Goal: Task Accomplishment & Management: Use online tool/utility

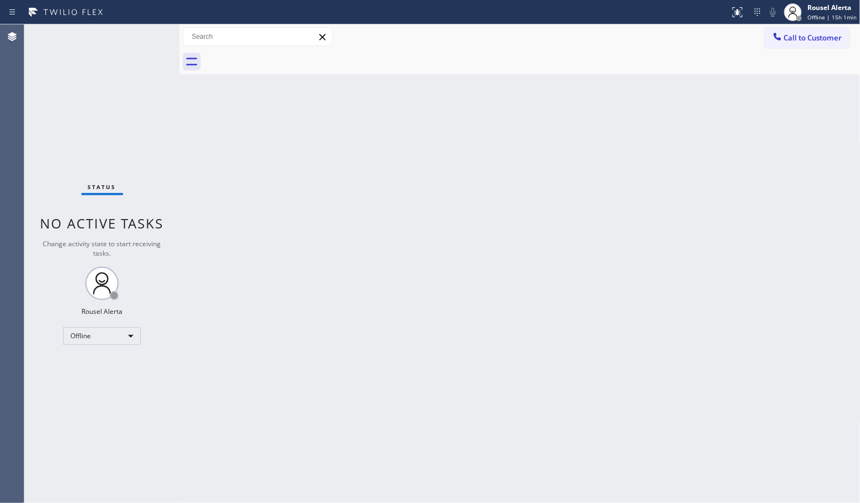
click at [370, 283] on div "Back to Dashboard Change Sender ID Customers Technicians Select a contact Outbo…" at bounding box center [520, 263] width 681 height 478
click at [808, 17] on div "Rousel Alerta Offline | 15h 1min" at bounding box center [832, 11] width 55 height 19
click at [812, 53] on button "Available" at bounding box center [805, 59] width 111 height 14
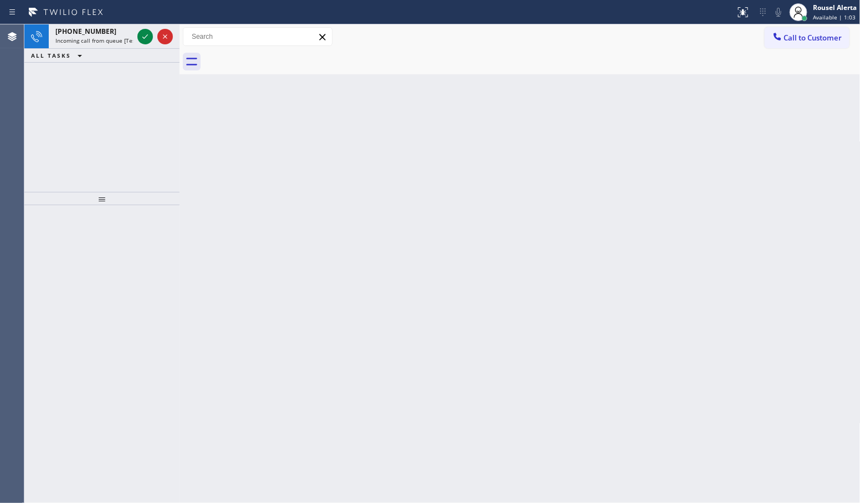
drag, startPoint x: 113, startPoint y: 28, endPoint x: 125, endPoint y: 117, distance: 90.1
click at [113, 28] on div "[PHONE_NUMBER]" at bounding box center [94, 31] width 78 height 9
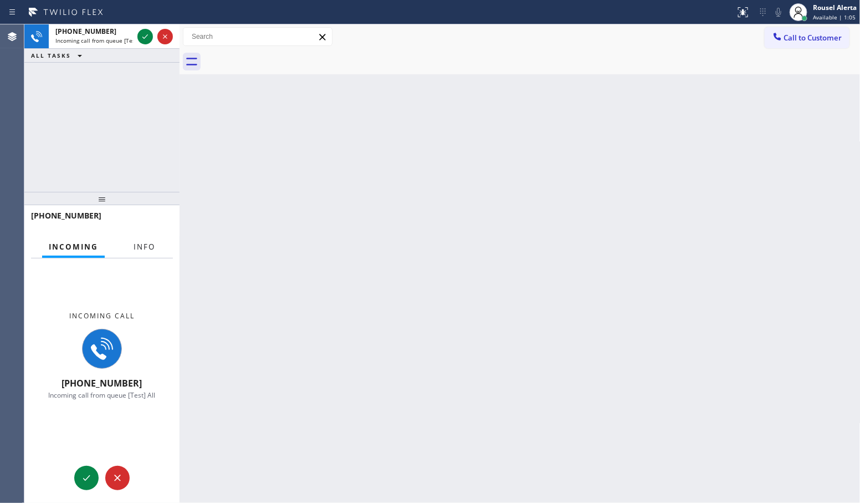
click at [142, 250] on span "Info" at bounding box center [145, 247] width 22 height 10
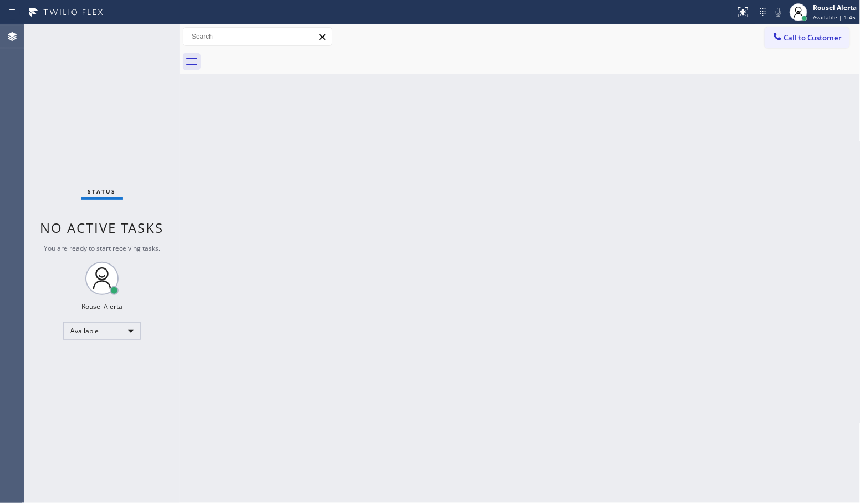
click at [126, 103] on div "Status No active tasks You are ready to start receiving tasks. Rousel Alerta Av…" at bounding box center [101, 263] width 155 height 478
click at [291, 237] on div "Back to Dashboard Change Sender ID Customers Technicians Select a contact Outbo…" at bounding box center [520, 263] width 681 height 478
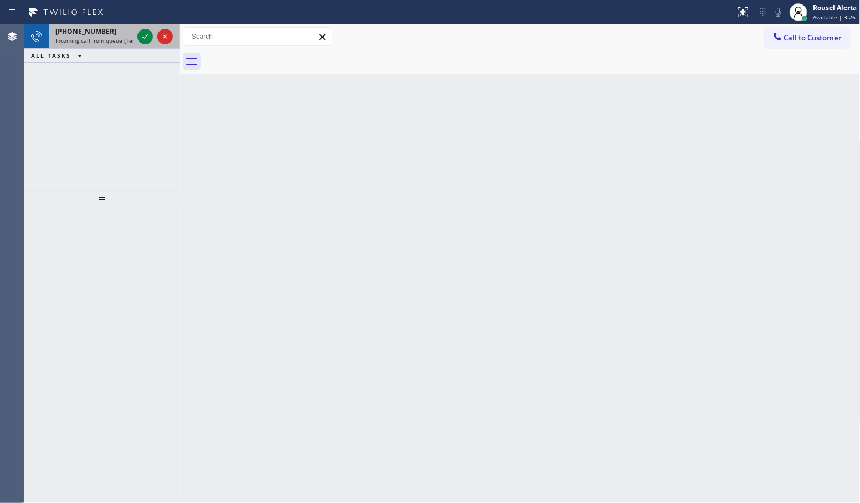
click at [112, 39] on span "Incoming call from queue [Test] All" at bounding box center [101, 41] width 92 height 8
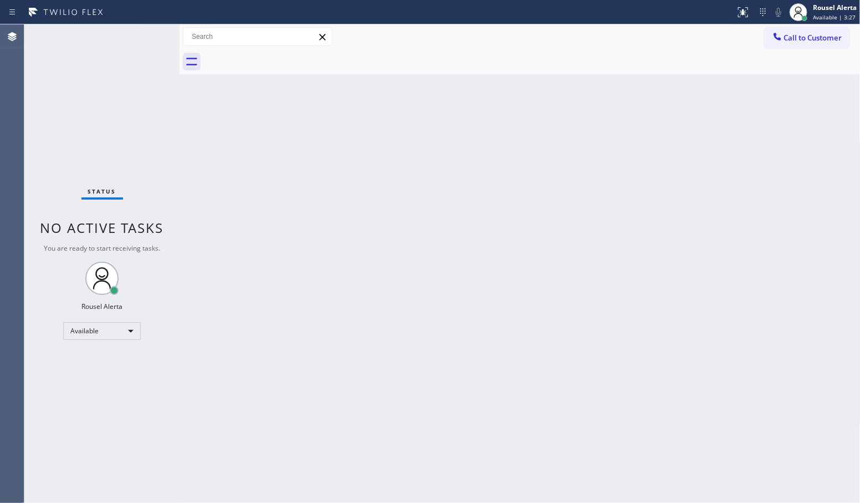
click at [140, 38] on div "Status No active tasks You are ready to start receiving tasks. Rousel Alerta Av…" at bounding box center [101, 263] width 155 height 478
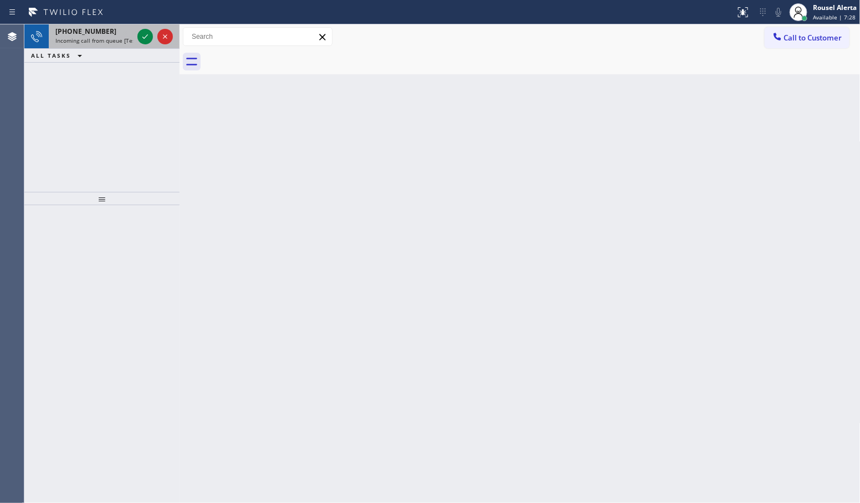
click at [98, 39] on span "Incoming call from queue [Test] All" at bounding box center [101, 41] width 92 height 8
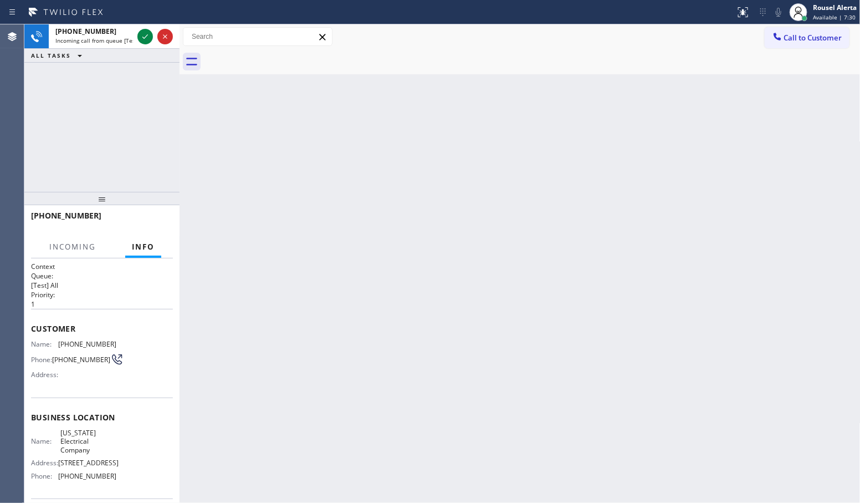
click at [277, 255] on div "Back to Dashboard Change Sender ID Customers Technicians Select a contact Outbo…" at bounding box center [520, 263] width 681 height 478
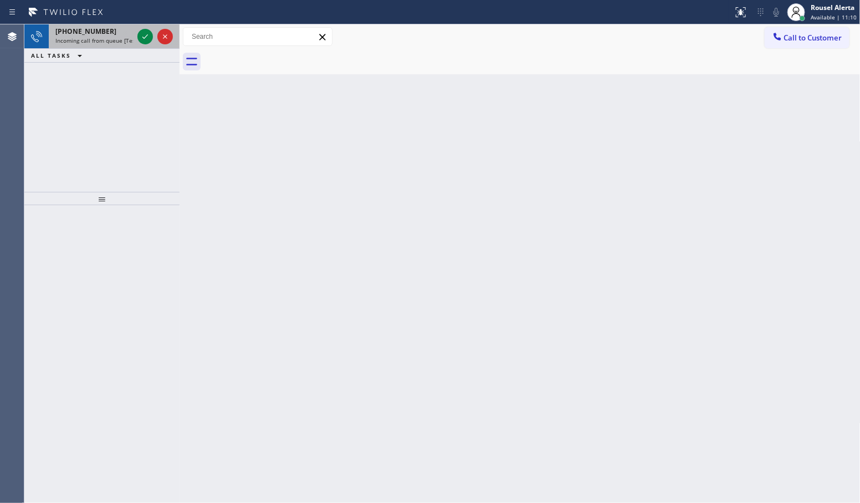
click at [90, 38] on span "Incoming call from queue [Test] All" at bounding box center [101, 41] width 92 height 8
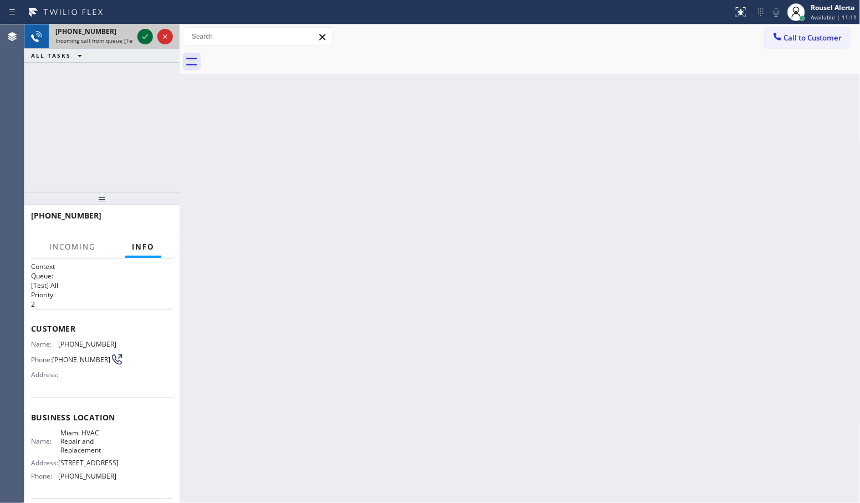
click at [142, 36] on icon at bounding box center [145, 36] width 13 height 13
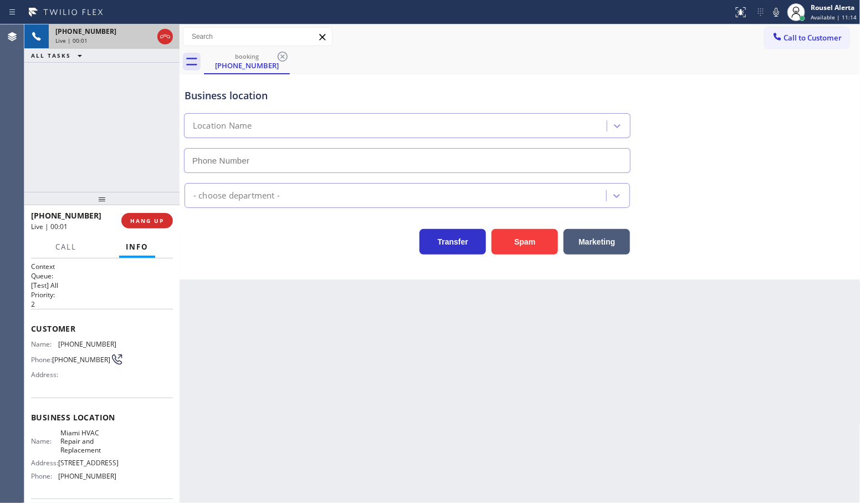
type input "[PHONE_NUMBER]"
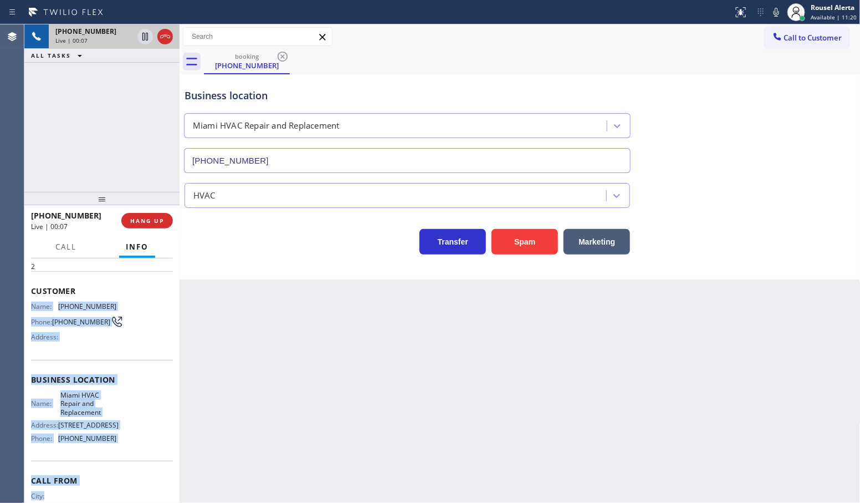
scroll to position [69, 0]
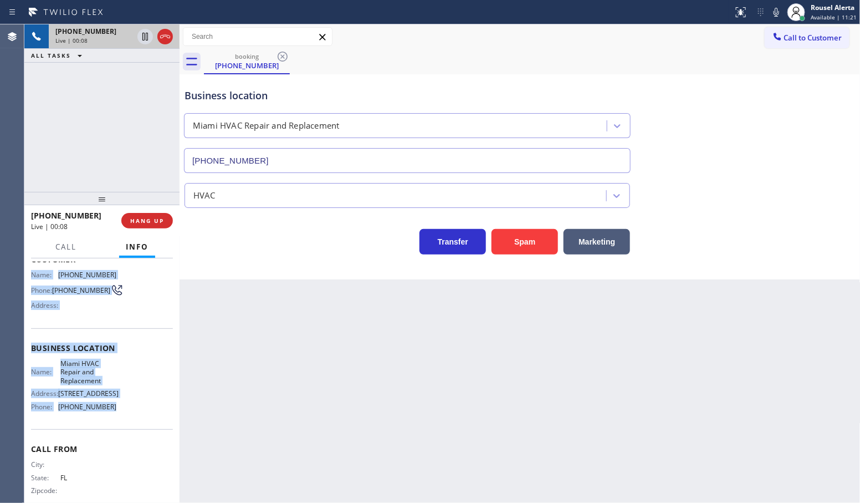
drag, startPoint x: 33, startPoint y: 339, endPoint x: 147, endPoint y: 430, distance: 145.6
click at [147, 430] on div "Context Queue: [Test] All Priority: 2 Customer Name: [PHONE_NUMBER] Phone: [PHO…" at bounding box center [102, 352] width 142 height 321
copy div "Name: [PHONE_NUMBER] Phone: [PHONE_NUMBER] Address: Business location Name: [GE…"
click at [150, 227] on button "HANG UP" at bounding box center [147, 221] width 52 height 16
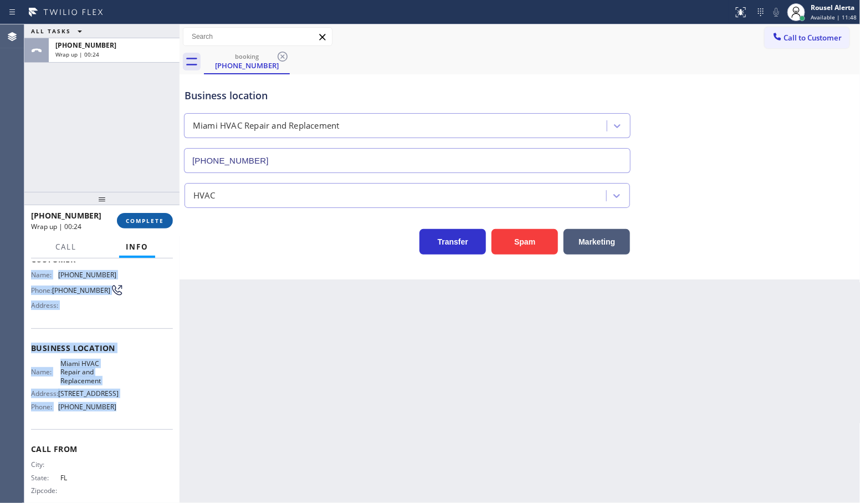
click at [150, 223] on span "COMPLETE" at bounding box center [145, 221] width 38 height 8
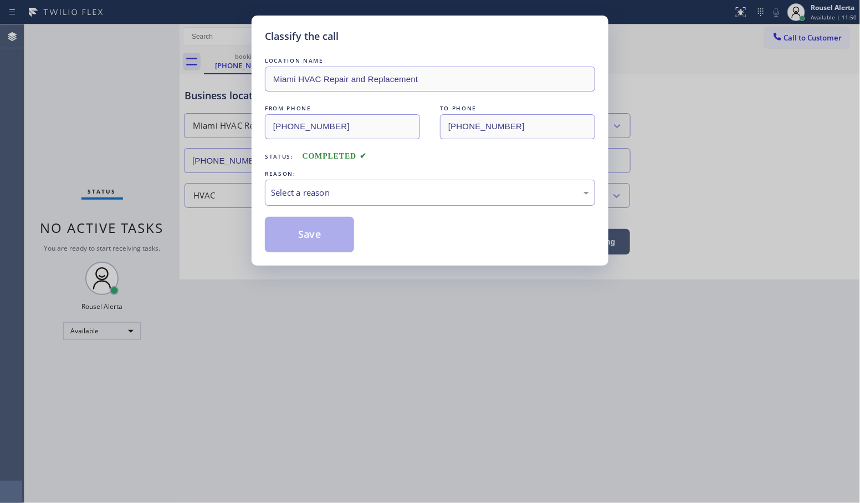
click at [321, 187] on div "Select a reason" at bounding box center [430, 192] width 318 height 13
click at [309, 229] on button "Save" at bounding box center [309, 234] width 89 height 35
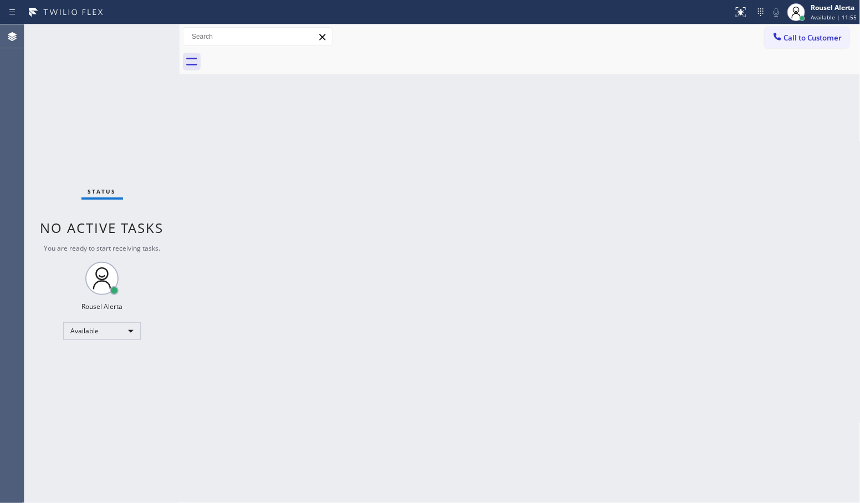
click at [495, 377] on div "Back to Dashboard Change Sender ID Customers Technicians Select a contact Outbo…" at bounding box center [520, 263] width 681 height 478
click at [325, 243] on div "Back to Dashboard Change Sender ID Customers Technicians Select a contact Outbo…" at bounding box center [520, 263] width 681 height 478
click at [370, 278] on div "Back to Dashboard Change Sender ID Customers Technicians Select a contact Outbo…" at bounding box center [520, 263] width 681 height 478
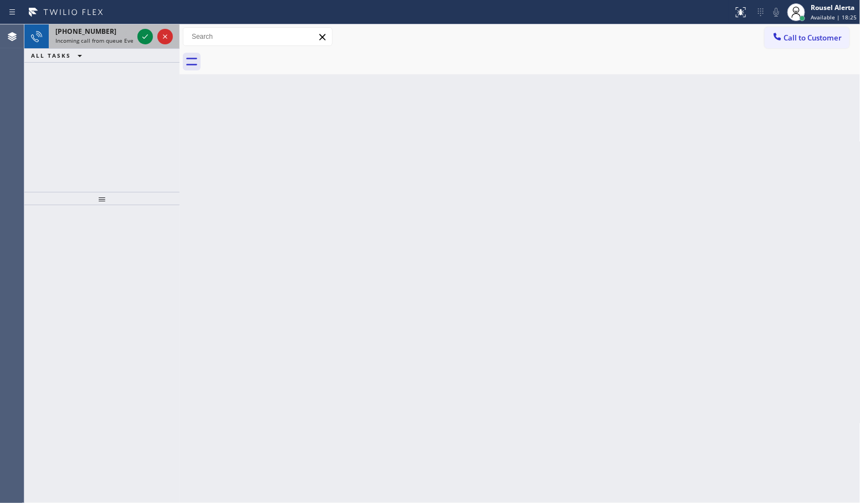
drag, startPoint x: 108, startPoint y: 34, endPoint x: 139, endPoint y: 42, distance: 31.3
click at [109, 34] on div "[PHONE_NUMBER]" at bounding box center [94, 31] width 78 height 9
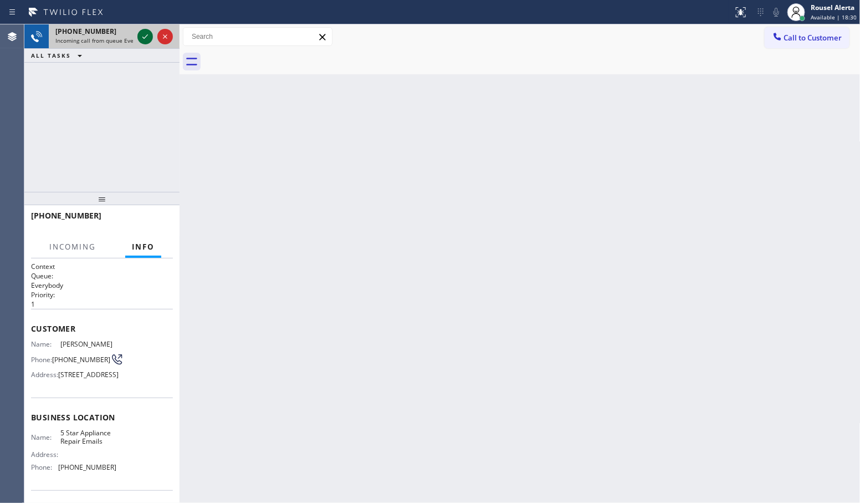
click at [140, 40] on icon at bounding box center [145, 36] width 13 height 13
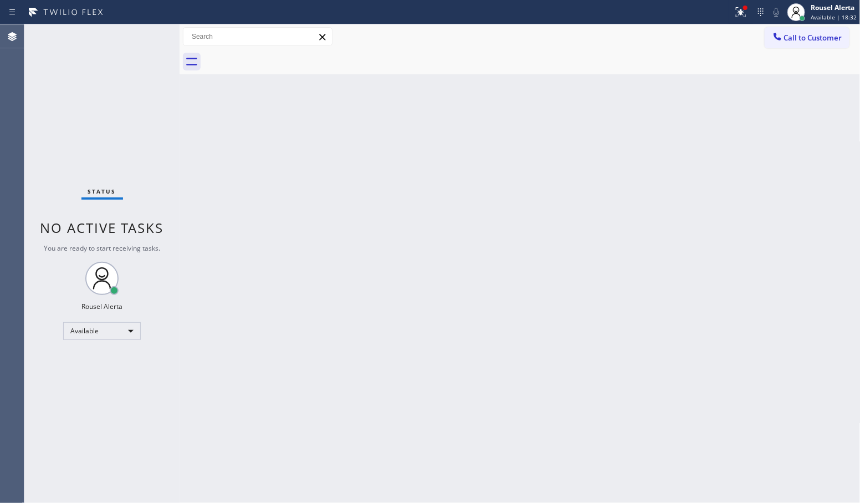
click at [101, 27] on div "Status No active tasks You are ready to start receiving tasks. Rousel Alerta Av…" at bounding box center [101, 263] width 155 height 478
click at [738, 11] on icon at bounding box center [740, 12] width 13 height 13
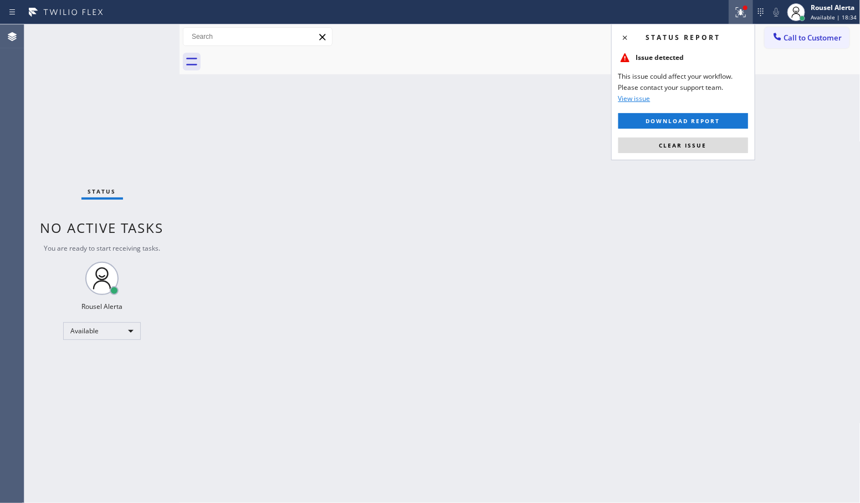
click at [704, 142] on span "Clear issue" at bounding box center [684, 145] width 48 height 8
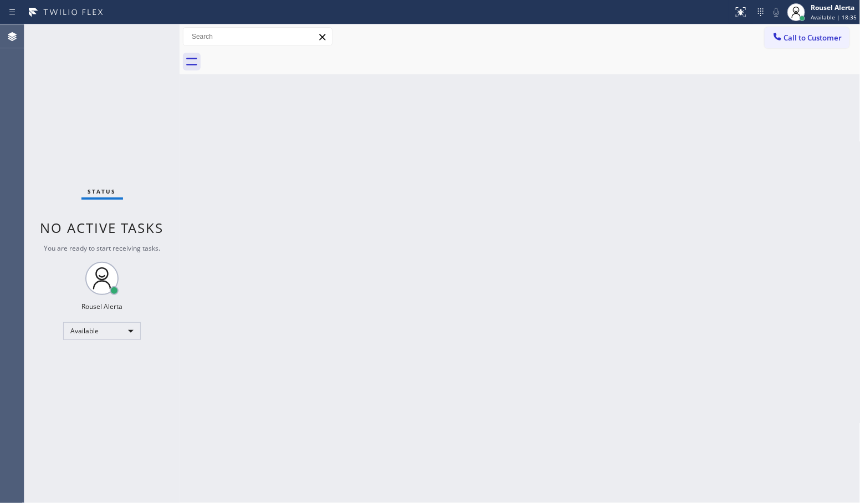
click at [697, 173] on div "Back to Dashboard Change Sender ID Customers Technicians Select a contact Outbo…" at bounding box center [520, 263] width 681 height 478
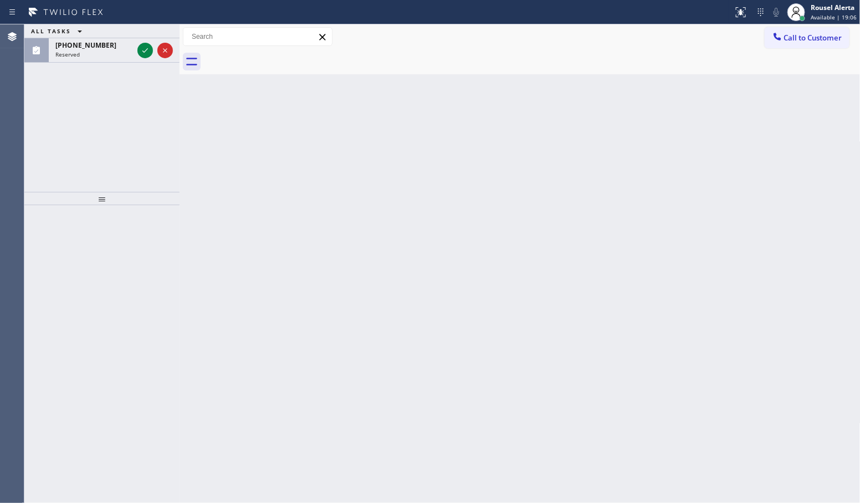
click at [345, 255] on div "Back to Dashboard Change Sender ID Customers Technicians Select a contact Outbo…" at bounding box center [520, 263] width 681 height 478
click at [144, 52] on icon at bounding box center [145, 50] width 6 height 4
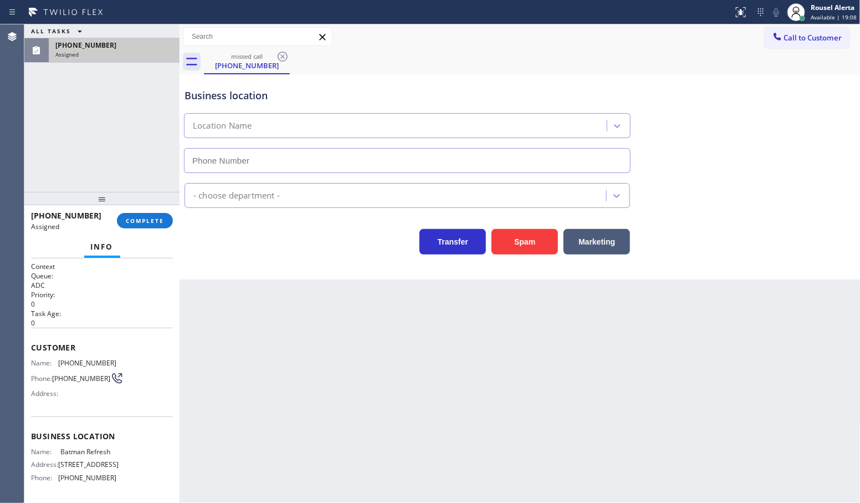
type input "[PHONE_NUMBER]"
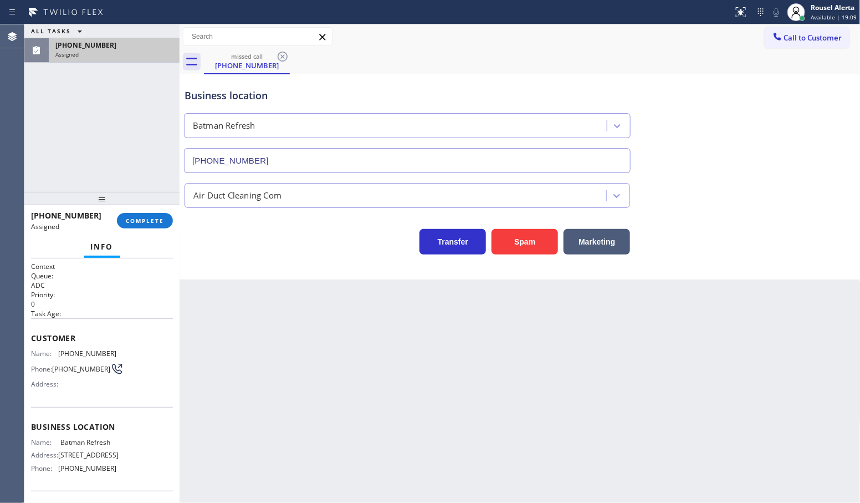
scroll to position [69, 0]
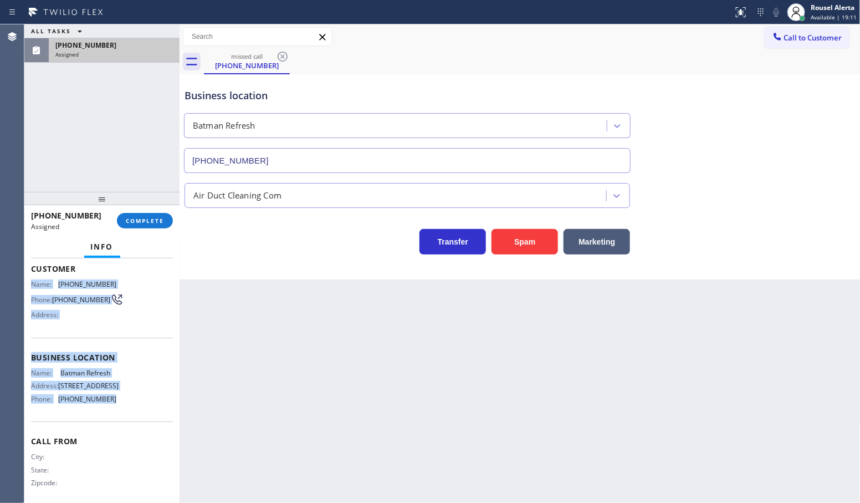
drag, startPoint x: 30, startPoint y: 276, endPoint x: 113, endPoint y: 417, distance: 163.4
click at [113, 417] on div "Context Queue: ADC Priority: 0 Task Age: Customer Name: [PHONE_NUMBER] Phone: […" at bounding box center [102, 348] width 142 height 313
copy div "Name: [PHONE_NUMBER] Phone: [PHONE_NUMBER] Address: Business location Name: Bat…"
click at [75, 99] on div "ALL TASKS ALL TASKS ACTIVE TASKS TASKS IN WRAP UP [PHONE_NUMBER] Assigned" at bounding box center [101, 107] width 155 height 167
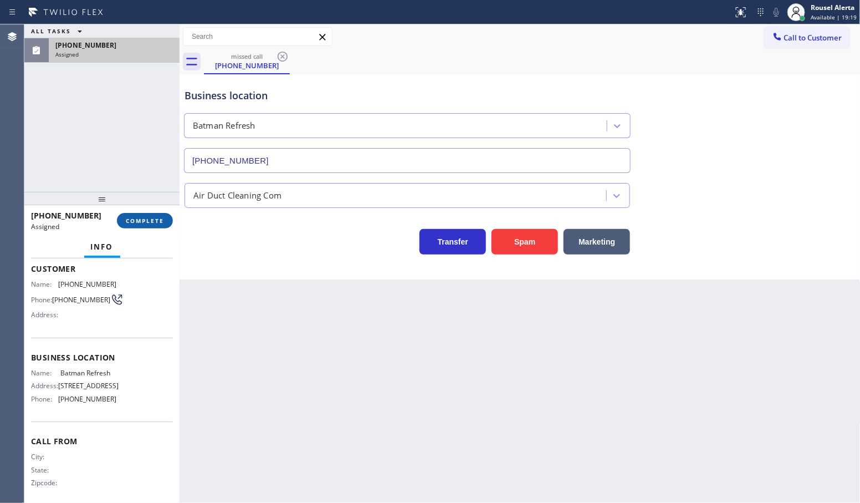
click at [145, 219] on span "COMPLETE" at bounding box center [145, 221] width 38 height 8
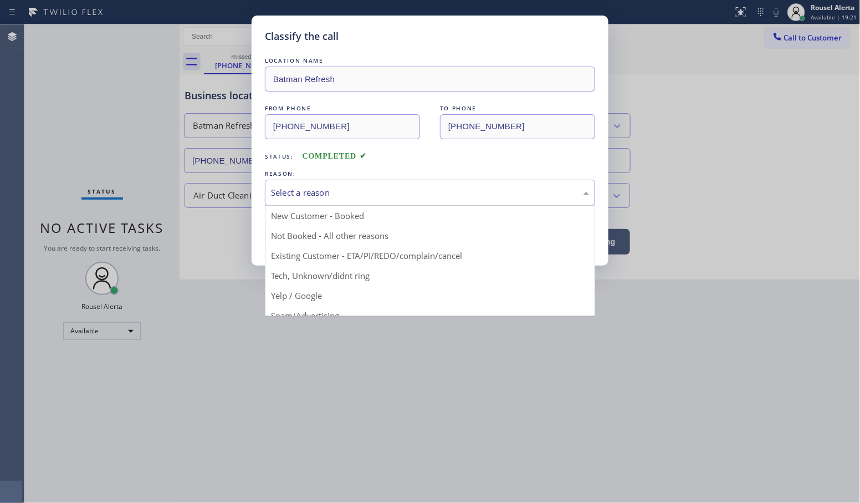
click at [345, 193] on div "Select a reason" at bounding box center [430, 192] width 318 height 13
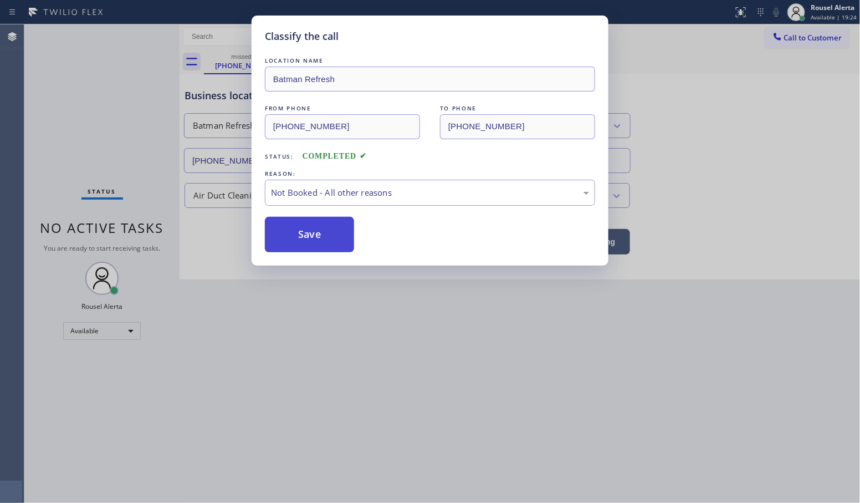
click at [327, 228] on button "Save" at bounding box center [309, 234] width 89 height 35
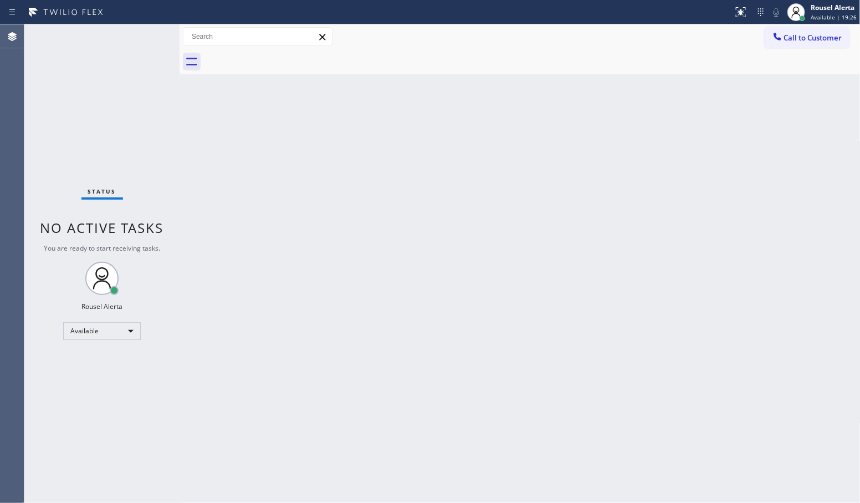
click at [364, 319] on div "Back to Dashboard Change Sender ID Customers Technicians Select a contact Outbo…" at bounding box center [520, 263] width 681 height 478
click at [123, 67] on div "Status No active tasks You are ready to start receiving tasks. Rousel Alerta Av…" at bounding box center [101, 263] width 155 height 478
click at [256, 226] on div "Back to Dashboard Change Sender ID Customers Technicians Select a contact Outbo…" at bounding box center [520, 263] width 681 height 478
click at [538, 119] on div "Back to Dashboard Change Sender ID Customers Technicians Select a contact Outbo…" at bounding box center [520, 263] width 681 height 478
click at [125, 61] on div "Status No active tasks You are ready to start receiving tasks. Rousel Alerta Av…" at bounding box center [101, 263] width 155 height 478
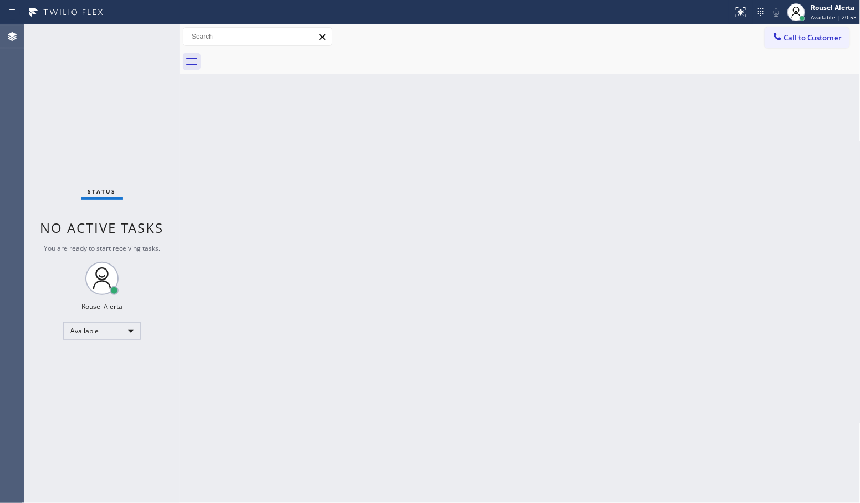
click at [128, 37] on div "Status No active tasks You are ready to start receiving tasks. Rousel Alerta Av…" at bounding box center [101, 263] width 155 height 478
click at [352, 335] on div "Back to Dashboard Change Sender ID Customers Technicians Select a contact Outbo…" at bounding box center [520, 263] width 681 height 478
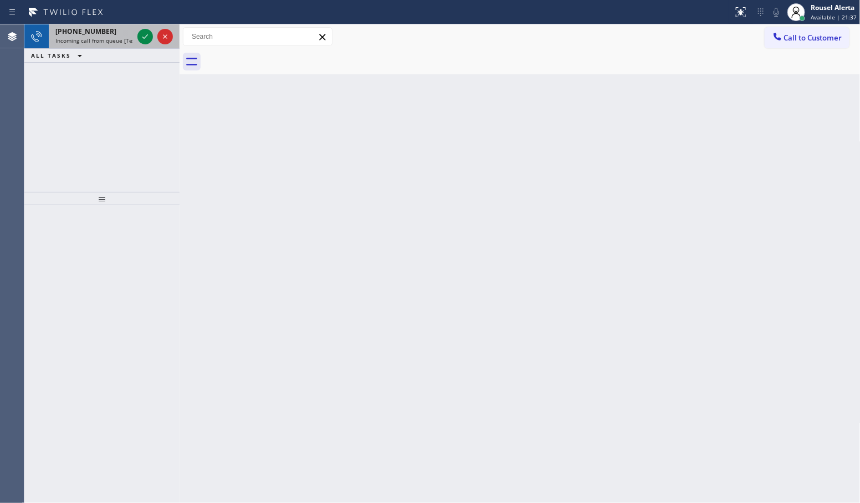
click at [109, 32] on div "[PHONE_NUMBER]" at bounding box center [94, 31] width 78 height 9
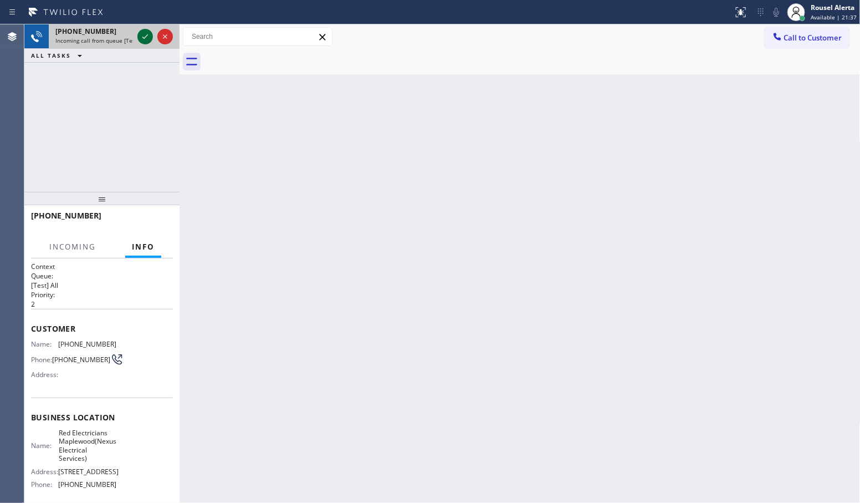
click at [142, 43] on icon at bounding box center [145, 36] width 13 height 13
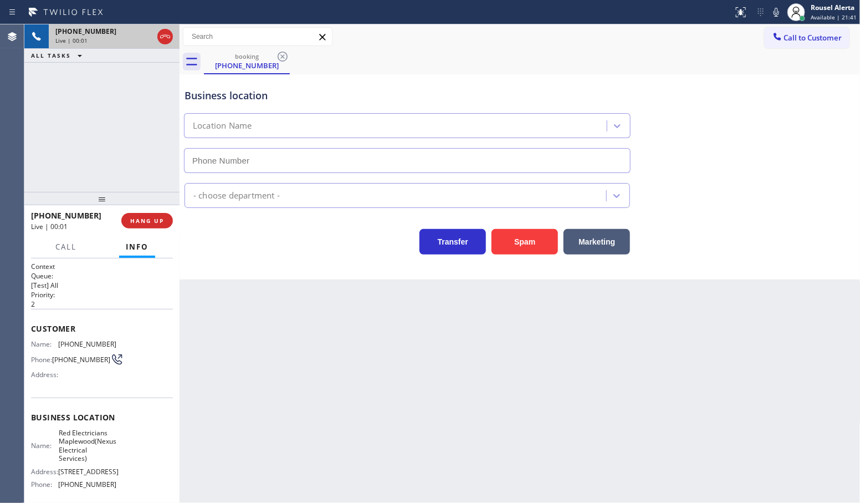
type input "[PHONE_NUMBER]"
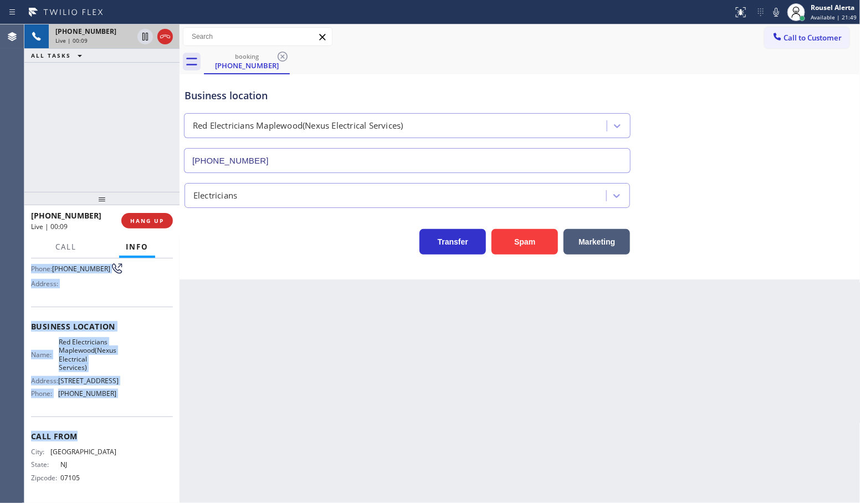
scroll to position [118, 0]
drag, startPoint x: 31, startPoint y: 341, endPoint x: 131, endPoint y: 392, distance: 112.0
click at [131, 392] on div "Context Queue: [Test] All Priority: 2 Customer Name: [PHONE_NUMBER] Phone: [PHO…" at bounding box center [102, 335] width 142 height 329
copy div "Name: [PHONE_NUMBER] Phone: [PHONE_NUMBER] Address: Business location Name: Red…"
click at [145, 43] on button at bounding box center [145, 37] width 16 height 16
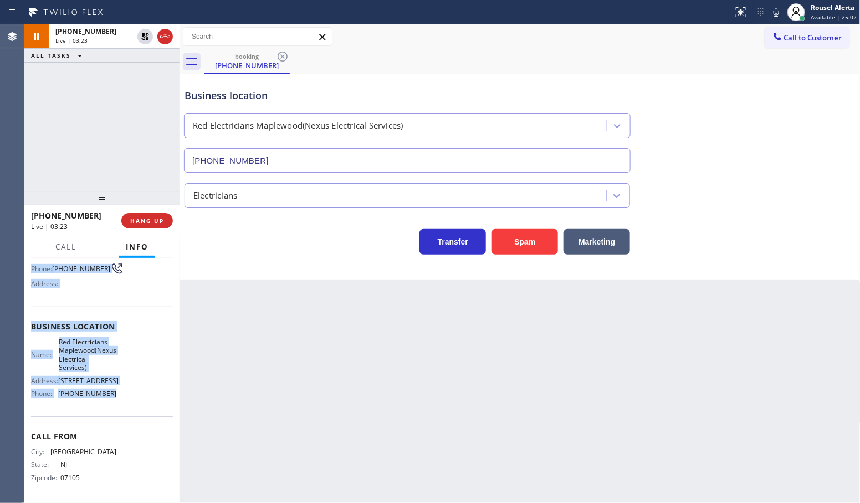
drag, startPoint x: 775, startPoint y: 16, endPoint x: 818, endPoint y: 78, distance: 76.1
click at [775, 16] on icon at bounding box center [776, 12] width 13 height 13
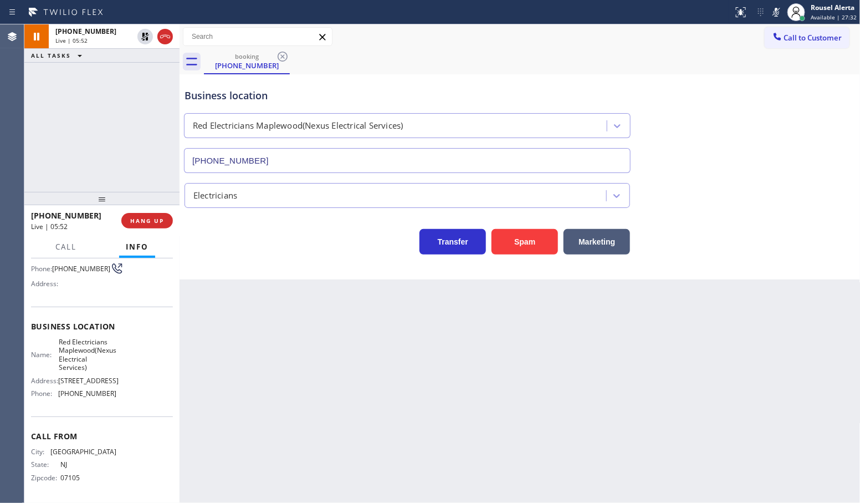
drag, startPoint x: 326, startPoint y: 363, endPoint x: 366, endPoint y: 399, distance: 53.8
click at [329, 364] on div "Back to Dashboard Change Sender ID Customers Technicians Select a contact Outbo…" at bounding box center [520, 263] width 681 height 478
click at [141, 107] on div "[PHONE_NUMBER] Live | 06:07 ALL TASKS ALL TASKS ACTIVE TASKS TASKS IN WRAP UP" at bounding box center [101, 107] width 155 height 167
click at [142, 35] on icon at bounding box center [145, 36] width 13 height 13
click at [774, 14] on icon at bounding box center [776, 12] width 13 height 13
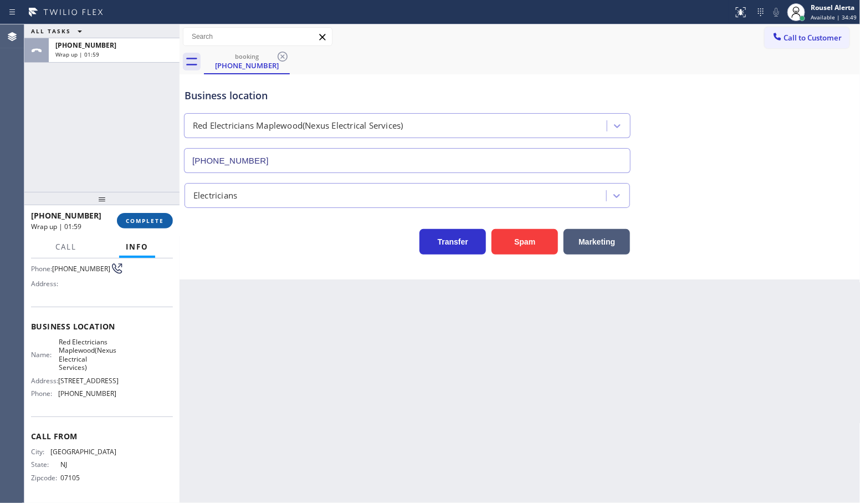
click at [137, 216] on button "COMPLETE" at bounding box center [145, 221] width 56 height 16
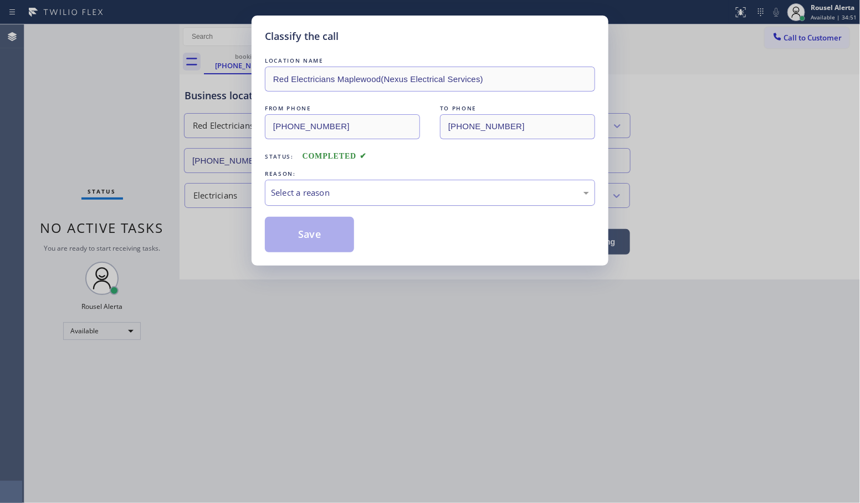
click at [324, 186] on div "Select a reason" at bounding box center [430, 193] width 330 height 26
click at [312, 251] on button "Save" at bounding box center [309, 234] width 89 height 35
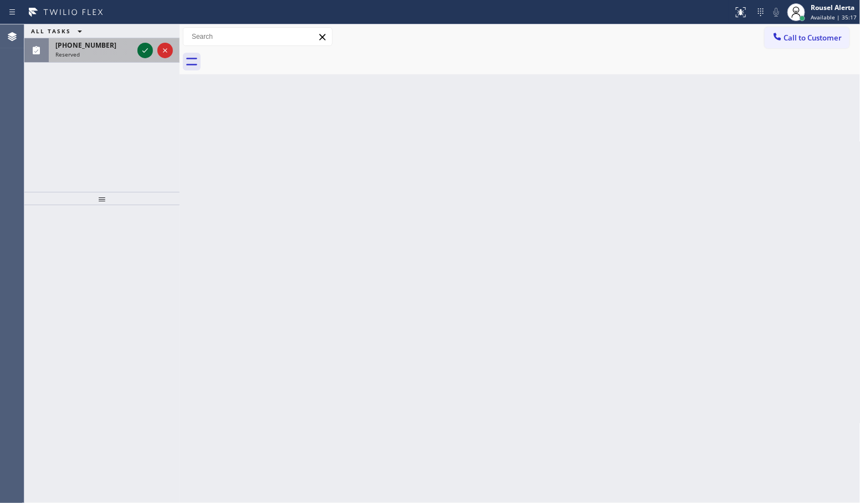
click at [145, 54] on icon at bounding box center [145, 50] width 13 height 13
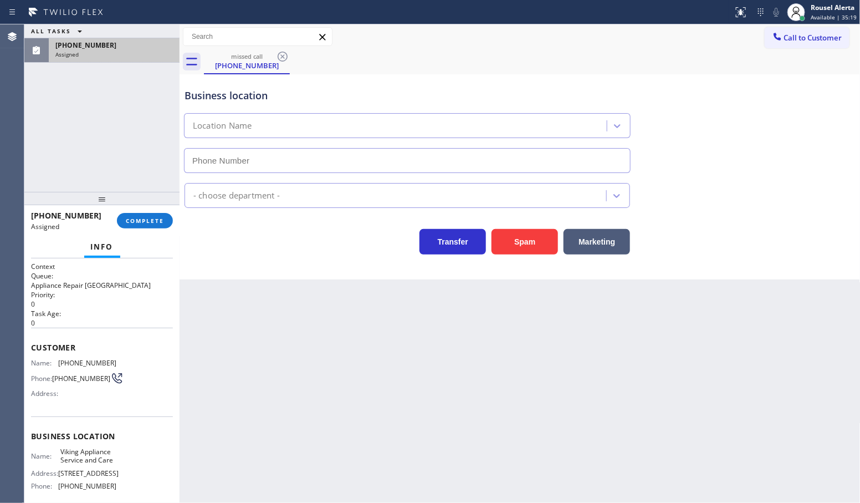
type input "[PHONE_NUMBER]"
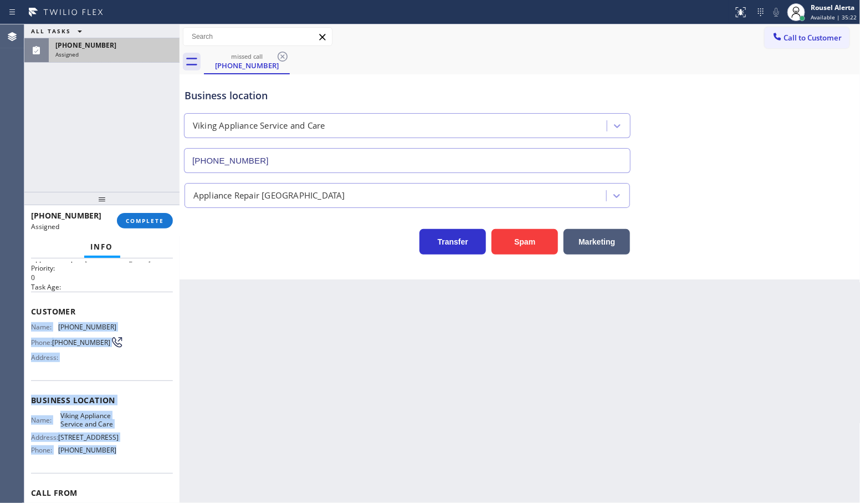
scroll to position [69, 0]
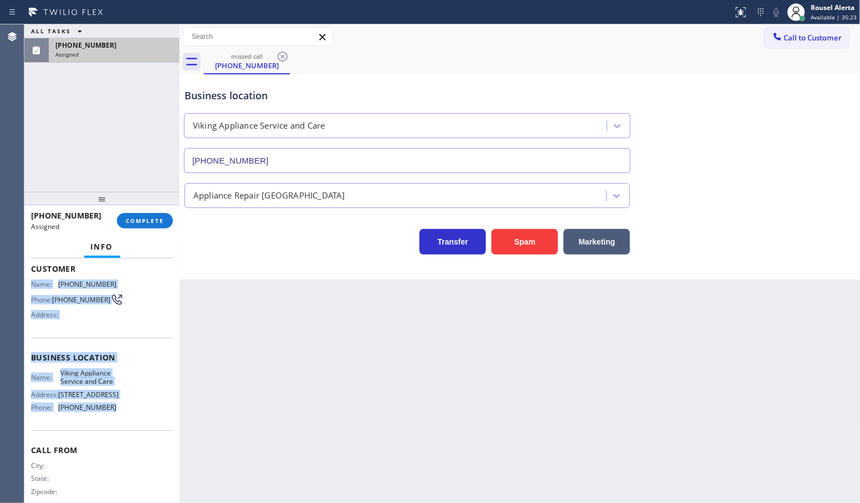
drag, startPoint x: 28, startPoint y: 348, endPoint x: 110, endPoint y: 444, distance: 126.6
click at [110, 444] on div "Context Queue: Appliance Repair High End Priority: 0 Task Age: Customer Name: […" at bounding box center [101, 380] width 155 height 245
copy div "Name: [PHONE_NUMBER] Phone: [PHONE_NUMBER] Address: Business location Name: Vik…"
click at [151, 217] on button "COMPLETE" at bounding box center [145, 221] width 56 height 16
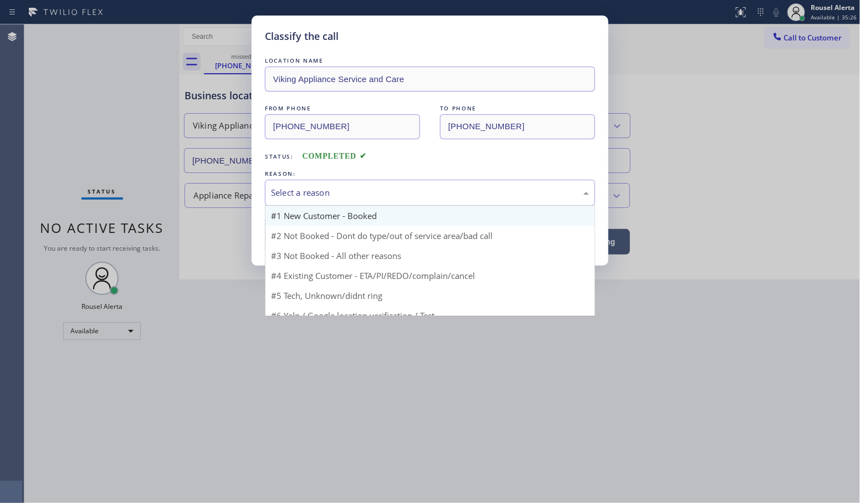
drag, startPoint x: 319, startPoint y: 194, endPoint x: 334, endPoint y: 218, distance: 28.4
click at [319, 193] on div "Select a reason" at bounding box center [430, 192] width 318 height 13
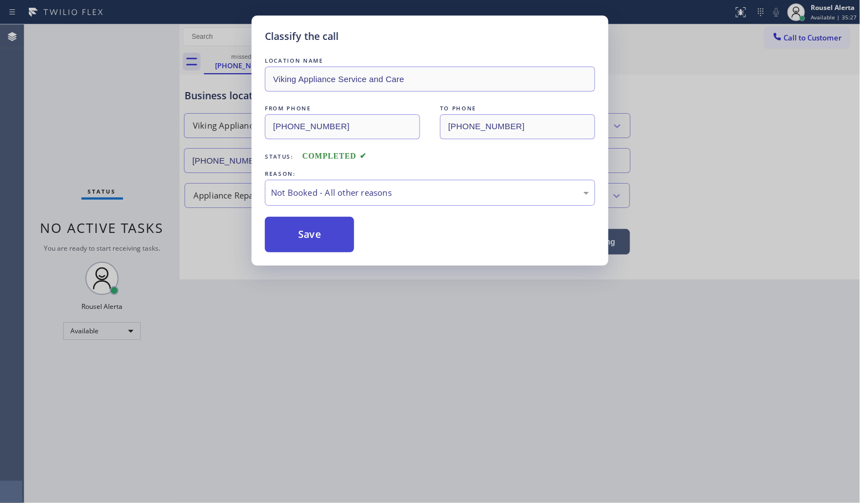
click at [336, 239] on button "Save" at bounding box center [309, 234] width 89 height 35
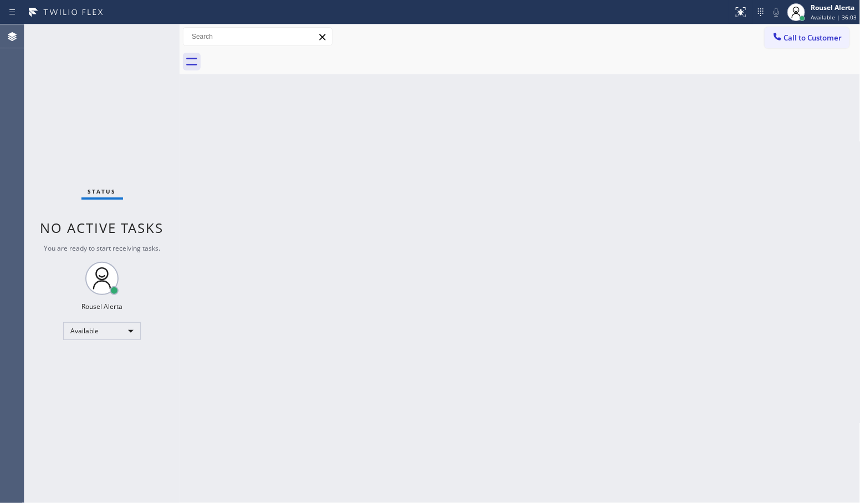
click at [534, 120] on div "Back to Dashboard Change Sender ID Customers Technicians Select a contact Outbo…" at bounding box center [520, 263] width 681 height 478
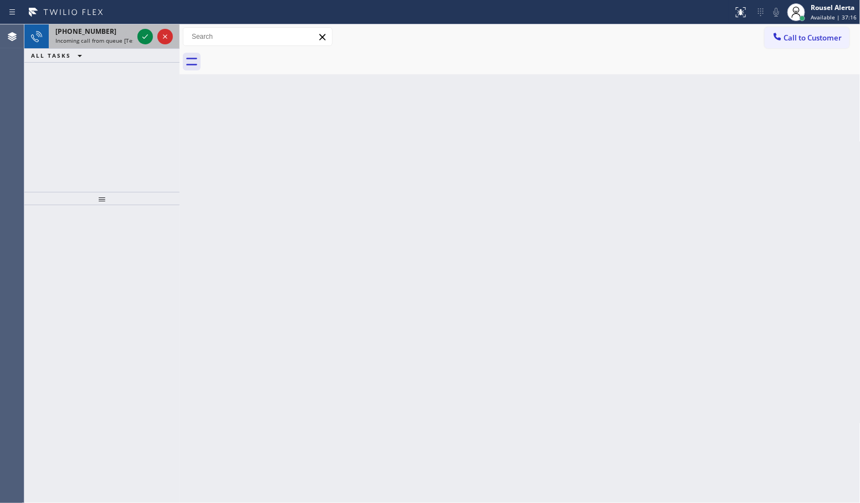
click at [105, 32] on div "[PHONE_NUMBER]" at bounding box center [94, 31] width 78 height 9
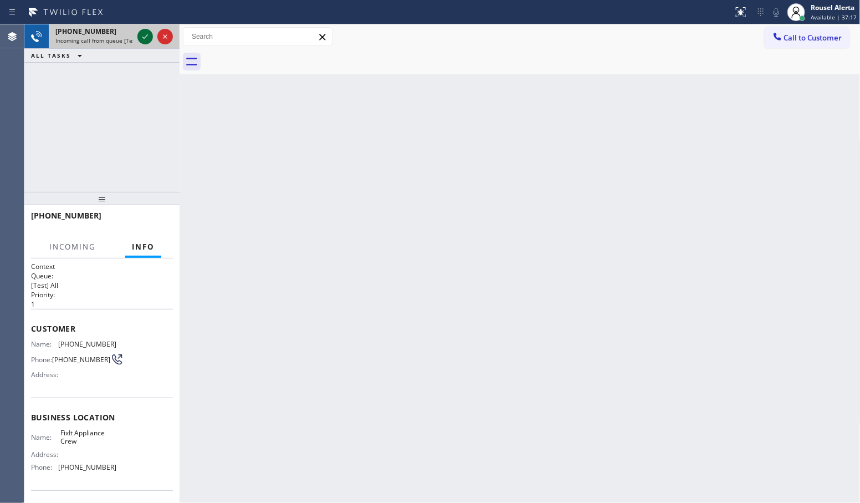
click at [145, 39] on icon at bounding box center [145, 36] width 13 height 13
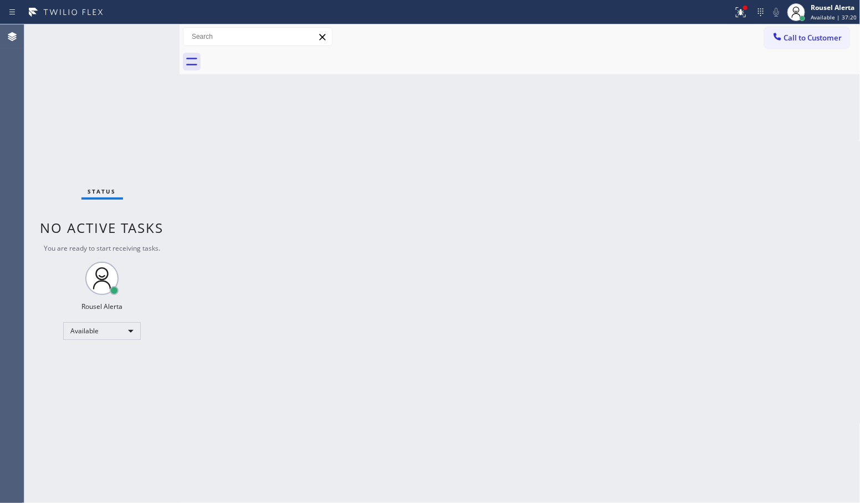
click at [141, 36] on div "Status No active tasks You are ready to start receiving tasks. Rousel Alerta Av…" at bounding box center [101, 263] width 155 height 478
click at [140, 37] on div "Status No active tasks You are ready to start receiving tasks. Rousel Alerta Av…" at bounding box center [101, 263] width 155 height 478
click at [142, 39] on div "Status No active tasks You are ready to start receiving tasks. Rousel Alerta Av…" at bounding box center [101, 263] width 155 height 478
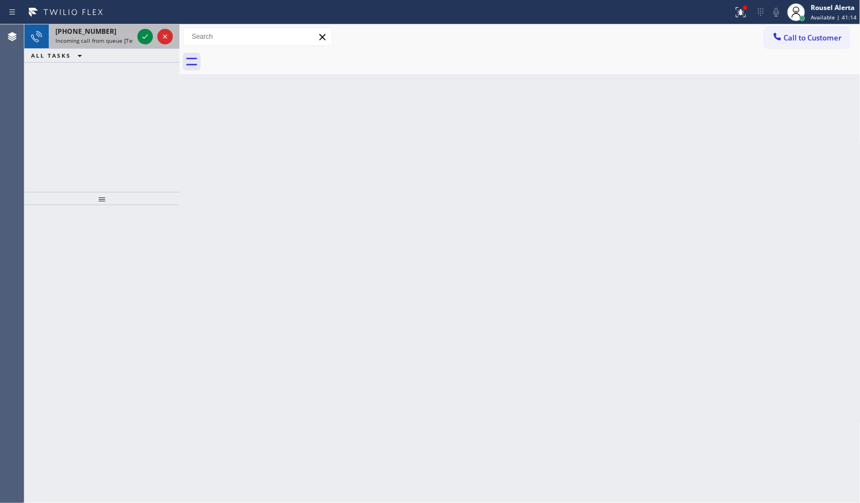
click at [139, 28] on div at bounding box center [155, 36] width 40 height 24
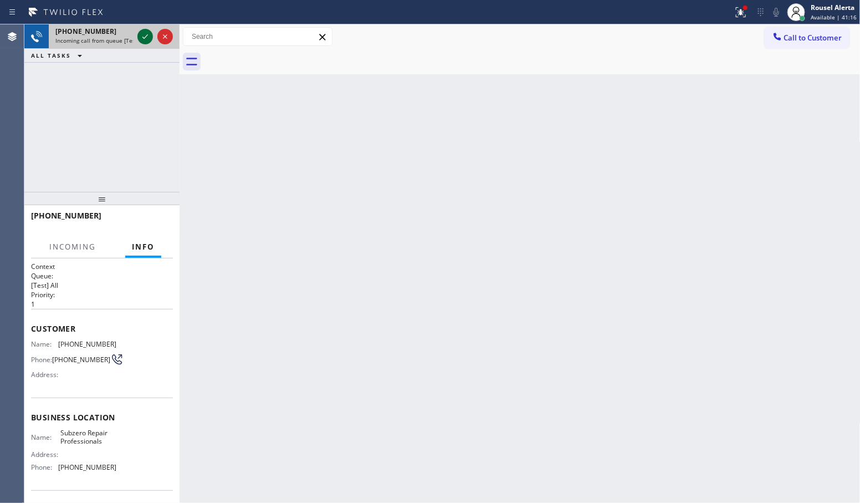
click at [143, 37] on icon at bounding box center [145, 36] width 6 height 4
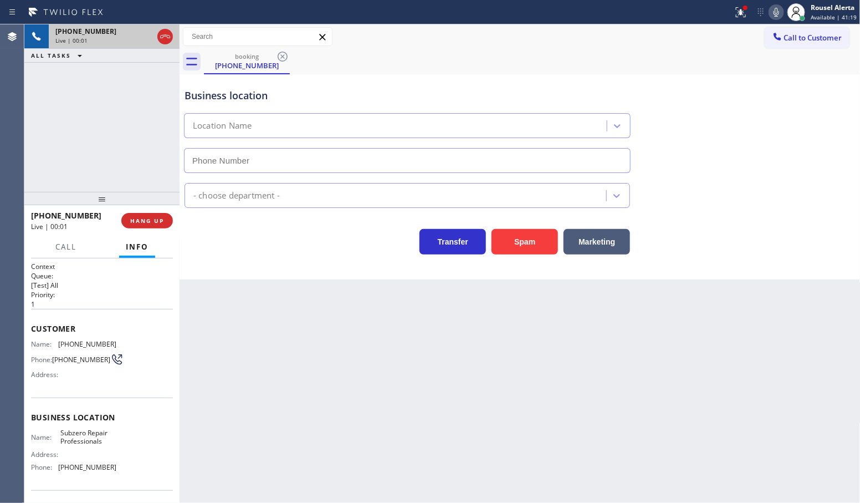
type input "[PHONE_NUMBER]"
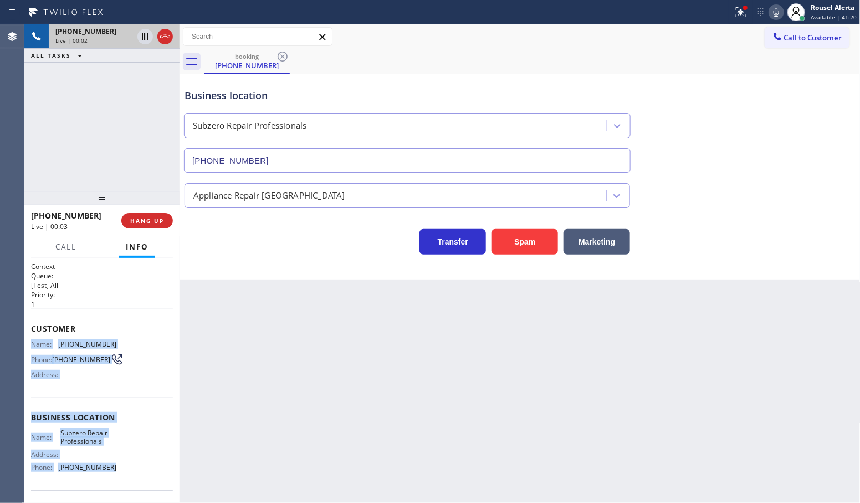
drag, startPoint x: 29, startPoint y: 343, endPoint x: 115, endPoint y: 466, distance: 150.5
click at [115, 466] on div "Context Queue: [Test] All Priority: 1 Customer Name: [PHONE_NUMBER] Phone: [PHO…" at bounding box center [101, 380] width 155 height 245
copy div "Name: [PHONE_NUMBER] Phone: [PHONE_NUMBER] Address: Business location Name: Sub…"
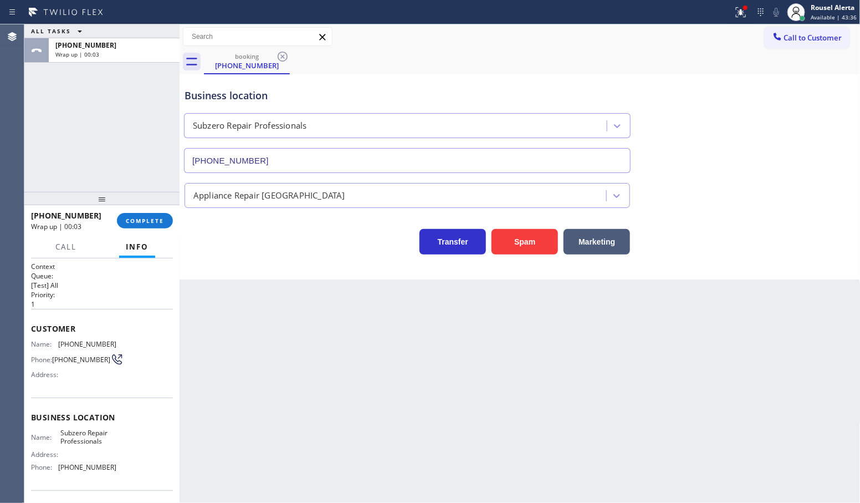
click at [298, 352] on div "Back to Dashboard Change Sender ID Customers Technicians Select a contact Outbo…" at bounding box center [520, 263] width 681 height 478
click at [682, 32] on div "Call to Customer Outbound call Location Search location Your caller id phone nu…" at bounding box center [520, 36] width 681 height 19
click at [740, 8] on icon at bounding box center [740, 12] width 13 height 13
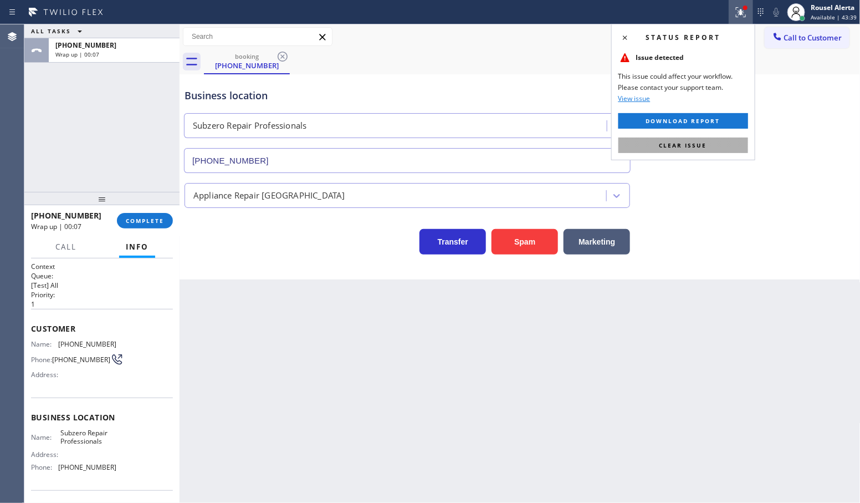
click at [721, 144] on button "Clear issue" at bounding box center [684, 145] width 130 height 16
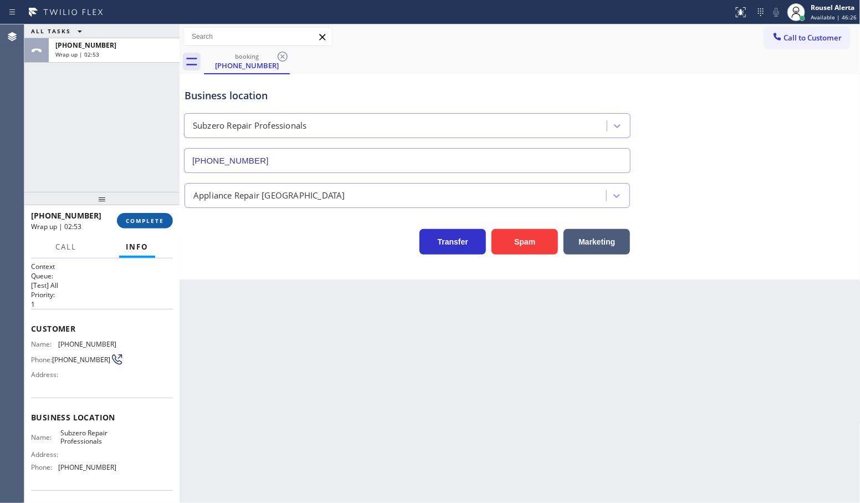
click at [137, 226] on button "COMPLETE" at bounding box center [145, 221] width 56 height 16
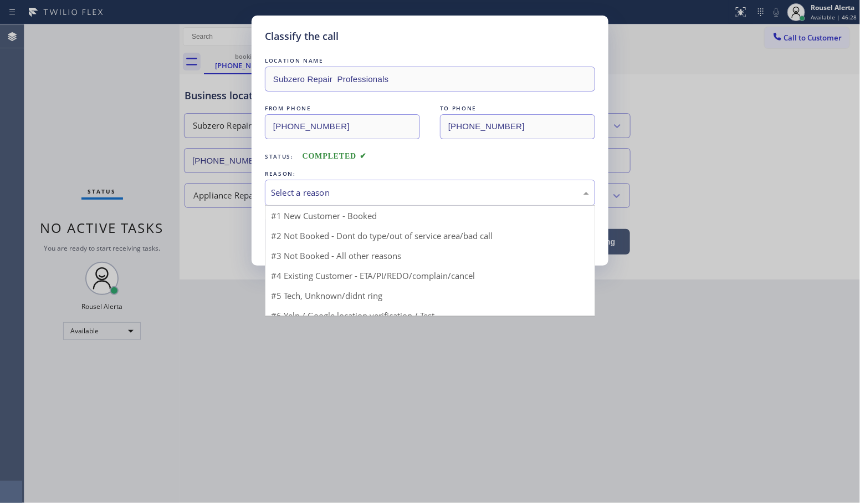
click at [324, 197] on div "Select a reason" at bounding box center [430, 192] width 318 height 13
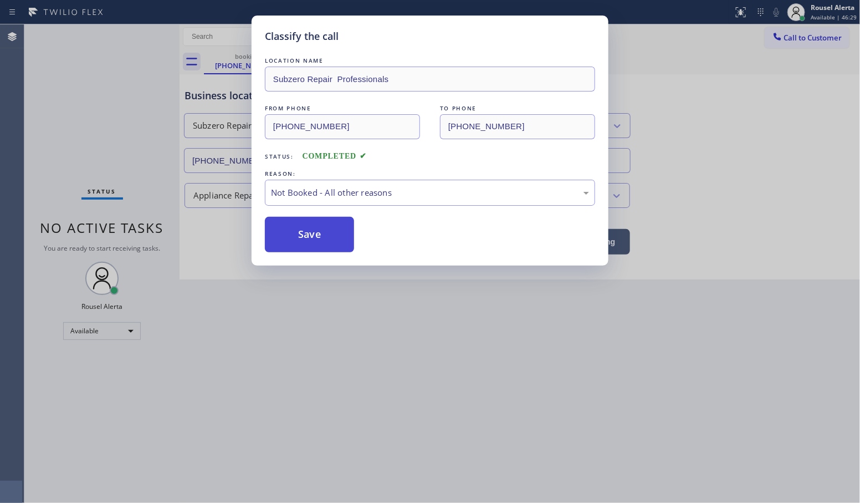
click at [316, 227] on button "Save" at bounding box center [309, 234] width 89 height 35
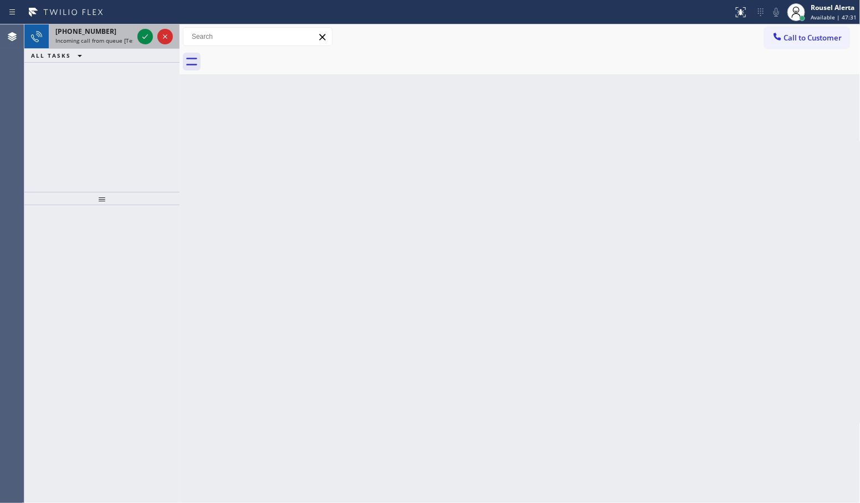
click at [106, 45] on div "[PHONE_NUMBER] Incoming call from queue [Test] All" at bounding box center [92, 36] width 86 height 24
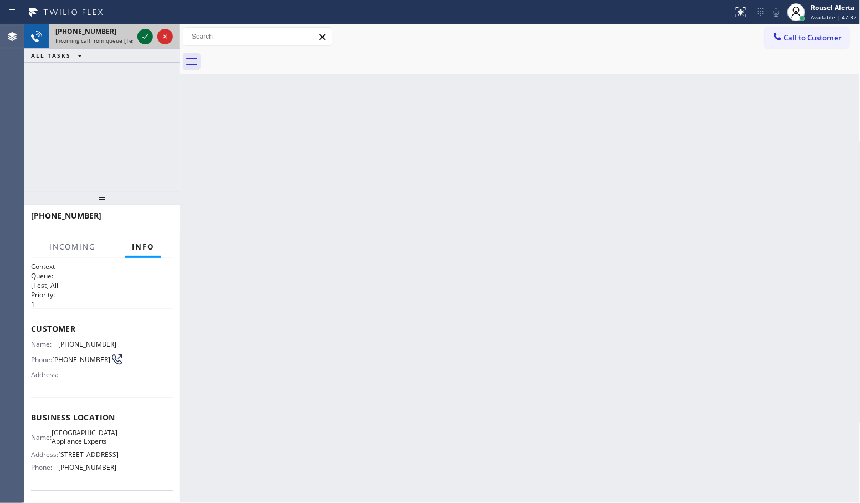
click at [142, 39] on icon at bounding box center [145, 36] width 13 height 13
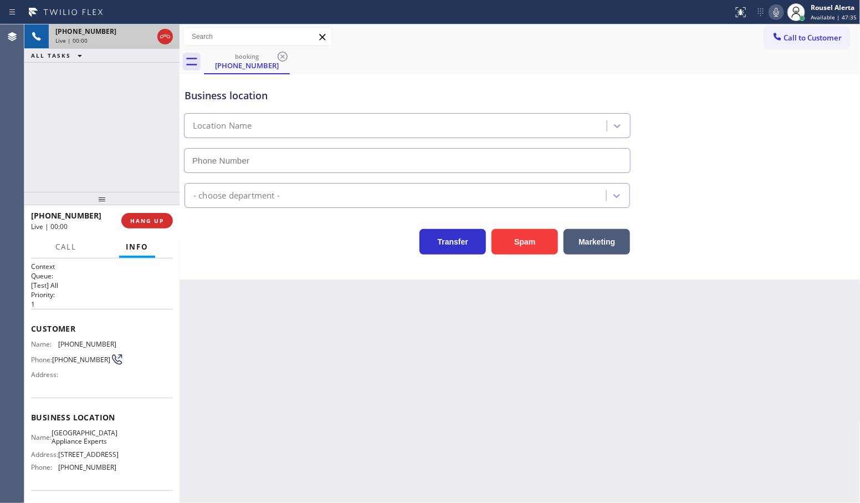
type input "[PHONE_NUMBER]"
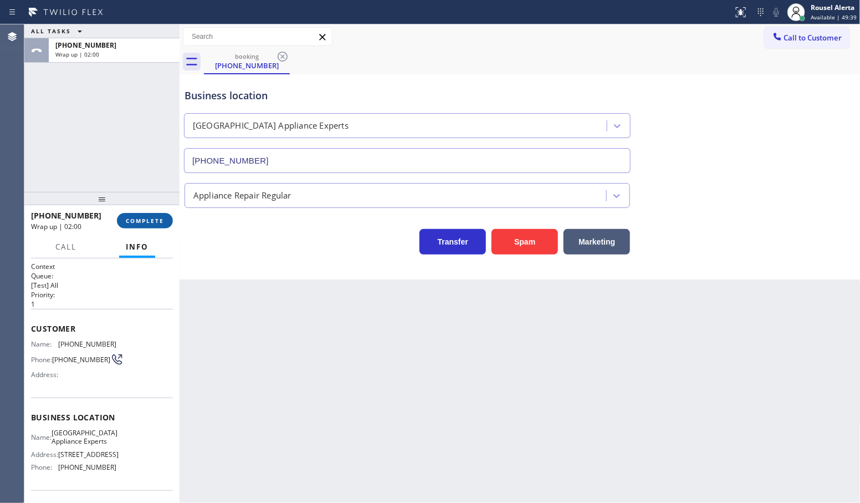
click at [142, 217] on span "COMPLETE" at bounding box center [145, 221] width 38 height 8
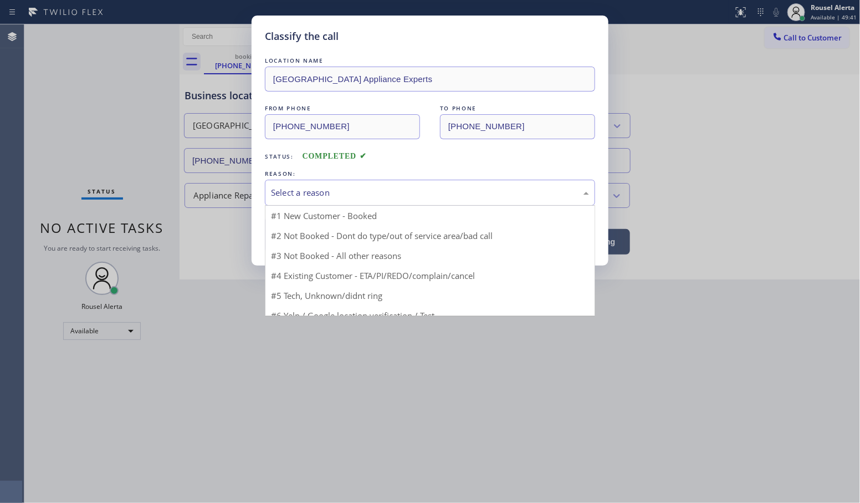
click at [278, 195] on div "Select a reason" at bounding box center [430, 192] width 318 height 13
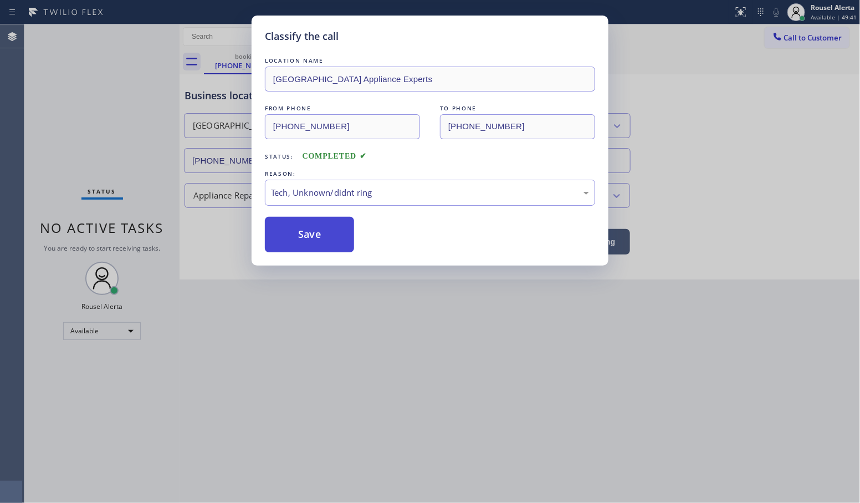
click at [311, 246] on button "Save" at bounding box center [309, 234] width 89 height 35
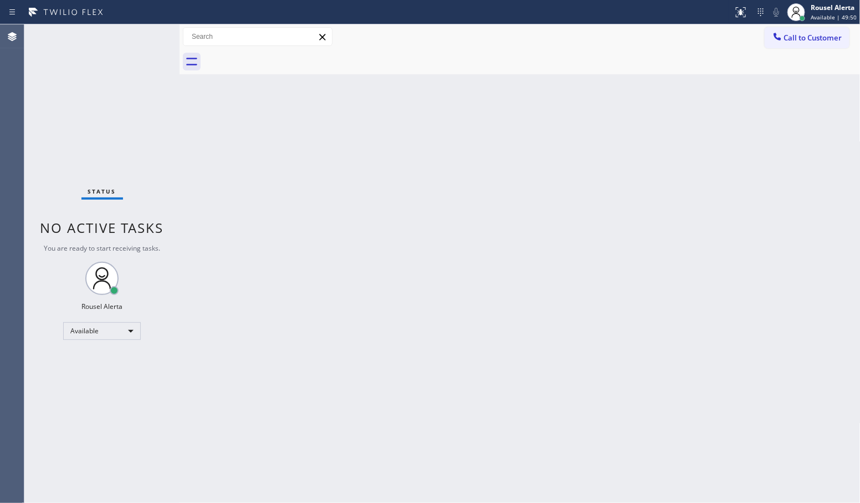
click at [370, 293] on div "Back to Dashboard Change Sender ID Customers Technicians Select a contact Outbo…" at bounding box center [520, 263] width 681 height 478
click at [106, 81] on div "Status No active tasks You are ready to start receiving tasks. Rousel Alerta Av…" at bounding box center [101, 263] width 155 height 478
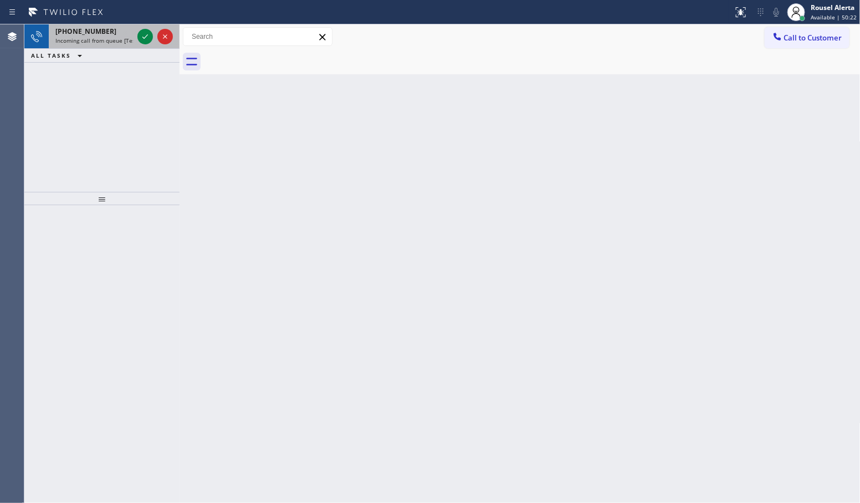
click at [97, 34] on span "[PHONE_NUMBER]" at bounding box center [85, 31] width 61 height 9
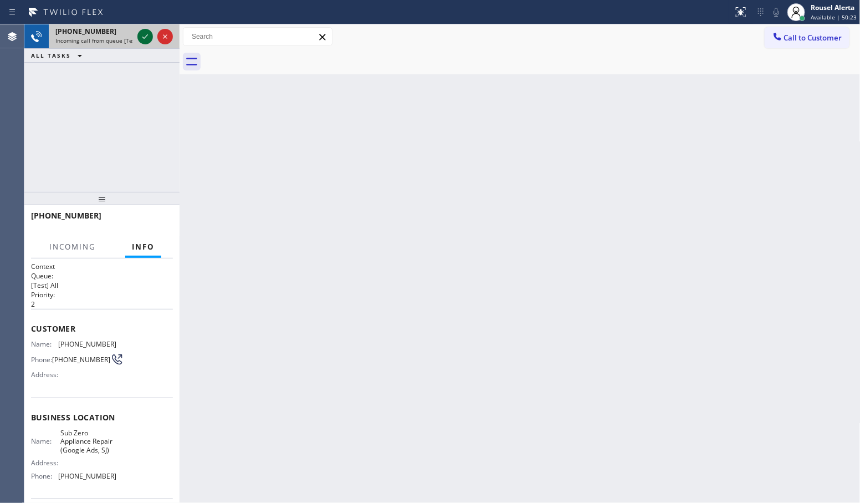
click at [147, 38] on icon at bounding box center [145, 36] width 13 height 13
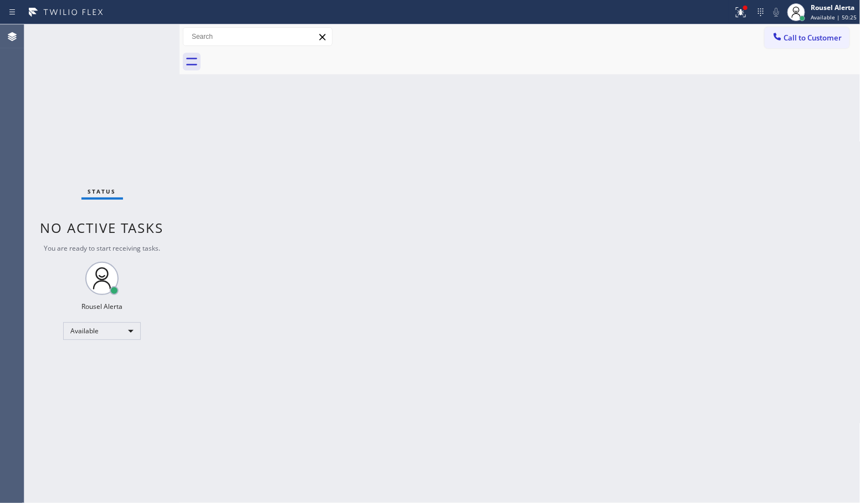
click at [261, 183] on div "Back to Dashboard Change Sender ID Customers Technicians Select a contact Outbo…" at bounding box center [520, 263] width 681 height 478
click at [741, 18] on icon at bounding box center [740, 12] width 13 height 13
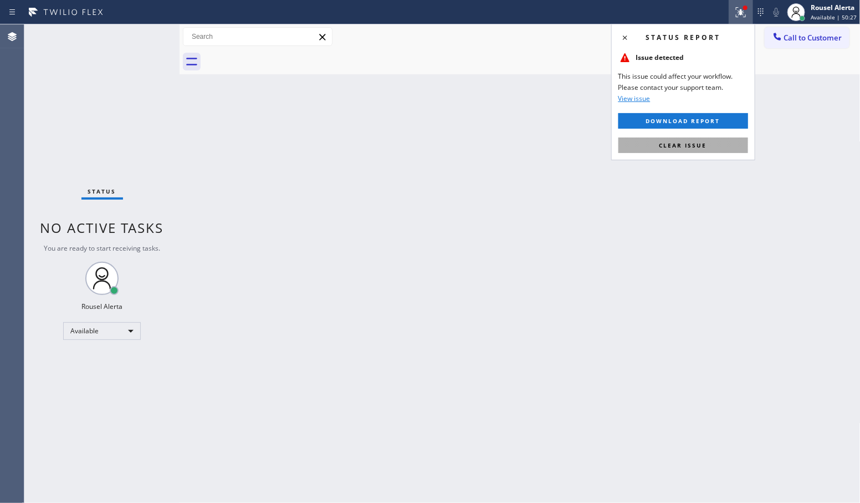
click at [716, 147] on button "Clear issue" at bounding box center [684, 145] width 130 height 16
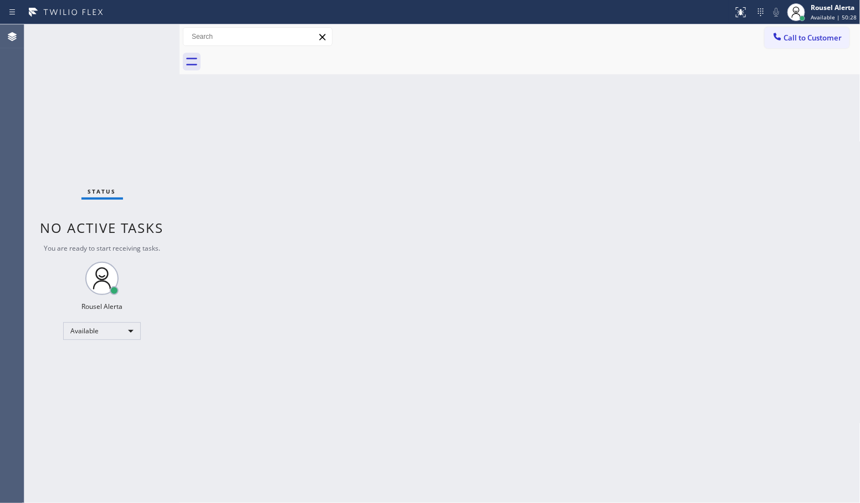
click at [729, 187] on div "Back to Dashboard Change Sender ID Customers Technicians Select a contact Outbo…" at bounding box center [520, 263] width 681 height 478
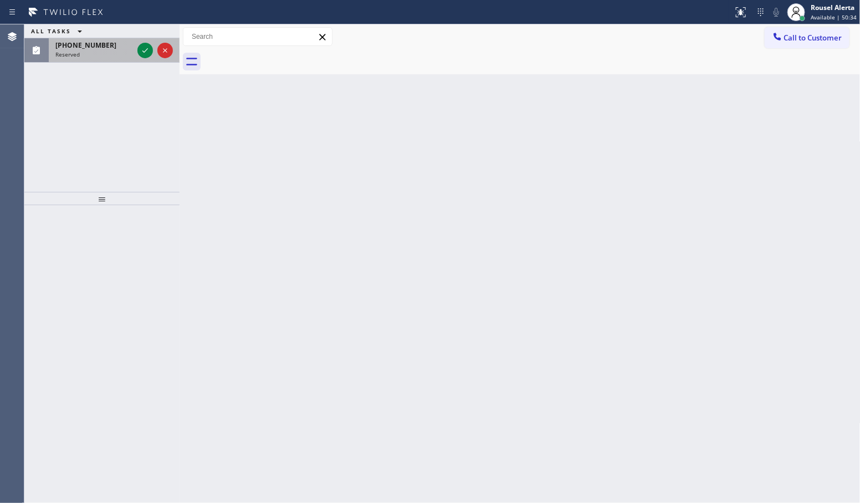
click at [105, 57] on div "[PHONE_NUMBER] Reserved" at bounding box center [92, 50] width 86 height 24
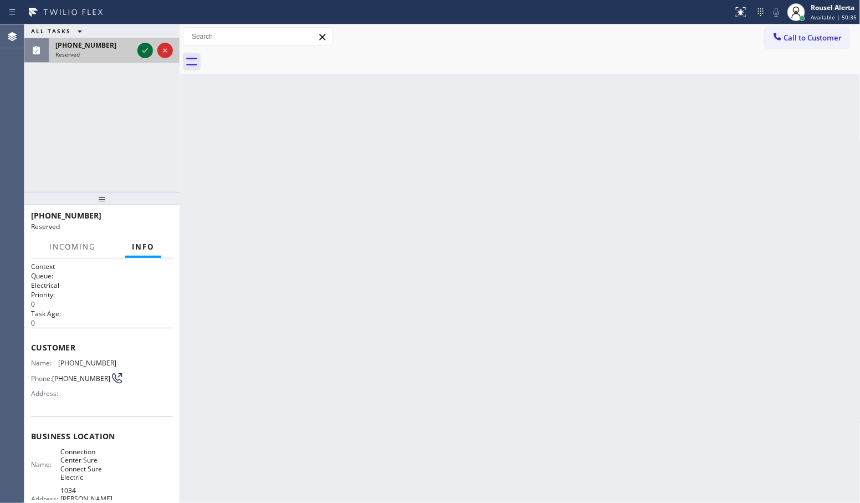
click at [142, 55] on icon at bounding box center [145, 50] width 13 height 13
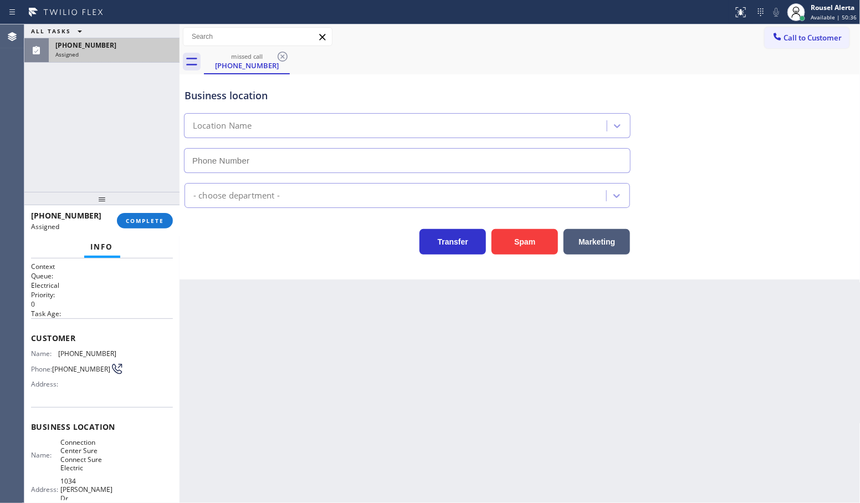
type input "[PHONE_NUMBER]"
click at [144, 218] on span "COMPLETE" at bounding box center [145, 221] width 38 height 8
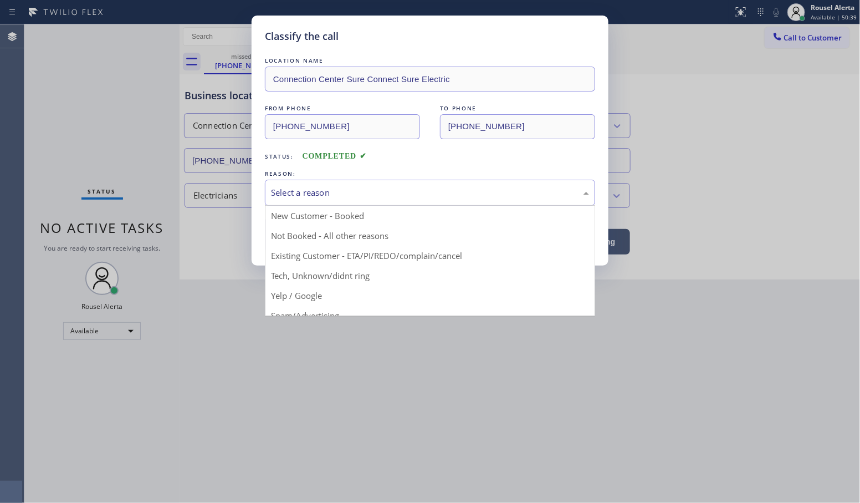
click at [321, 199] on div "Select a reason" at bounding box center [430, 192] width 318 height 13
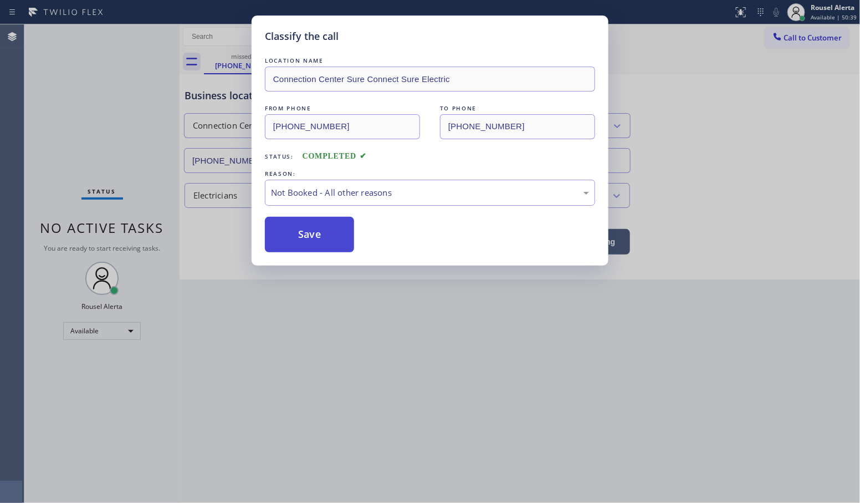
click at [312, 227] on button "Save" at bounding box center [309, 234] width 89 height 35
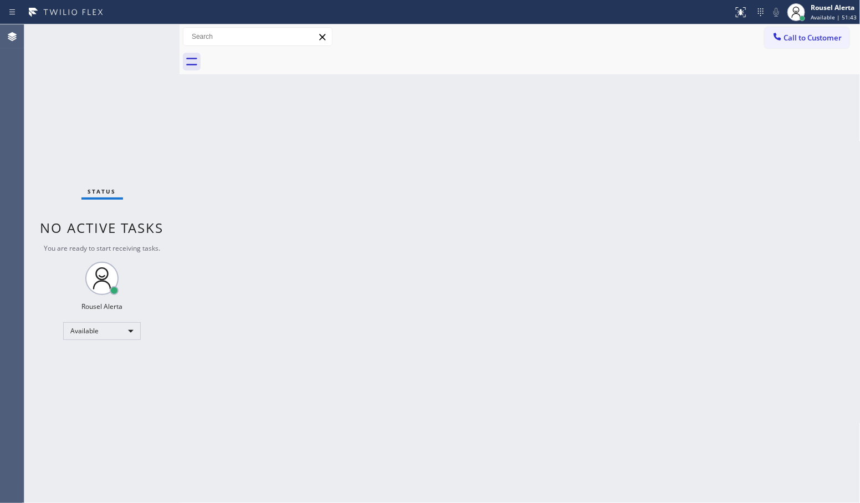
click at [132, 49] on div "Status No active tasks You are ready to start receiving tasks. Rousel Alerta Av…" at bounding box center [101, 263] width 155 height 478
click at [214, 216] on div "Back to Dashboard Change Sender ID Customers Technicians Select a contact Outbo…" at bounding box center [520, 263] width 681 height 478
drag, startPoint x: 123, startPoint y: 105, endPoint x: 118, endPoint y: 85, distance: 21.1
click at [123, 105] on div "Status No active tasks You are ready to start receiving tasks. Rousel Alerta Av…" at bounding box center [101, 263] width 155 height 478
drag, startPoint x: 237, startPoint y: 216, endPoint x: 346, endPoint y: 424, distance: 235.0
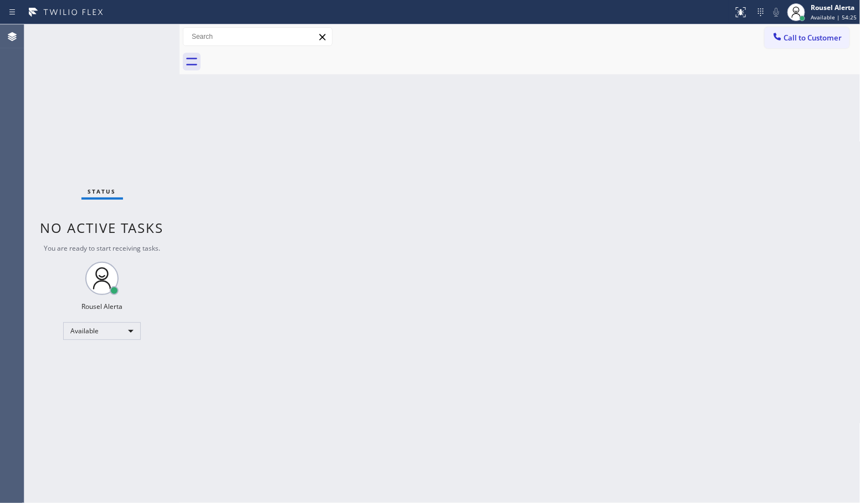
click at [242, 223] on div "Back to Dashboard Change Sender ID Customers Technicians Select a contact Outbo…" at bounding box center [520, 263] width 681 height 478
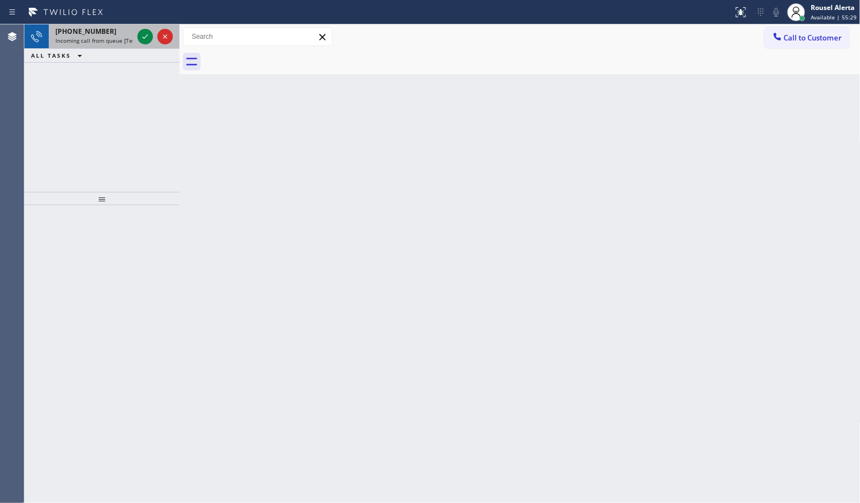
click at [122, 31] on div "[PHONE_NUMBER]" at bounding box center [94, 31] width 78 height 9
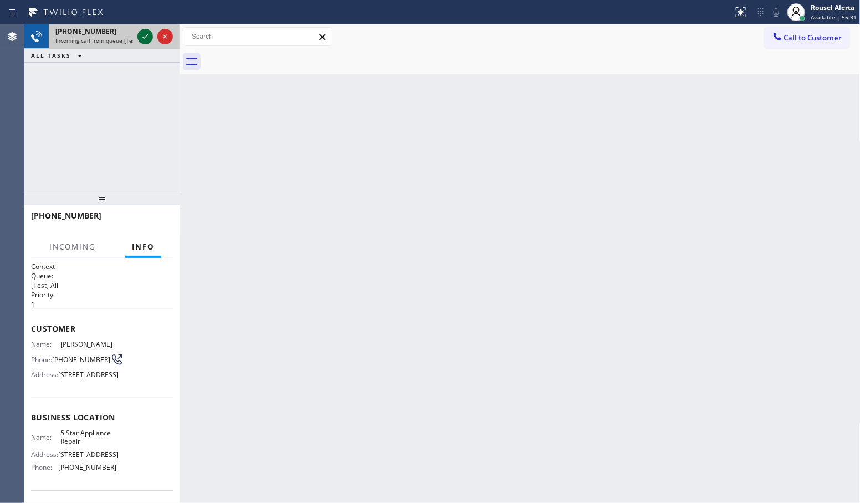
click at [140, 40] on icon at bounding box center [145, 36] width 13 height 13
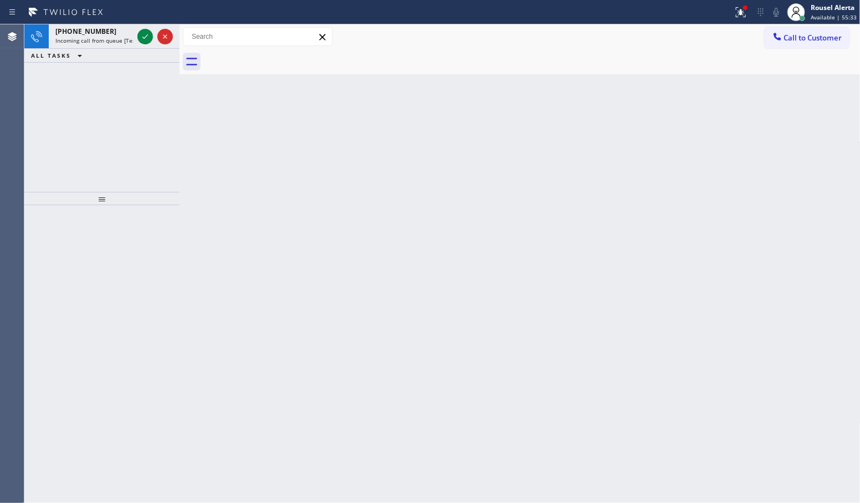
click at [295, 222] on div "Back to Dashboard Change Sender ID Customers Technicians Select a contact Outbo…" at bounding box center [520, 263] width 681 height 478
drag, startPoint x: 295, startPoint y: 222, endPoint x: 267, endPoint y: 192, distance: 40.8
click at [294, 219] on div "Back to Dashboard Change Sender ID Customers Technicians Select a contact Outbo…" at bounding box center [520, 263] width 681 height 478
click at [124, 39] on span "Incoming call from queue [Test] All" at bounding box center [101, 41] width 92 height 8
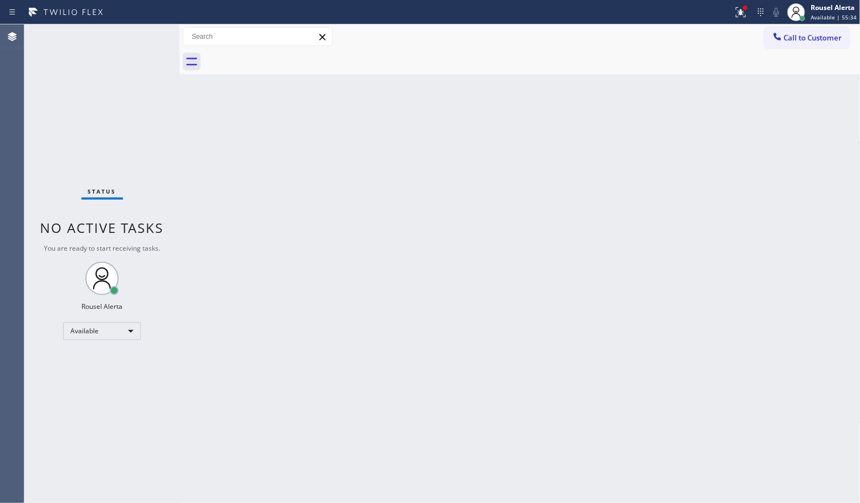
click at [137, 37] on div "Status No active tasks You are ready to start receiving tasks. Rousel Alerta Av…" at bounding box center [101, 263] width 155 height 478
click at [732, 9] on div at bounding box center [741, 12] width 24 height 13
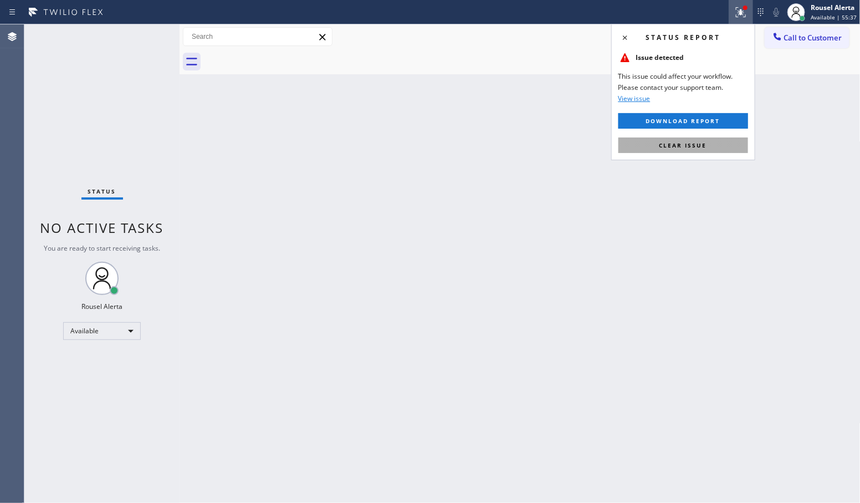
click at [713, 142] on button "Clear issue" at bounding box center [684, 145] width 130 height 16
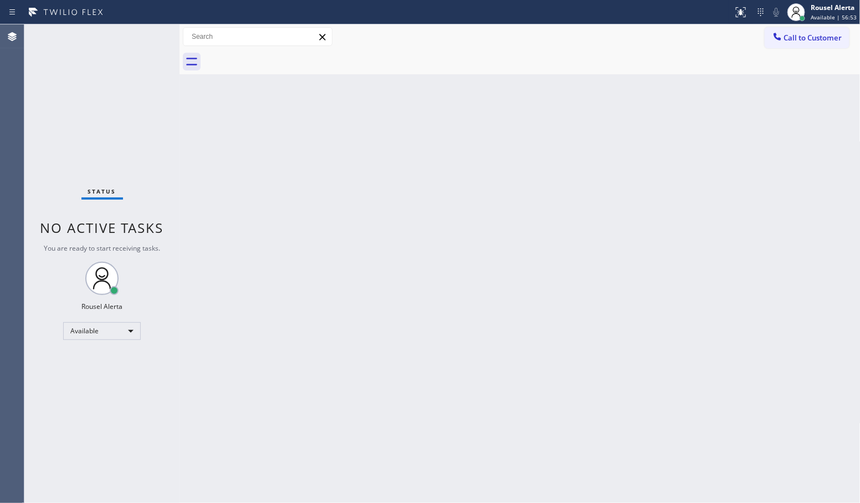
click at [96, 60] on div "Status No active tasks You are ready to start receiving tasks. Rousel Alerta Av…" at bounding box center [101, 263] width 155 height 478
click at [113, 28] on div "Status No active tasks You are ready to start receiving tasks. Rousel Alerta Av…" at bounding box center [101, 263] width 155 height 478
click at [131, 50] on div "Status No active tasks You are ready to start receiving tasks. Rousel Alerta Av…" at bounding box center [101, 263] width 155 height 478
drag, startPoint x: 231, startPoint y: 442, endPoint x: 232, endPoint y: 448, distance: 5.6
click at [232, 447] on div "Back to Dashboard Change Sender ID Customers Technicians Select a contact Outbo…" at bounding box center [520, 263] width 681 height 478
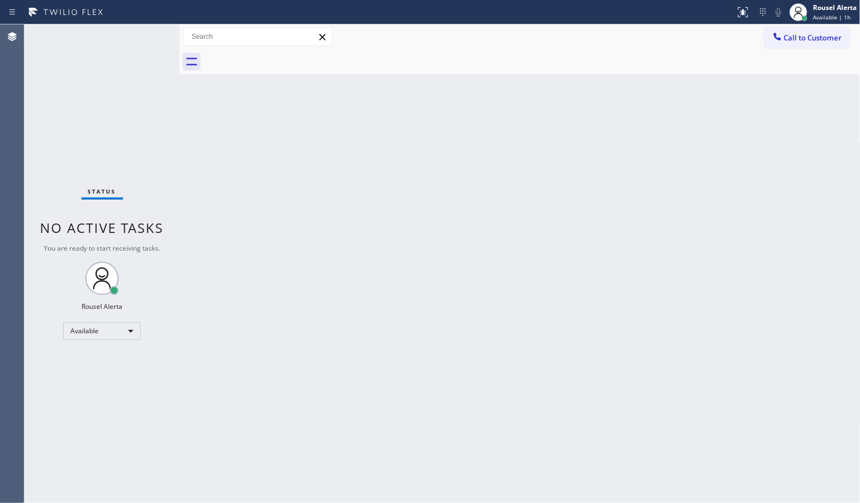
click at [140, 50] on div "Status No active tasks You are ready to start receiving tasks. Rousel Alerta Av…" at bounding box center [101, 263] width 155 height 478
click at [90, 89] on div "Status No active tasks You are ready to start receiving tasks. Rousel Alerta Av…" at bounding box center [101, 263] width 155 height 478
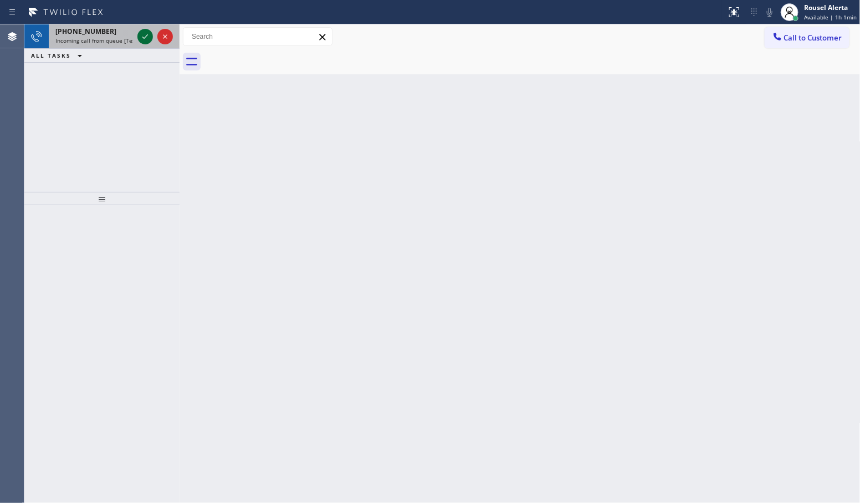
click at [140, 38] on icon at bounding box center [145, 36] width 13 height 13
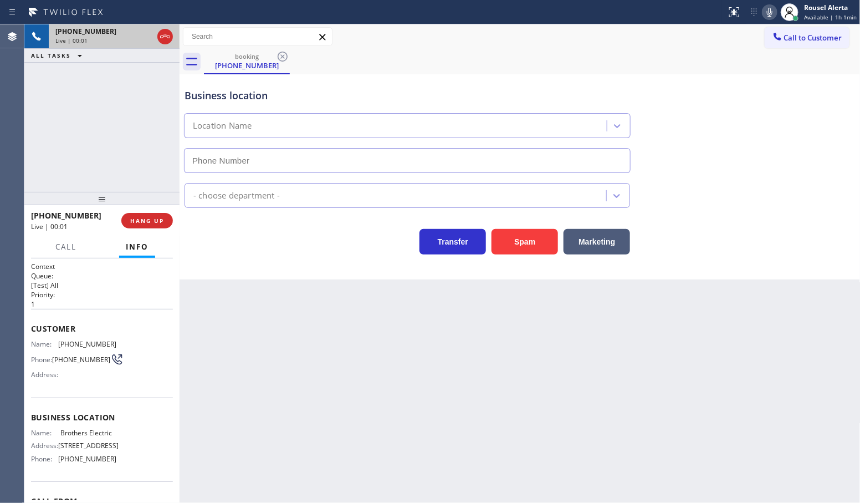
type input "[PHONE_NUMBER]"
click at [211, 353] on div "Back to Dashboard Change Sender ID Customers Technicians Select a contact Outbo…" at bounding box center [520, 263] width 681 height 478
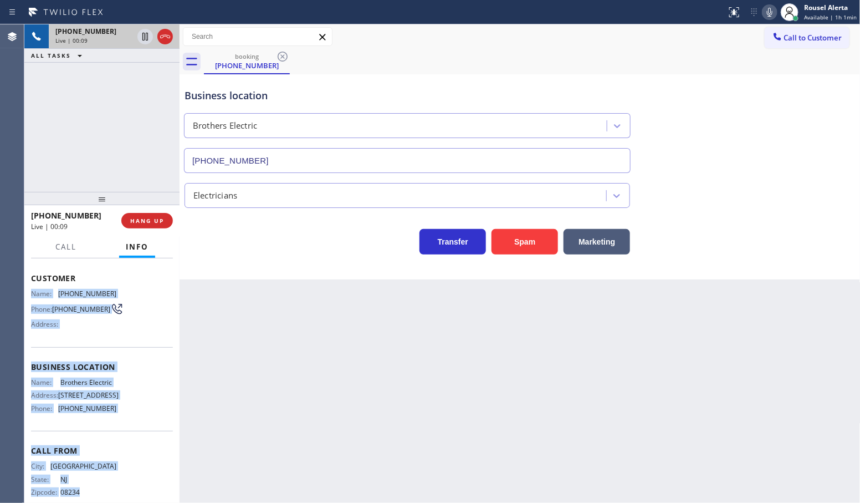
scroll to position [93, 0]
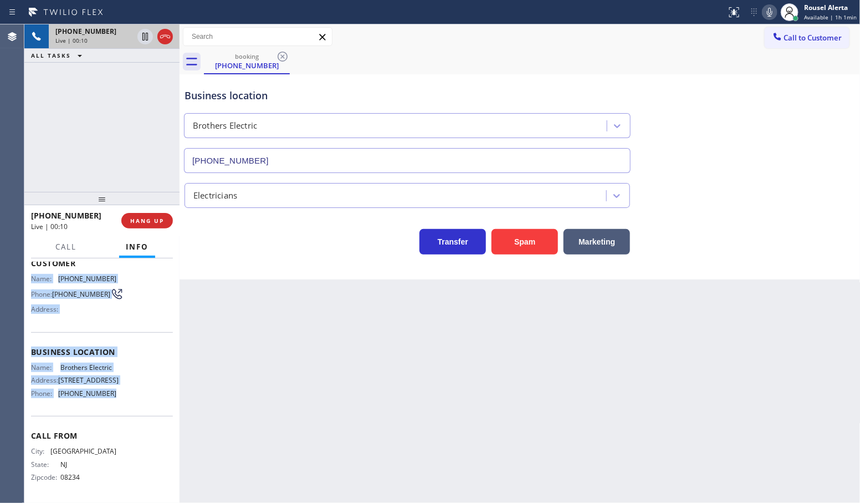
drag, startPoint x: 32, startPoint y: 339, endPoint x: 134, endPoint y: 398, distance: 117.5
click at [134, 398] on div "Context Queue: [Test] All Priority: 1 Customer Name: [PHONE_NUMBER] Phone: [PHO…" at bounding box center [102, 348] width 142 height 304
copy div "Name: [PHONE_NUMBER] Phone: [PHONE_NUMBER] Address: Business location Name: Bro…"
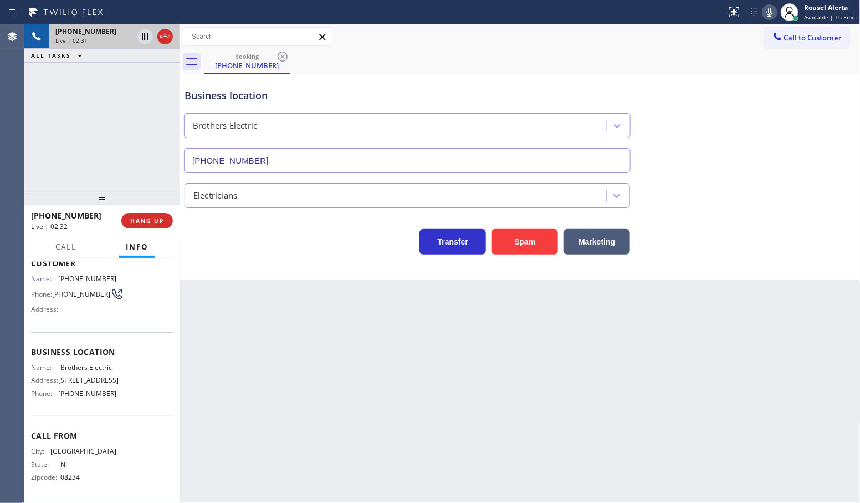
click at [367, 341] on div "Back to Dashboard Change Sender ID Customers Technicians Select a contact Outbo…" at bounding box center [520, 263] width 681 height 478
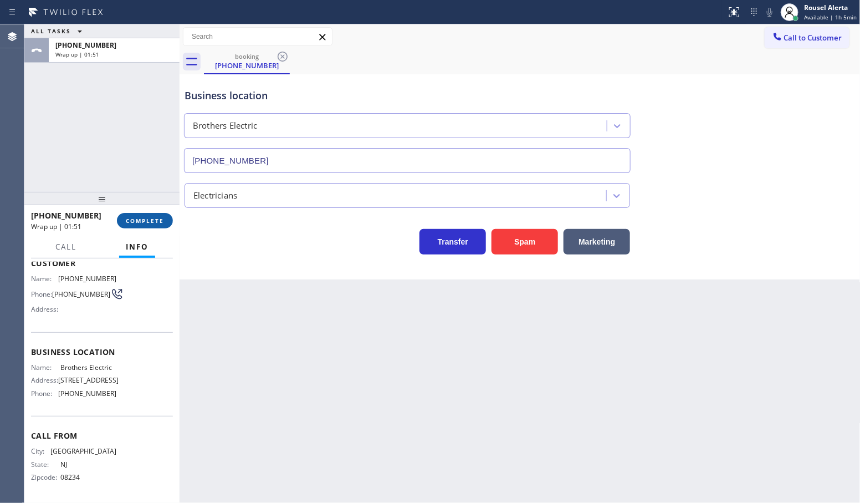
click at [145, 219] on span "COMPLETE" at bounding box center [145, 221] width 38 height 8
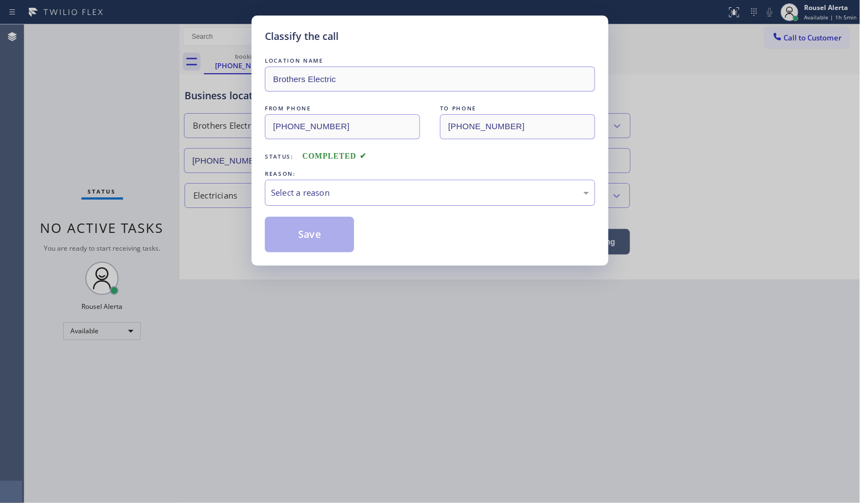
click at [309, 192] on div "Select a reason" at bounding box center [430, 192] width 318 height 13
click at [334, 240] on button "Save" at bounding box center [309, 234] width 89 height 35
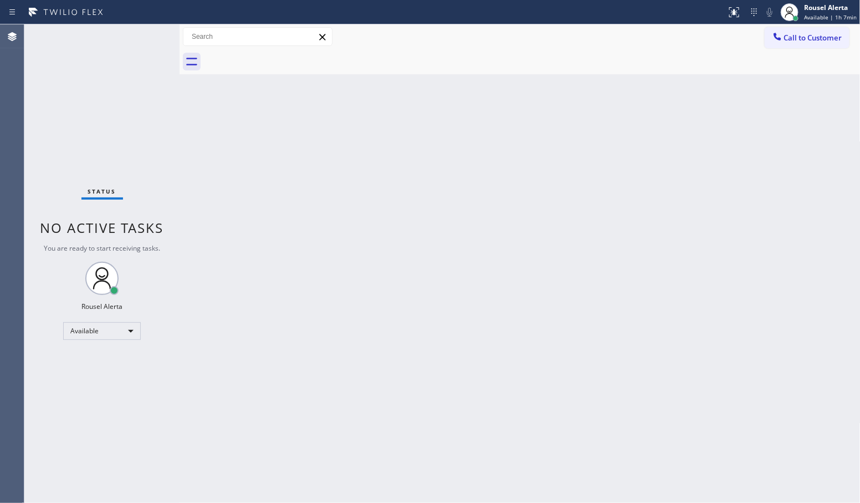
drag, startPoint x: 131, startPoint y: 46, endPoint x: 149, endPoint y: 42, distance: 17.6
click at [132, 45] on div "Status No active tasks You are ready to start receiving tasks. Rousel Alerta Av…" at bounding box center [101, 263] width 155 height 478
click at [134, 53] on div "Status No active tasks You are ready to start receiving tasks. Rousel Alerta Av…" at bounding box center [101, 263] width 155 height 478
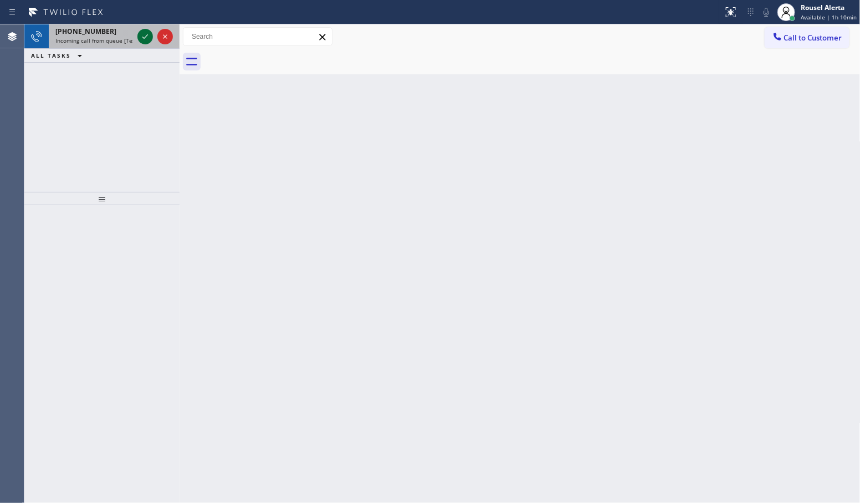
click at [144, 32] on icon at bounding box center [145, 36] width 13 height 13
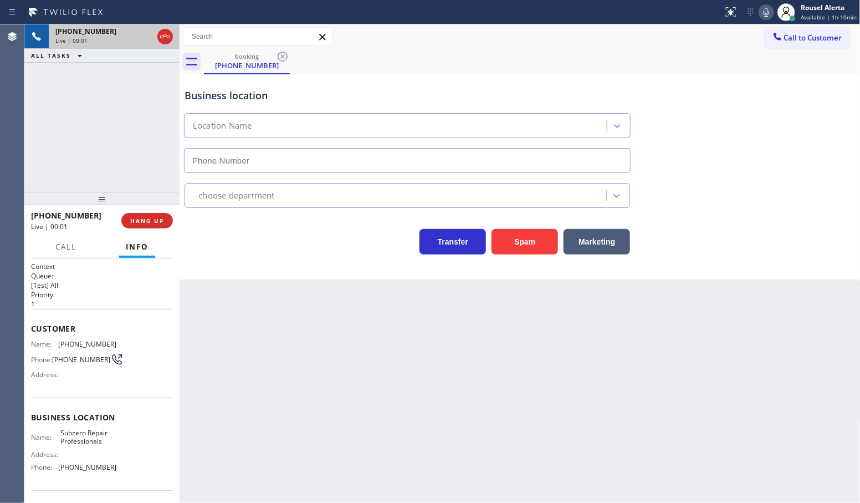
type input "[PHONE_NUMBER]"
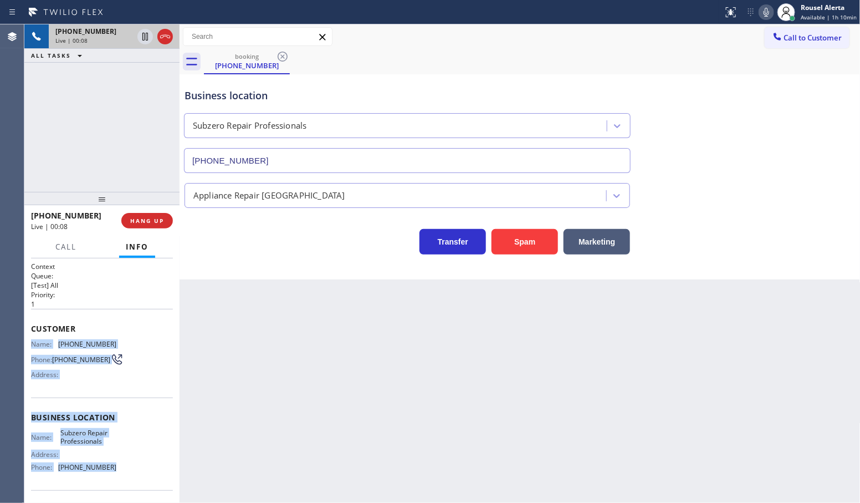
drag, startPoint x: 30, startPoint y: 342, endPoint x: 139, endPoint y: 469, distance: 166.7
click at [139, 469] on div "Context Queue: [Test] All Priority: 1 Customer Name: [PHONE_NUMBER] Phone: [PHO…" at bounding box center [102, 418] width 142 height 312
copy div "Name: [PHONE_NUMBER] Phone: [PHONE_NUMBER] Address: Business location Name: Sub…"
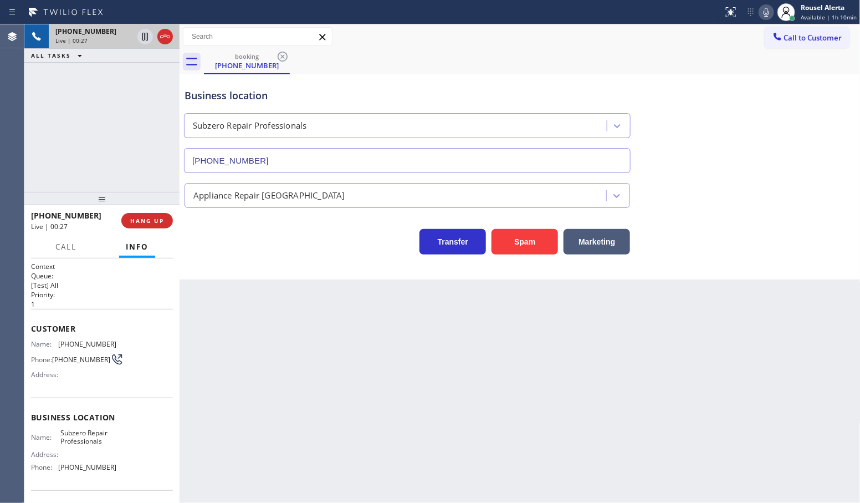
click at [289, 312] on div "Back to Dashboard Change Sender ID Customers Technicians Select a contact Outbo…" at bounding box center [520, 263] width 681 height 478
click at [118, 131] on div "[PHONE_NUMBER] Live | 00:28 ALL TASKS ALL TASKS ACTIVE TASKS TASKS IN WRAP UP" at bounding box center [101, 107] width 155 height 167
click at [333, 415] on div "Back to Dashboard Change Sender ID Customers Technicians Select a contact Outbo…" at bounding box center [520, 263] width 681 height 478
click at [139, 216] on button "HANG UP" at bounding box center [147, 221] width 52 height 16
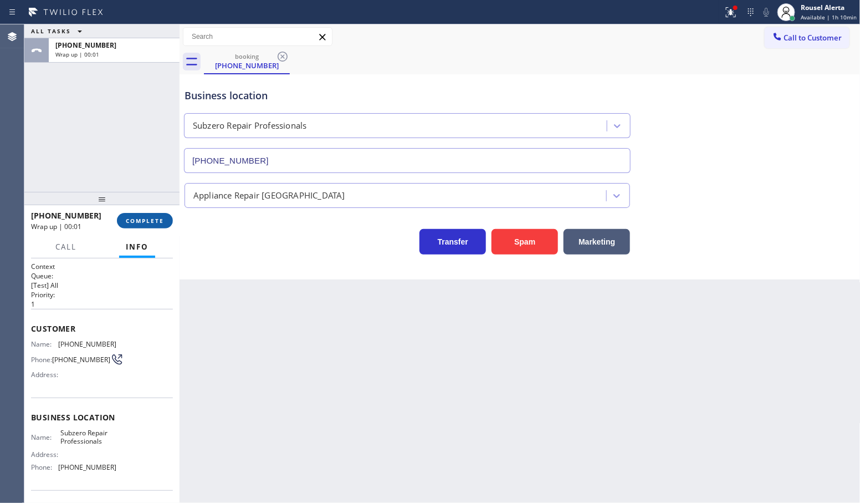
click at [150, 219] on span "COMPLETE" at bounding box center [145, 221] width 38 height 8
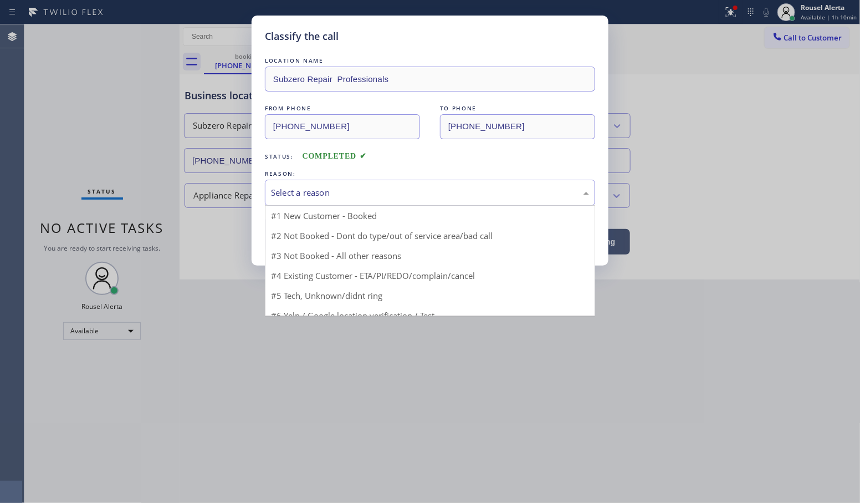
click at [336, 197] on div "Select a reason" at bounding box center [430, 192] width 318 height 13
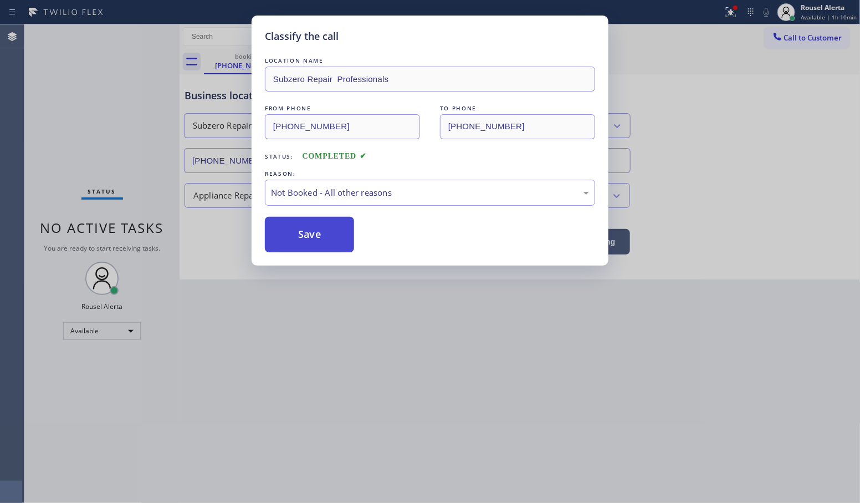
click at [305, 237] on button "Save" at bounding box center [309, 234] width 89 height 35
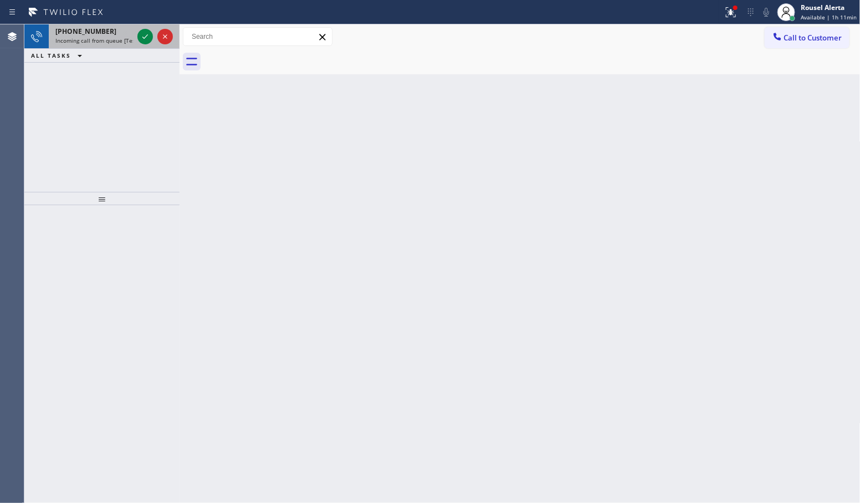
click at [110, 37] on span "Incoming call from queue [Test] All" at bounding box center [101, 41] width 92 height 8
click at [144, 39] on icon at bounding box center [145, 36] width 13 height 13
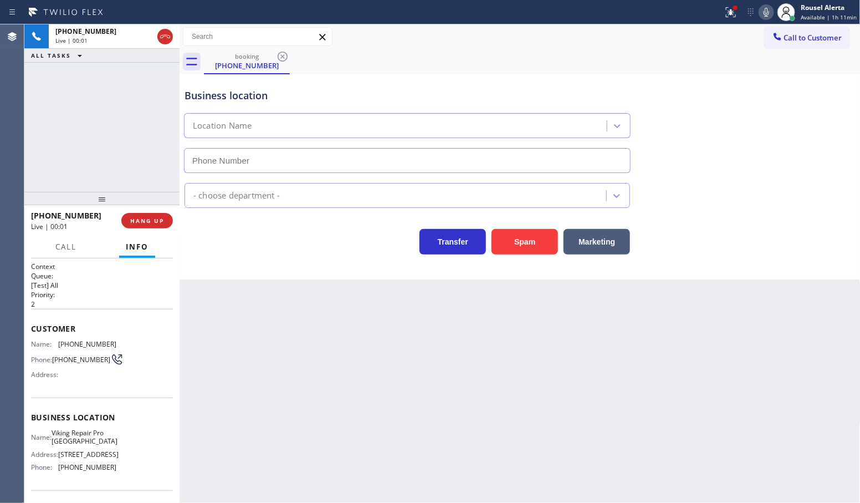
type input "[PHONE_NUMBER]"
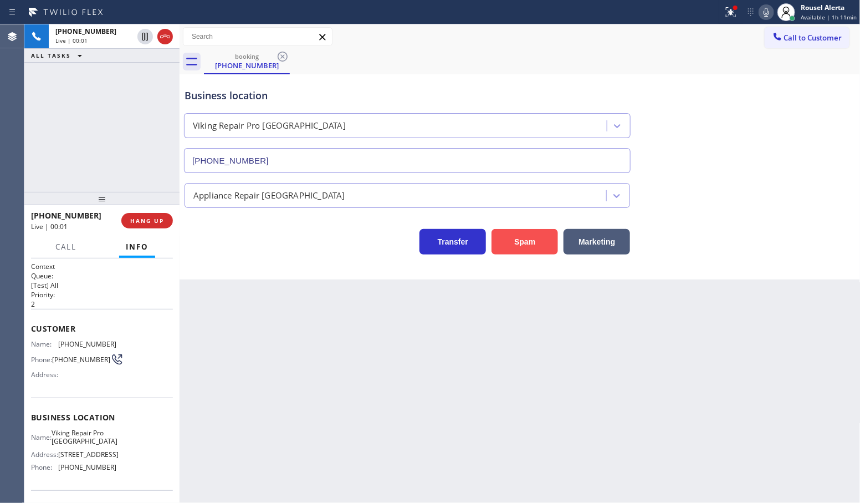
click at [522, 244] on button "Spam" at bounding box center [525, 241] width 67 height 25
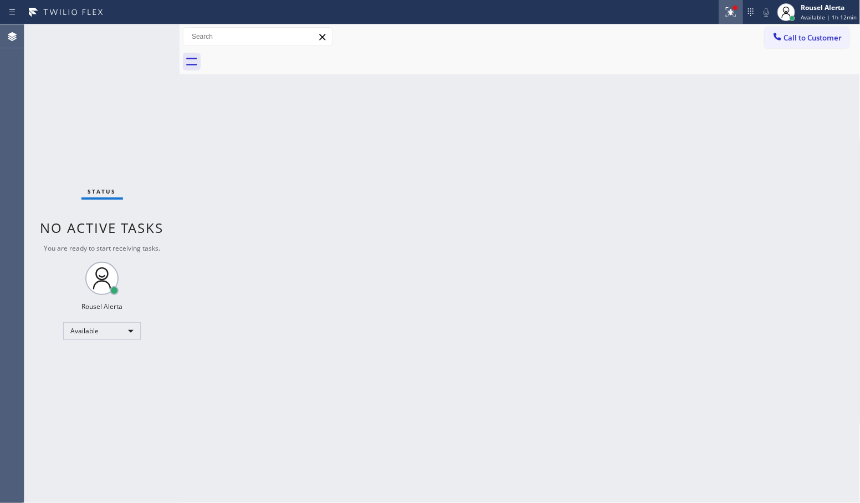
click at [732, 6] on icon at bounding box center [730, 12] width 13 height 13
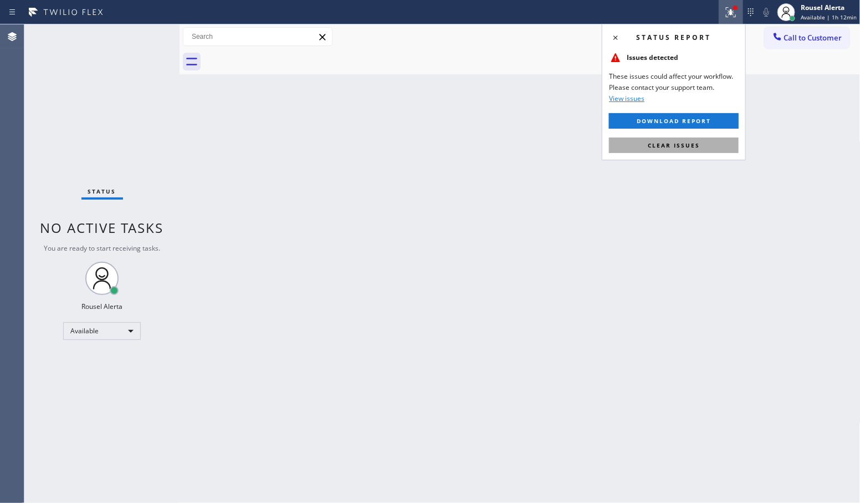
click at [711, 142] on button "Clear issues" at bounding box center [674, 145] width 130 height 16
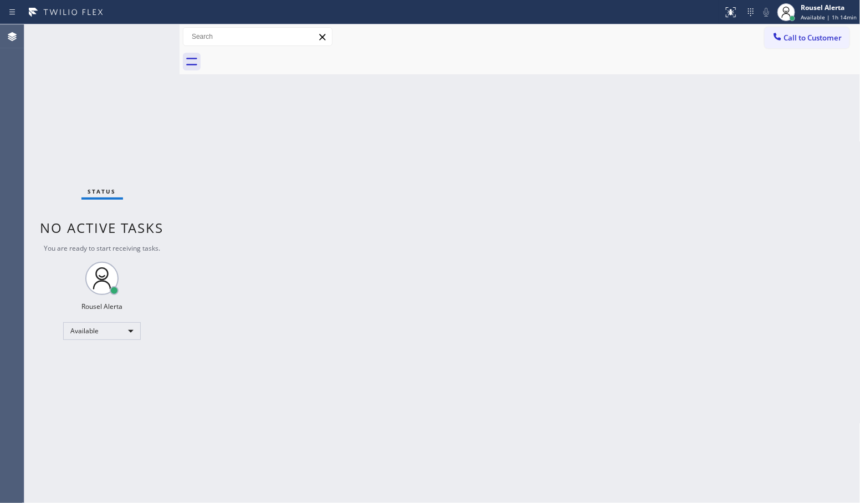
click at [416, 107] on div "Back to Dashboard Change Sender ID Customers Technicians Select a contact Outbo…" at bounding box center [520, 263] width 681 height 478
click at [411, 47] on div "Call to Customer Outbound call Location Search location Your caller id phone nu…" at bounding box center [520, 36] width 681 height 25
click at [295, 94] on div "Back to Dashboard Change Sender ID Customers Technicians Select a contact Outbo…" at bounding box center [520, 263] width 681 height 478
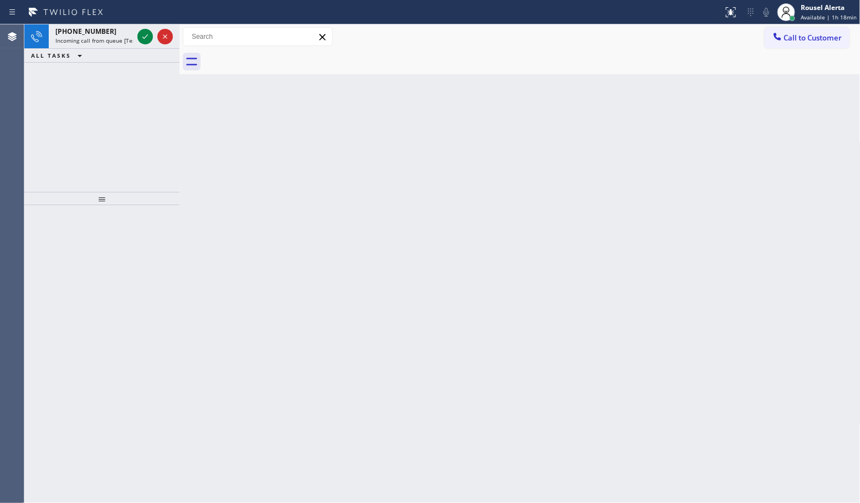
click at [337, 201] on div "Back to Dashboard Change Sender ID Customers Technicians Select a contact Outbo…" at bounding box center [520, 263] width 681 height 478
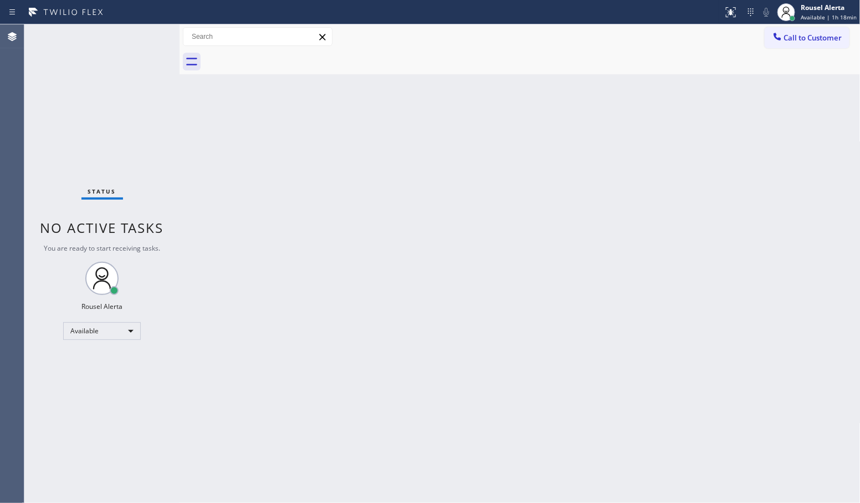
click at [104, 40] on div "Status No active tasks You are ready to start receiving tasks. Rousel Alerta Av…" at bounding box center [101, 263] width 155 height 478
drag, startPoint x: 401, startPoint y: 273, endPoint x: 308, endPoint y: 207, distance: 114.1
click at [401, 273] on div "Back to Dashboard Change Sender ID Customers Technicians Select a contact Outbo…" at bounding box center [520, 263] width 681 height 478
click at [130, 32] on div "Status No active tasks You are ready to start receiving tasks. Rousel Alerta Av…" at bounding box center [101, 263] width 155 height 478
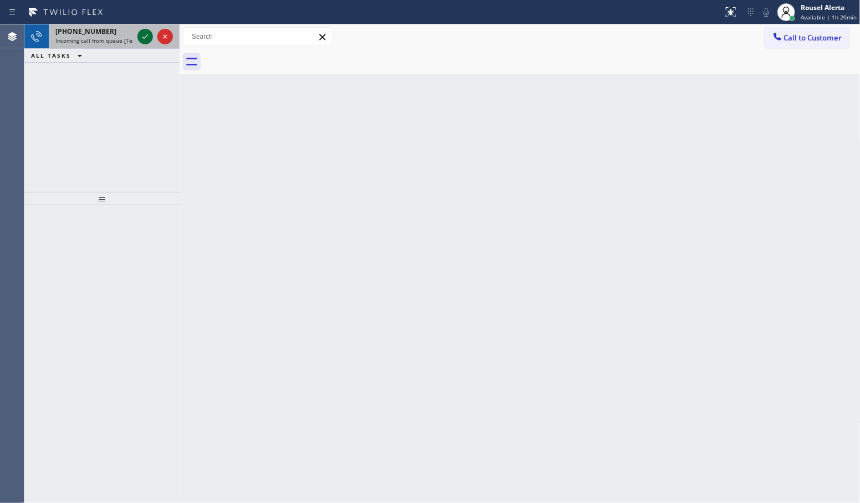
click at [139, 31] on icon at bounding box center [145, 36] width 13 height 13
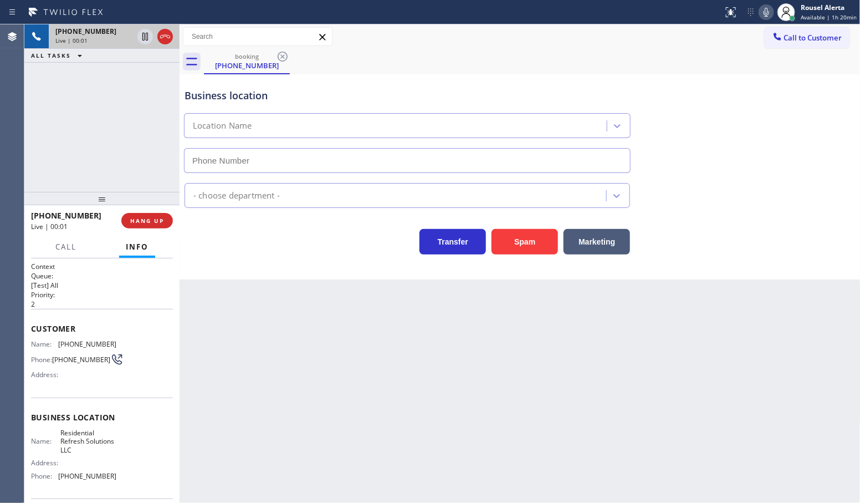
type input "[PHONE_NUMBER]"
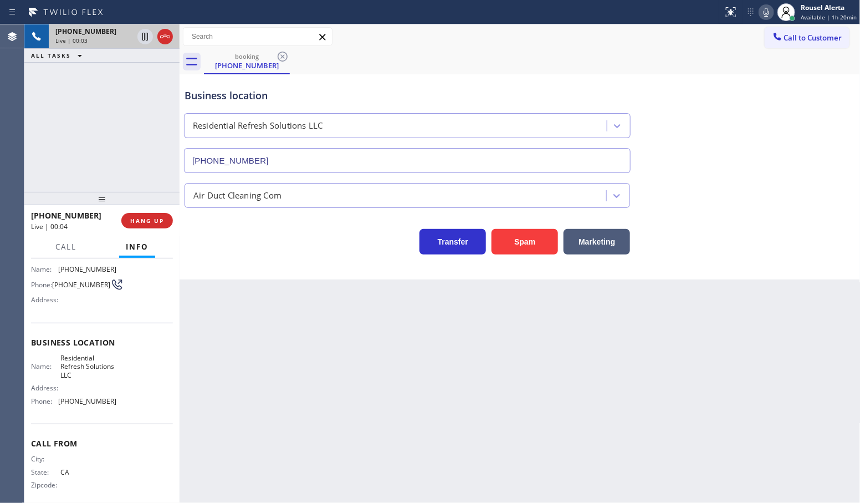
scroll to position [84, 0]
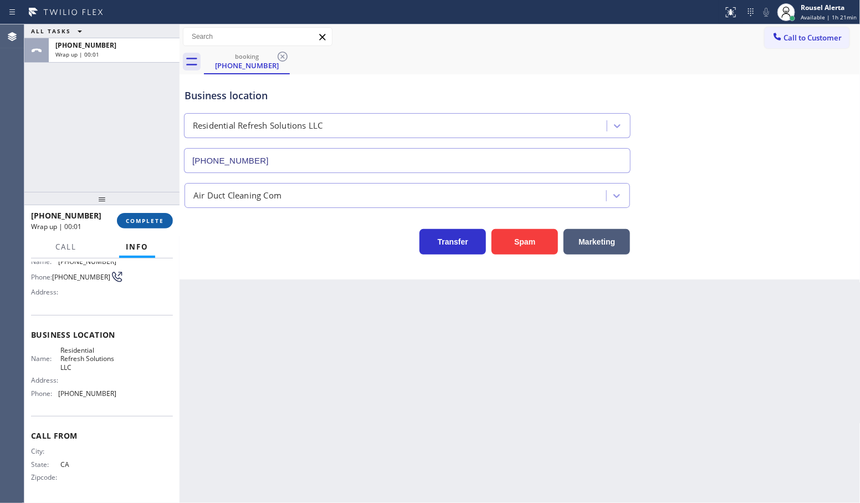
click at [150, 222] on span "COMPLETE" at bounding box center [145, 221] width 38 height 8
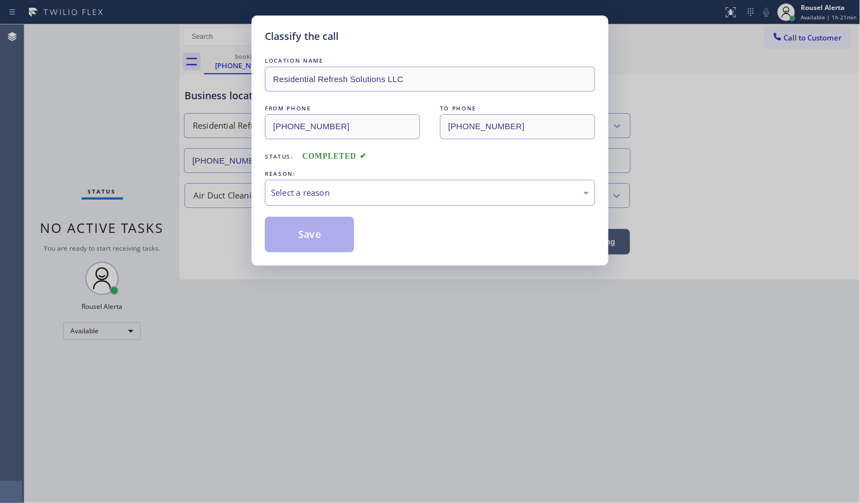
click at [289, 194] on div "Select a reason" at bounding box center [430, 192] width 318 height 13
click at [305, 236] on button "Save" at bounding box center [309, 234] width 89 height 35
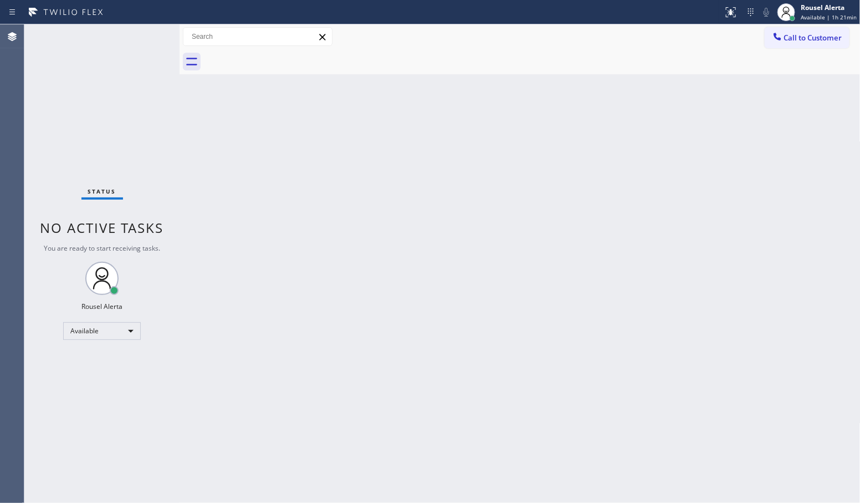
click at [227, 207] on div "Back to Dashboard Change Sender ID Customers Technicians Select a contact Outbo…" at bounding box center [520, 263] width 681 height 478
click at [120, 58] on div "Status No active tasks You are ready to start receiving tasks. Rousel Alerta Av…" at bounding box center [101, 263] width 155 height 478
click at [244, 241] on div "Back to Dashboard Change Sender ID Customers Technicians Select a contact Outbo…" at bounding box center [520, 263] width 681 height 478
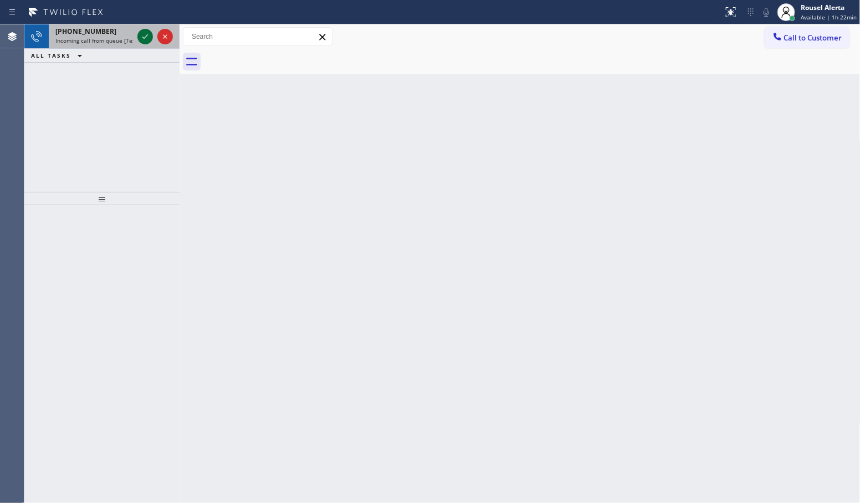
click at [147, 38] on icon at bounding box center [145, 36] width 13 height 13
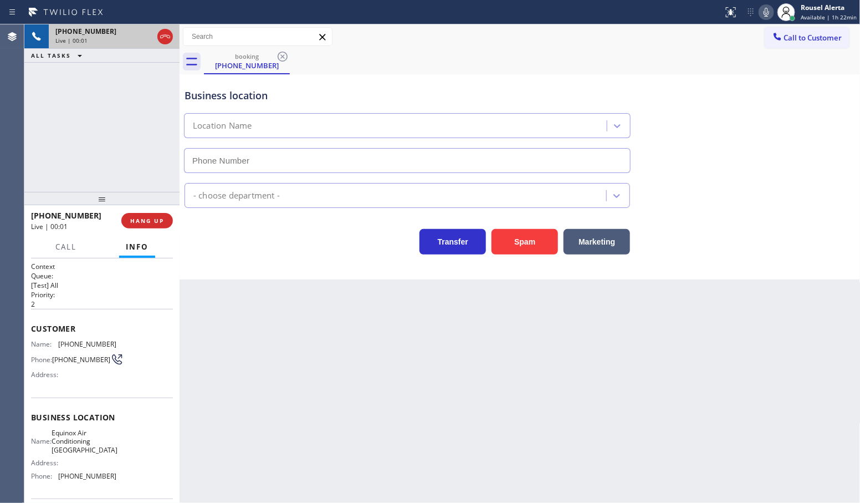
type input "[PHONE_NUMBER]"
click at [307, 365] on div "Back to Dashboard Change Sender ID Customers Technicians Select a contact Outbo…" at bounding box center [520, 263] width 681 height 478
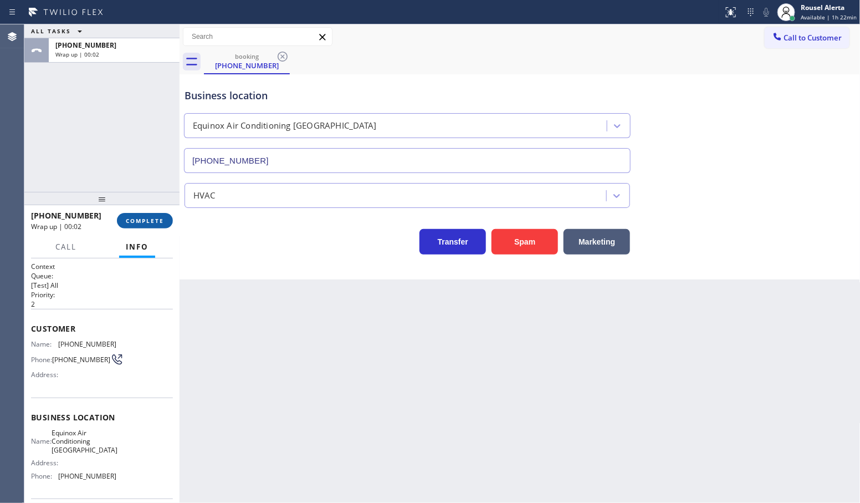
click at [125, 226] on button "COMPLETE" at bounding box center [145, 221] width 56 height 16
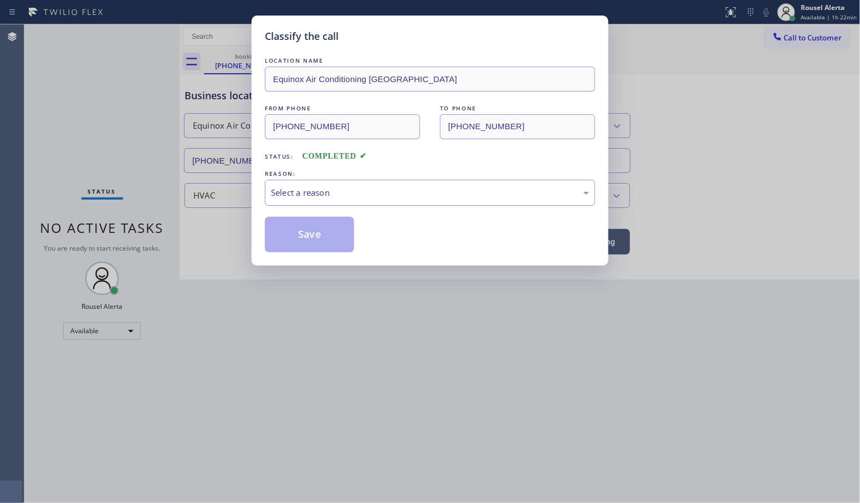
click at [338, 187] on div "Select a reason" at bounding box center [430, 192] width 318 height 13
click at [325, 238] on button "Save" at bounding box center [309, 234] width 89 height 35
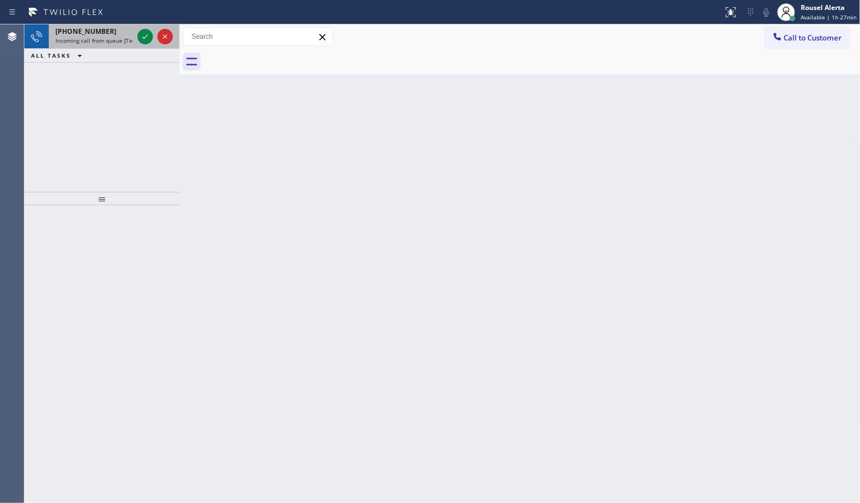
drag, startPoint x: 121, startPoint y: 35, endPoint x: 126, endPoint y: 36, distance: 5.7
click at [121, 35] on div "[PHONE_NUMBER]" at bounding box center [94, 31] width 78 height 9
click at [140, 37] on icon at bounding box center [145, 36] width 13 height 13
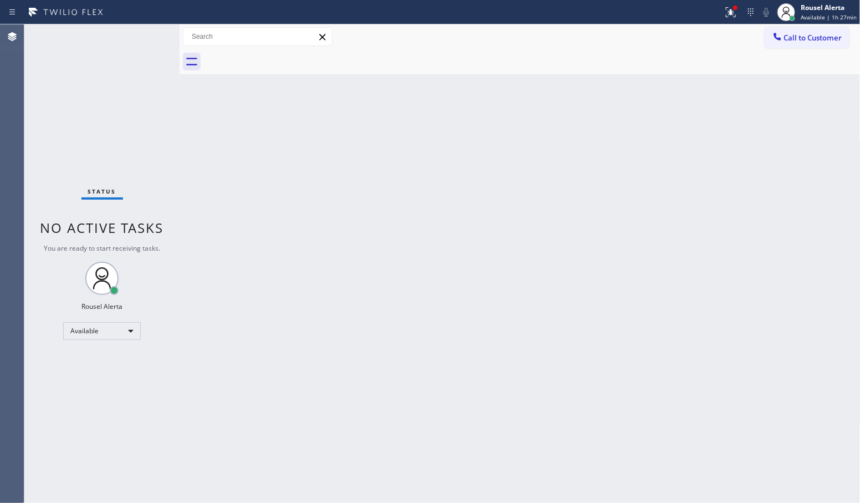
click at [140, 37] on div "Status No active tasks You are ready to start receiving tasks. Rousel Alerta Av…" at bounding box center [101, 263] width 155 height 478
click at [141, 37] on div "Status No active tasks You are ready to start receiving tasks. Rousel Alerta Av…" at bounding box center [101, 263] width 155 height 478
click at [726, 15] on div at bounding box center [731, 12] width 24 height 13
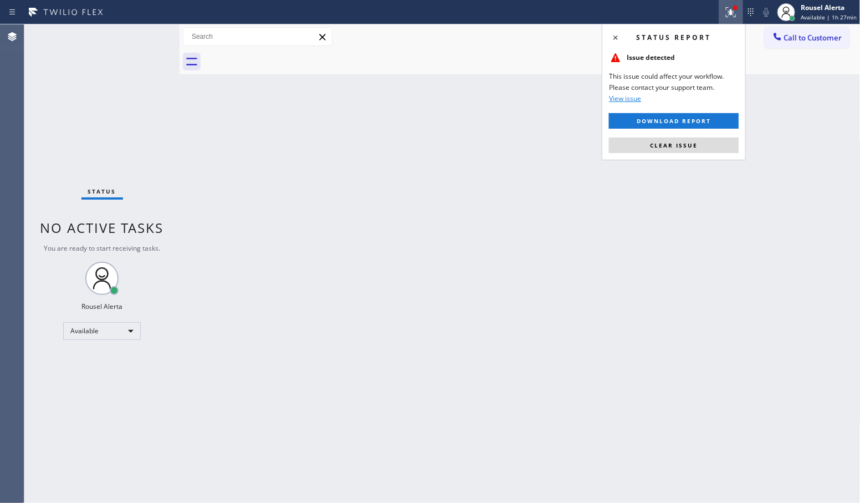
click at [697, 145] on span "Clear issue" at bounding box center [674, 145] width 48 height 8
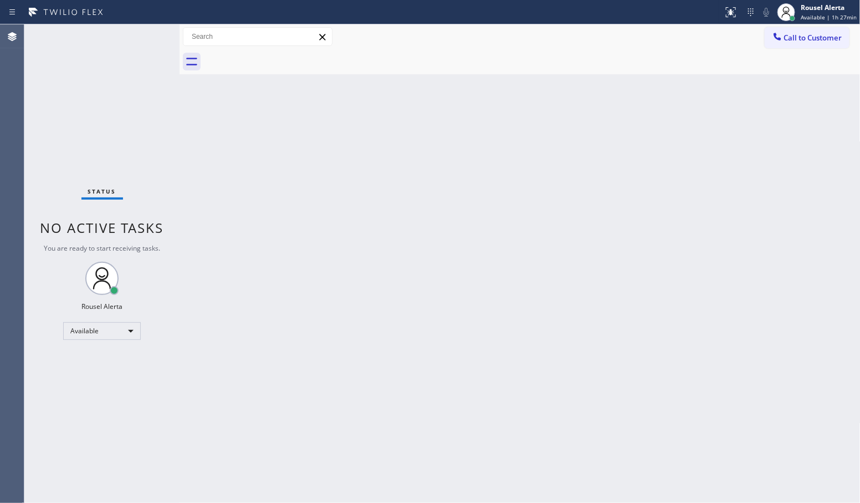
click at [691, 173] on div "Back to Dashboard Change Sender ID Customers Technicians Select a contact Outbo…" at bounding box center [520, 263] width 681 height 478
click at [140, 39] on div "Status No active tasks You are ready to start receiving tasks. Rousel Alerta Av…" at bounding box center [101, 263] width 155 height 478
click at [140, 38] on div "Status No active tasks You are ready to start receiving tasks. Rousel Alerta Av…" at bounding box center [101, 263] width 155 height 478
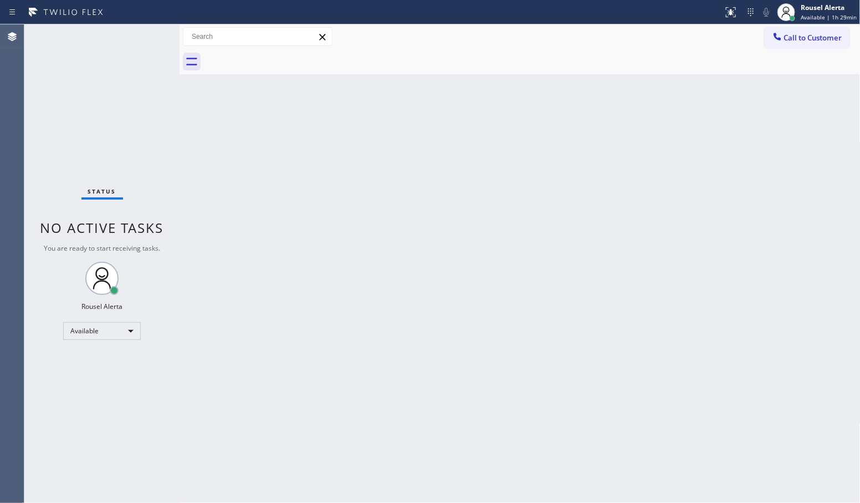
click at [107, 46] on div "Status No active tasks You are ready to start receiving tasks. Rousel Alerta Av…" at bounding box center [101, 263] width 155 height 478
click at [106, 40] on div "Status No active tasks You are ready to start receiving tasks. Rousel Alerta Av…" at bounding box center [101, 263] width 155 height 478
drag, startPoint x: 447, startPoint y: 191, endPoint x: 333, endPoint y: 226, distance: 119.4
click at [333, 226] on div "Back to Dashboard Change Sender ID Customers Technicians Select a contact Outbo…" at bounding box center [520, 263] width 681 height 478
click at [405, 283] on div "Back to Dashboard Change Sender ID Customers Technicians Select a contact Outbo…" at bounding box center [520, 263] width 681 height 478
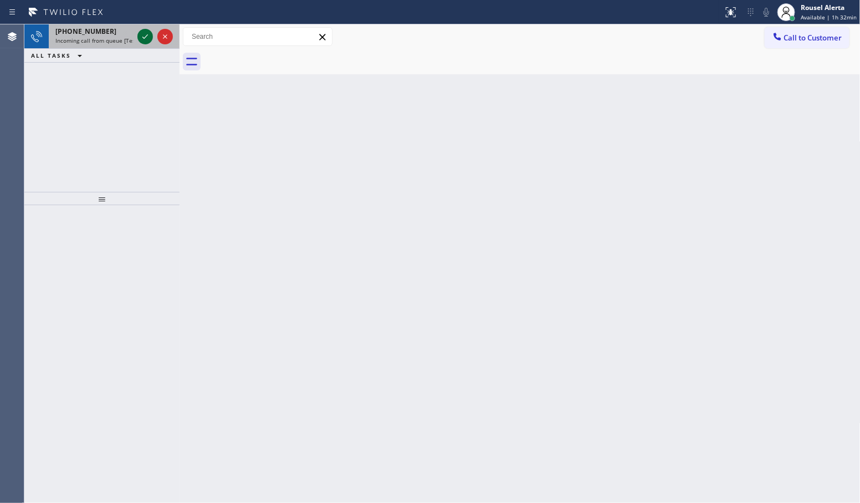
click at [142, 37] on icon at bounding box center [145, 36] width 13 height 13
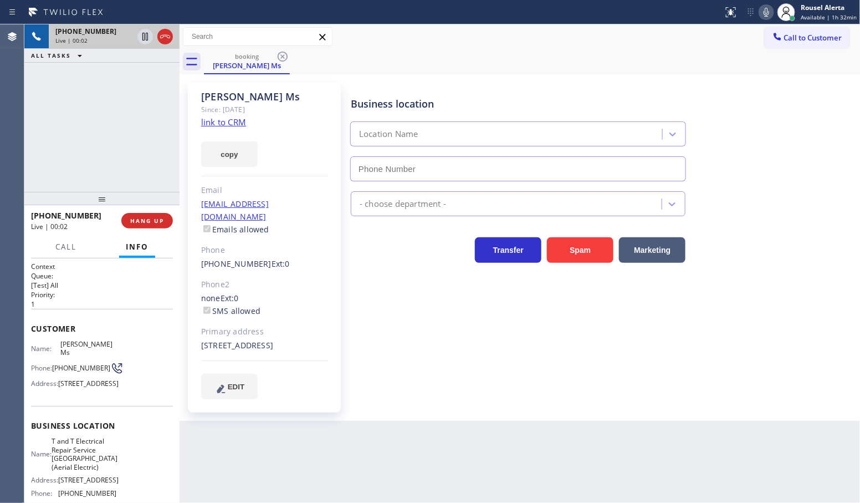
type input "[PHONE_NUMBER]"
click at [232, 126] on link "link to CRM" at bounding box center [223, 121] width 45 height 11
click at [142, 39] on icon at bounding box center [145, 36] width 13 height 13
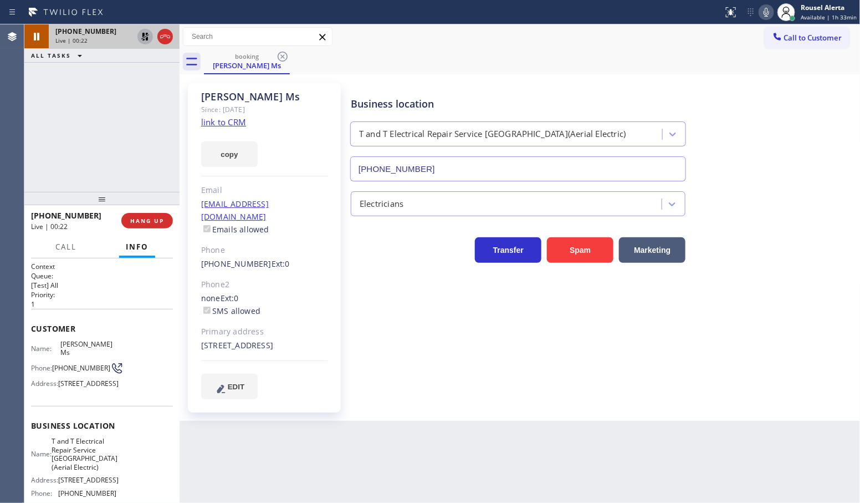
click at [142, 39] on icon at bounding box center [145, 36] width 13 height 13
click at [145, 39] on icon at bounding box center [145, 36] width 13 height 13
click at [766, 14] on icon at bounding box center [766, 12] width 13 height 13
click at [159, 107] on div "[PHONE_NUMBER] Live | 00:56 ALL TASKS ALL TASKS ACTIVE TASKS TASKS IN WRAP UP" at bounding box center [101, 107] width 155 height 167
click at [68, 249] on span "Call" at bounding box center [65, 247] width 21 height 10
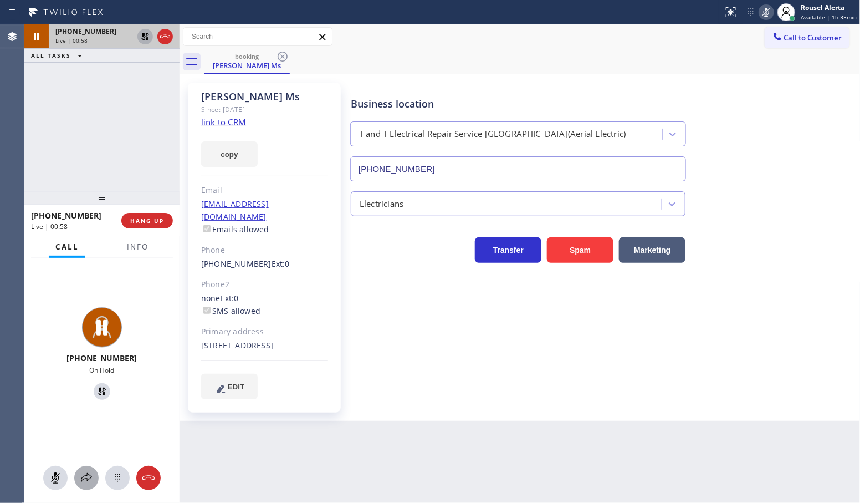
click at [85, 483] on icon at bounding box center [86, 477] width 13 height 13
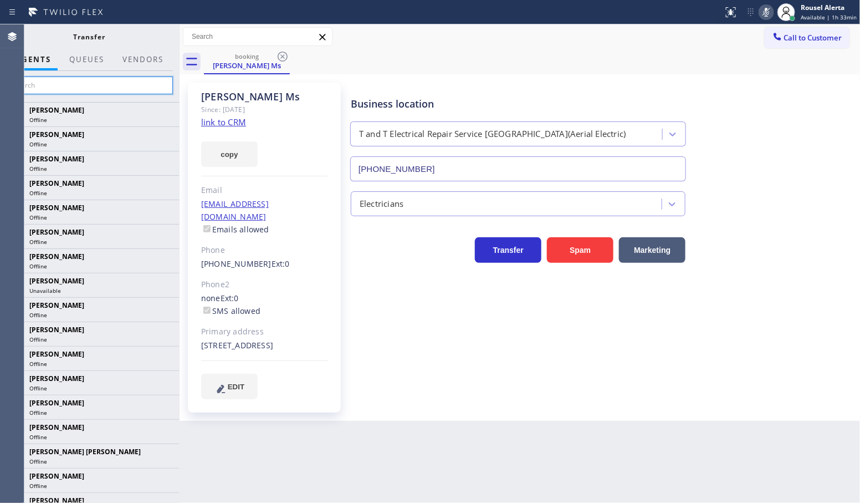
click at [105, 86] on input "text" at bounding box center [89, 85] width 167 height 18
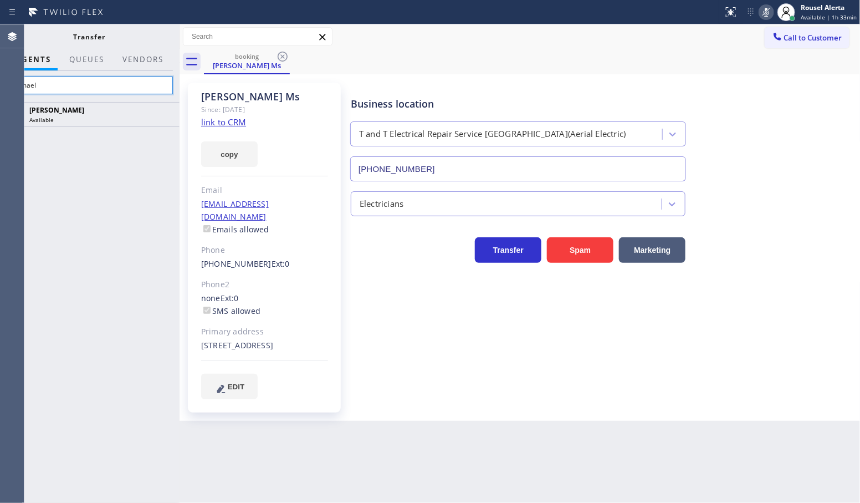
type input "esmael"
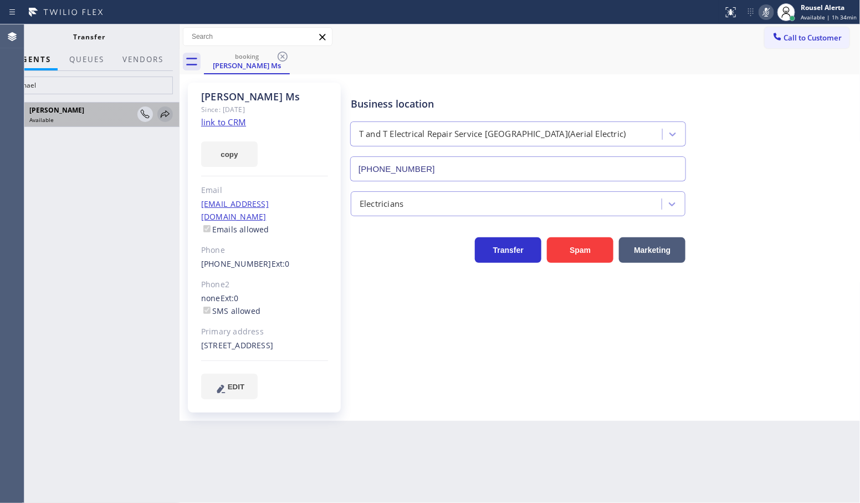
click at [164, 114] on icon at bounding box center [165, 114] width 13 height 13
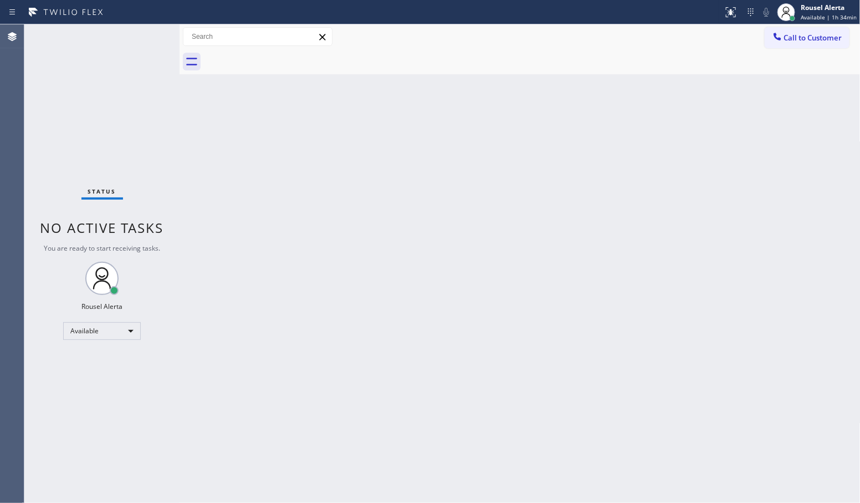
click at [130, 81] on div "Status No active tasks You are ready to start receiving tasks. Rousel Alerta Av…" at bounding box center [101, 263] width 155 height 478
drag, startPoint x: 346, startPoint y: 361, endPoint x: 380, endPoint y: 399, distance: 50.3
click at [356, 370] on div "Back to Dashboard Change Sender ID Customers Technicians Select a contact Outbo…" at bounding box center [520, 263] width 681 height 478
click at [118, 36] on div "Status No active tasks You are ready to start receiving tasks. Rousel Alerta Av…" at bounding box center [101, 263] width 155 height 478
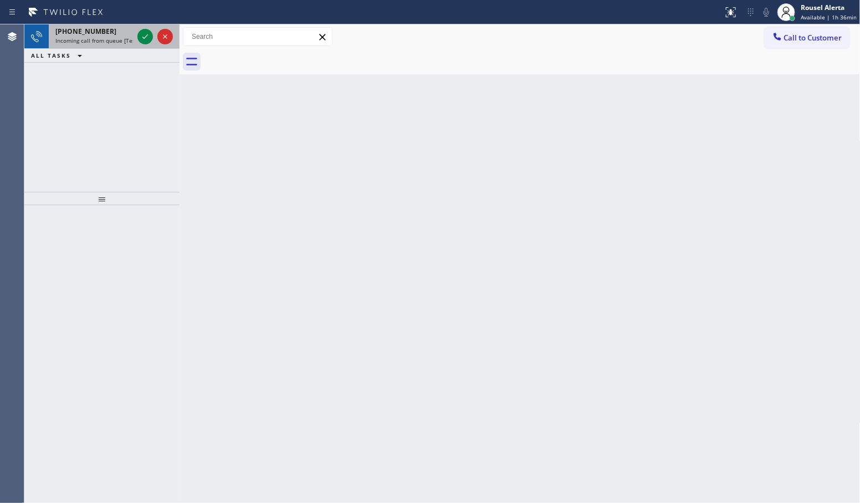
drag, startPoint x: 91, startPoint y: 35, endPoint x: 100, endPoint y: 39, distance: 9.2
click at [92, 35] on span "[PHONE_NUMBER]" at bounding box center [85, 31] width 61 height 9
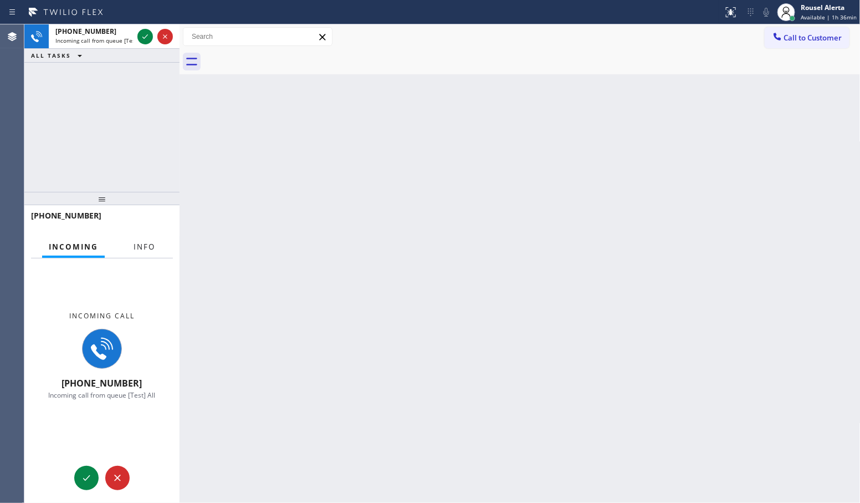
click at [149, 239] on button "Info" at bounding box center [144, 247] width 35 height 22
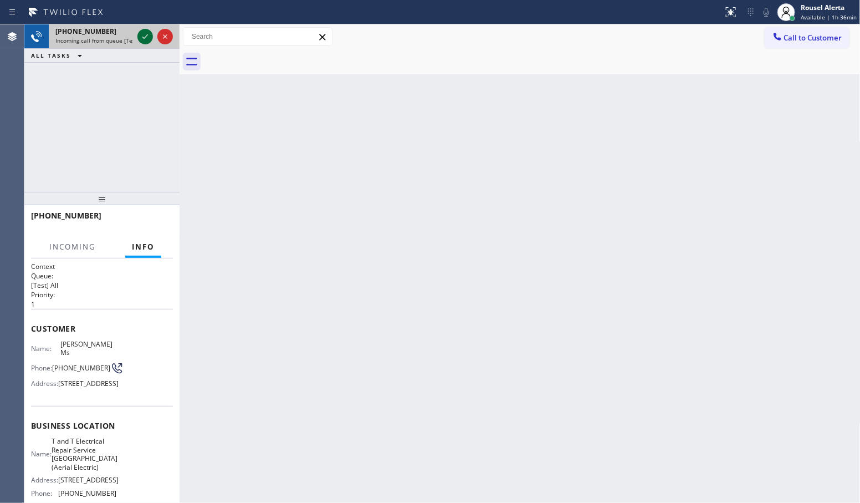
click at [139, 39] on icon at bounding box center [145, 36] width 13 height 13
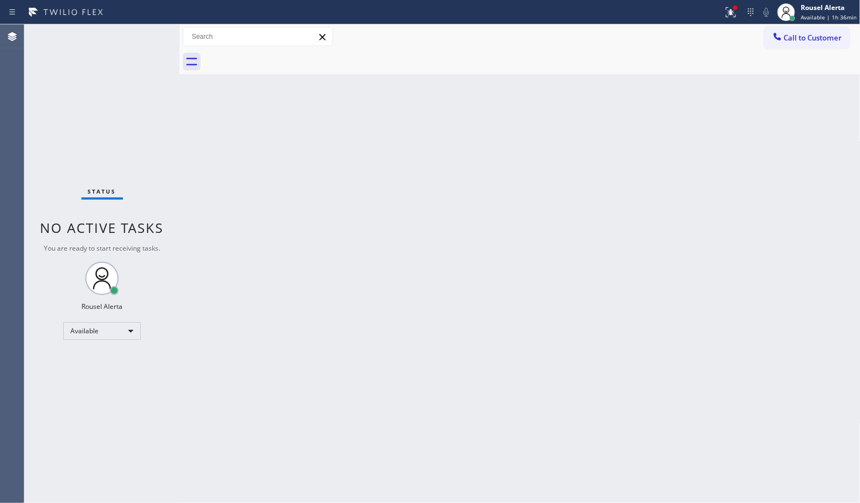
click at [183, 318] on div "Back to Dashboard Change Sender ID Customers Technicians Select a contact Outbo…" at bounding box center [520, 263] width 681 height 478
click at [737, 8] on div at bounding box center [735, 8] width 4 height 4
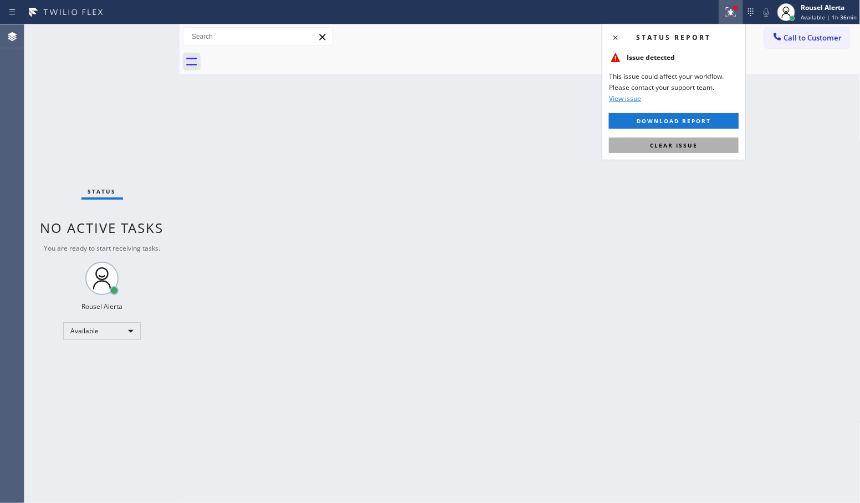
click at [689, 140] on button "Clear issue" at bounding box center [674, 145] width 130 height 16
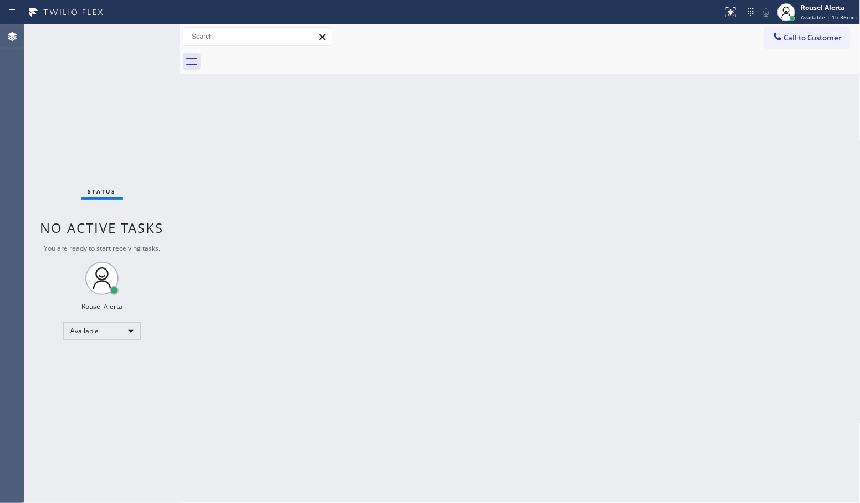
click at [686, 209] on div "Back to Dashboard Change Sender ID Customers Technicians Select a contact Outbo…" at bounding box center [520, 263] width 681 height 478
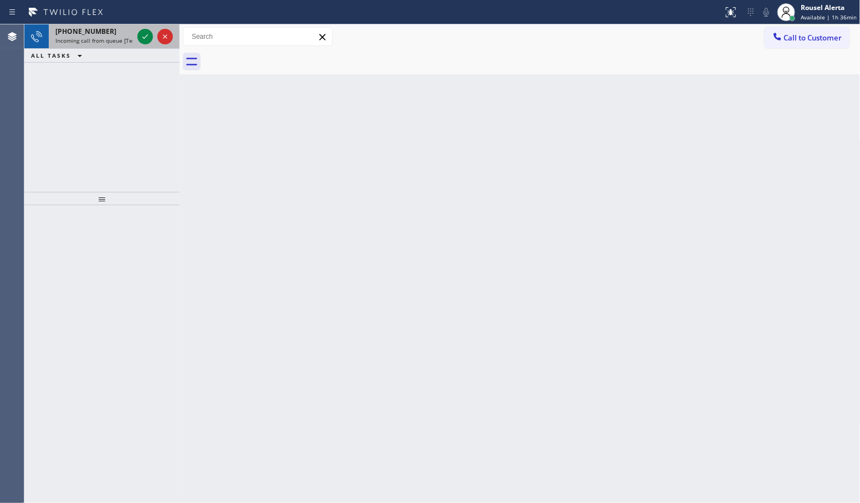
click at [118, 28] on div "[PHONE_NUMBER]" at bounding box center [94, 31] width 78 height 9
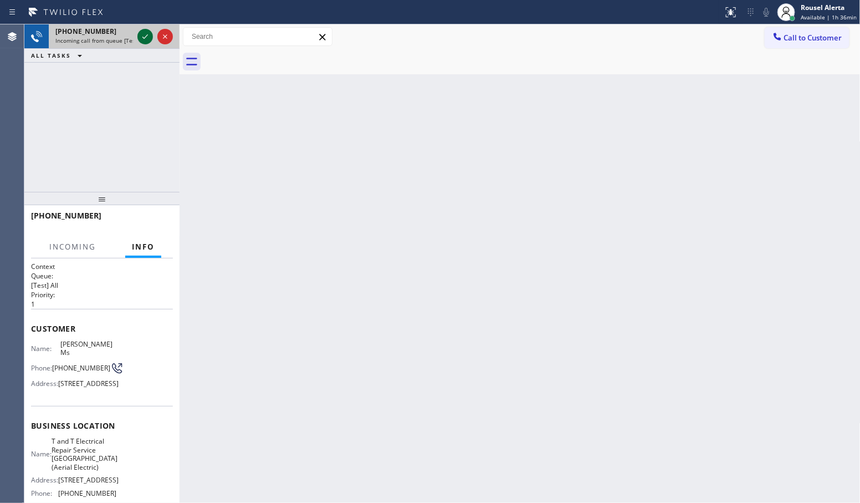
click at [144, 35] on icon at bounding box center [145, 36] width 13 height 13
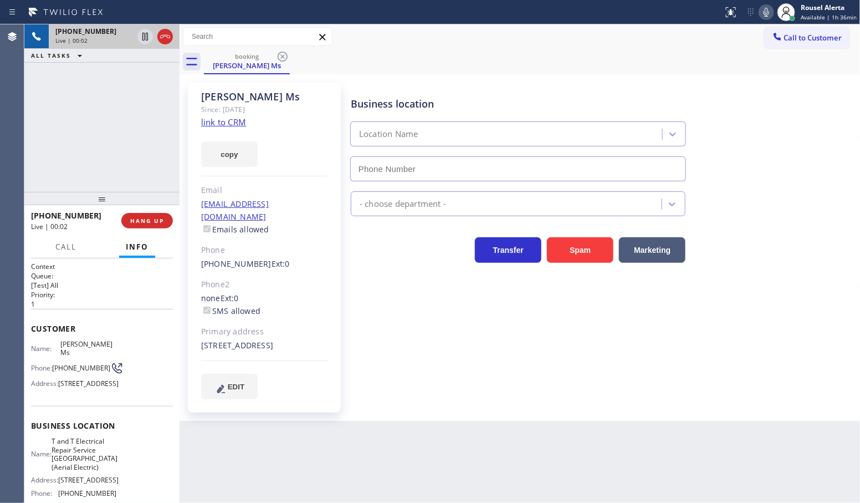
type input "[PHONE_NUMBER]"
click at [231, 121] on link "link to CRM" at bounding box center [223, 121] width 45 height 11
click at [76, 248] on button "Call" at bounding box center [66, 247] width 34 height 22
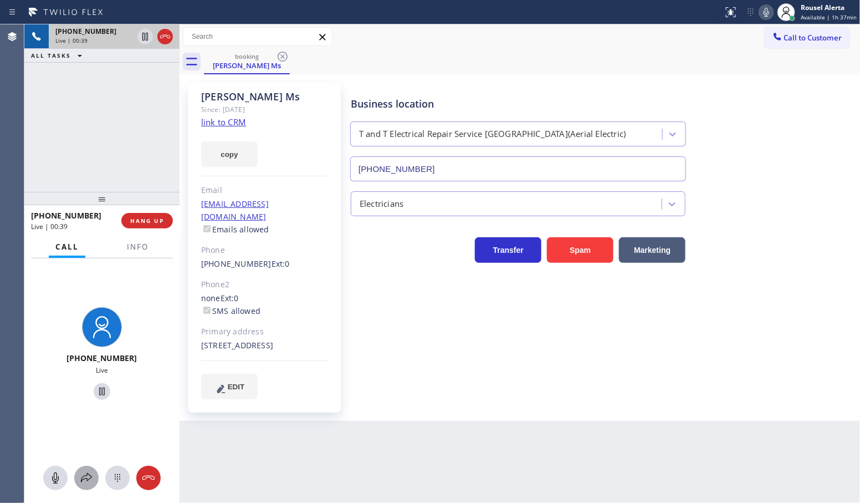
click at [84, 472] on icon at bounding box center [86, 477] width 13 height 13
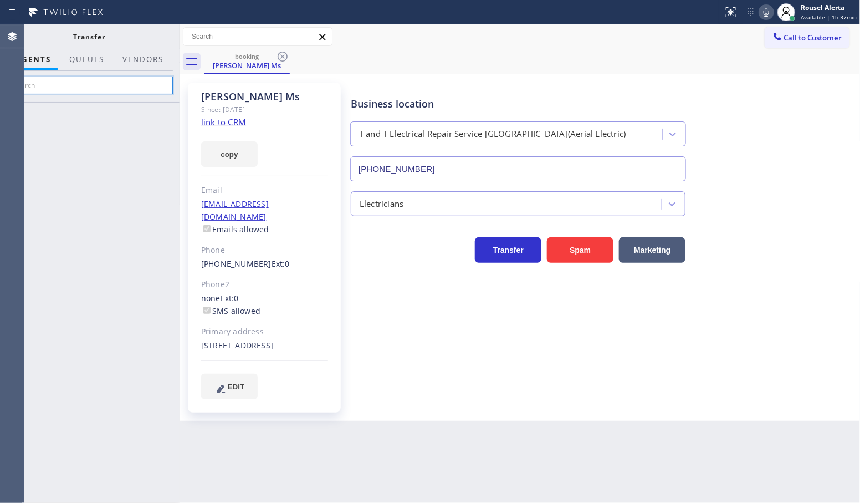
click at [109, 86] on input "text" at bounding box center [89, 85] width 167 height 18
type input "esmae"
click at [131, 131] on div "[PERSON_NAME] Available" at bounding box center [89, 302] width 180 height 401
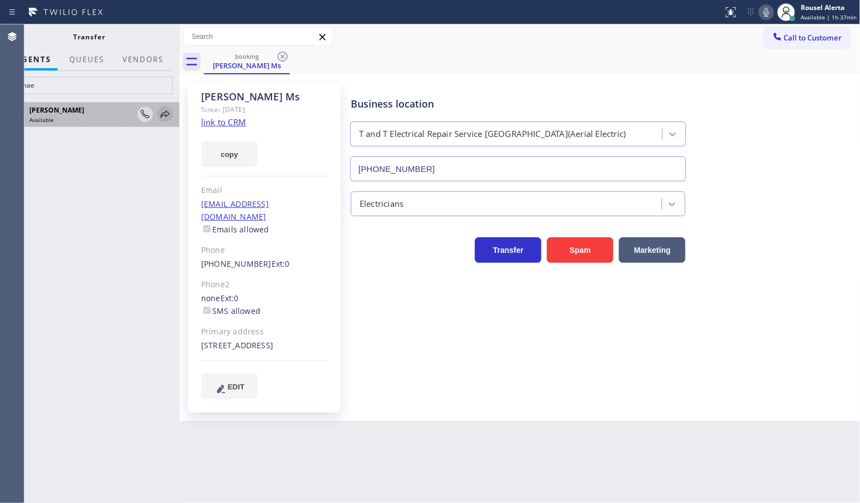
click at [164, 118] on icon at bounding box center [165, 114] width 13 height 13
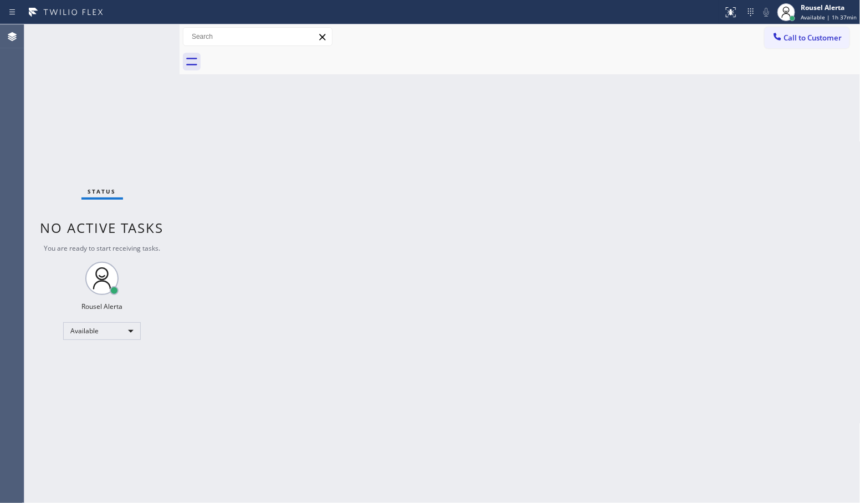
click at [93, 75] on div "Status No active tasks You are ready to start receiving tasks. Rousel Alerta Av…" at bounding box center [101, 263] width 155 height 478
click at [101, 111] on div "Status No active tasks You are ready to start receiving tasks. Rousel Alerta Av…" at bounding box center [101, 263] width 155 height 478
click at [96, 99] on div "Status No active tasks You are ready to start receiving tasks. Rousel Alerta Av…" at bounding box center [101, 263] width 155 height 478
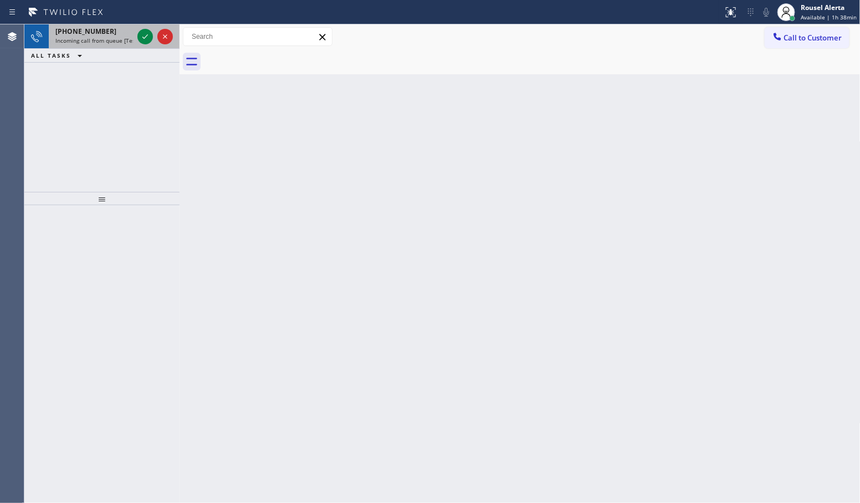
click at [93, 37] on span "Incoming call from queue [Test] All" at bounding box center [101, 41] width 92 height 8
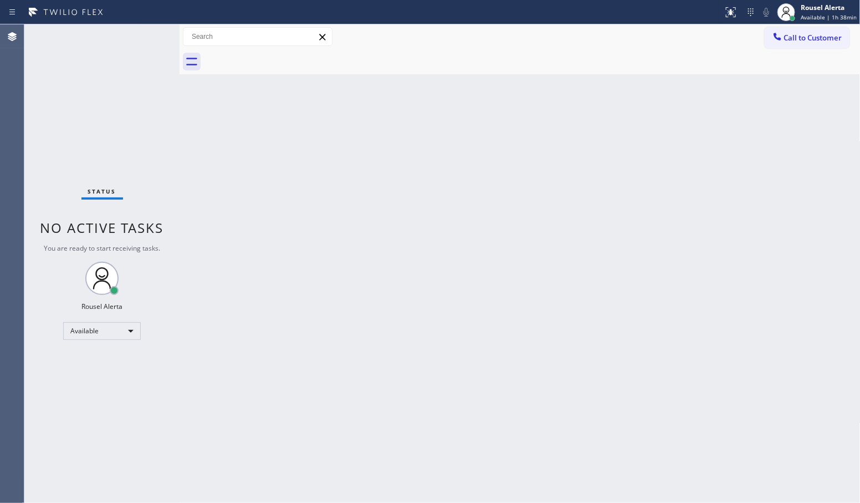
click at [186, 252] on div "Back to Dashboard Change Sender ID Customers Technicians Select a contact Outbo…" at bounding box center [520, 263] width 681 height 478
click at [317, 333] on div "Back to Dashboard Change Sender ID Customers Technicians Select a contact Outbo…" at bounding box center [520, 263] width 681 height 478
click at [334, 324] on div "Back to Dashboard Change Sender ID Customers Technicians Select a contact Outbo…" at bounding box center [520, 263] width 681 height 478
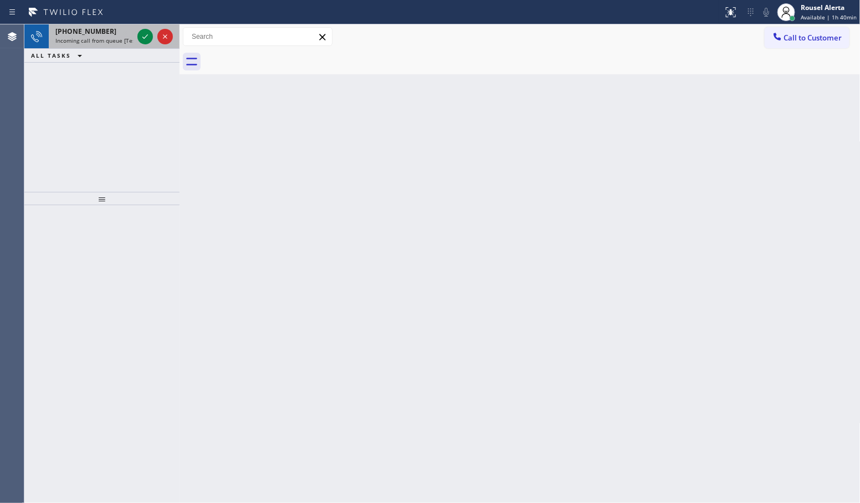
click at [123, 43] on span "Incoming call from queue [Test] All" at bounding box center [101, 41] width 92 height 8
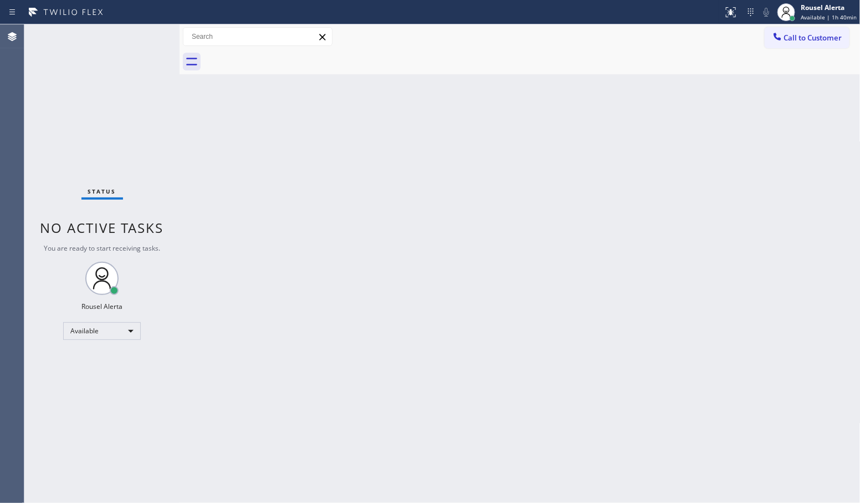
click at [201, 245] on div "Back to Dashboard Change Sender ID Customers Technicians Select a contact Outbo…" at bounding box center [520, 263] width 681 height 478
click at [202, 242] on div "Back to Dashboard Change Sender ID Customers Technicians Select a contact Outbo…" at bounding box center [520, 263] width 681 height 478
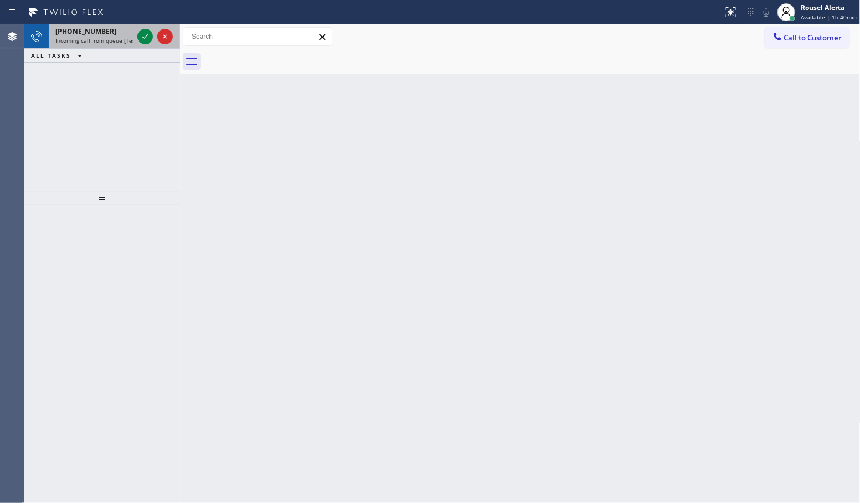
click at [126, 30] on div "[PHONE_NUMBER]" at bounding box center [94, 31] width 78 height 9
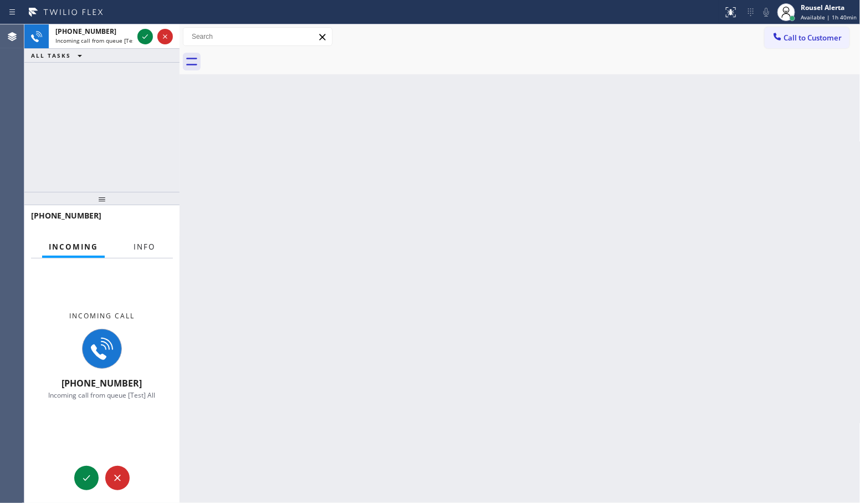
click at [142, 237] on button "Info" at bounding box center [144, 247] width 35 height 22
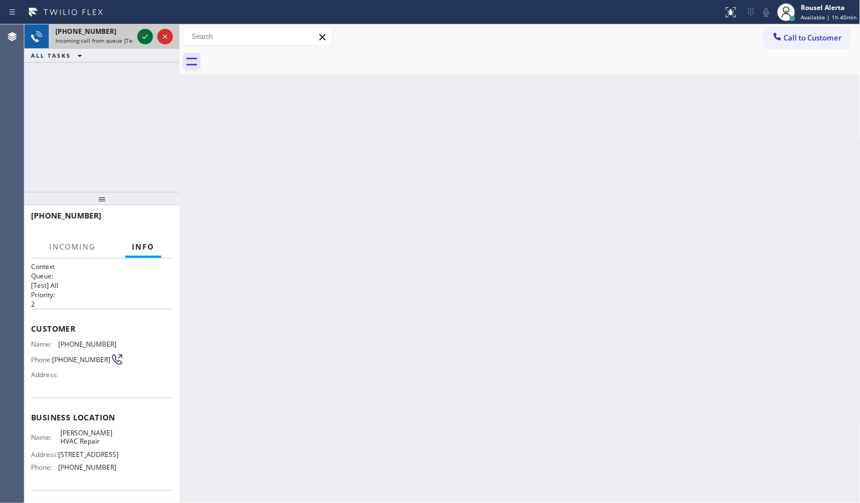
click at [140, 40] on icon at bounding box center [145, 36] width 13 height 13
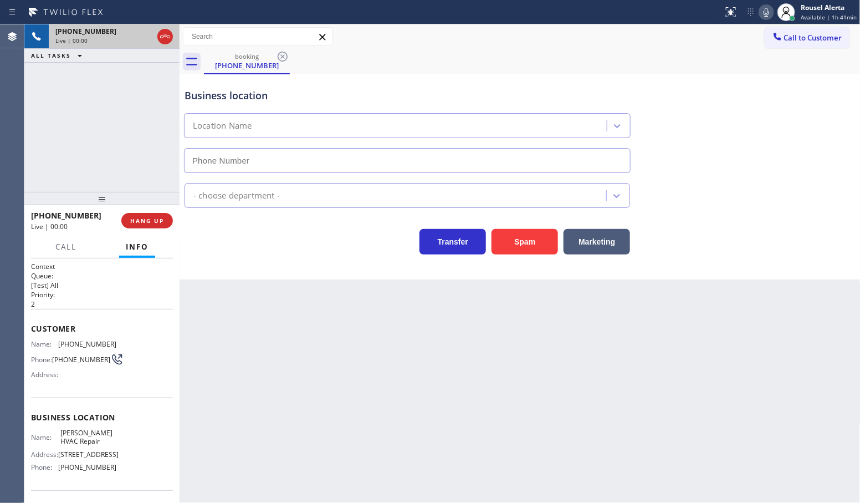
type input "[PHONE_NUMBER]"
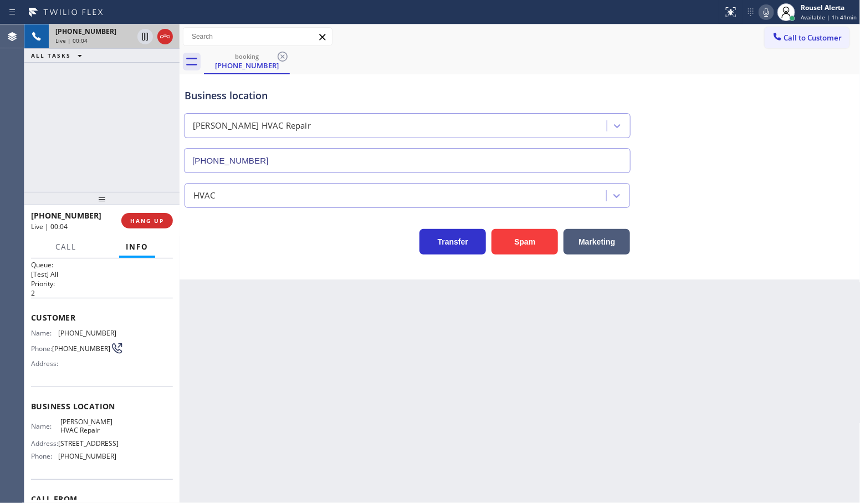
scroll to position [7, 0]
click at [239, 339] on div "Back to Dashboard Change Sender ID Customers Technicians Select a contact Outbo…" at bounding box center [520, 263] width 681 height 478
click at [336, 418] on div "Back to Dashboard Change Sender ID Customers Technicians Select a contact Outbo…" at bounding box center [520, 263] width 681 height 478
click at [150, 227] on button "HANG UP" at bounding box center [147, 221] width 52 height 16
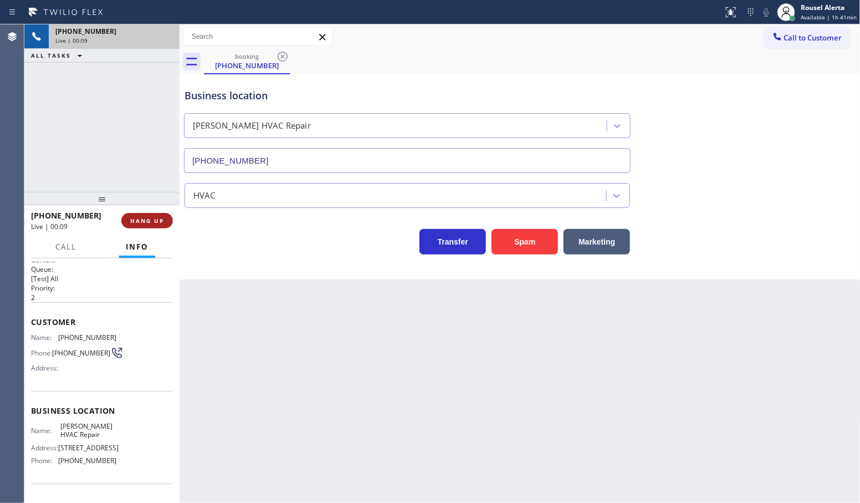
click at [151, 226] on button "HANG UP" at bounding box center [147, 221] width 52 height 16
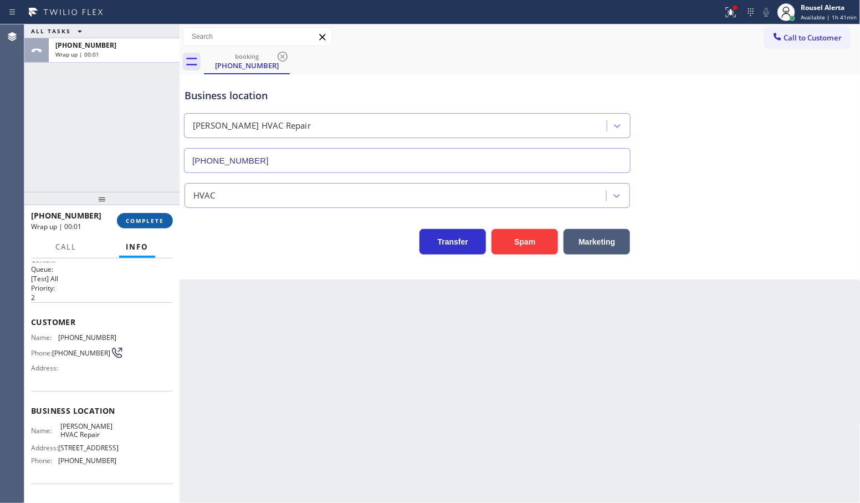
click at [156, 222] on span "COMPLETE" at bounding box center [145, 221] width 38 height 8
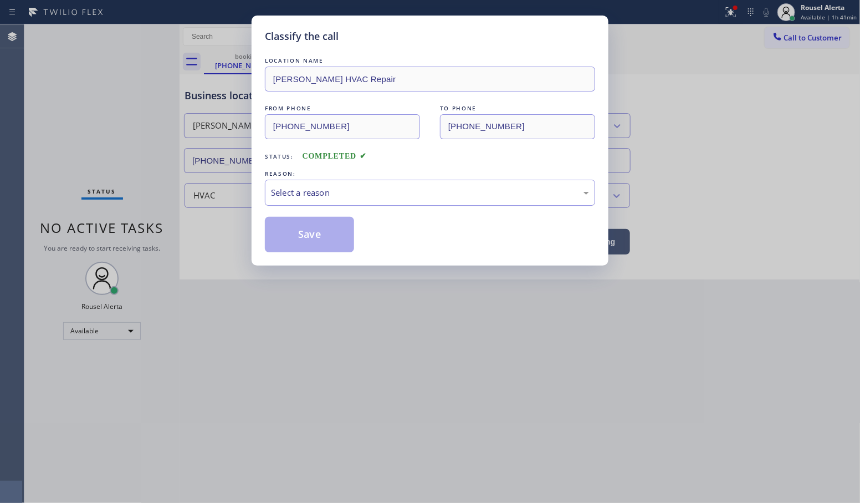
click at [288, 198] on div "Select a reason" at bounding box center [430, 192] width 318 height 13
click at [334, 251] on div "Classify the call LOCATION NAME [PERSON_NAME] Repair FROM PHONE [PHONE_NUMBER] …" at bounding box center [430, 141] width 357 height 250
click at [326, 229] on button "Save" at bounding box center [309, 234] width 89 height 35
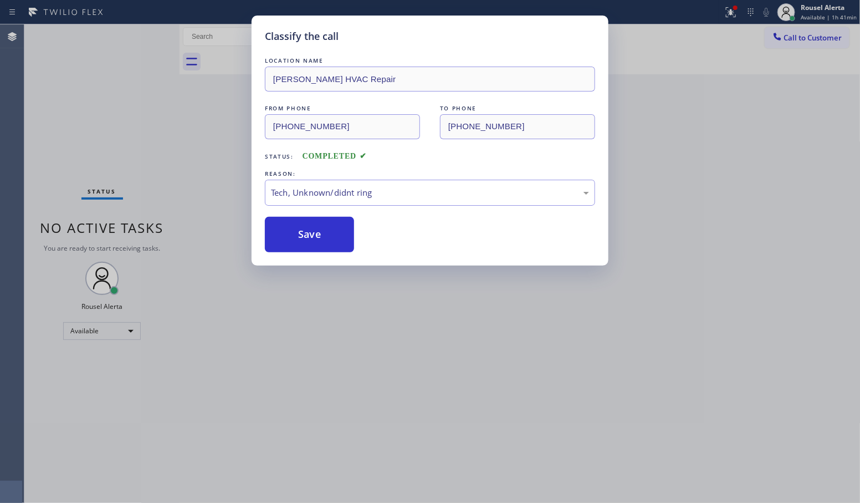
click at [372, 341] on div "Classify the call LOCATION NAME [PERSON_NAME] Repair FROM PHONE [PHONE_NUMBER] …" at bounding box center [430, 251] width 860 height 503
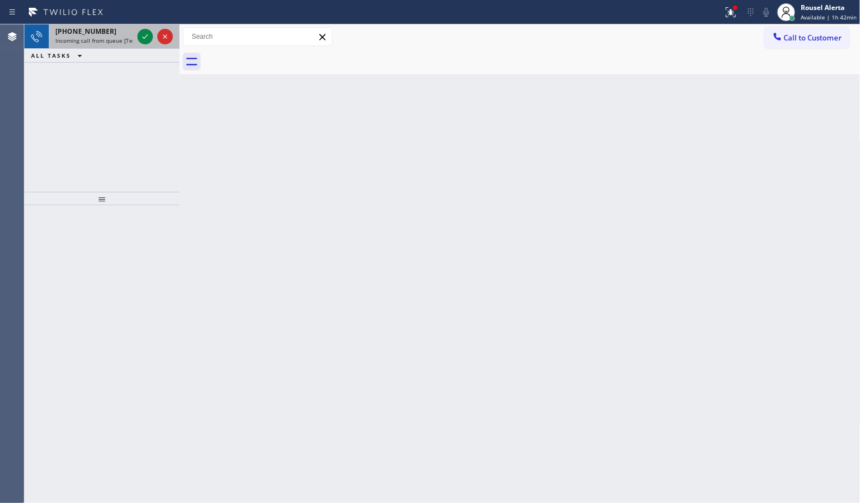
click at [120, 38] on span "Incoming call from queue [Test] All" at bounding box center [101, 41] width 92 height 8
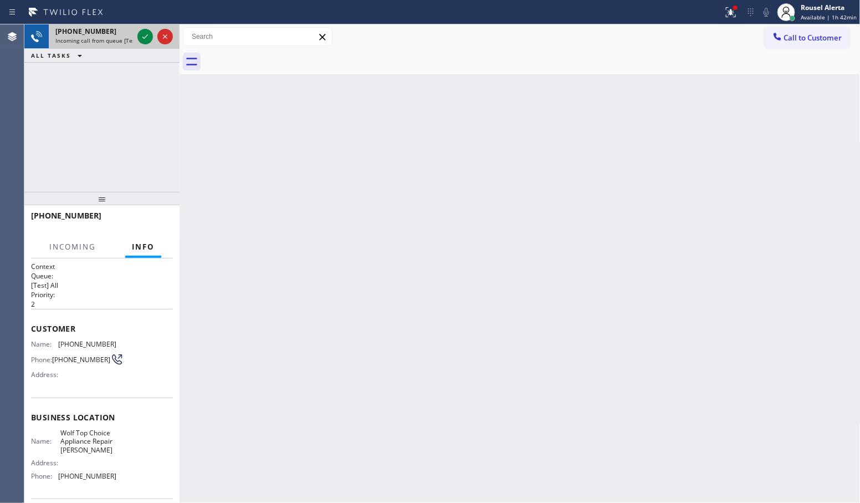
click at [135, 37] on div "[PHONE_NUMBER] Incoming call from queue [Test] All" at bounding box center [101, 36] width 155 height 24
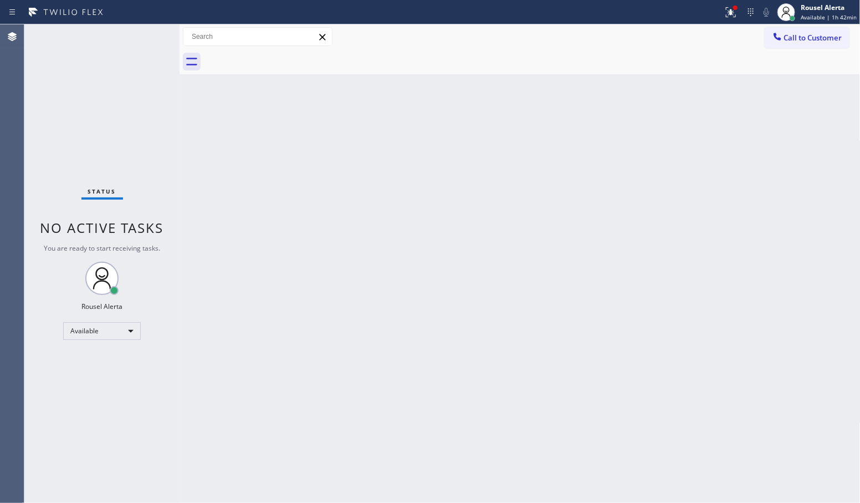
click at [135, 37] on div "Status No active tasks You are ready to start receiving tasks. Rousel Alerta Av…" at bounding box center [101, 263] width 155 height 478
click at [733, 12] on icon at bounding box center [729, 11] width 7 height 8
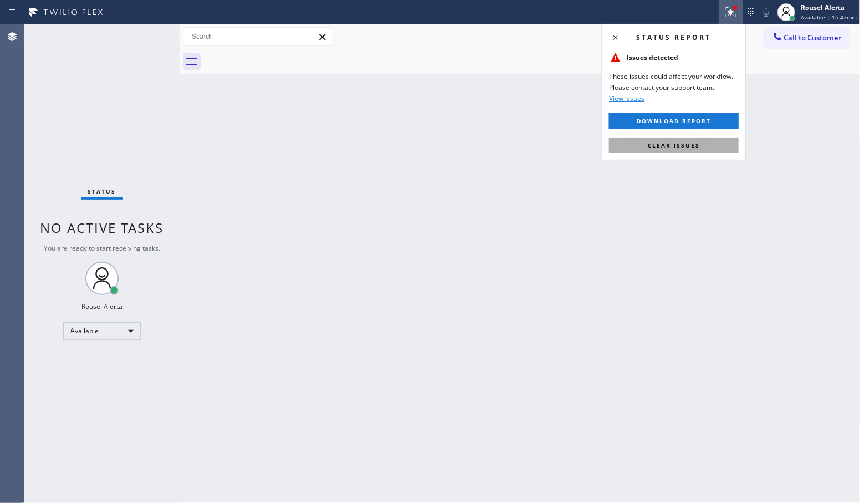
click at [694, 142] on span "Clear issues" at bounding box center [674, 145] width 52 height 8
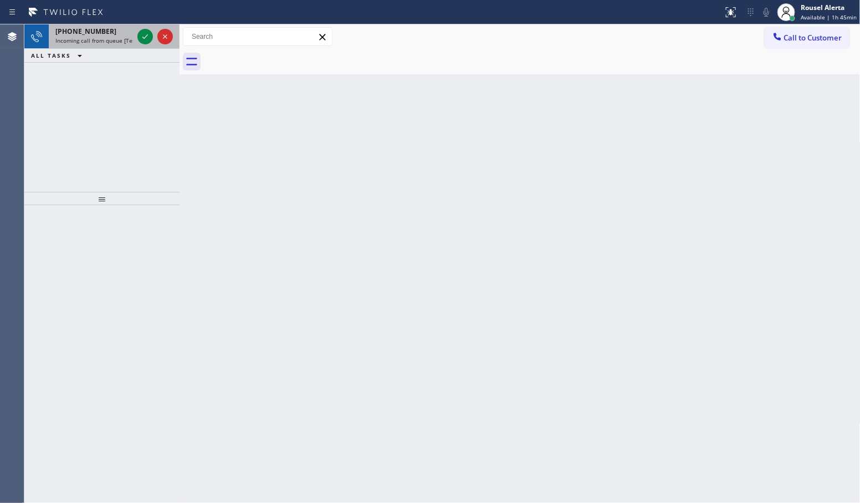
click at [120, 42] on span "Incoming call from queue [Test] All" at bounding box center [101, 41] width 92 height 8
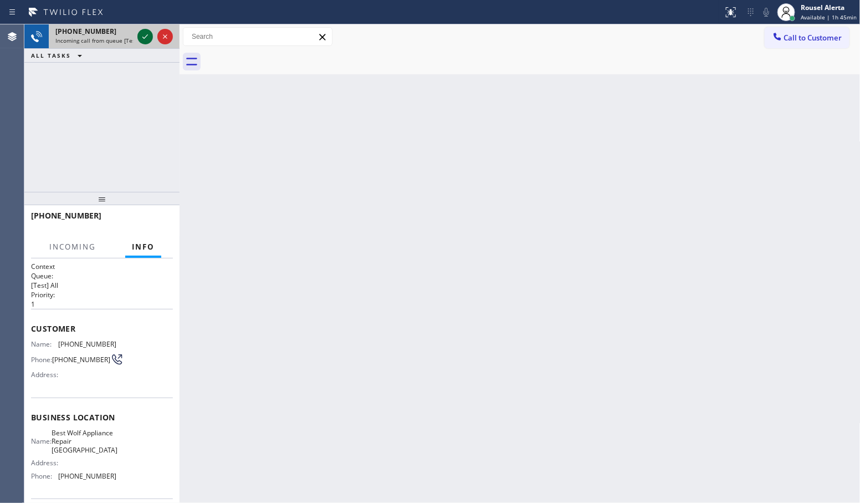
click at [142, 42] on icon at bounding box center [145, 36] width 13 height 13
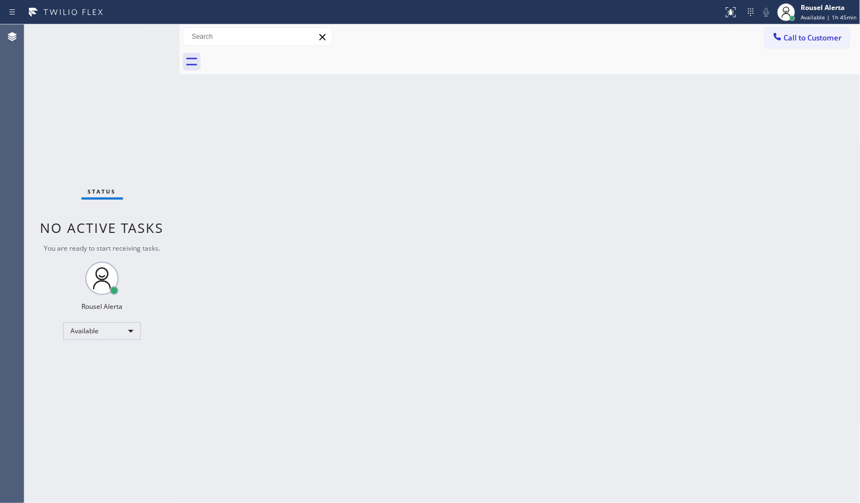
click at [143, 39] on div "Status No active tasks You are ready to start receiving tasks. Rousel Alerta Av…" at bounding box center [101, 263] width 155 height 478
click at [150, 34] on div "Status No active tasks You are ready to start receiving tasks. Rousel Alerta Av…" at bounding box center [101, 263] width 155 height 478
click at [737, 16] on icon at bounding box center [730, 12] width 13 height 13
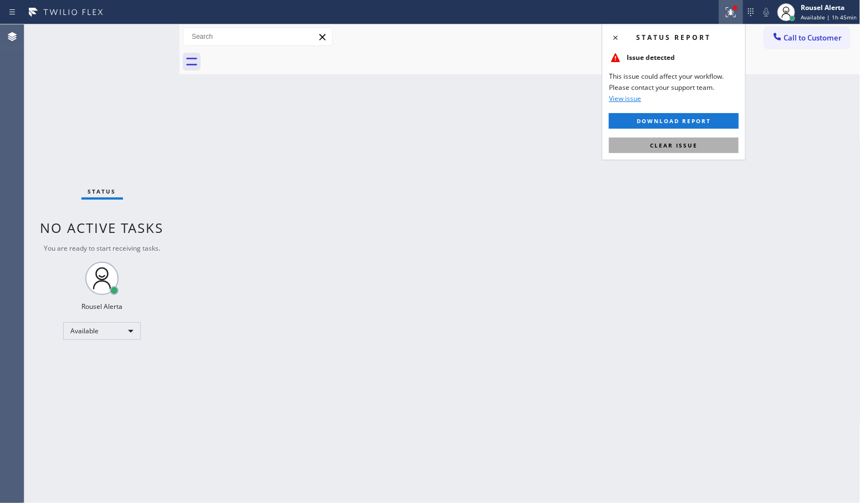
click at [693, 137] on button "Clear issue" at bounding box center [674, 145] width 130 height 16
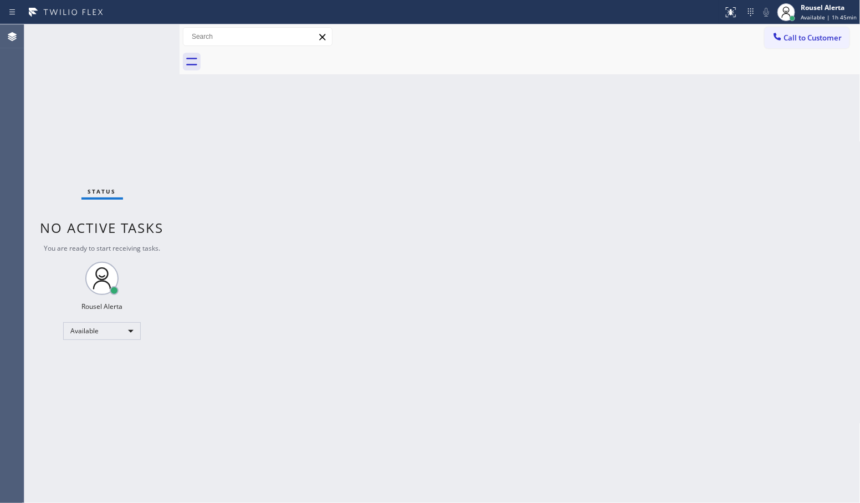
click at [671, 228] on div "Back to Dashboard Change Sender ID Customers Technicians Select a contact Outbo…" at bounding box center [520, 263] width 681 height 478
click at [129, 74] on div "Status No active tasks You are ready to start receiving tasks. Rousel Alerta Av…" at bounding box center [101, 263] width 155 height 478
click at [287, 190] on div "Back to Dashboard Change Sender ID Customers Technicians Select a contact Outbo…" at bounding box center [520, 263] width 681 height 478
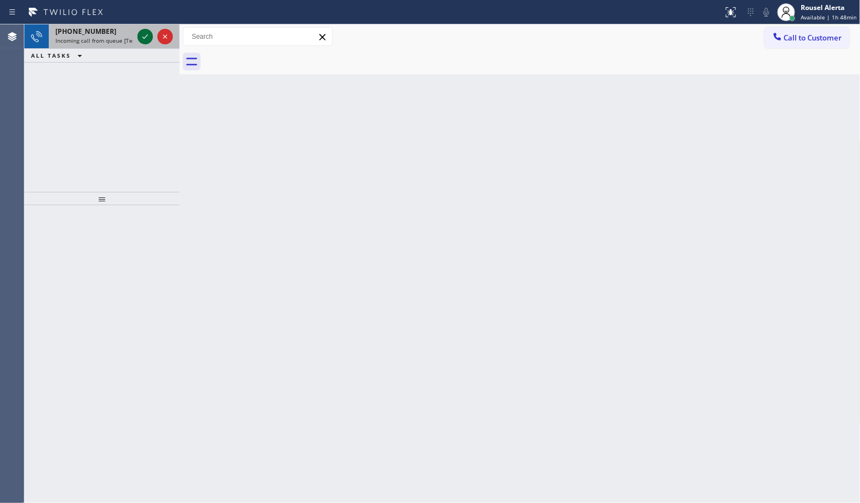
click at [147, 40] on icon at bounding box center [145, 36] width 13 height 13
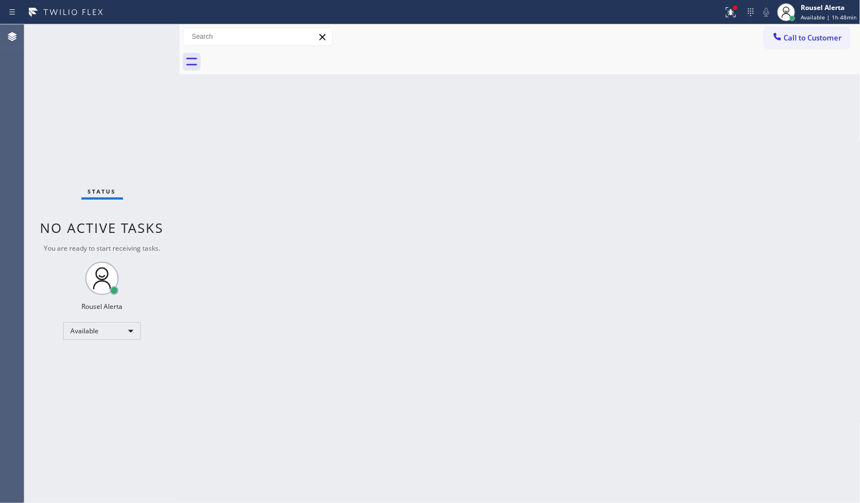
click at [145, 40] on div "Status No active tasks You are ready to start receiving tasks. Rousel Alerta Av…" at bounding box center [101, 263] width 155 height 478
click at [734, 1] on button at bounding box center [731, 12] width 24 height 24
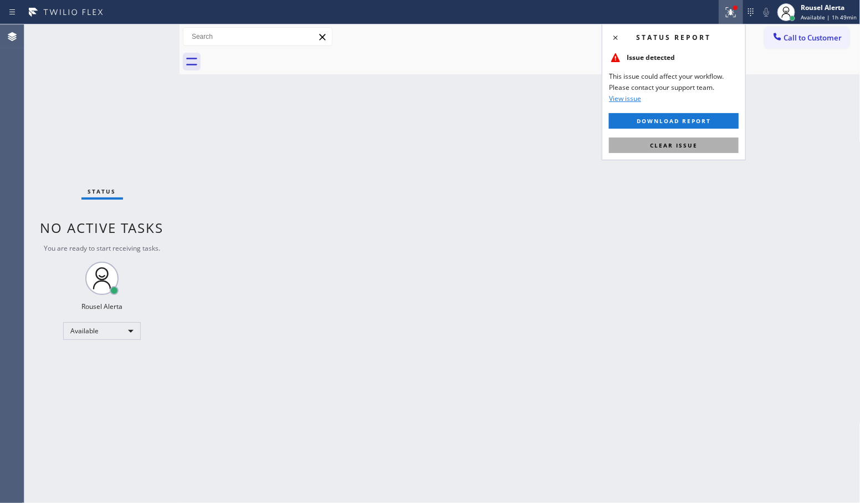
click at [676, 139] on button "Clear issue" at bounding box center [674, 145] width 130 height 16
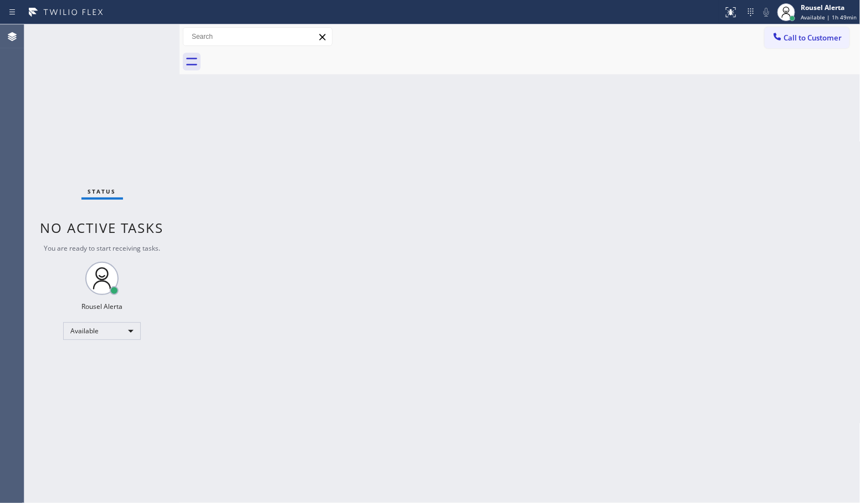
click at [134, 42] on div "Status No active tasks You are ready to start receiving tasks. Rousel Alerta Av…" at bounding box center [101, 263] width 155 height 478
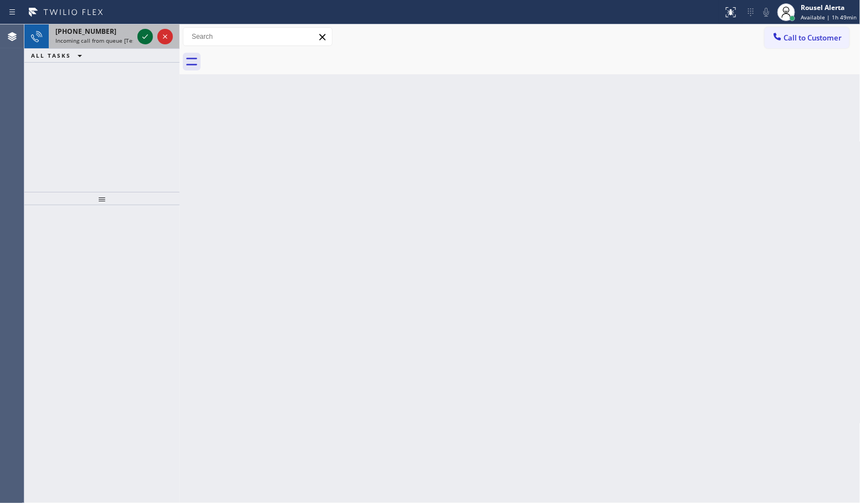
click at [139, 39] on icon at bounding box center [145, 36] width 13 height 13
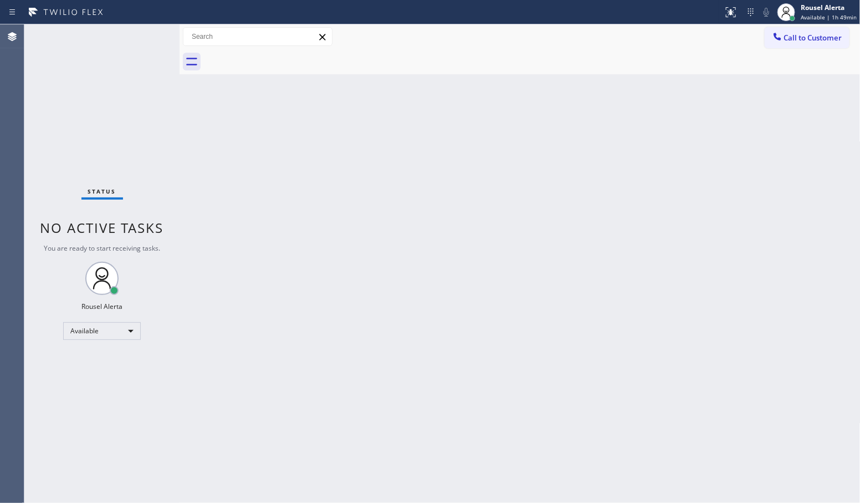
click at [139, 39] on div "Status No active tasks You are ready to start receiving tasks. Rousel Alerta Av…" at bounding box center [101, 263] width 155 height 478
click at [736, 4] on div at bounding box center [735, 7] width 7 height 7
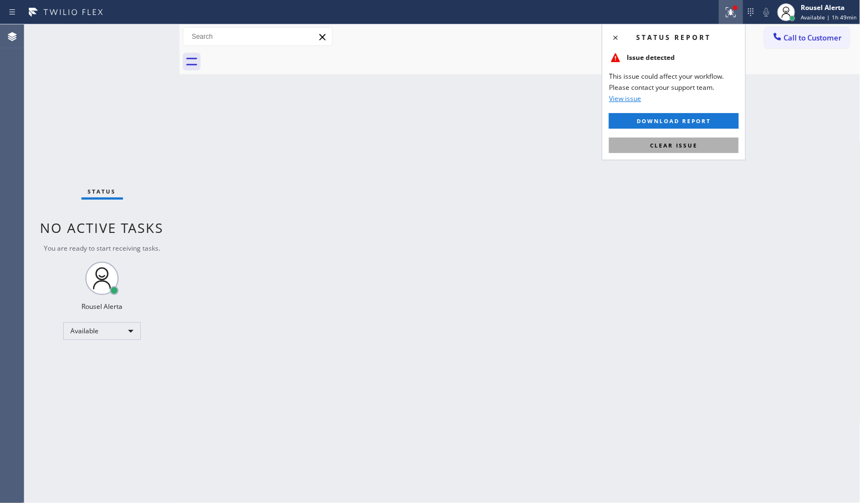
click at [724, 145] on button "Clear issue" at bounding box center [674, 145] width 130 height 16
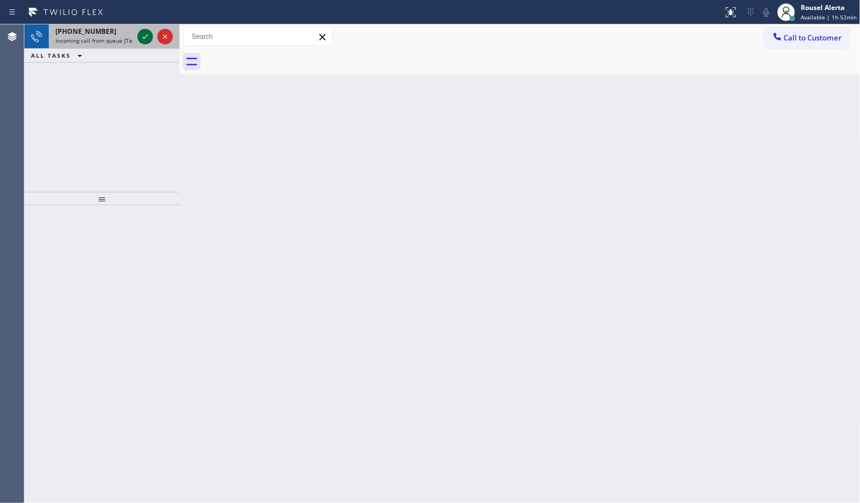
click at [145, 35] on icon at bounding box center [145, 36] width 13 height 13
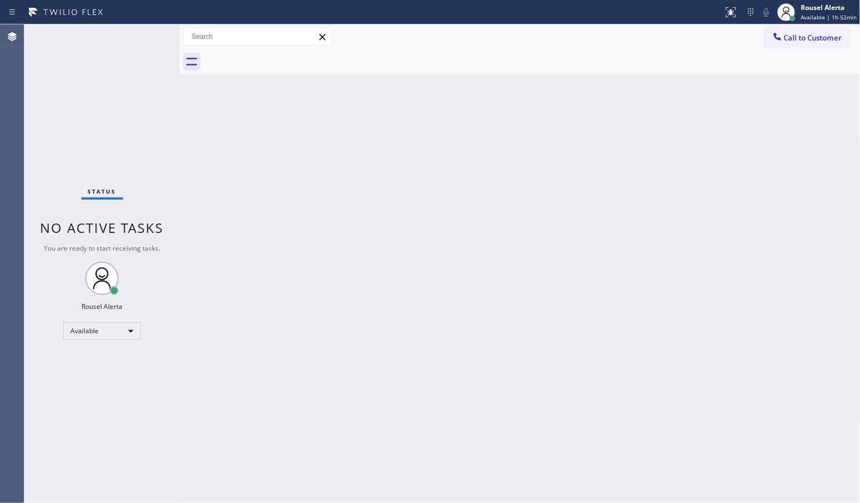
click at [142, 34] on div "Status No active tasks You are ready to start receiving tasks. Rousel Alerta Av…" at bounding box center [101, 263] width 155 height 478
click at [738, 15] on icon at bounding box center [730, 12] width 13 height 13
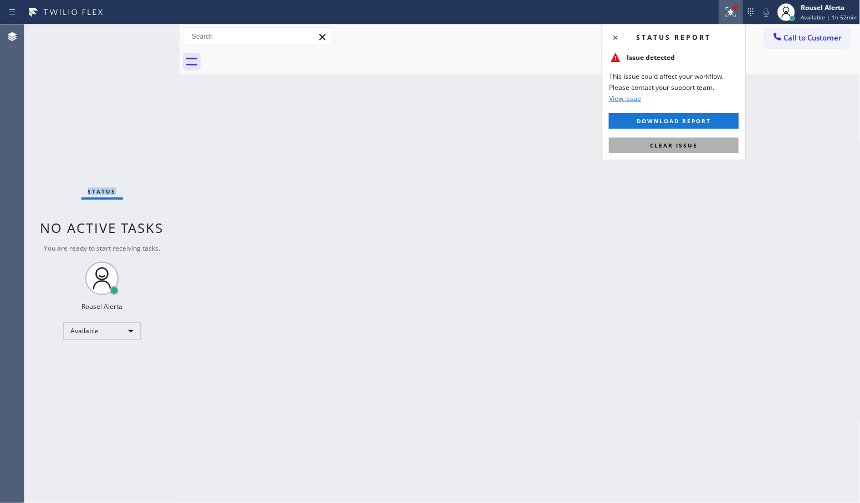
click at [717, 151] on button "Clear issue" at bounding box center [674, 145] width 130 height 16
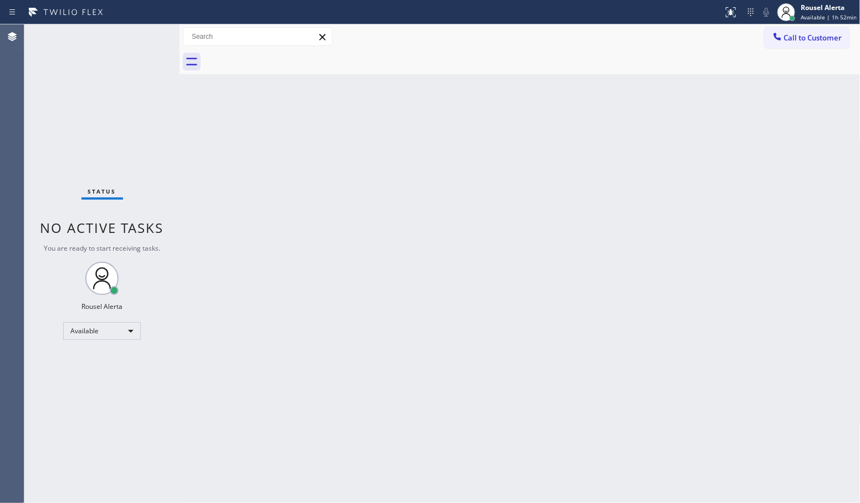
click at [628, 318] on div "Back to Dashboard Change Sender ID Customers Technicians Select a contact Outbo…" at bounding box center [520, 263] width 681 height 478
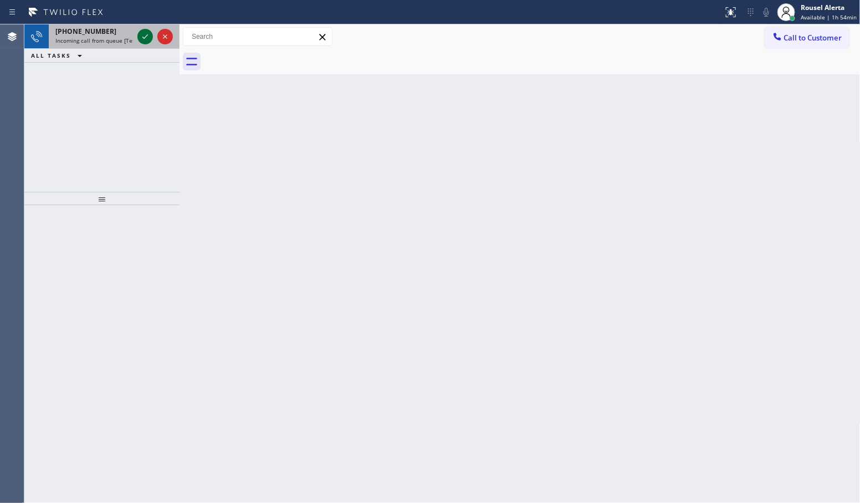
click at [141, 39] on icon at bounding box center [145, 36] width 13 height 13
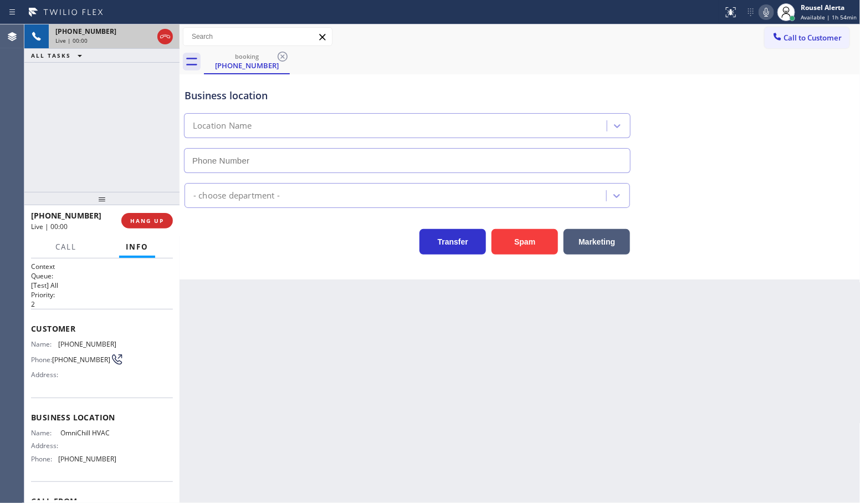
type input "[PHONE_NUMBER]"
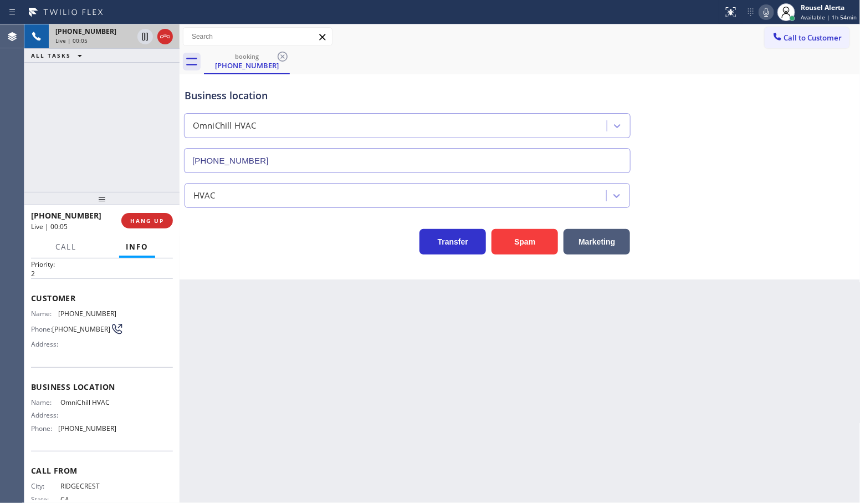
scroll to position [21, 0]
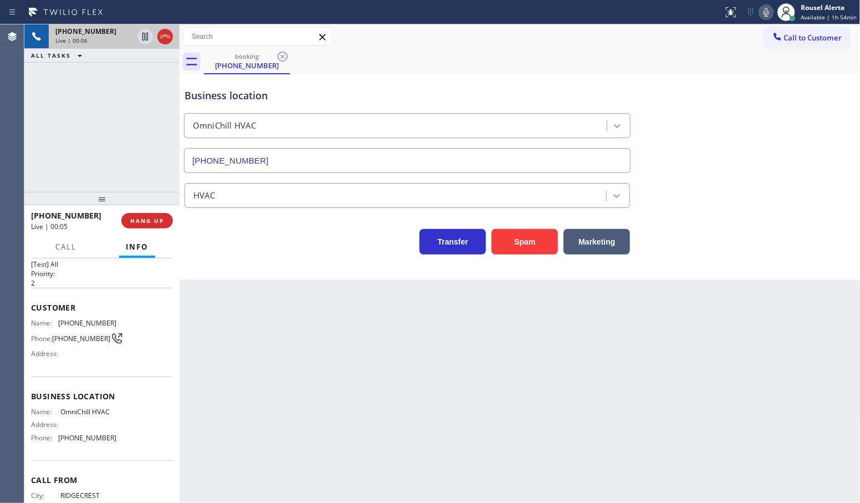
click at [236, 364] on div "Back to Dashboard Change Sender ID Customers Technicians Select a contact Outbo…" at bounding box center [520, 263] width 681 height 478
drag, startPoint x: 259, startPoint y: 383, endPoint x: 281, endPoint y: 395, distance: 24.6
click at [281, 395] on div "Back to Dashboard Change Sender ID Customers Technicians Select a contact Outbo…" at bounding box center [520, 263] width 681 height 478
click at [151, 226] on button "HANG UP" at bounding box center [147, 221] width 52 height 16
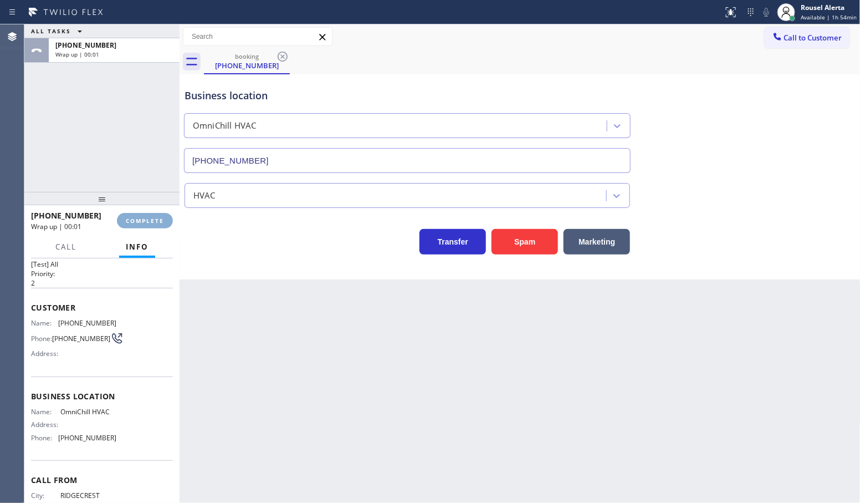
click at [150, 226] on button "COMPLETE" at bounding box center [145, 221] width 56 height 16
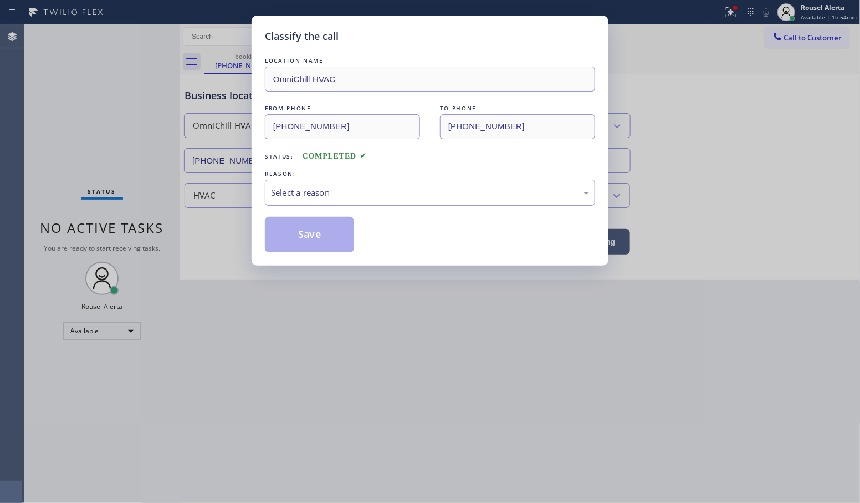
click at [284, 203] on div "Select a reason" at bounding box center [430, 193] width 330 height 26
click at [330, 244] on button "Save" at bounding box center [309, 234] width 89 height 35
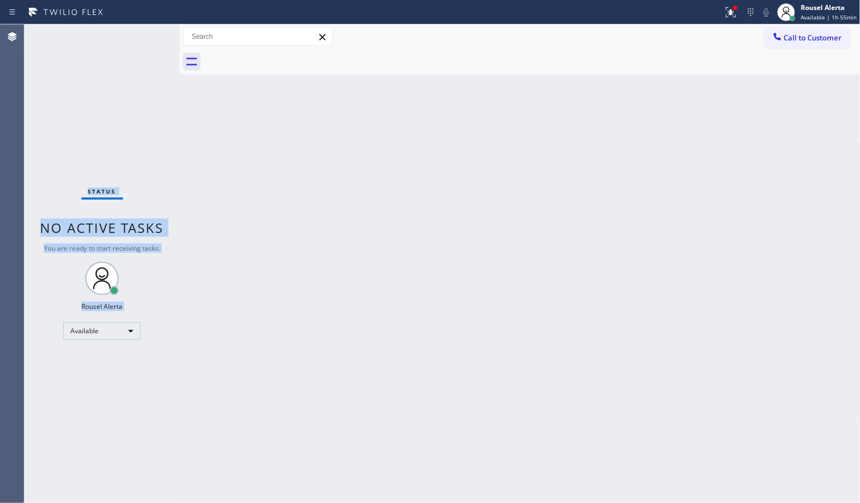
click at [142, 37] on div "Status No active tasks You are ready to start receiving tasks. Rousel Alerta Av…" at bounding box center [101, 263] width 155 height 478
click at [729, 10] on icon at bounding box center [730, 12] width 13 height 13
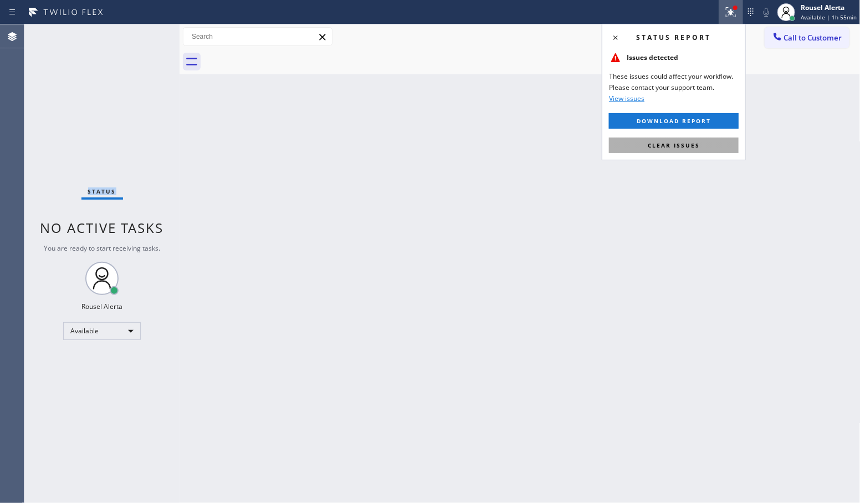
click at [697, 148] on span "Clear issues" at bounding box center [674, 145] width 52 height 8
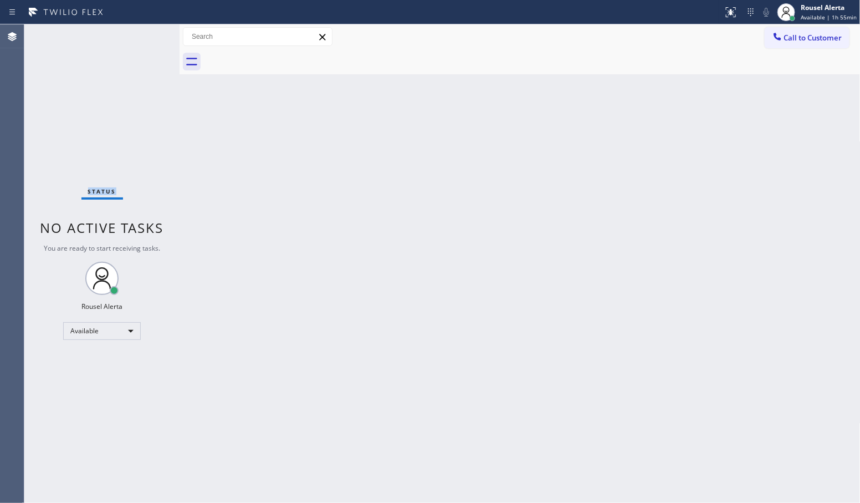
click at [140, 33] on div "Status No active tasks You are ready to start receiving tasks. Rousel Alerta Av…" at bounding box center [101, 263] width 155 height 478
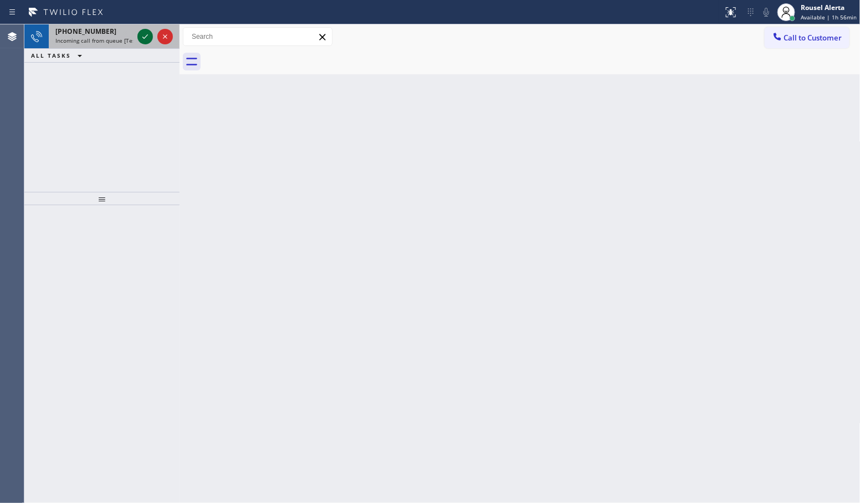
click at [140, 39] on icon at bounding box center [145, 36] width 13 height 13
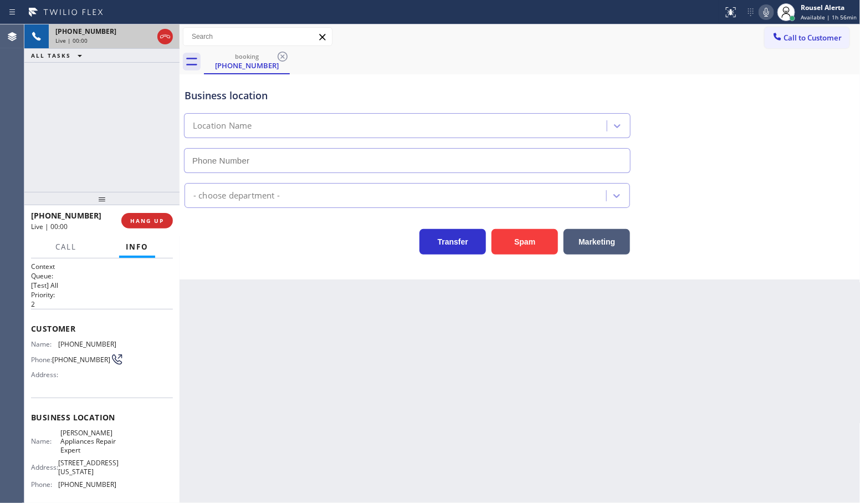
type input "[PHONE_NUMBER]"
click at [287, 355] on div "Back to Dashboard Change Sender ID Customers Technicians Select a contact Outbo…" at bounding box center [520, 263] width 681 height 478
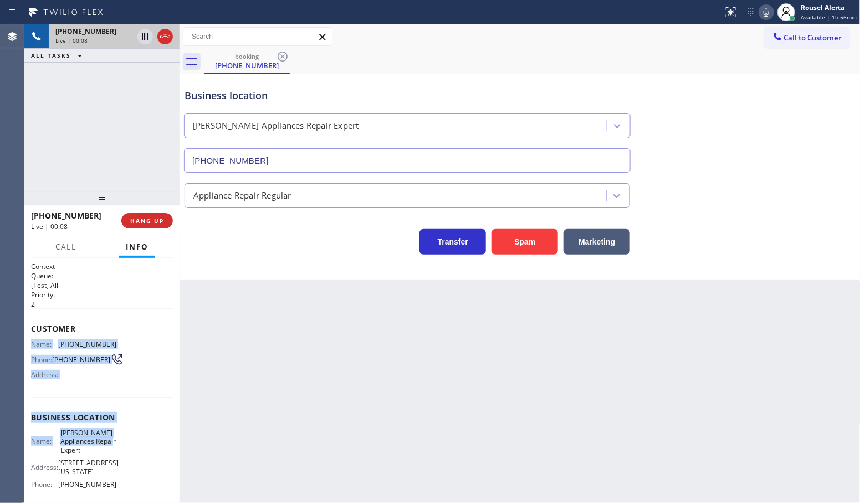
scroll to position [69, 0]
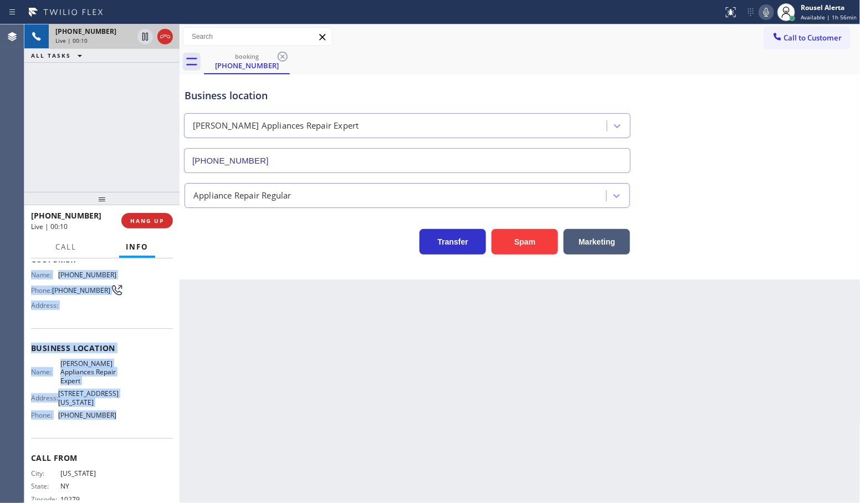
drag, startPoint x: 29, startPoint y: 343, endPoint x: 113, endPoint y: 433, distance: 123.6
click at [113, 433] on div "Context Queue: [Test] All Priority: 2 Customer Name: [PHONE_NUMBER] Phone: [PHO…" at bounding box center [101, 380] width 155 height 245
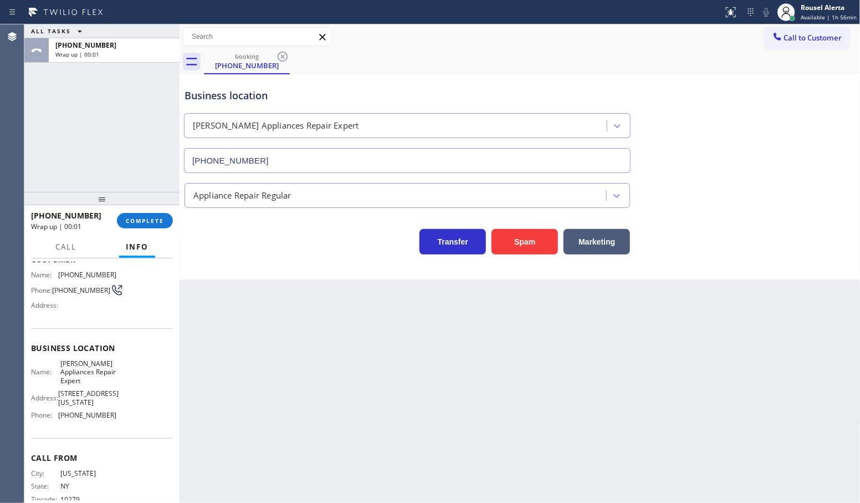
click at [237, 392] on div "Back to Dashboard Change Sender ID Customers Technicians Select a contact Outbo…" at bounding box center [520, 263] width 681 height 478
click at [125, 210] on div "[PHONE_NUMBER] Wrap up | 00:01 COMPLETE" at bounding box center [102, 220] width 142 height 29
click at [131, 223] on span "COMPLETE" at bounding box center [145, 221] width 38 height 8
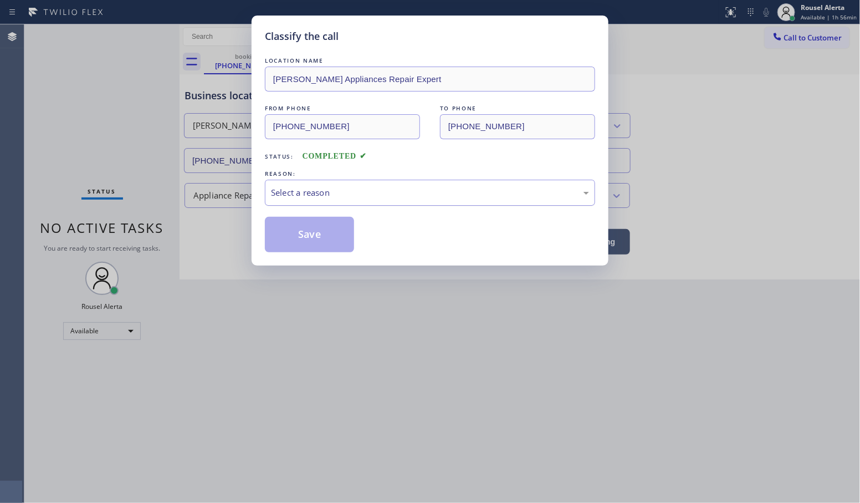
drag, startPoint x: 319, startPoint y: 197, endPoint x: 325, endPoint y: 203, distance: 8.6
click at [320, 197] on div "Select a reason" at bounding box center [430, 192] width 318 height 13
click at [331, 237] on button "Save" at bounding box center [309, 234] width 89 height 35
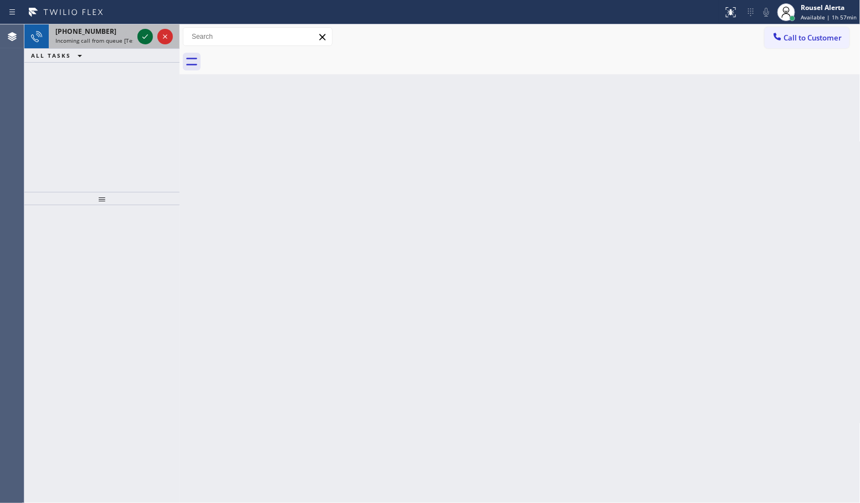
click at [145, 40] on icon at bounding box center [145, 36] width 13 height 13
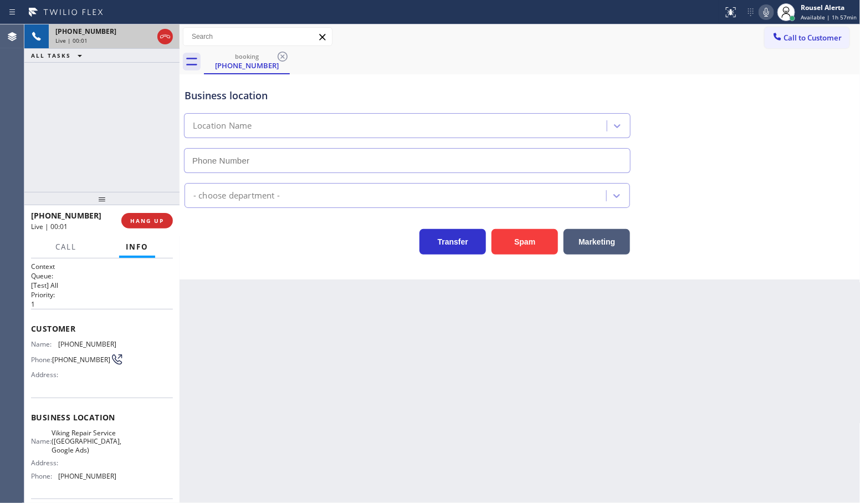
type input "[PHONE_NUMBER]"
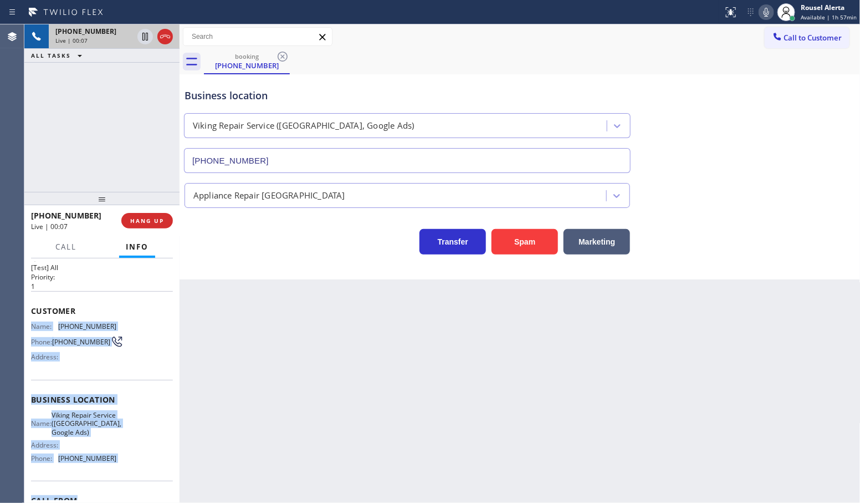
scroll to position [69, 0]
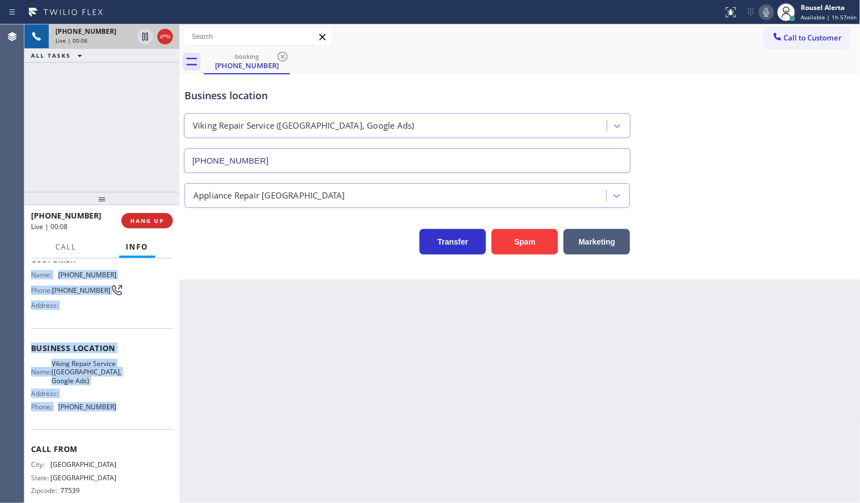
drag, startPoint x: 42, startPoint y: 367, endPoint x: 128, endPoint y: 422, distance: 101.9
click at [128, 422] on div "Context Queue: [Test] All Priority: 1 Customer Name: [PHONE_NUMBER] Phone: [PHO…" at bounding box center [101, 380] width 155 height 245
copy div "Name: [PHONE_NUMBER] Phone: [PHONE_NUMBER] Address: Business location Name: Vik…"
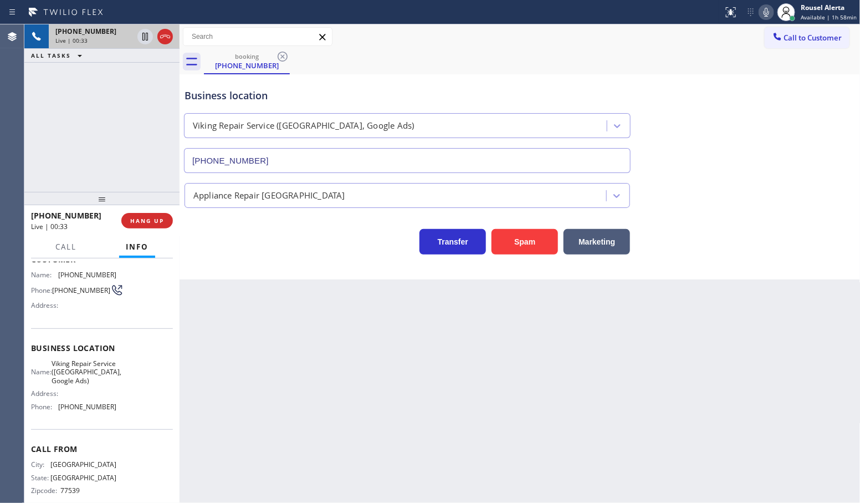
drag, startPoint x: 136, startPoint y: 111, endPoint x: 293, endPoint y: 388, distance: 317.7
click at [148, 127] on div "[PHONE_NUMBER] Live | 00:33 ALL TASKS ALL TASKS ACTIVE TASKS TASKS IN WRAP UP" at bounding box center [101, 107] width 155 height 167
click at [312, 406] on div "Back to Dashboard Change Sender ID Customers Technicians Select a contact Outbo…" at bounding box center [520, 263] width 681 height 478
click at [136, 216] on button "HANG UP" at bounding box center [147, 221] width 52 height 16
drag, startPoint x: 377, startPoint y: 418, endPoint x: 187, endPoint y: 277, distance: 237.3
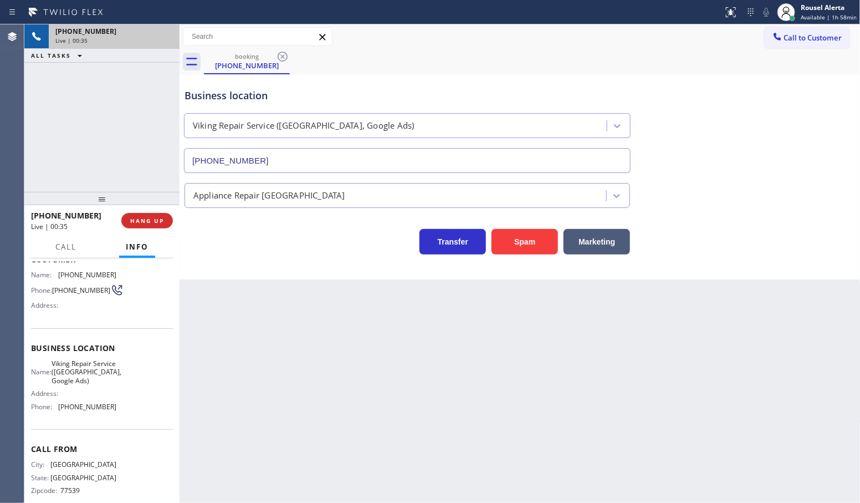
click at [377, 416] on div "Back to Dashboard Change Sender ID Customers Technicians Select a contact Outbo…" at bounding box center [520, 263] width 681 height 478
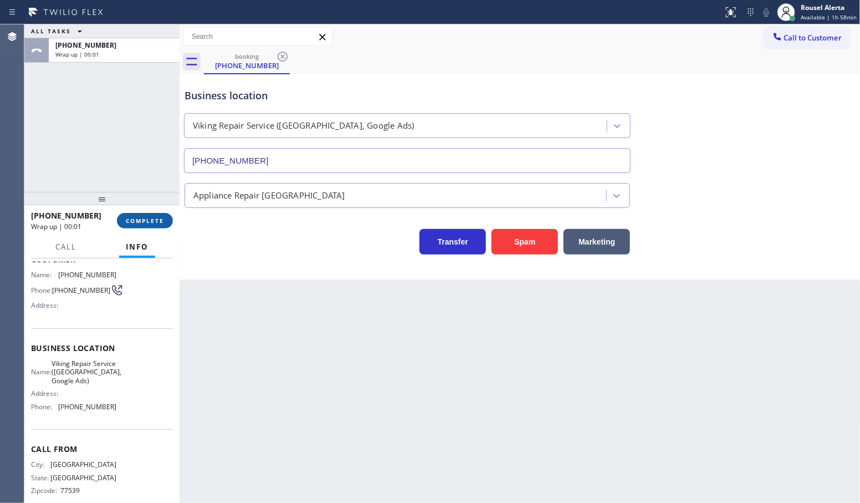
click at [137, 219] on span "COMPLETE" at bounding box center [145, 221] width 38 height 8
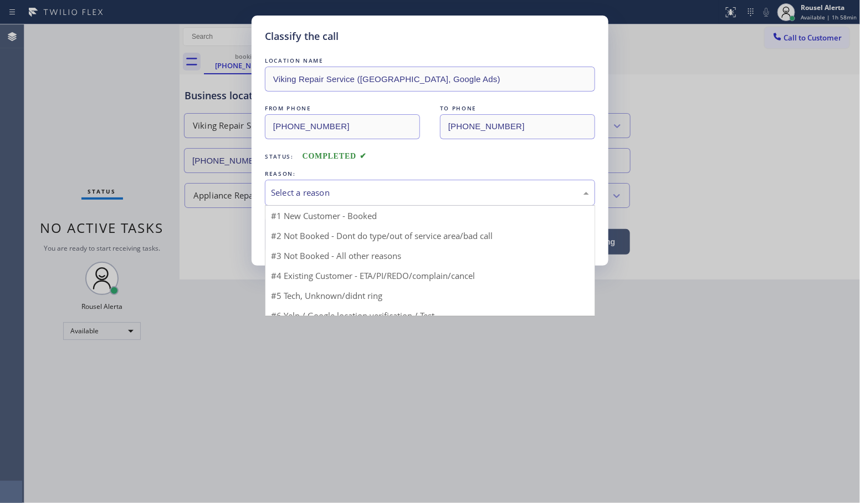
click at [336, 192] on div "Select a reason" at bounding box center [430, 192] width 318 height 13
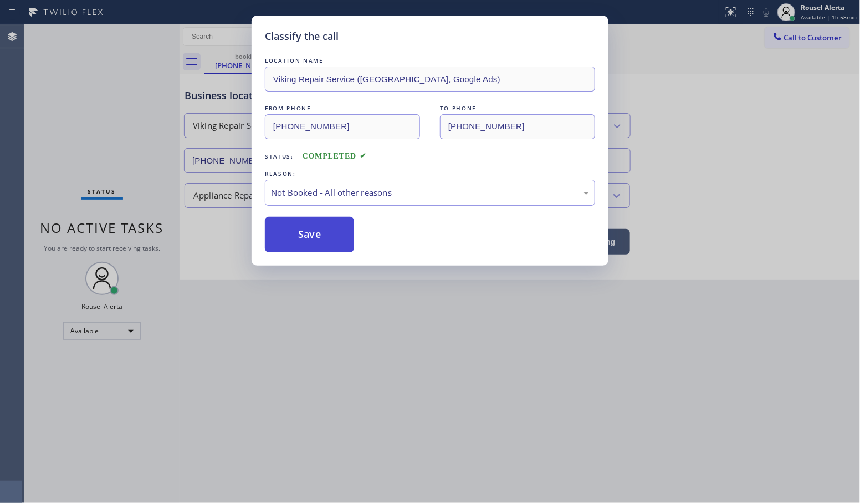
click at [328, 240] on button "Save" at bounding box center [309, 234] width 89 height 35
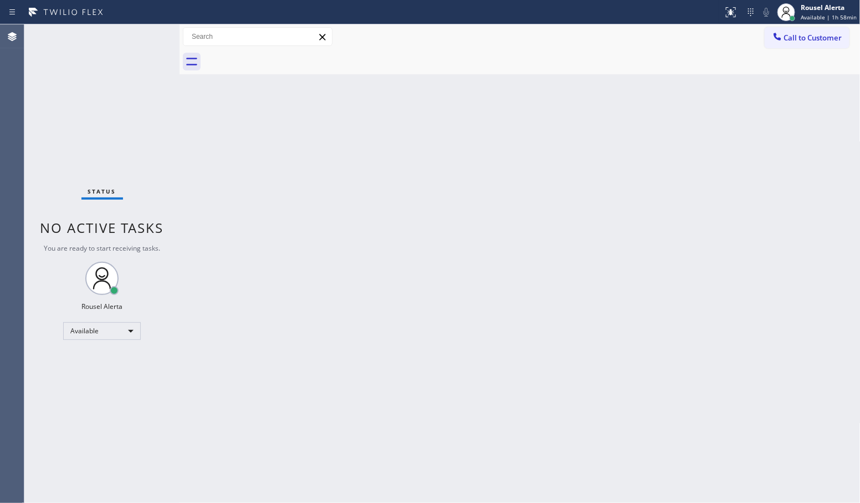
click at [515, 251] on div "Back to Dashboard Change Sender ID Customers Technicians Select a contact Outbo…" at bounding box center [520, 263] width 681 height 478
click at [140, 67] on div "Status No active tasks You are ready to start receiving tasks. Rousel Alerta Av…" at bounding box center [101, 263] width 155 height 478
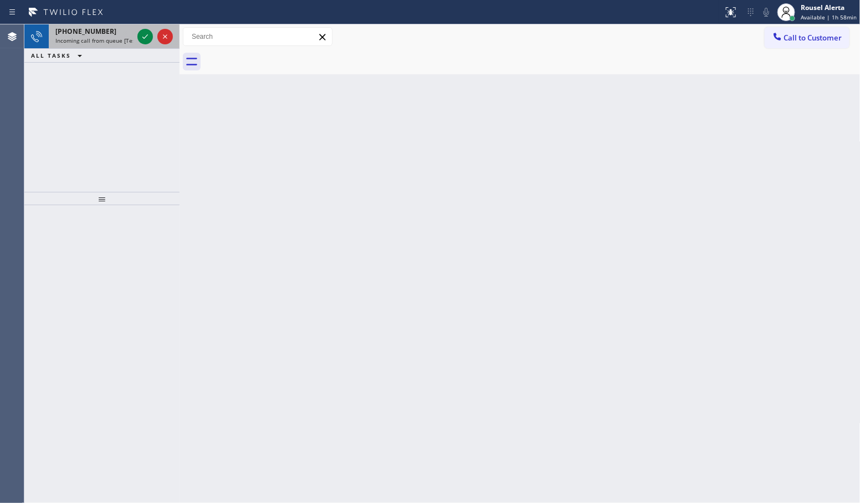
drag, startPoint x: 89, startPoint y: 29, endPoint x: 121, endPoint y: 29, distance: 32.1
click at [90, 29] on span "[PHONE_NUMBER]" at bounding box center [85, 31] width 61 height 9
click at [145, 38] on icon at bounding box center [145, 36] width 6 height 4
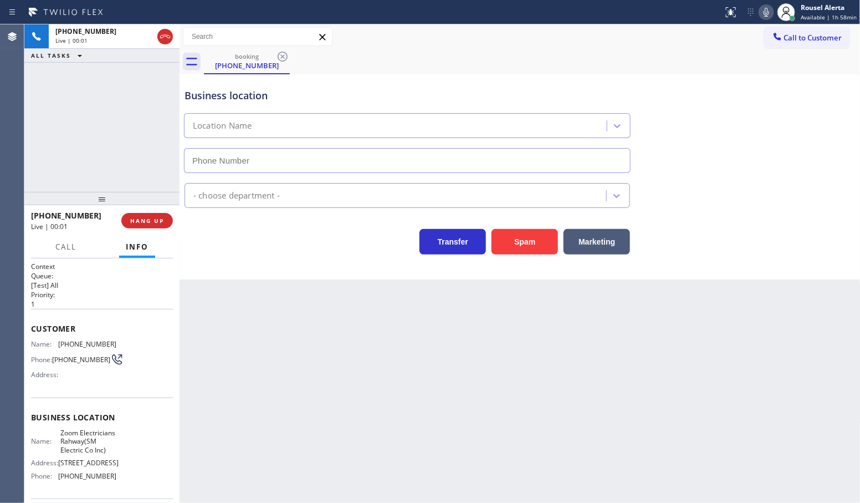
type input "[PHONE_NUMBER]"
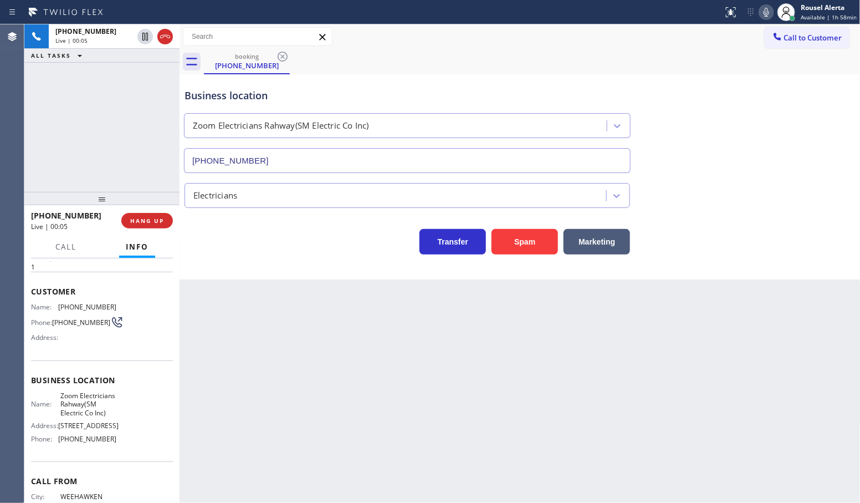
scroll to position [69, 0]
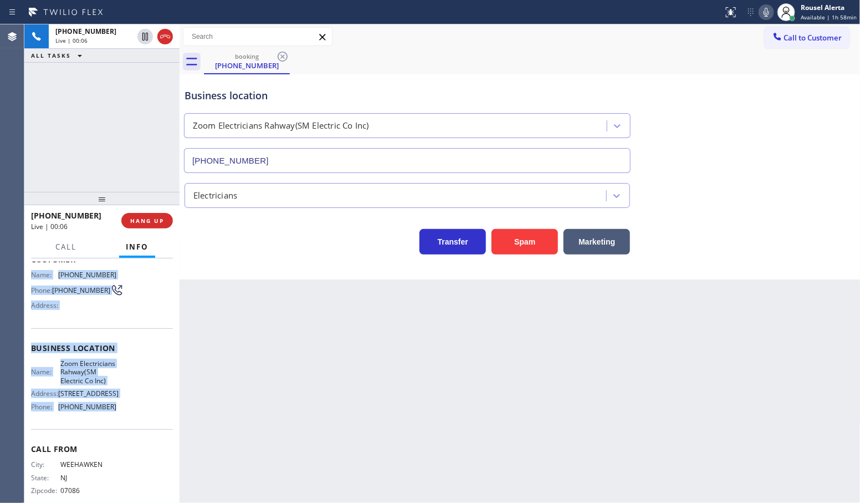
drag, startPoint x: 43, startPoint y: 356, endPoint x: 132, endPoint y: 456, distance: 133.1
click at [132, 456] on div "Context Queue: [Test] All Priority: 1 Customer Name: [PHONE_NUMBER] Phone: [PHO…" at bounding box center [101, 380] width 155 height 245
copy div "Name: [PHONE_NUMBER] Phone: [PHONE_NUMBER] Address: Business location Name: Zoo…"
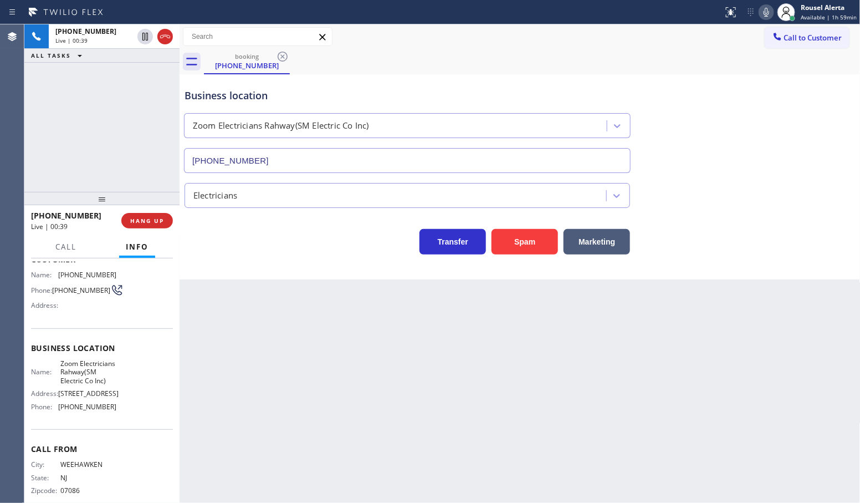
click at [371, 420] on div "Back to Dashboard Change Sender ID Customers Technicians Select a contact Outbo…" at bounding box center [520, 263] width 681 height 478
click at [149, 213] on button "HANG UP" at bounding box center [147, 221] width 52 height 16
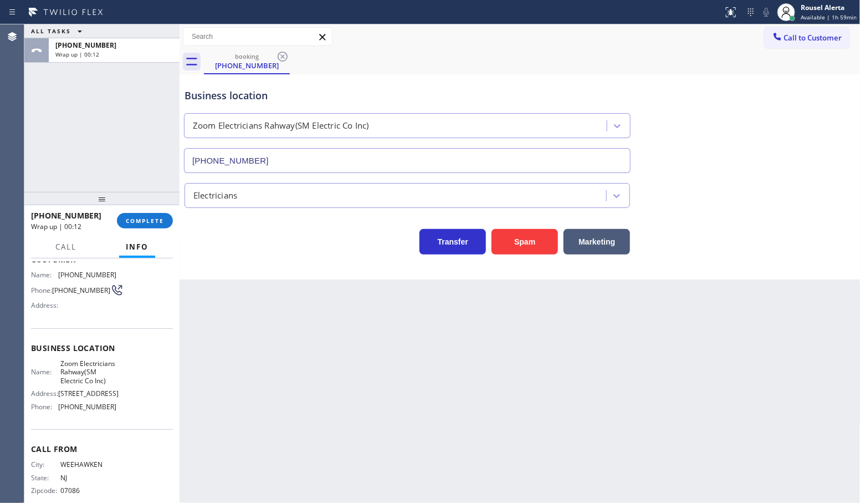
click at [111, 136] on div "ALL TASKS ALL TASKS ACTIVE TASKS TASKS IN WRAP UP [PHONE_NUMBER] Wrap up | 00:12" at bounding box center [101, 107] width 155 height 167
click at [137, 225] on button "COMPLETE" at bounding box center [145, 221] width 56 height 16
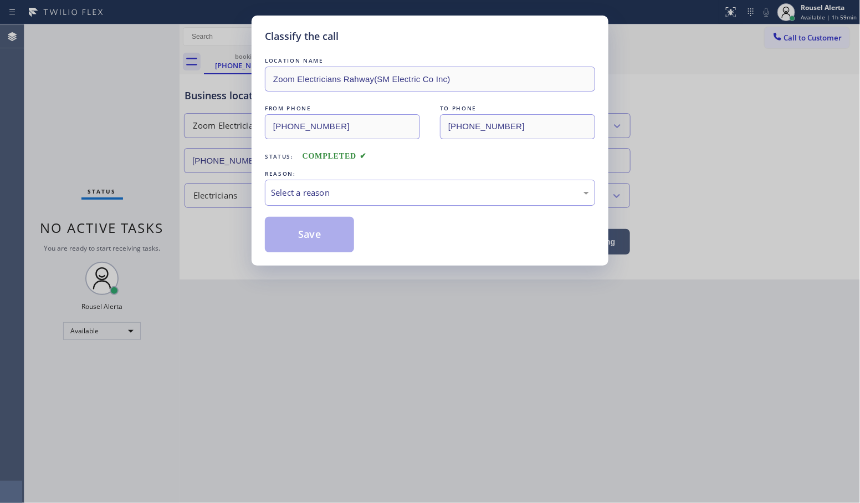
click at [311, 201] on div "Select a reason" at bounding box center [430, 193] width 330 height 26
click at [298, 236] on button "Save" at bounding box center [309, 234] width 89 height 35
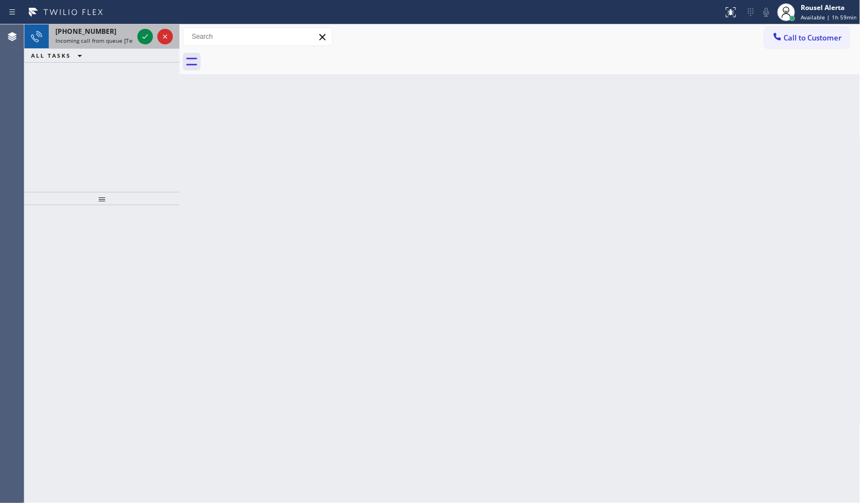
click at [93, 32] on span "[PHONE_NUMBER]" at bounding box center [85, 31] width 61 height 9
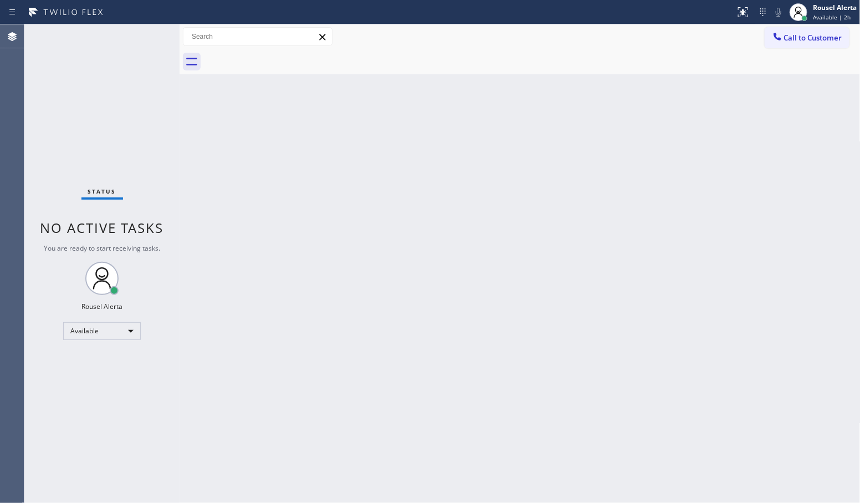
click at [139, 36] on div "Status No active tasks You are ready to start receiving tasks. Rousel Alerta Av…" at bounding box center [101, 263] width 155 height 478
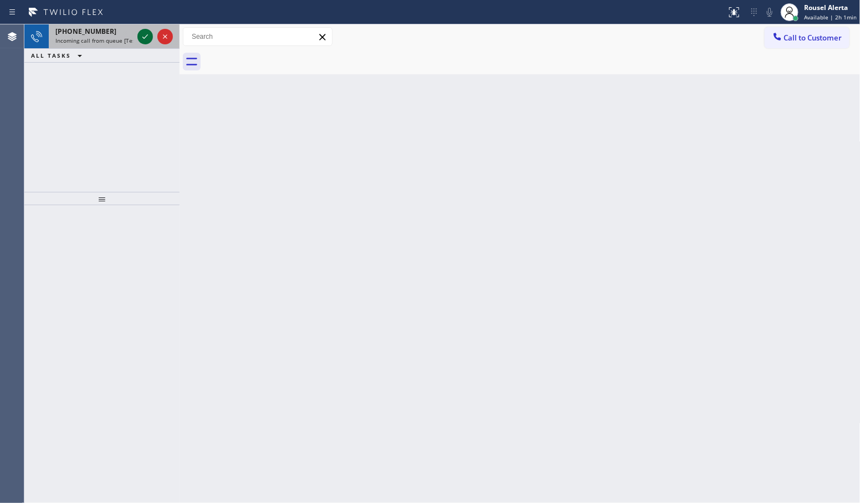
click at [139, 32] on icon at bounding box center [145, 36] width 13 height 13
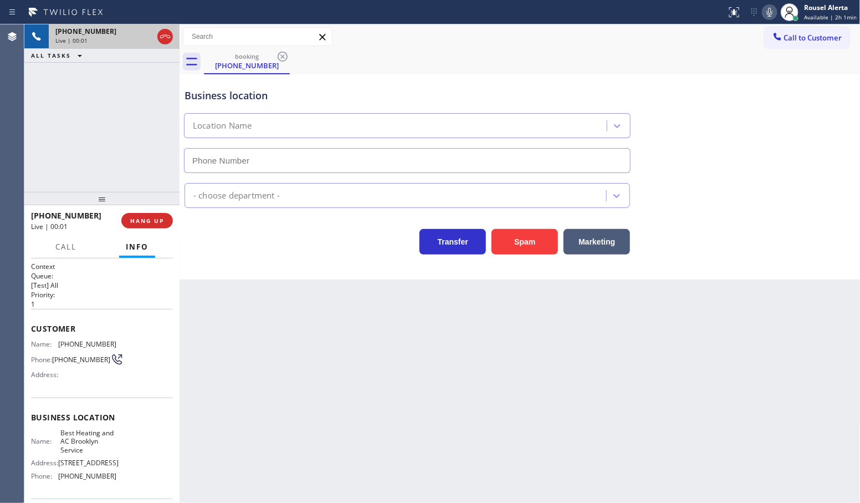
type input "[PHONE_NUMBER]"
click at [248, 344] on div "Back to Dashboard Change Sender ID Customers Technicians Select a contact Outbo…" at bounding box center [520, 263] width 681 height 478
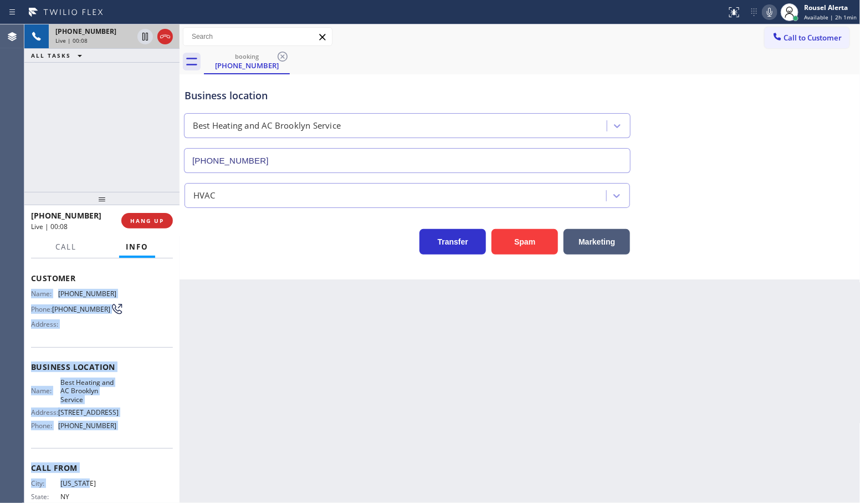
scroll to position [84, 0]
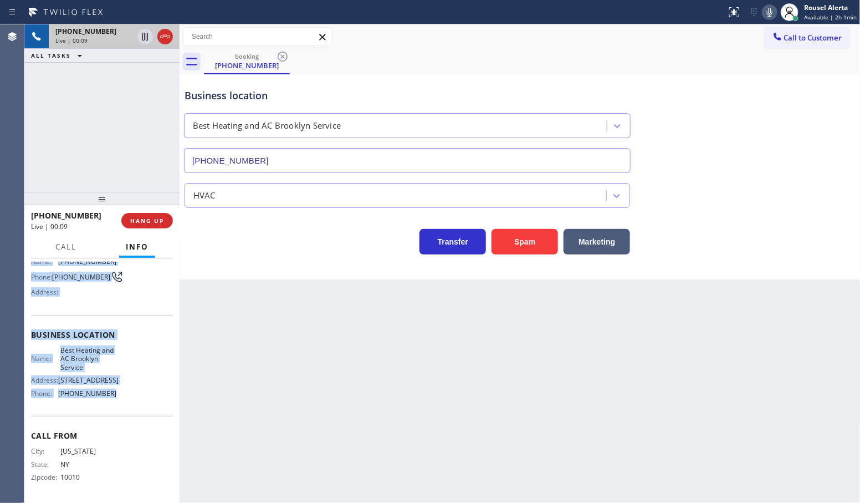
drag, startPoint x: 29, startPoint y: 344, endPoint x: 120, endPoint y: 404, distance: 108.8
click at [120, 404] on div "Context Queue: [Test] All Priority: 1 Customer Name: [PHONE_NUMBER] Phone: [PHO…" at bounding box center [101, 380] width 155 height 245
copy div "Name: [PHONE_NUMBER] Phone: [PHONE_NUMBER] Address: Business location Name: Bes…"
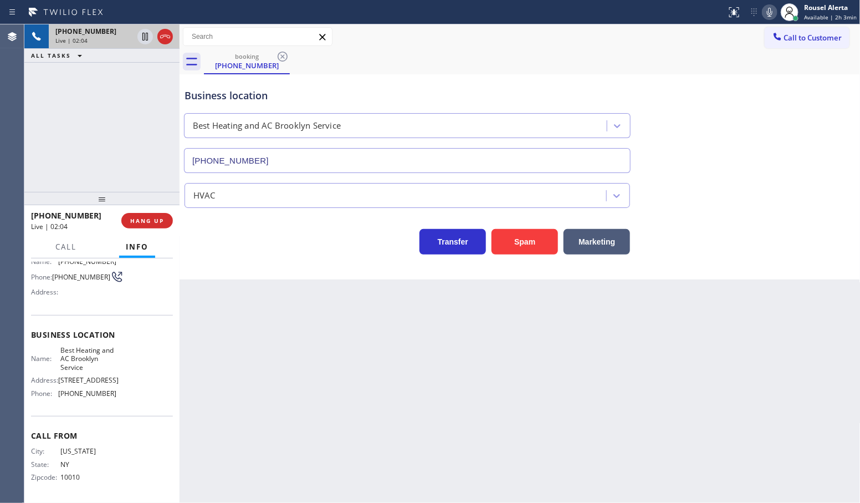
click at [103, 85] on div "[PHONE_NUMBER] Live | 02:04 ALL TASKS ALL TASKS ACTIVE TASKS TASKS IN WRAP UP" at bounding box center [101, 107] width 155 height 167
click at [142, 39] on icon at bounding box center [145, 37] width 6 height 8
click at [771, 9] on icon at bounding box center [769, 12] width 13 height 13
click at [129, 110] on div "[PHONE_NUMBER] Live | 03:11 ALL TASKS ALL TASKS ACTIVE TASKS TASKS IN WRAP UP" at bounding box center [101, 107] width 155 height 167
click at [141, 37] on icon at bounding box center [145, 36] width 13 height 13
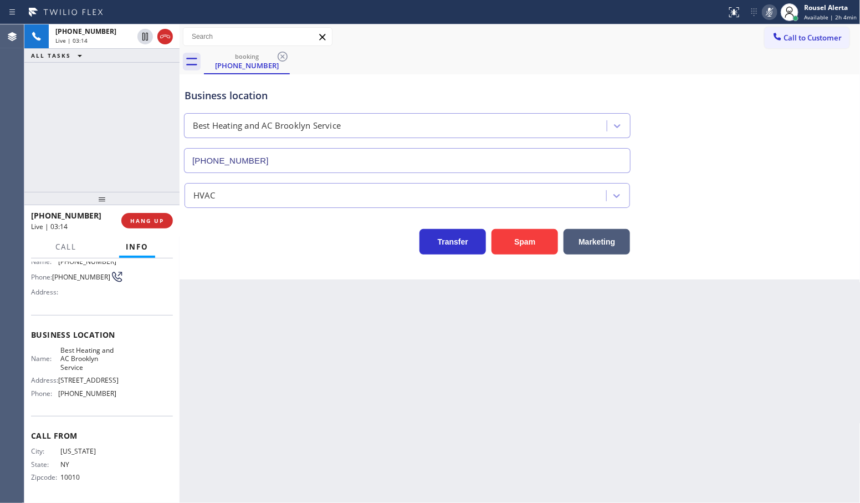
click at [773, 7] on icon at bounding box center [769, 12] width 13 height 13
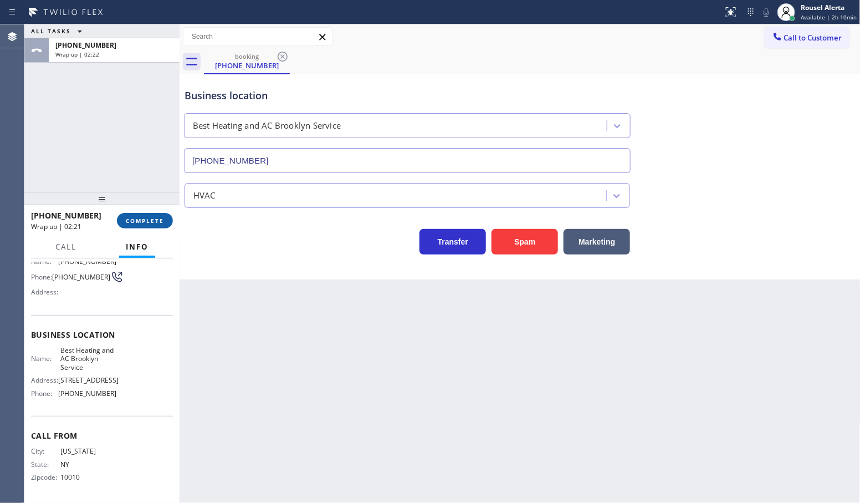
click at [147, 220] on span "COMPLETE" at bounding box center [145, 221] width 38 height 8
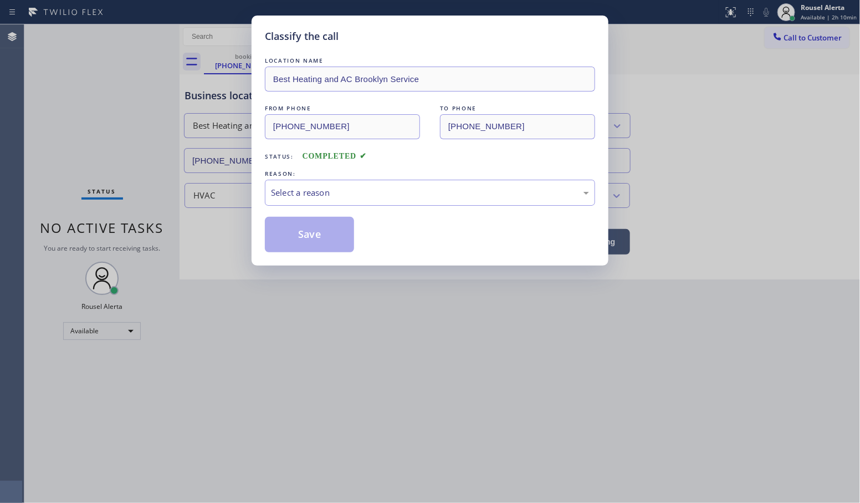
click at [298, 199] on div "Select a reason" at bounding box center [430, 192] width 318 height 13
click at [304, 230] on button "Save" at bounding box center [309, 234] width 89 height 35
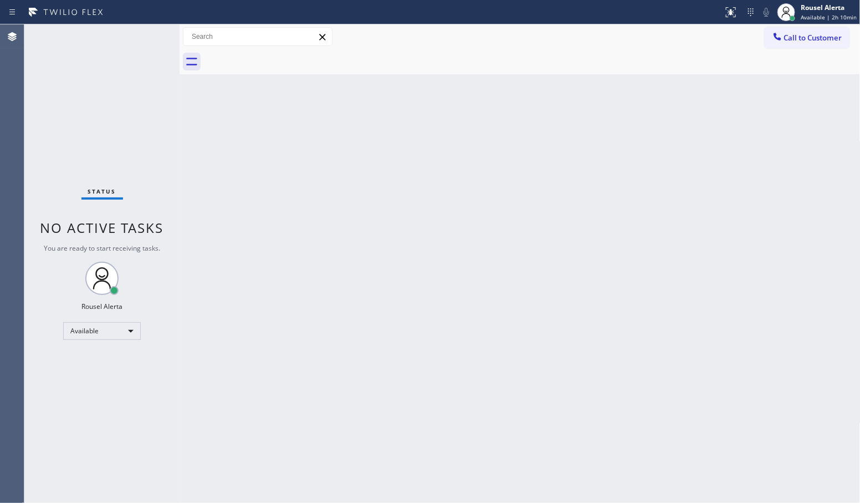
drag, startPoint x: 411, startPoint y: 253, endPoint x: 394, endPoint y: 244, distance: 19.6
click at [412, 253] on div "Back to Dashboard Change Sender ID Customers Technicians Select a contact Outbo…" at bounding box center [520, 263] width 681 height 478
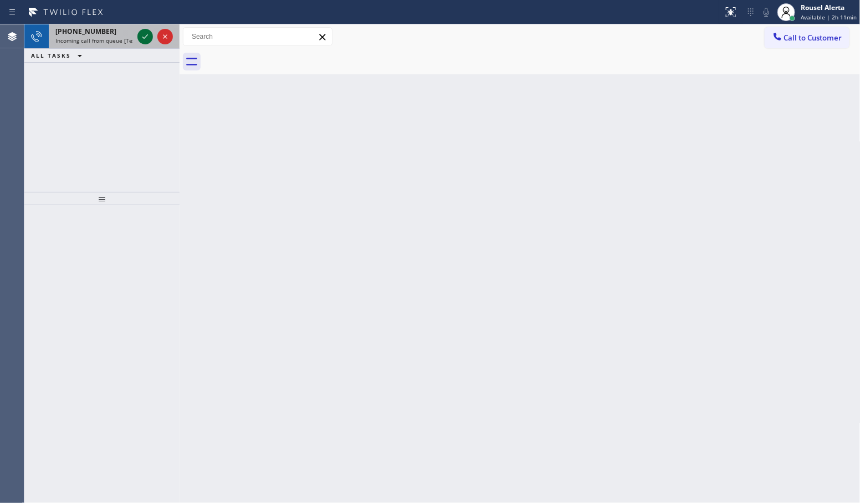
drag, startPoint x: 100, startPoint y: 39, endPoint x: 142, endPoint y: 42, distance: 41.7
click at [101, 39] on span "Incoming call from queue [Test] All" at bounding box center [101, 41] width 92 height 8
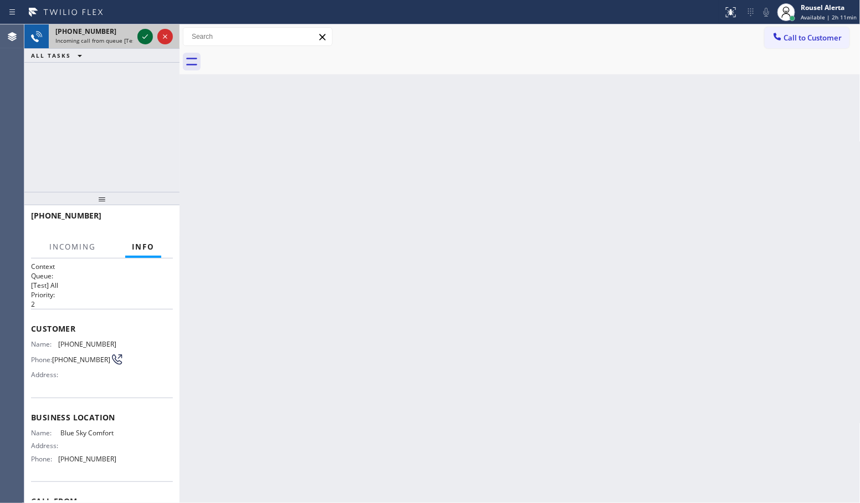
click at [144, 39] on icon at bounding box center [145, 36] width 13 height 13
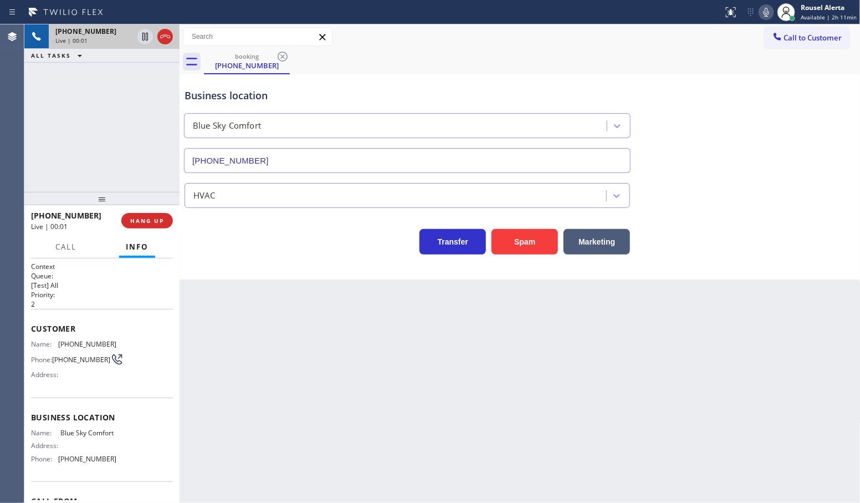
type input "[PHONE_NUMBER]"
click at [538, 244] on button "Spam" at bounding box center [525, 241] width 67 height 25
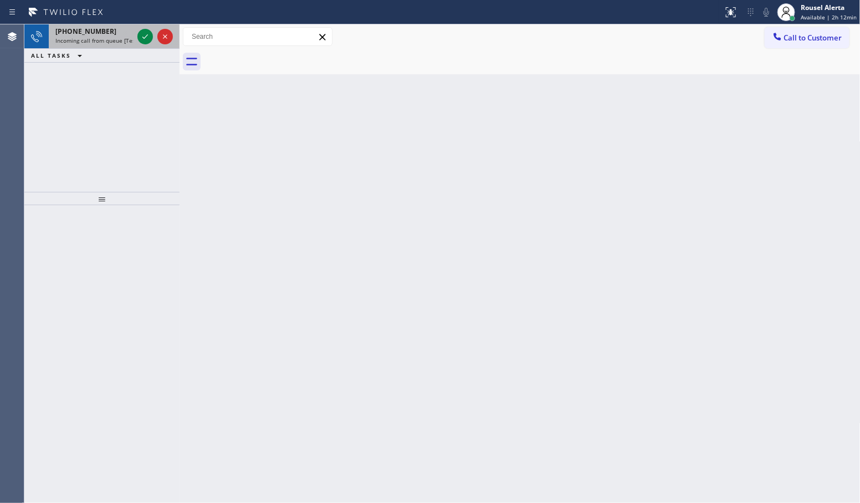
drag, startPoint x: 118, startPoint y: 37, endPoint x: 129, endPoint y: 39, distance: 10.8
click at [118, 37] on span "Incoming call from queue [Test] All" at bounding box center [101, 41] width 92 height 8
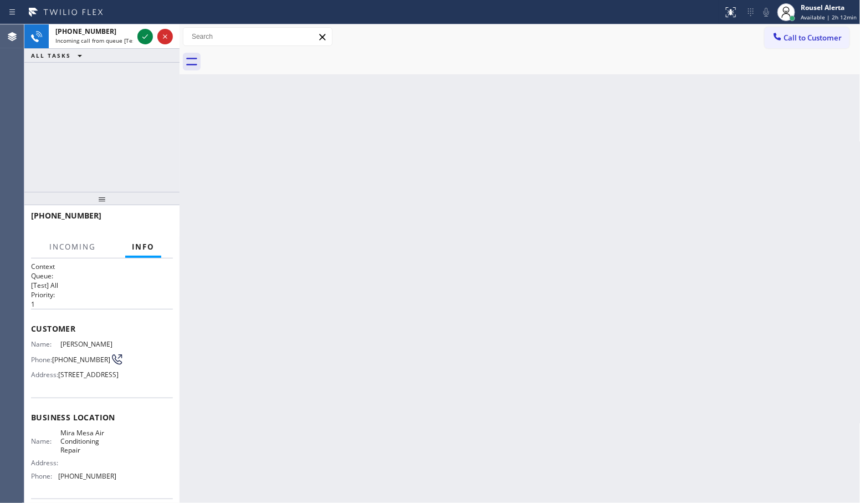
click at [483, 287] on div "Back to Dashboard Change Sender ID Customers Technicians Select a contact Outbo…" at bounding box center [520, 263] width 681 height 478
click at [96, 27] on span "[PHONE_NUMBER]" at bounding box center [85, 31] width 61 height 9
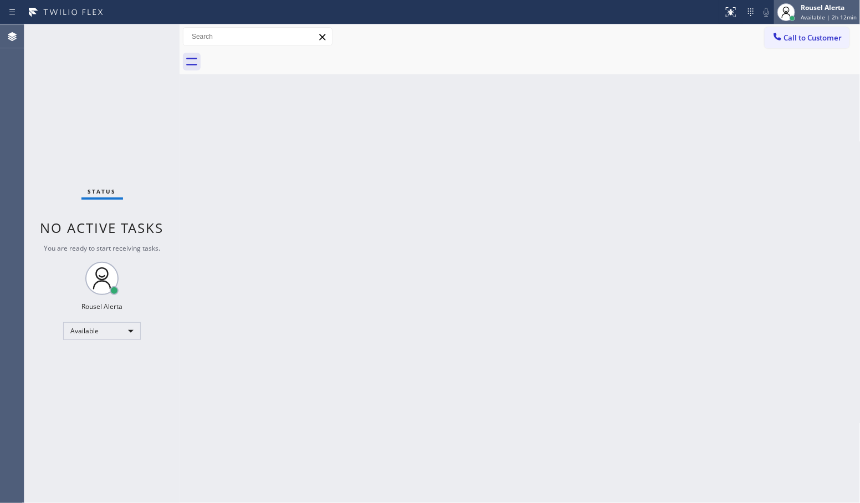
click at [813, 11] on div "Rousel Alerta" at bounding box center [829, 7] width 56 height 9
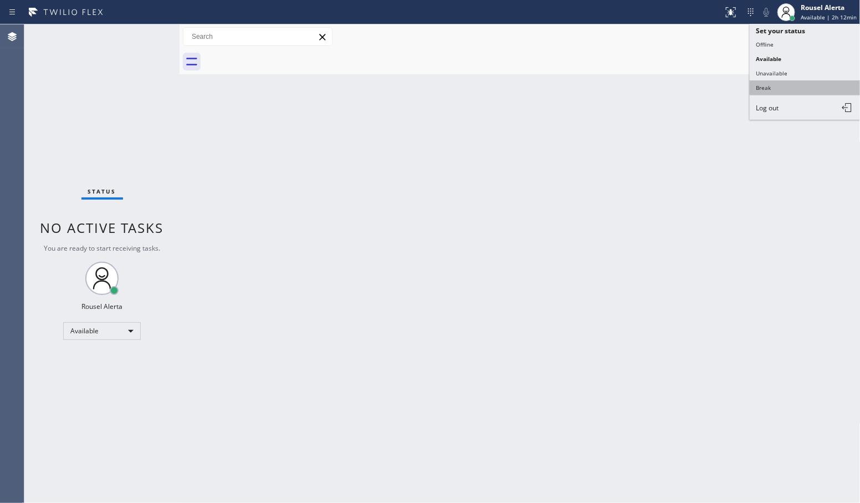
click at [795, 81] on button "Break" at bounding box center [805, 87] width 111 height 14
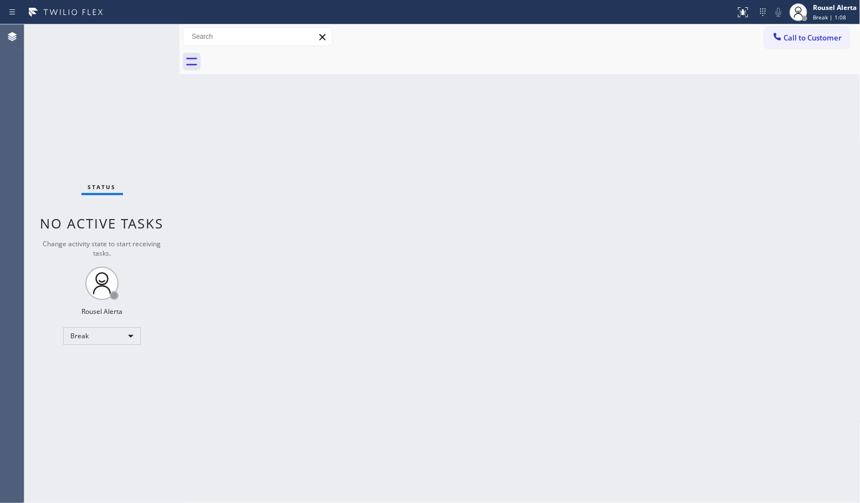
click at [571, 96] on div "Back to Dashboard Change Sender ID Customers Technicians Select a contact Outbo…" at bounding box center [520, 263] width 681 height 478
click at [256, 215] on div "Back to Dashboard Change Sender ID Customers Technicians Select a contact Outbo…" at bounding box center [520, 263] width 681 height 478
click at [72, 46] on div "Status No active tasks Change activity state to start receiving tasks. Rousel A…" at bounding box center [101, 263] width 155 height 478
click at [99, 333] on div "Break" at bounding box center [102, 336] width 78 height 18
click at [103, 359] on li "Available" at bounding box center [101, 364] width 75 height 13
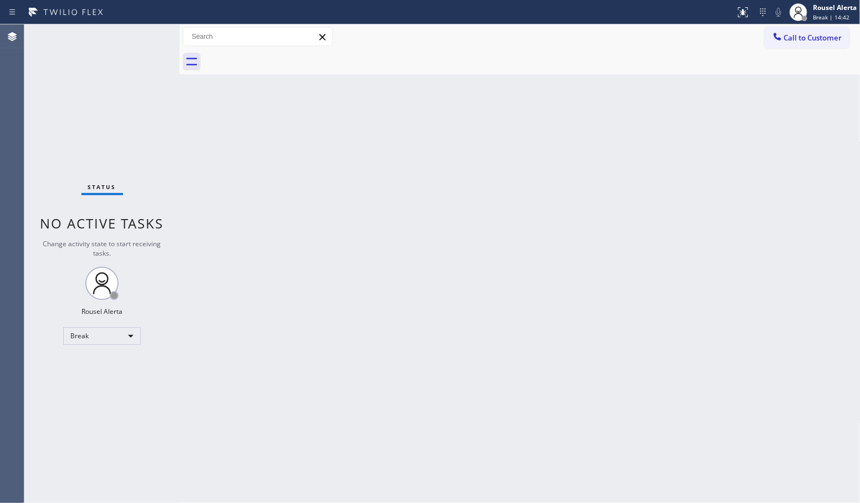
click at [272, 379] on div "Back to Dashboard Change Sender ID Customers Technicians Select a contact Outbo…" at bounding box center [520, 263] width 681 height 478
click at [314, 319] on div "Back to Dashboard Change Sender ID Customers Technicians Select a contact Outbo…" at bounding box center [520, 263] width 681 height 478
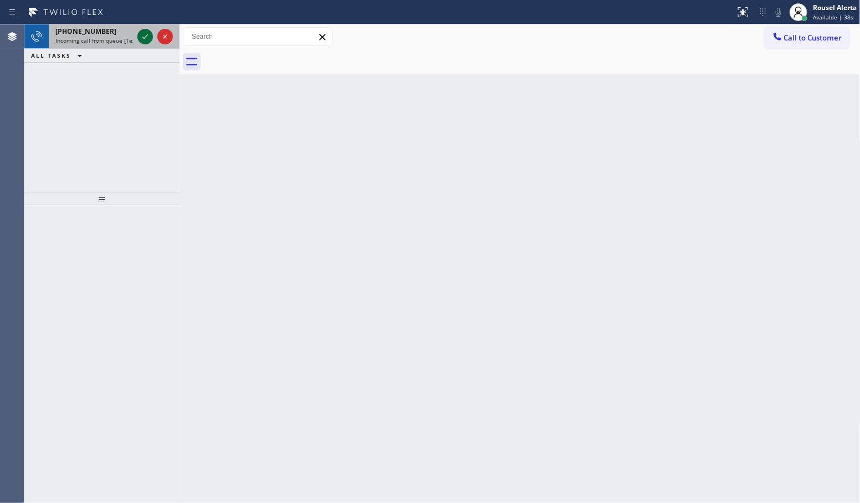
click at [143, 34] on icon at bounding box center [145, 36] width 13 height 13
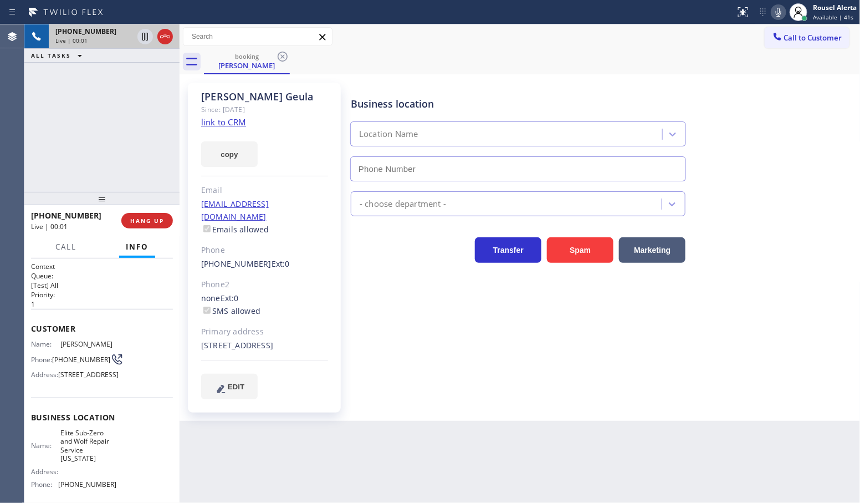
type input "[PHONE_NUMBER]"
click at [234, 125] on link "link to CRM" at bounding box center [223, 121] width 45 height 11
click at [139, 34] on icon at bounding box center [145, 36] width 13 height 13
click at [778, 12] on icon at bounding box center [778, 12] width 13 height 13
click at [141, 38] on icon at bounding box center [145, 36] width 13 height 13
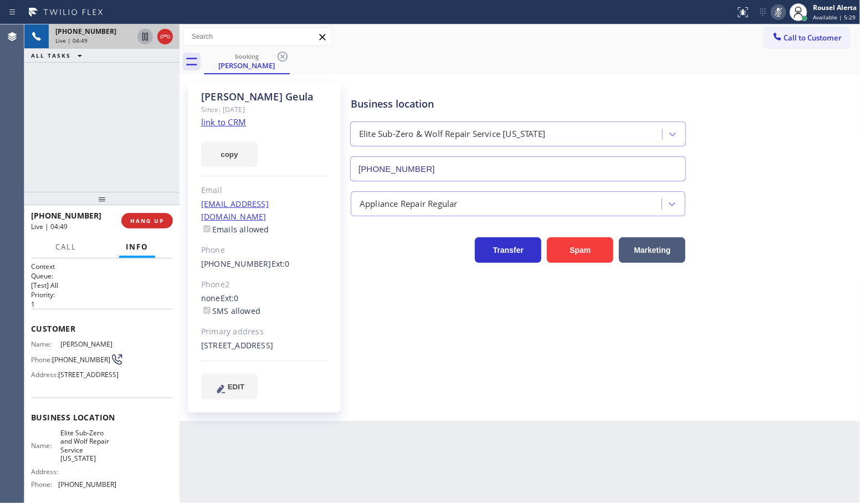
click at [776, 10] on icon at bounding box center [778, 12] width 13 height 13
click at [801, 253] on div "Transfer Spam Marketing" at bounding box center [603, 244] width 509 height 35
click at [143, 94] on div "[PHONE_NUMBER] Live | 05:09 ALL TASKS ALL TASKS ACTIVE TASKS TASKS IN WRAP UP" at bounding box center [101, 107] width 155 height 167
click at [360, 460] on div "Back to Dashboard Change Sender ID Customers Technicians Select a contact Outbo…" at bounding box center [520, 263] width 681 height 478
click at [90, 83] on div "[PHONE_NUMBER] Live | 05:16 ALL TASKS ALL TASKS ACTIVE TASKS TASKS IN WRAP UP" at bounding box center [101, 107] width 155 height 167
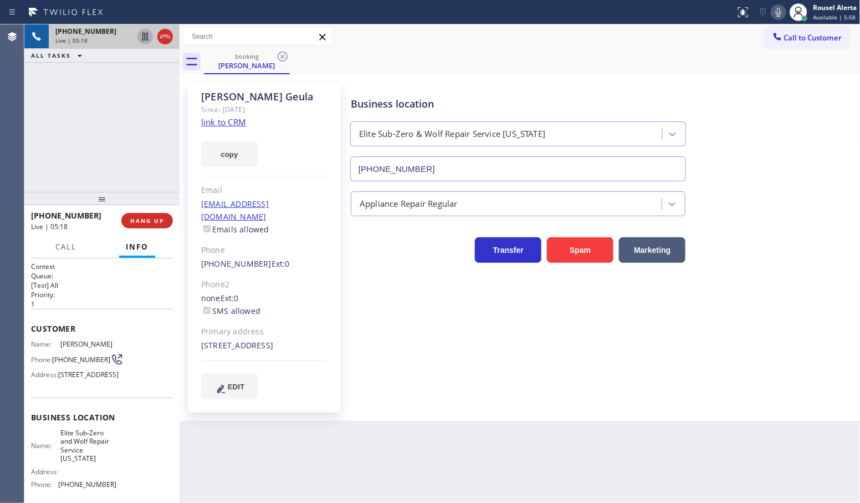
click at [131, 115] on div "[PHONE_NUMBER] Live | 05:18 ALL TASKS ALL TASKS ACTIVE TASKS TASKS IN WRAP UP" at bounding box center [101, 107] width 155 height 167
click at [274, 469] on div "Back to Dashboard Change Sender ID Customers Technicians Select a contact Outbo…" at bounding box center [520, 263] width 681 height 478
click at [101, 150] on div "[PHONE_NUMBER] Live | 05:19 ALL TASKS ALL TASKS ACTIVE TASKS TASKS IN WRAP UP" at bounding box center [101, 107] width 155 height 167
click at [142, 214] on button "HANG UP" at bounding box center [147, 221] width 52 height 16
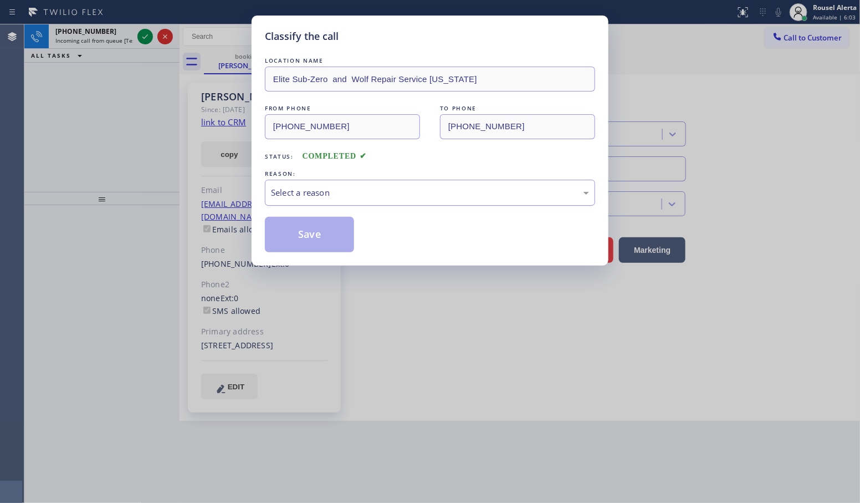
drag, startPoint x: 326, startPoint y: 193, endPoint x: 333, endPoint y: 201, distance: 10.2
click at [326, 192] on div "Select a reason" at bounding box center [430, 192] width 318 height 13
click at [340, 242] on button "Save" at bounding box center [309, 234] width 89 height 35
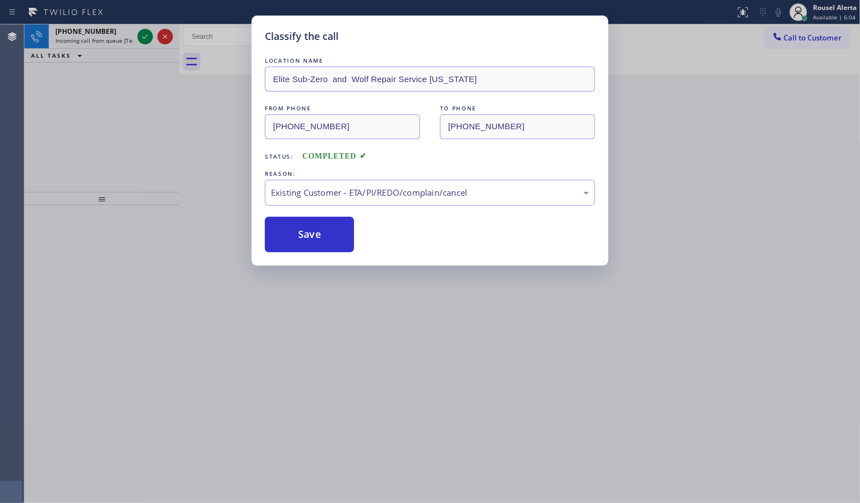
click at [140, 39] on div "Classify the call LOCATION NAME [GEOGRAPHIC_DATA] HVAC Repair and Replacement F…" at bounding box center [442, 263] width 836 height 478
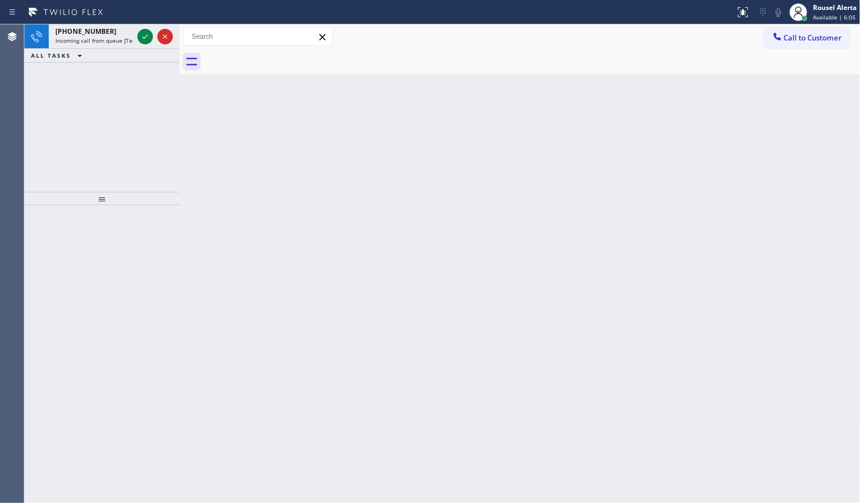
click at [140, 39] on icon at bounding box center [145, 36] width 13 height 13
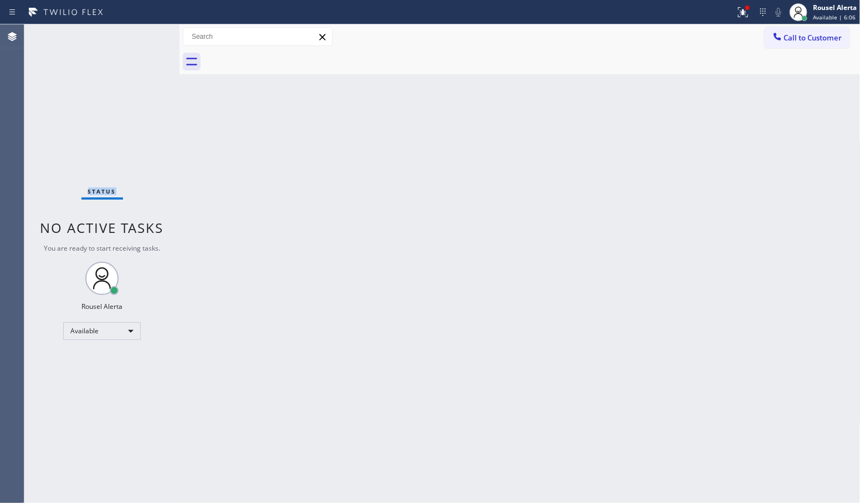
click at [140, 39] on div "Status No active tasks You are ready to start receiving tasks. Rousel Alerta Av…" at bounding box center [101, 263] width 155 height 478
click at [142, 39] on div "Status No active tasks You are ready to start receiving tasks. Rousel Alerta Av…" at bounding box center [101, 263] width 155 height 478
click at [741, 19] on button at bounding box center [743, 12] width 24 height 24
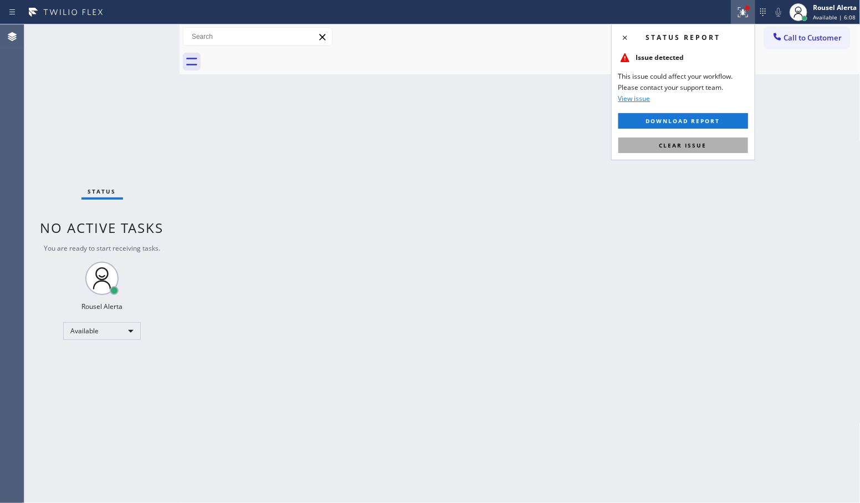
drag, startPoint x: 714, startPoint y: 141, endPoint x: 766, endPoint y: 169, distance: 59.0
click at [714, 142] on button "Clear issue" at bounding box center [684, 145] width 130 height 16
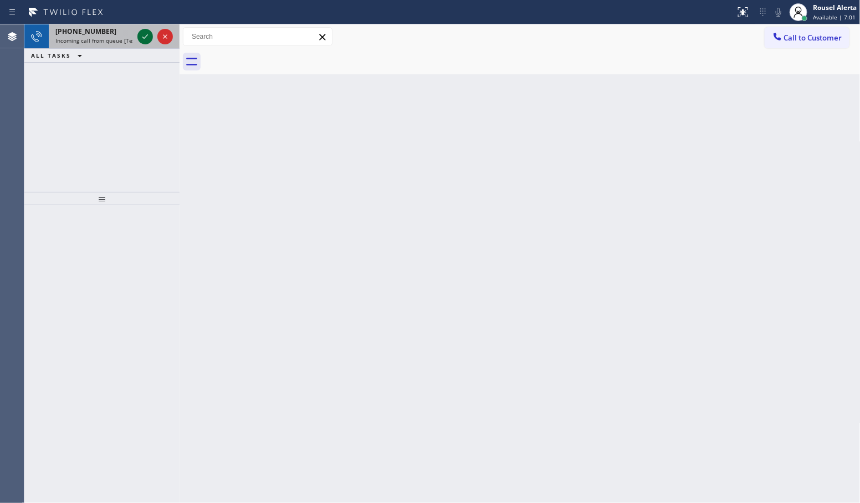
click at [142, 37] on icon at bounding box center [145, 36] width 13 height 13
click at [211, 155] on div "Back to Dashboard Change Sender ID Customers Technicians Select a contact Outbo…" at bounding box center [520, 263] width 681 height 478
click at [120, 40] on span "Incoming call from queue [Test] All" at bounding box center [101, 41] width 92 height 8
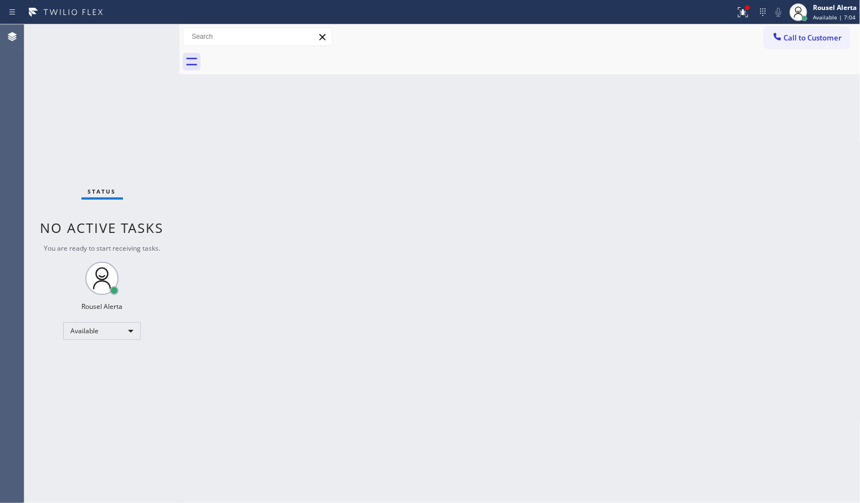
click at [141, 36] on div "Status No active tasks You are ready to start receiving tasks. Rousel Alerta Av…" at bounding box center [101, 263] width 155 height 478
drag, startPoint x: 125, startPoint y: 39, endPoint x: 146, endPoint y: 28, distance: 23.3
click at [146, 29] on div "Status No active tasks You are ready to start receiving tasks. Rousel Alerta Av…" at bounding box center [101, 263] width 155 height 478
click at [740, 17] on icon at bounding box center [743, 12] width 10 height 10
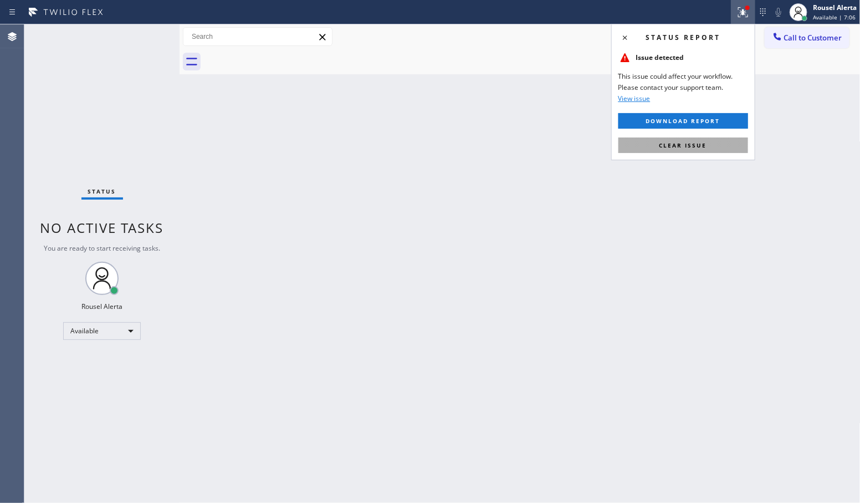
click at [703, 141] on span "Clear issue" at bounding box center [684, 145] width 48 height 8
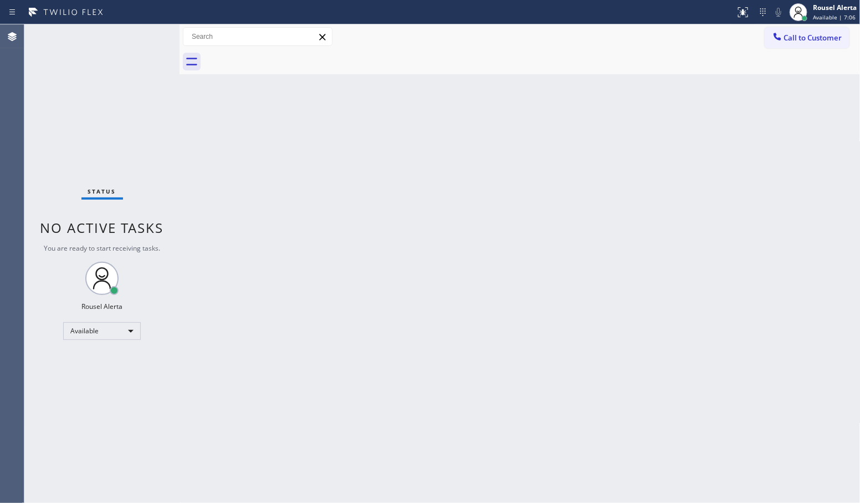
click at [680, 246] on div "Back to Dashboard Change Sender ID Customers Technicians Select a contact Outbo…" at bounding box center [520, 263] width 681 height 478
click at [239, 176] on div "Back to Dashboard Change Sender ID Customers Technicians Select a contact Outbo…" at bounding box center [520, 263] width 681 height 478
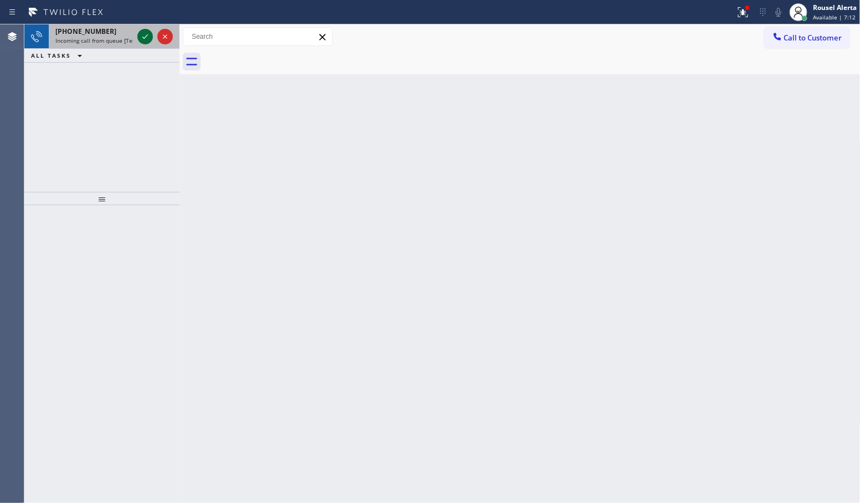
click at [143, 33] on icon at bounding box center [145, 36] width 13 height 13
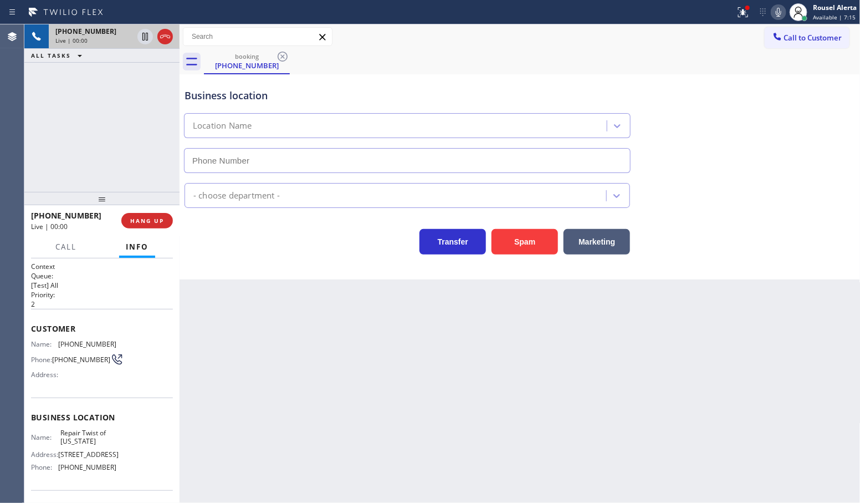
type input "[PHONE_NUMBER]"
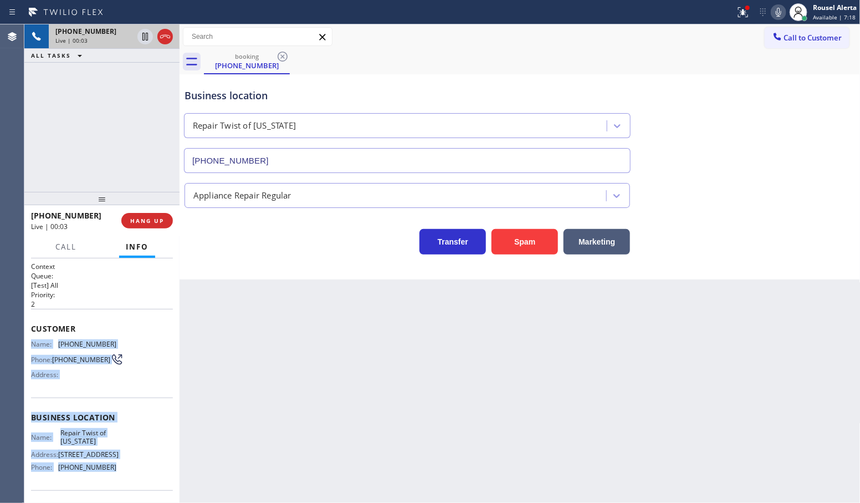
drag, startPoint x: 30, startPoint y: 339, endPoint x: 135, endPoint y: 480, distance: 175.6
click at [135, 480] on div "Context Queue: [Test] All Priority: 2 Customer Name: [PHONE_NUMBER] Phone: [PHO…" at bounding box center [102, 418] width 142 height 312
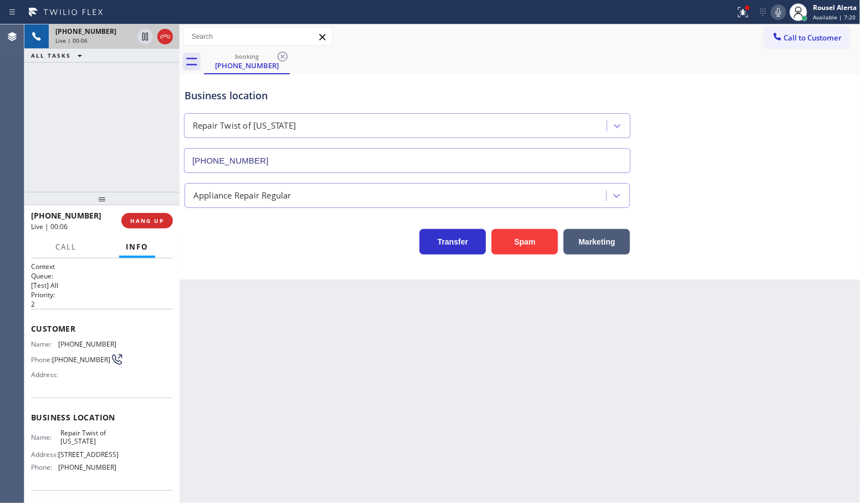
click at [666, 25] on div "Call to Customer Outbound call Location Search location Your caller id phone nu…" at bounding box center [520, 36] width 681 height 25
click at [744, 12] on icon at bounding box center [743, 11] width 7 height 4
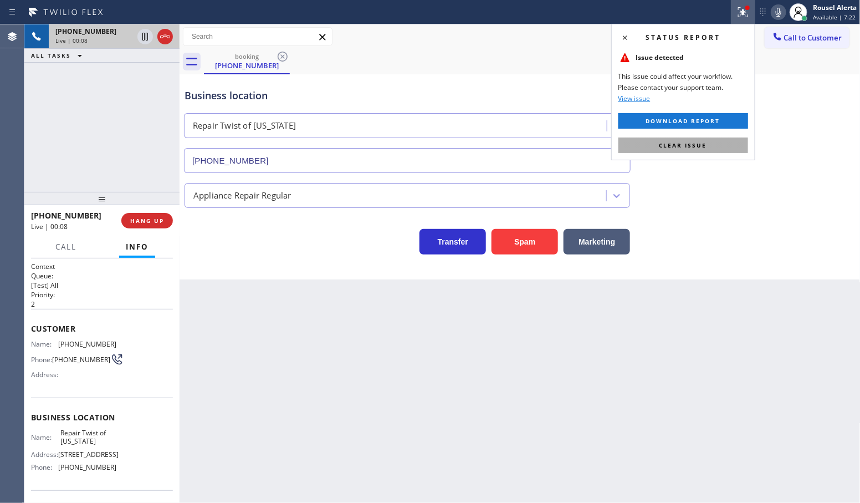
click at [702, 143] on span "Clear issue" at bounding box center [684, 145] width 48 height 8
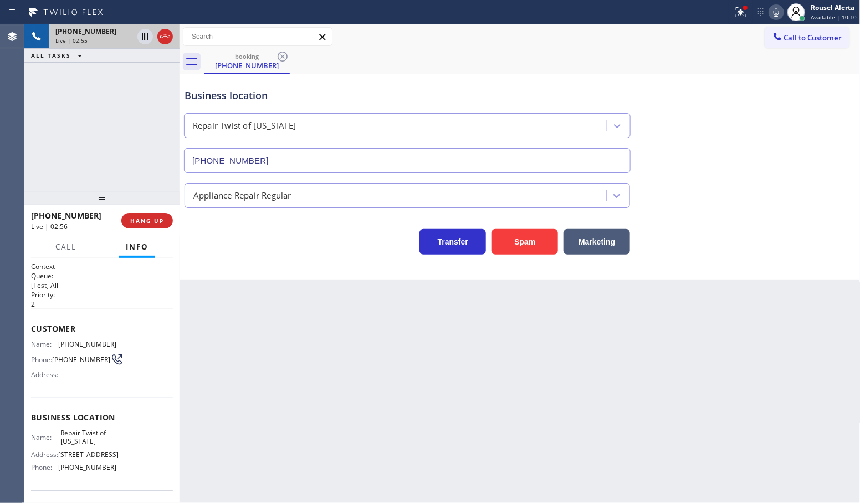
click at [125, 94] on div "[PHONE_NUMBER] Live | 02:55 ALL TASKS ALL TASKS ACTIVE TASKS TASKS IN WRAP UP" at bounding box center [101, 107] width 155 height 167
drag, startPoint x: 142, startPoint y: 43, endPoint x: 153, endPoint y: 35, distance: 13.5
click at [142, 43] on icon at bounding box center [145, 36] width 13 height 13
click at [773, 8] on icon at bounding box center [776, 12] width 13 height 13
click at [744, 9] on div at bounding box center [745, 7] width 7 height 7
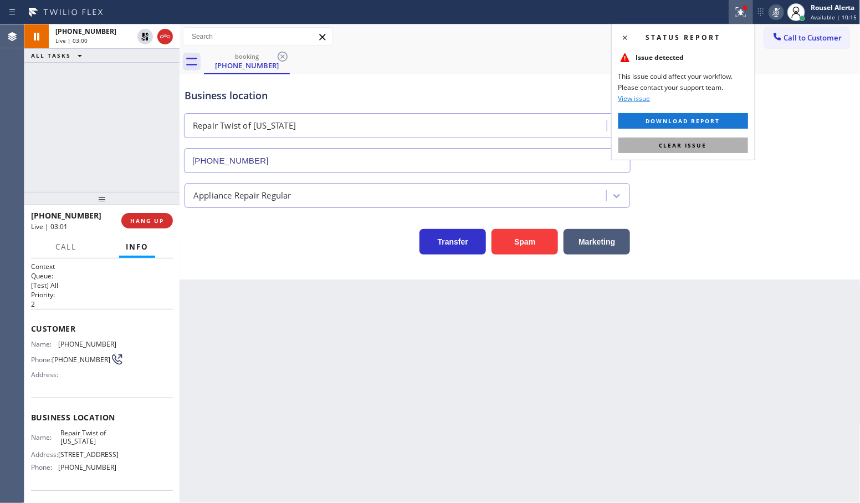
click at [711, 143] on button "Clear issue" at bounding box center [684, 145] width 130 height 16
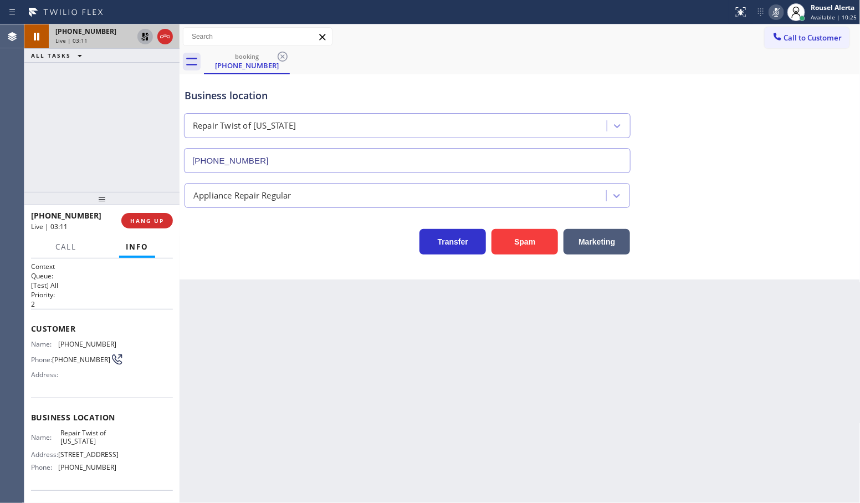
click at [140, 34] on icon at bounding box center [145, 36] width 13 height 13
click at [777, 10] on icon at bounding box center [776, 12] width 13 height 13
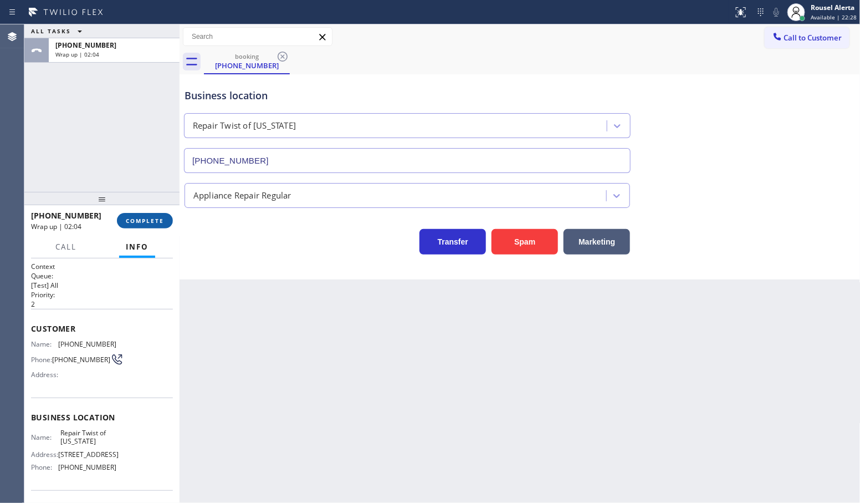
click at [139, 222] on span "COMPLETE" at bounding box center [145, 221] width 38 height 8
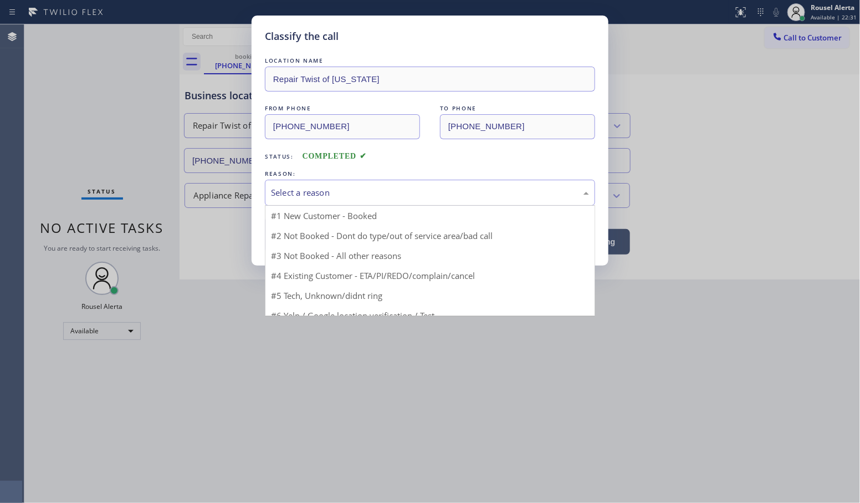
click at [370, 194] on div "Select a reason" at bounding box center [430, 192] width 318 height 13
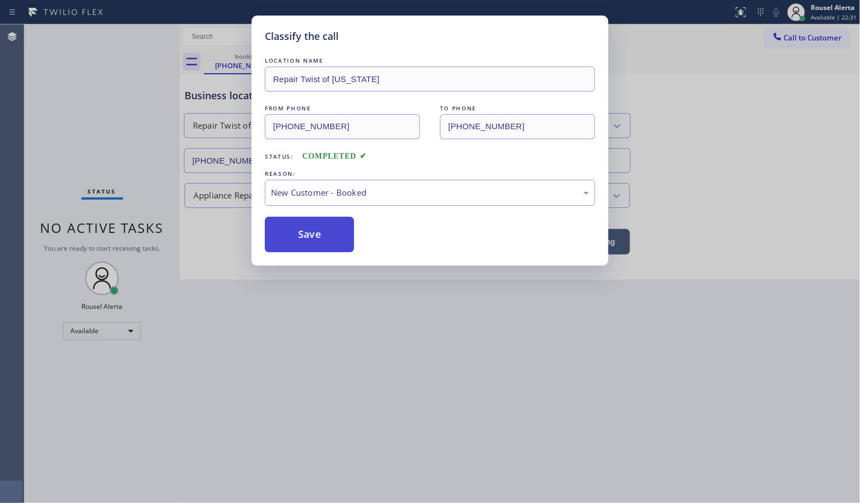
click at [306, 240] on button "Save" at bounding box center [309, 234] width 89 height 35
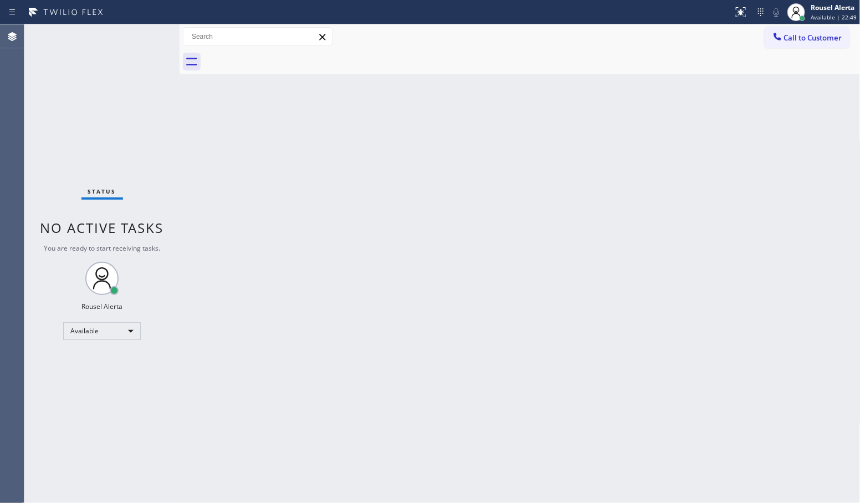
click at [120, 103] on div "Status No active tasks You are ready to start receiving tasks. Rousel Alerta Av…" at bounding box center [101, 263] width 155 height 478
click at [246, 237] on div "Back to Dashboard Change Sender ID Customers Technicians Select a contact Outbo…" at bounding box center [520, 263] width 681 height 478
click at [114, 90] on div "Status No active tasks You are ready to start receiving tasks. Rousel Alerta Av…" at bounding box center [101, 263] width 155 height 478
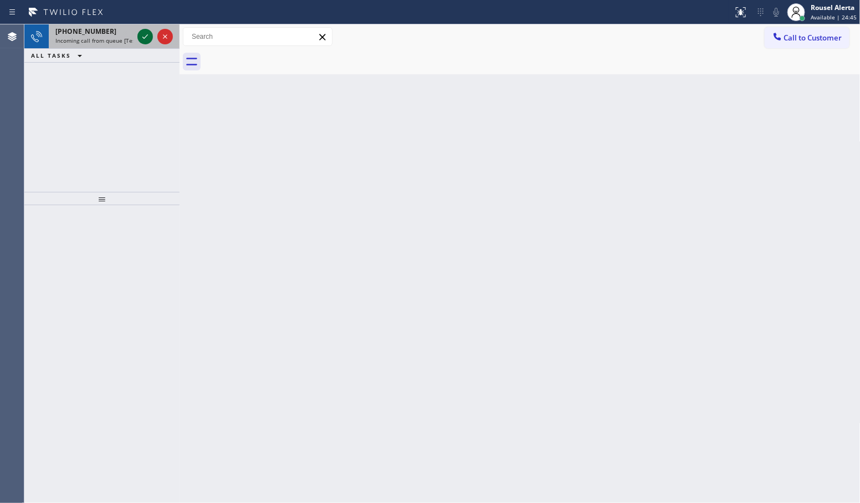
click at [137, 34] on div at bounding box center [145, 36] width 16 height 13
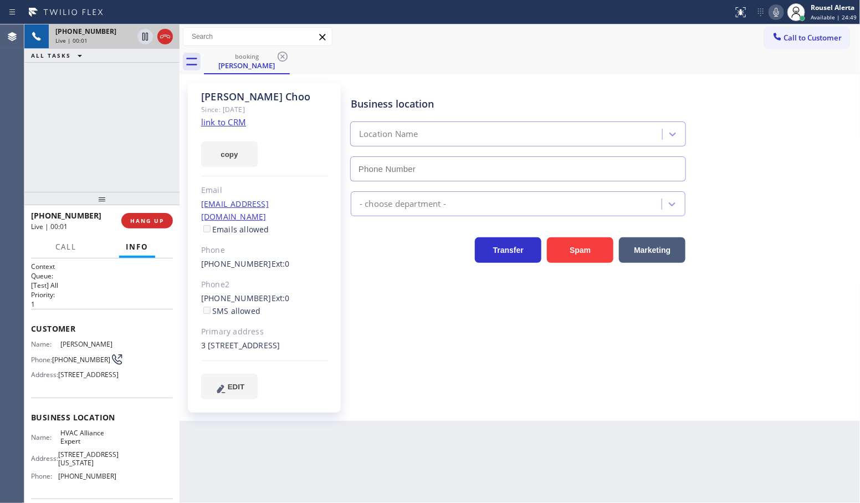
type input "[PHONE_NUMBER]"
click at [230, 126] on link "link to CRM" at bounding box center [223, 121] width 45 height 11
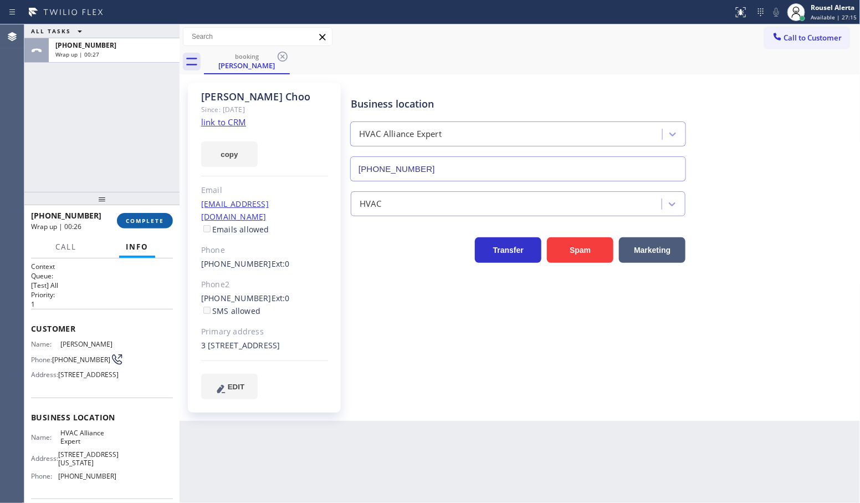
click at [129, 217] on span "COMPLETE" at bounding box center [145, 221] width 38 height 8
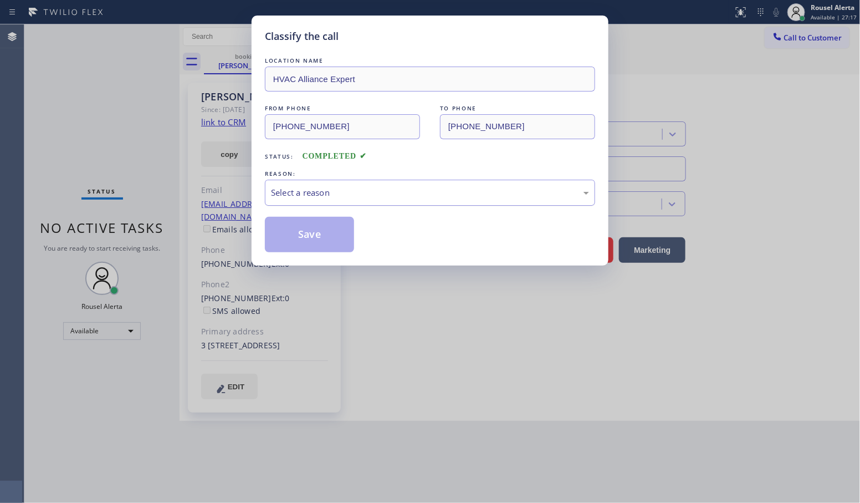
click at [354, 183] on div "Select a reason" at bounding box center [430, 193] width 330 height 26
click at [330, 217] on button "Save" at bounding box center [309, 234] width 89 height 35
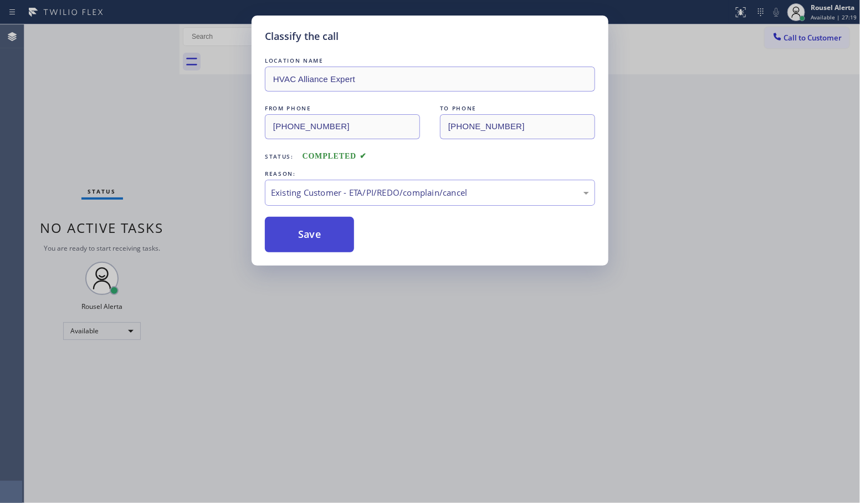
click at [330, 228] on button "Save" at bounding box center [309, 234] width 89 height 35
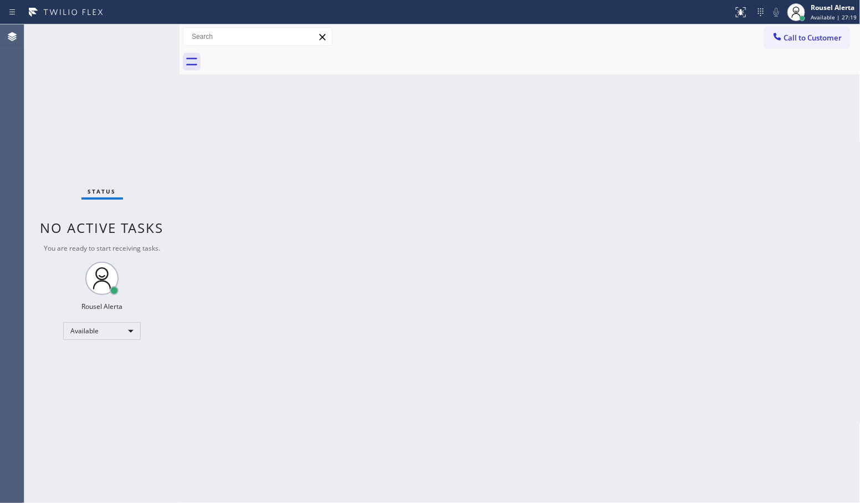
click at [454, 289] on div "Back to Dashboard Change Sender ID Customers Technicians Select a contact Outbo…" at bounding box center [520, 263] width 681 height 478
click at [262, 183] on div "Back to Dashboard Change Sender ID Customers Technicians Select a contact Outbo…" at bounding box center [520, 263] width 681 height 478
click at [632, 359] on div "Back to Dashboard Change Sender ID Customers Technicians Select a contact Outbo…" at bounding box center [520, 263] width 681 height 478
click at [118, 39] on div "Status No active tasks You are ready to start receiving tasks. Rousel Alerta Av…" at bounding box center [101, 263] width 155 height 478
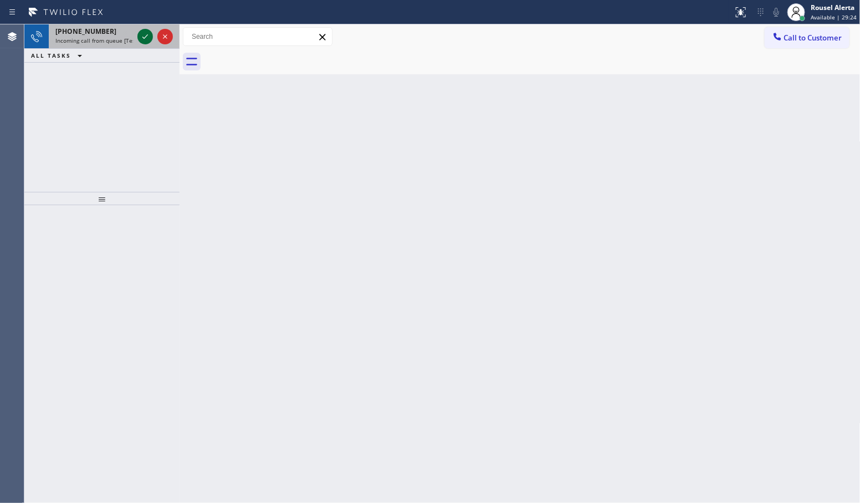
click at [144, 30] on icon at bounding box center [145, 36] width 13 height 13
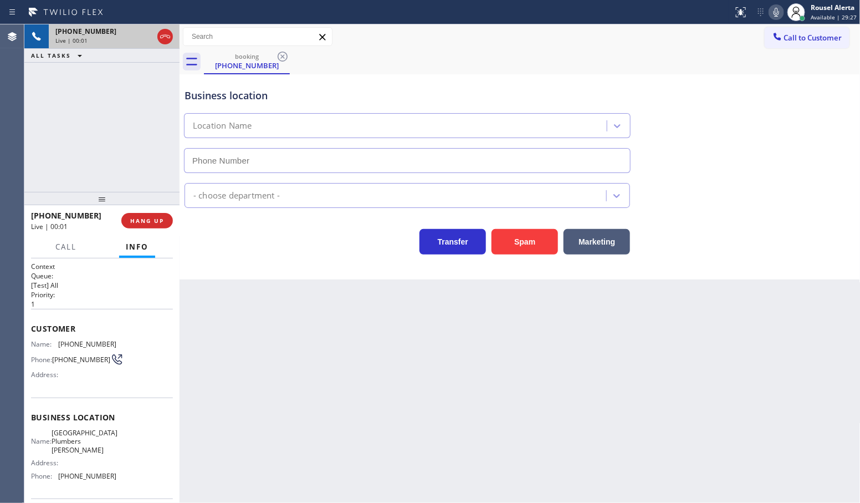
type input "[PHONE_NUMBER]"
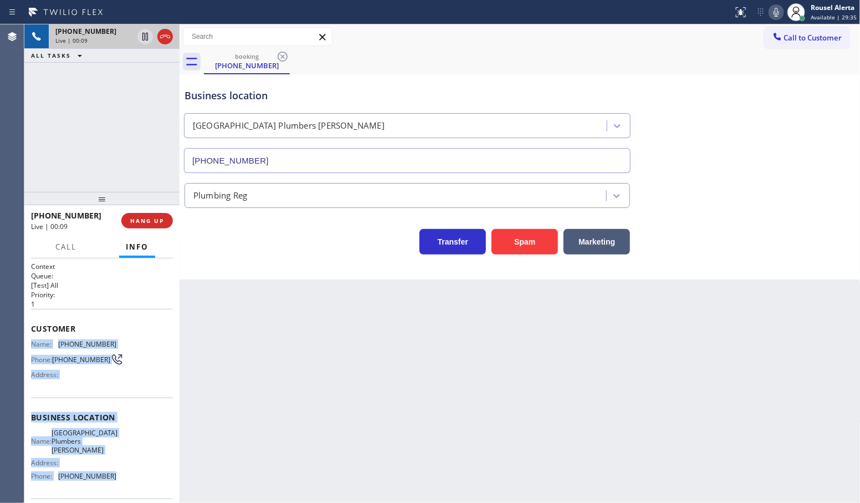
drag, startPoint x: 31, startPoint y: 344, endPoint x: 120, endPoint y: 473, distance: 157.0
click at [120, 473] on div "Context Queue: [Test] All Priority: 1 Customer Name: [PHONE_NUMBER] Phone: [PHO…" at bounding box center [102, 422] width 142 height 321
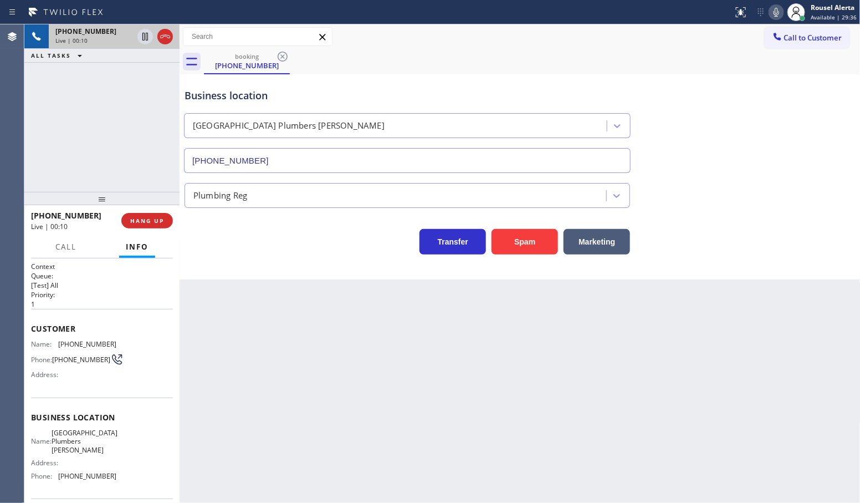
click at [331, 357] on div "Back to Dashboard Change Sender ID Customers Technicians Select a contact Outbo…" at bounding box center [520, 263] width 681 height 478
click at [111, 135] on div "[PHONE_NUMBER] Live | 00:11 ALL TASKS ALL TASKS ACTIVE TASKS TASKS IN WRAP UP" at bounding box center [101, 107] width 155 height 167
click at [256, 352] on div "Back to Dashboard Change Sender ID Customers Technicians Select a contact Outbo…" at bounding box center [520, 263] width 681 height 478
click at [143, 183] on div "[PHONE_NUMBER] Live | 00:12 ALL TASKS ALL TASKS ACTIVE TASKS TASKS IN WRAP UP" at bounding box center [101, 107] width 155 height 167
click at [142, 226] on button "HANG UP" at bounding box center [147, 221] width 52 height 16
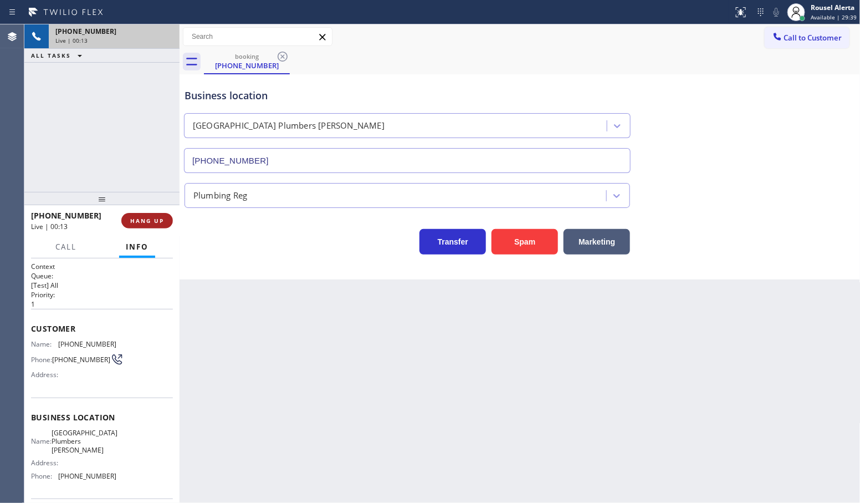
click at [142, 226] on button "HANG UP" at bounding box center [147, 221] width 52 height 16
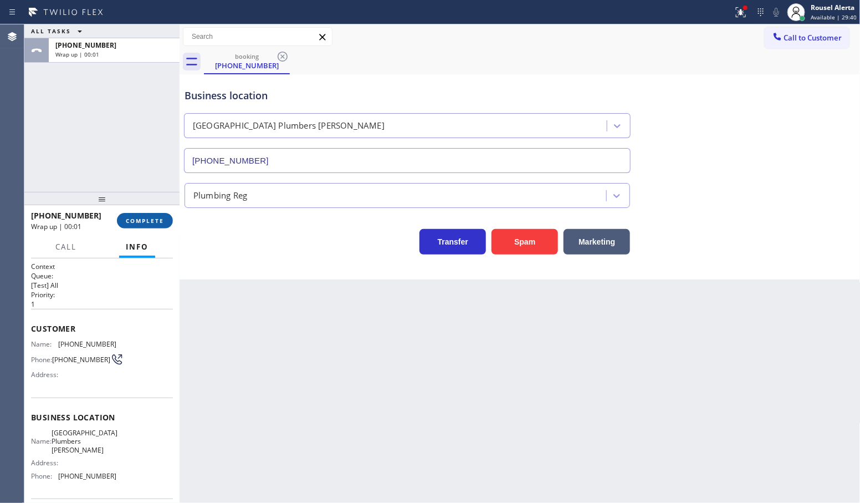
click at [142, 226] on button "COMPLETE" at bounding box center [145, 221] width 56 height 16
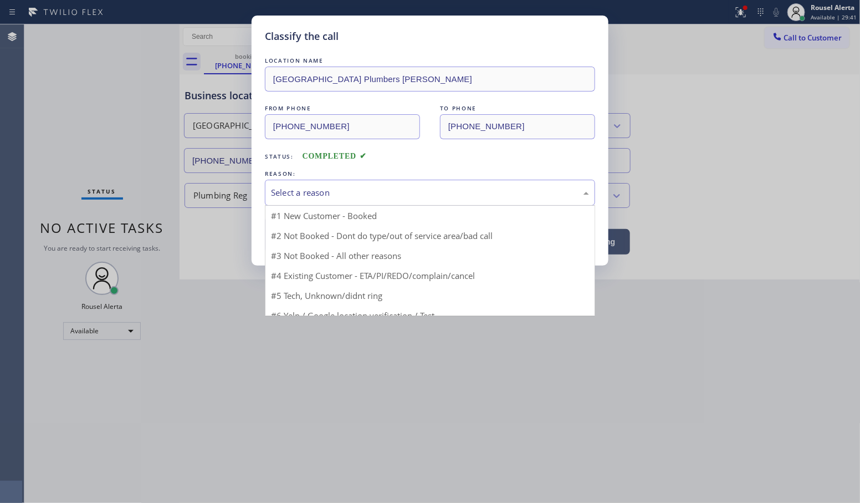
click at [314, 198] on div "Select a reason" at bounding box center [430, 192] width 318 height 13
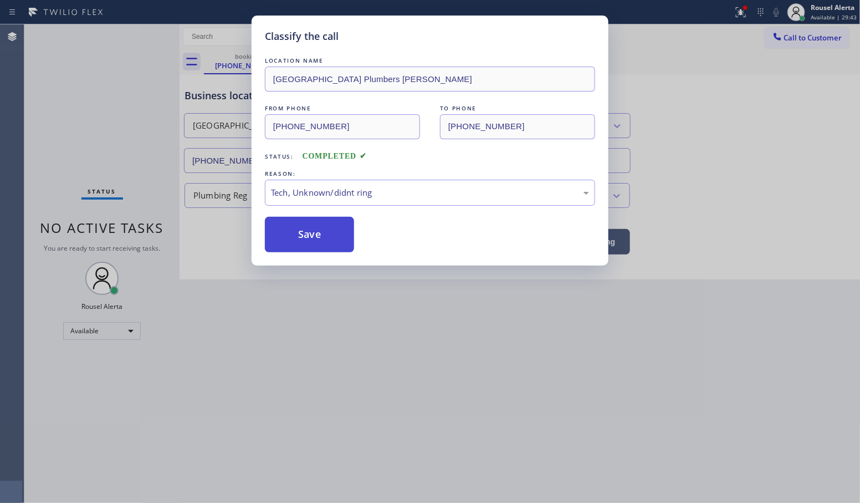
click at [322, 248] on button "Save" at bounding box center [309, 234] width 89 height 35
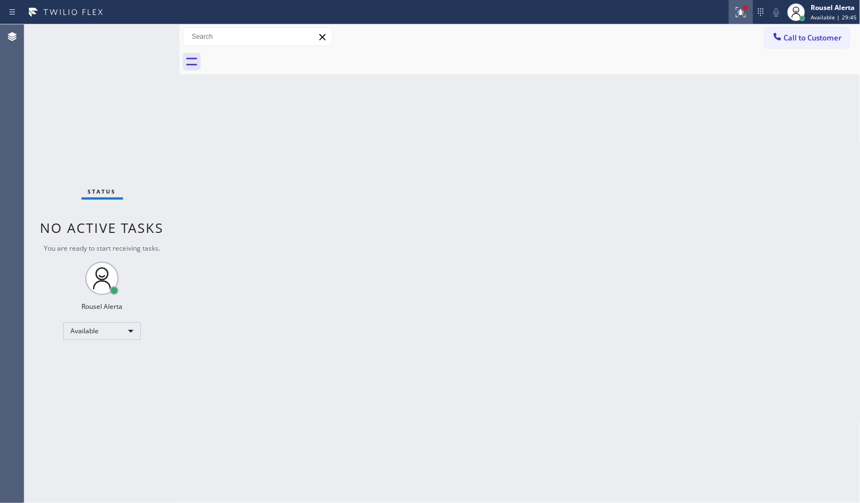
click at [739, 17] on icon at bounding box center [740, 12] width 13 height 13
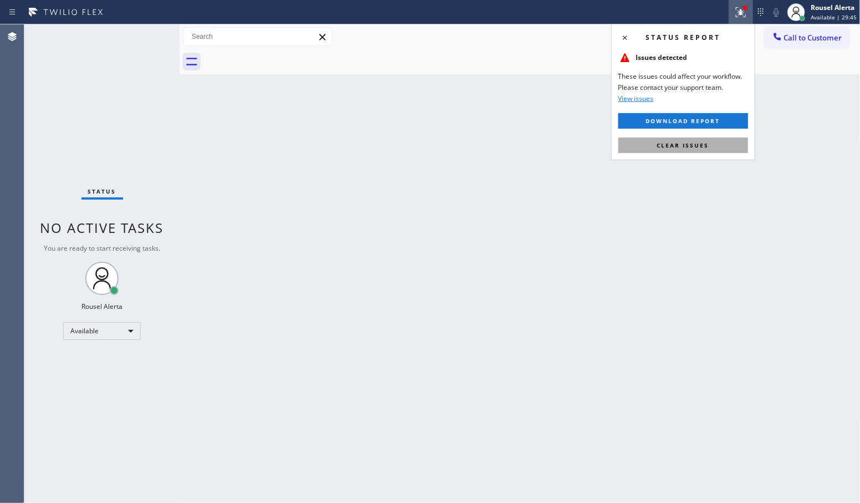
click at [685, 144] on span "Clear issues" at bounding box center [683, 145] width 52 height 8
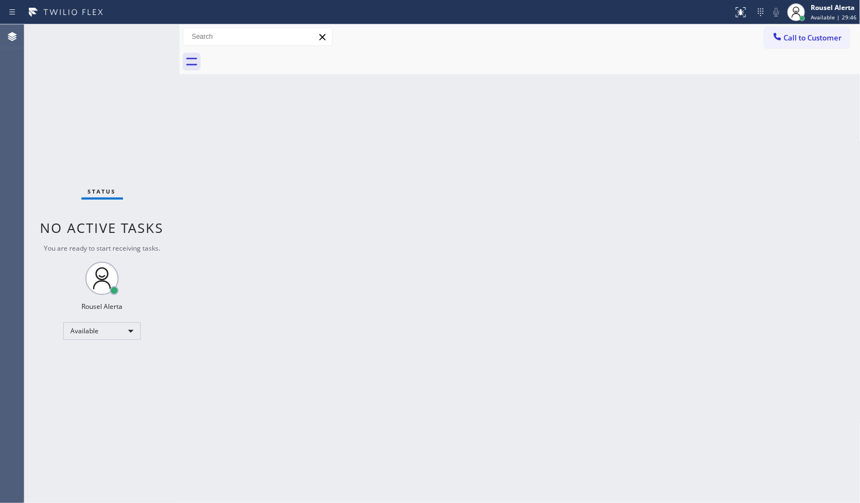
click at [635, 191] on div "Back to Dashboard Change Sender ID Customers Technicians Select a contact Outbo…" at bounding box center [520, 263] width 681 height 478
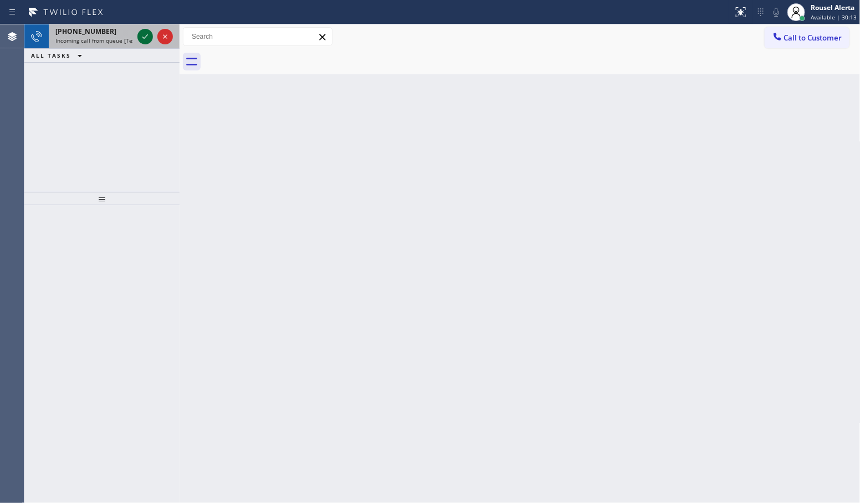
click at [147, 39] on icon at bounding box center [145, 36] width 13 height 13
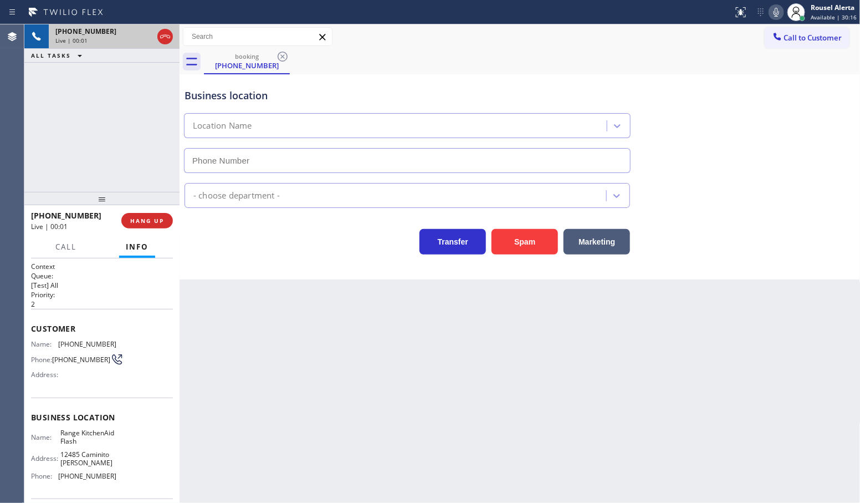
type input "[PHONE_NUMBER]"
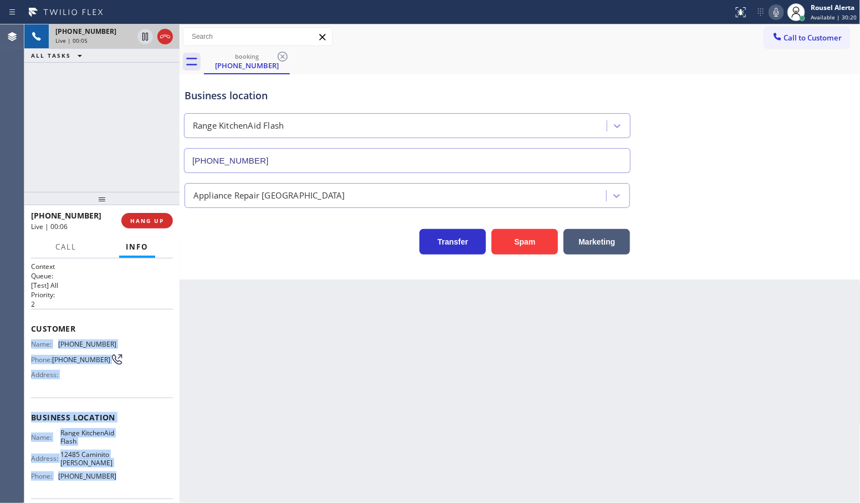
drag, startPoint x: 31, startPoint y: 338, endPoint x: 110, endPoint y: 474, distance: 157.0
click at [110, 474] on div "Context Queue: [Test] All Priority: 2 Customer Name: [PHONE_NUMBER] Phone: [PHO…" at bounding box center [102, 422] width 142 height 321
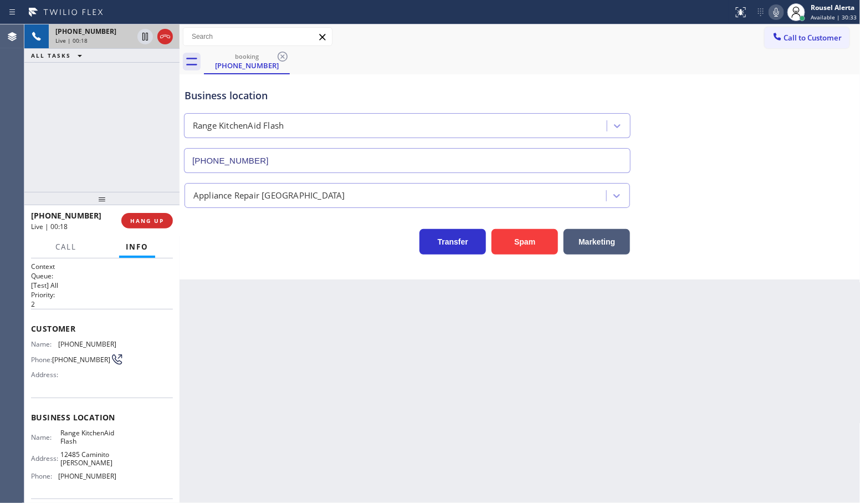
drag, startPoint x: 622, startPoint y: 435, endPoint x: 736, endPoint y: 369, distance: 131.2
click at [624, 435] on div "Back to Dashboard Change Sender ID Customers Technicians Select a contact Outbo…" at bounding box center [520, 263] width 681 height 478
click at [141, 34] on icon at bounding box center [145, 36] width 13 height 13
drag, startPoint x: 776, startPoint y: 9, endPoint x: 764, endPoint y: 10, distance: 12.2
click at [777, 9] on icon at bounding box center [776, 12] width 13 height 13
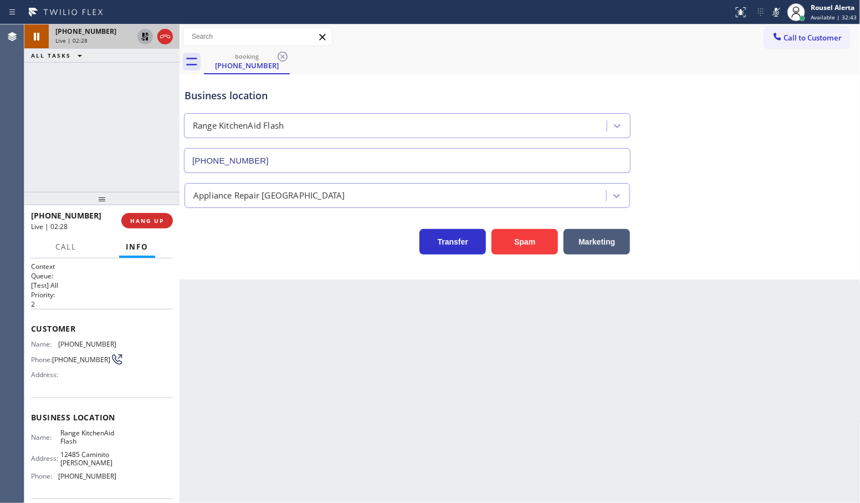
click at [142, 39] on icon at bounding box center [145, 37] width 8 height 8
click at [780, 15] on icon at bounding box center [776, 12] width 13 height 13
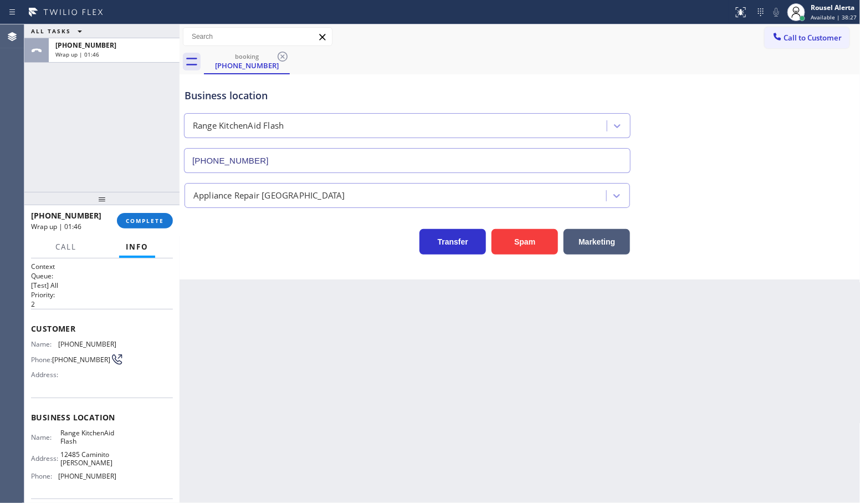
click at [131, 211] on div "[PHONE_NUMBER] Wrap up | 01:46 COMPLETE" at bounding box center [102, 220] width 142 height 29
click at [132, 222] on span "COMPLETE" at bounding box center [145, 221] width 38 height 8
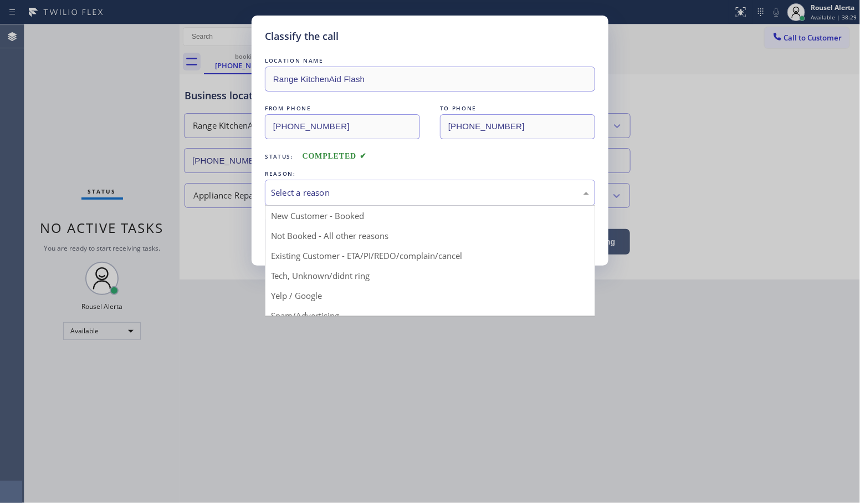
click at [289, 186] on div "Select a reason" at bounding box center [430, 193] width 330 height 26
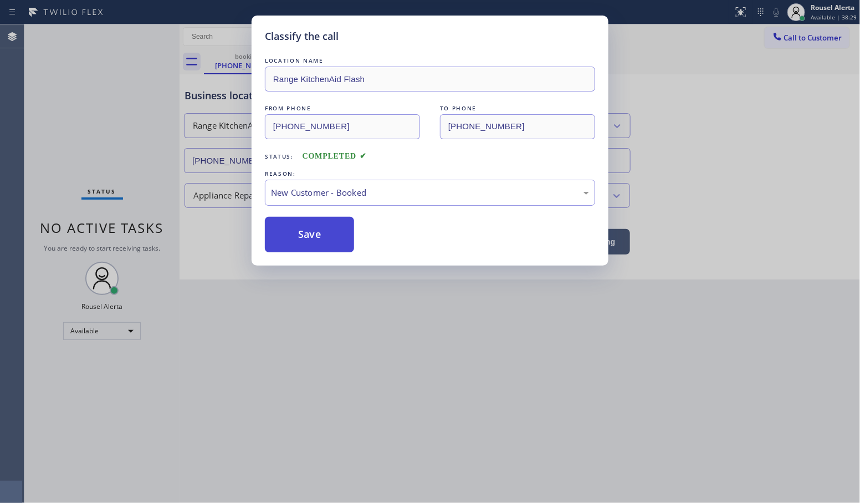
click at [300, 234] on button "Save" at bounding box center [309, 234] width 89 height 35
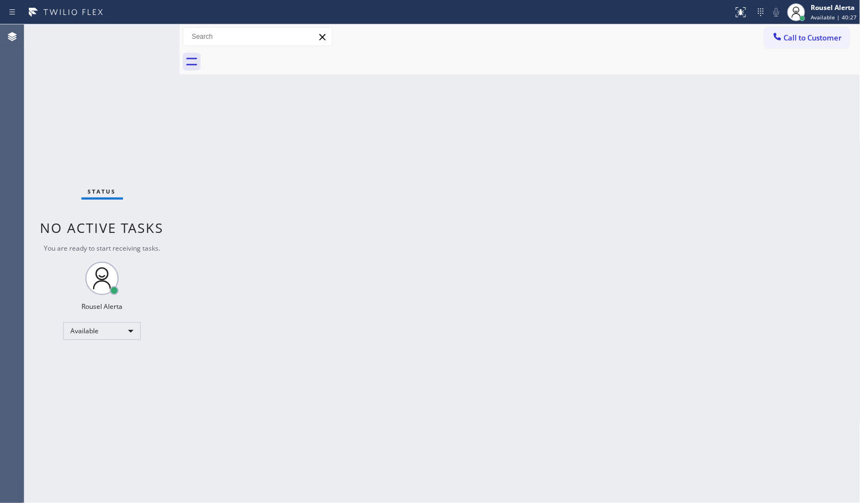
click at [101, 65] on div "Status No active tasks You are ready to start receiving tasks. Rousel Alerta Av…" at bounding box center [101, 263] width 155 height 478
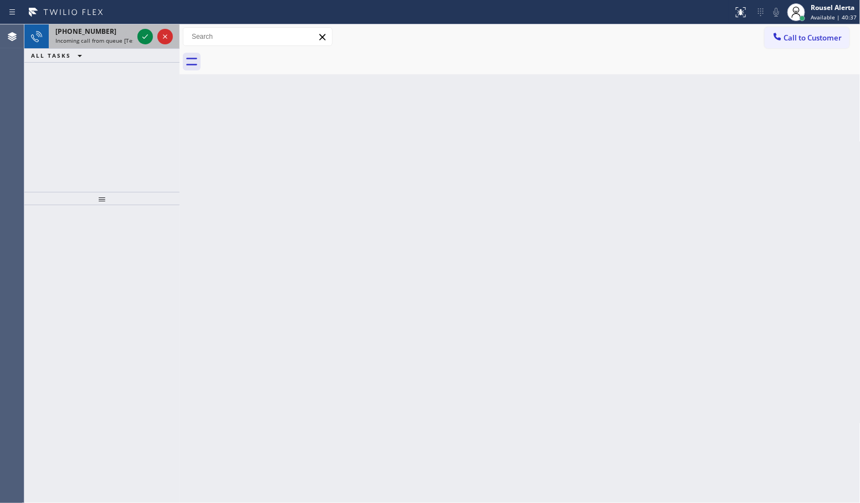
click at [135, 33] on div at bounding box center [155, 36] width 40 height 24
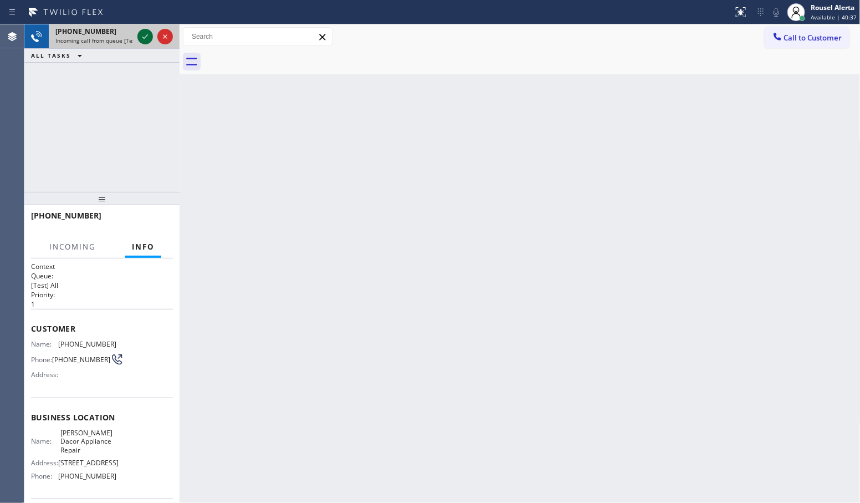
click at [142, 39] on icon at bounding box center [145, 36] width 13 height 13
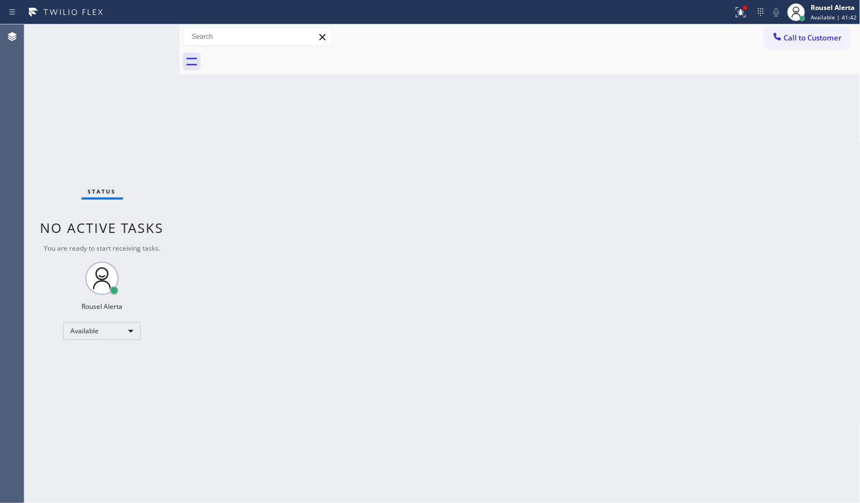
click at [222, 242] on div "Back to Dashboard Change Sender ID Customers Technicians Select a contact Outbo…" at bounding box center [520, 263] width 681 height 478
drag, startPoint x: 743, startPoint y: 16, endPoint x: 740, endPoint y: 21, distance: 5.7
click at [743, 14] on icon at bounding box center [740, 12] width 13 height 13
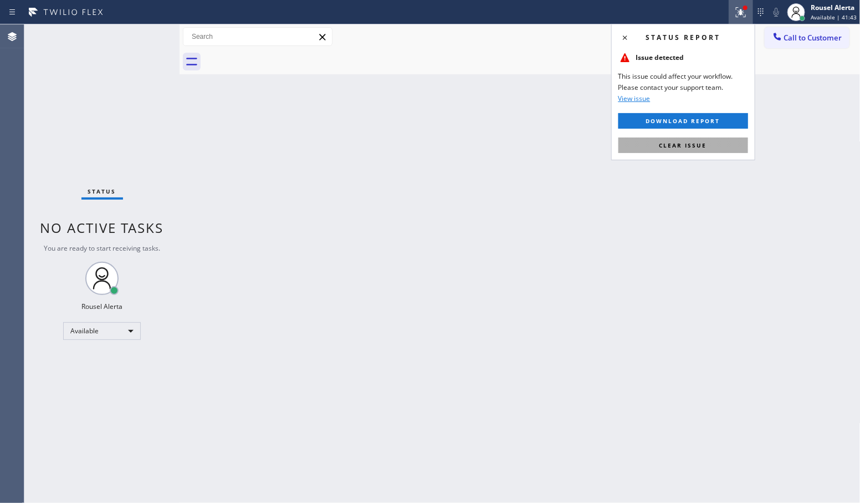
click at [701, 145] on span "Clear issue" at bounding box center [684, 145] width 48 height 8
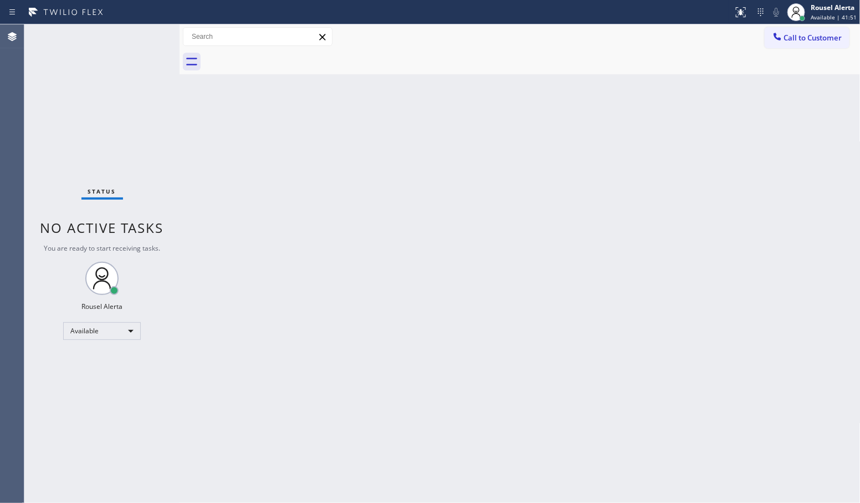
click at [372, 188] on div "Back to Dashboard Change Sender ID Customers Technicians Select a contact Outbo…" at bounding box center [520, 263] width 681 height 478
click at [821, 9] on div "Rousel Alerta" at bounding box center [834, 7] width 46 height 9
click at [800, 88] on button "Break" at bounding box center [805, 87] width 111 height 14
click at [820, 8] on div "Rousel Alerta" at bounding box center [835, 7] width 44 height 9
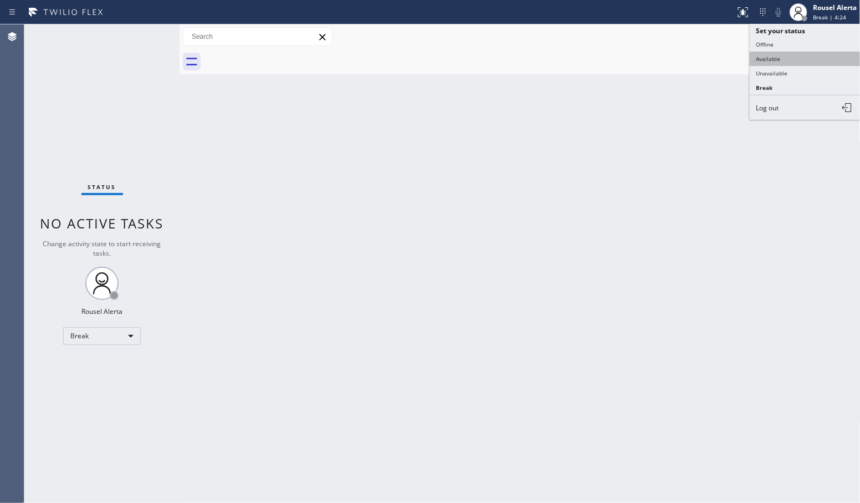
click at [810, 52] on button "Available" at bounding box center [805, 59] width 111 height 14
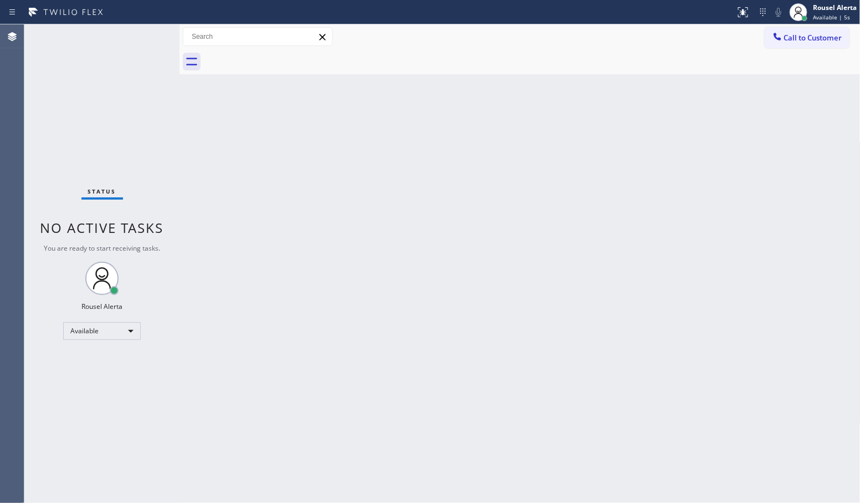
drag, startPoint x: 440, startPoint y: 306, endPoint x: 422, endPoint y: 289, distance: 24.7
click at [438, 305] on div "Back to Dashboard Change Sender ID Customers Technicians Select a contact Outbo…" at bounding box center [520, 263] width 681 height 478
click at [478, 90] on div "Back to Dashboard Change Sender ID Customers Technicians Select a contact Outbo…" at bounding box center [520, 263] width 681 height 478
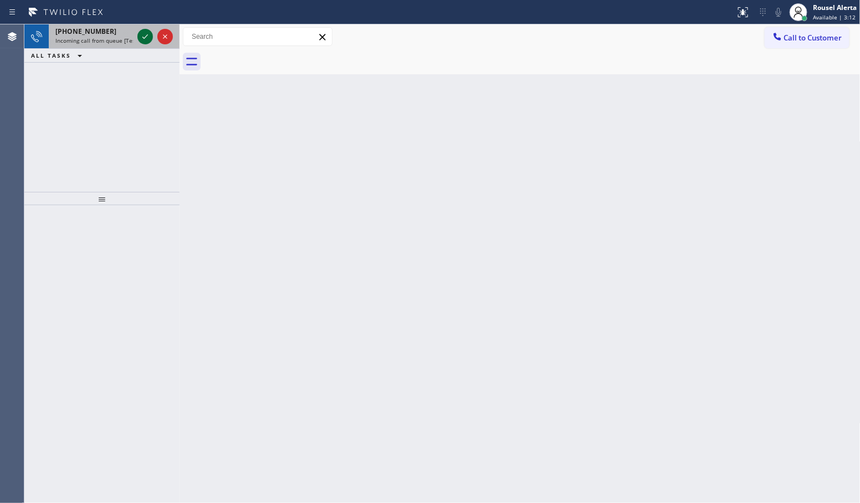
click at [139, 40] on icon at bounding box center [145, 36] width 13 height 13
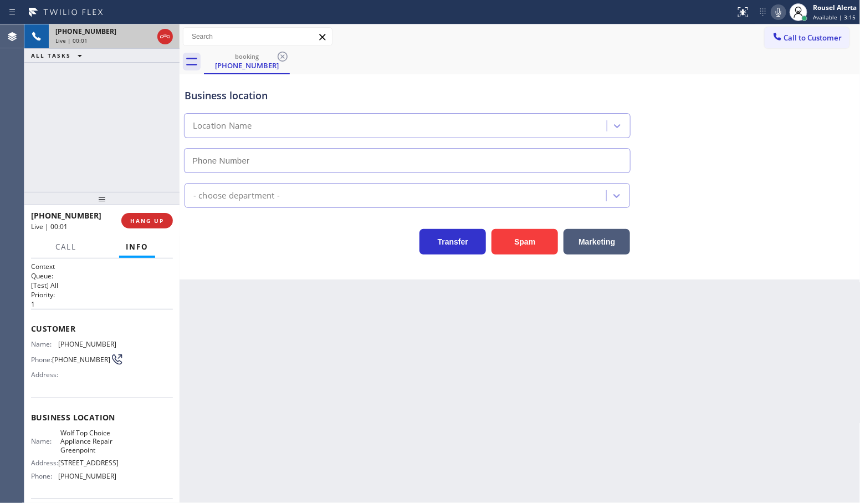
type input "[PHONE_NUMBER]"
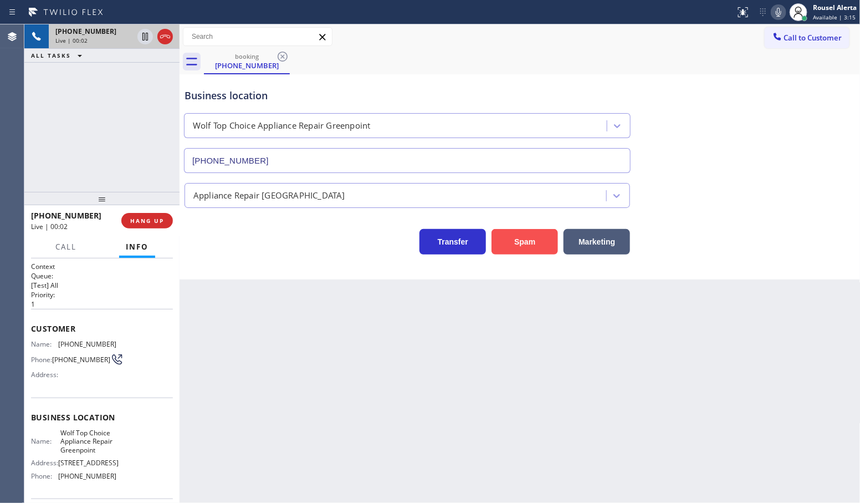
click at [535, 236] on button "Spam" at bounding box center [525, 241] width 67 height 25
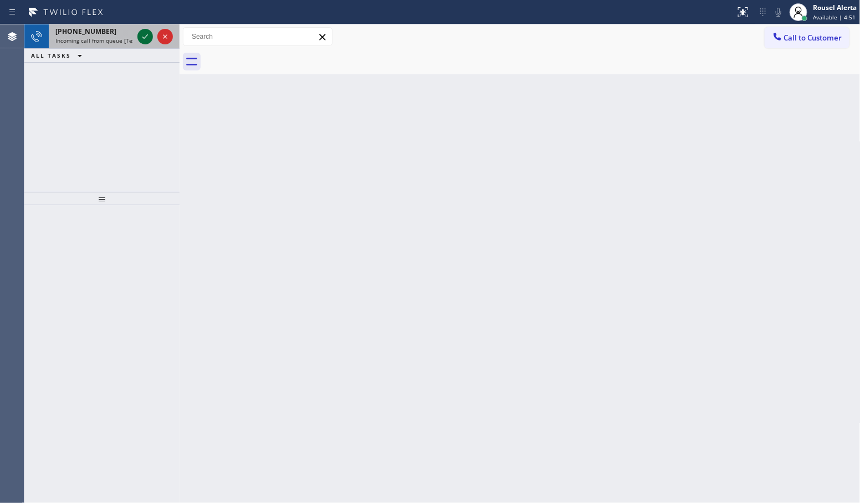
click at [145, 29] on button at bounding box center [145, 37] width 16 height 16
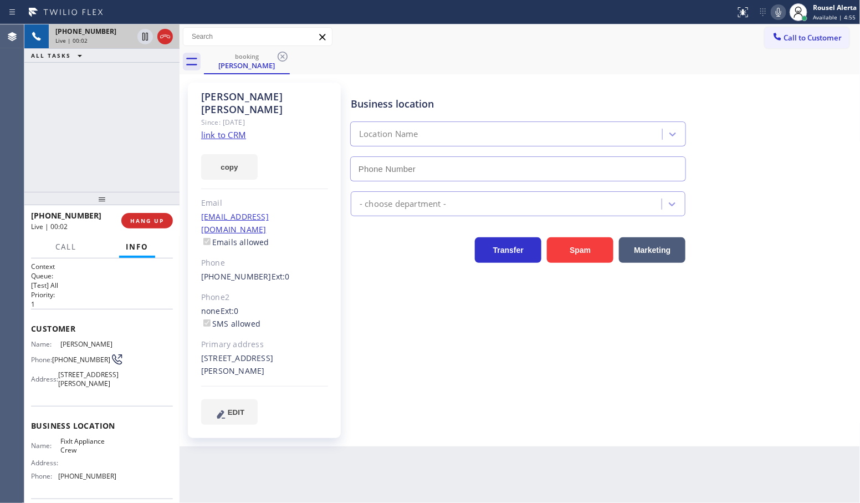
type input "[PHONE_NUMBER]"
click at [237, 129] on link "link to CRM" at bounding box center [223, 134] width 45 height 11
click at [142, 38] on icon at bounding box center [145, 36] width 13 height 13
click at [777, 13] on icon at bounding box center [778, 12] width 13 height 13
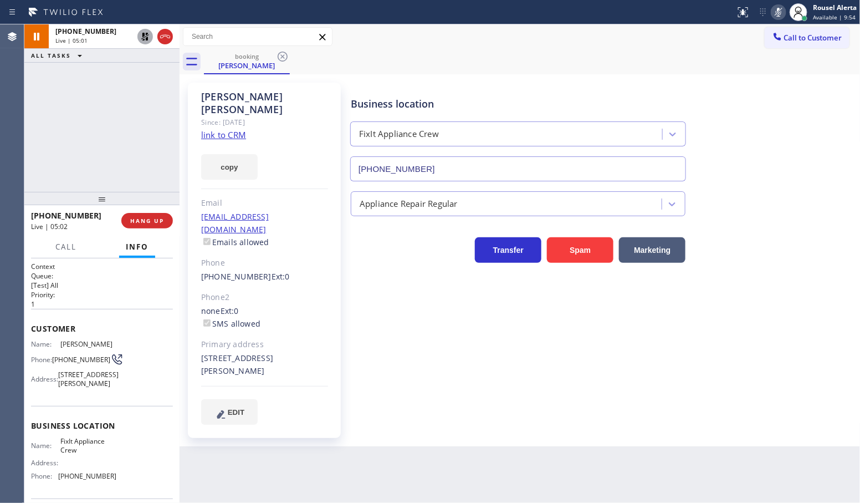
click at [146, 39] on icon at bounding box center [145, 37] width 8 height 8
click at [776, 14] on icon at bounding box center [778, 12] width 13 height 13
click at [145, 39] on icon at bounding box center [145, 36] width 13 height 13
click at [774, 14] on icon at bounding box center [776, 12] width 13 height 13
click at [142, 37] on icon at bounding box center [145, 37] width 6 height 8
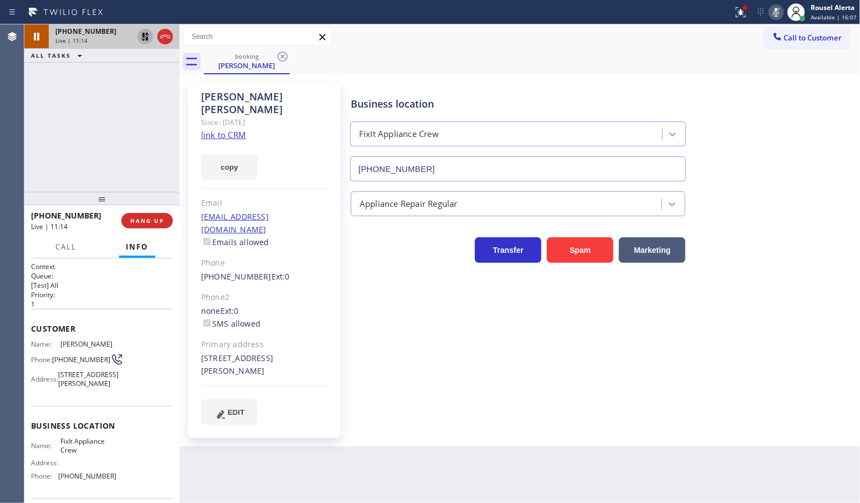
click at [122, 149] on div "[PHONE_NUMBER] Live | 11:14 ALL TASKS ALL TASKS ACTIVE TASKS TASKS IN WRAP UP" at bounding box center [101, 107] width 155 height 167
click at [145, 39] on icon at bounding box center [145, 36] width 13 height 13
click at [773, 10] on icon at bounding box center [776, 12] width 13 height 13
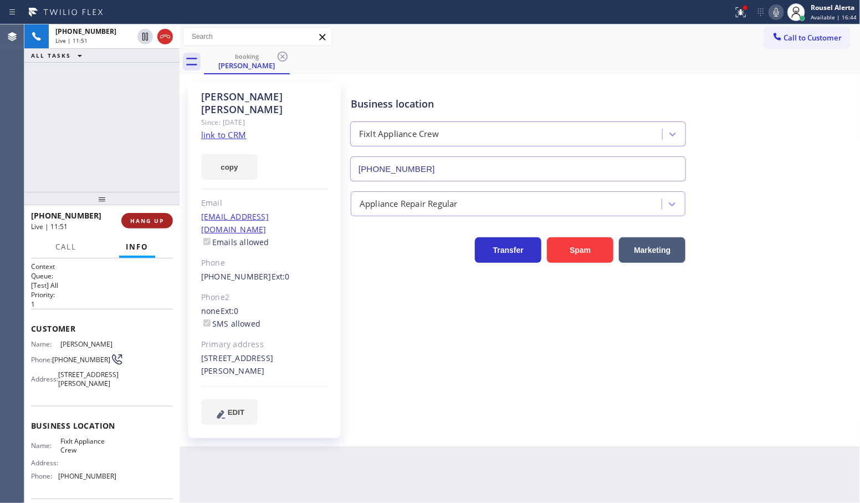
click at [150, 219] on span "HANG UP" at bounding box center [147, 221] width 34 height 8
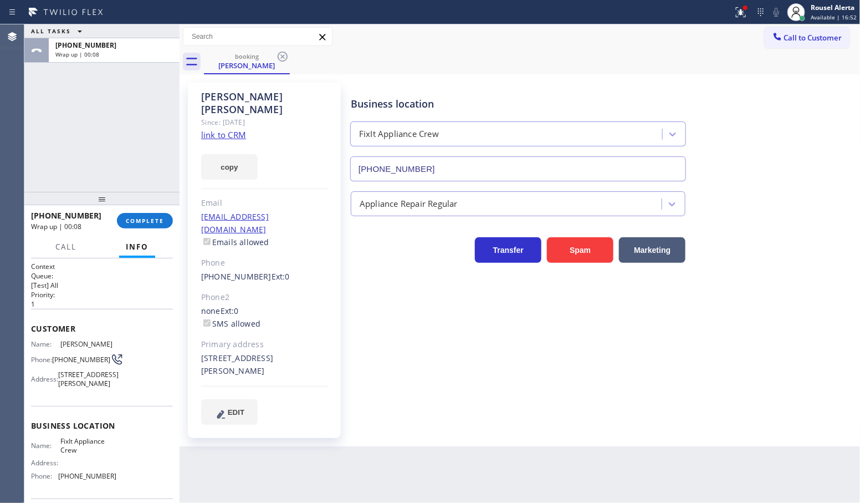
click at [104, 111] on div "ALL TASKS ALL TASKS ACTIVE TASKS TASKS IN WRAP UP [PHONE_NUMBER] Wrap up | 00:08" at bounding box center [101, 107] width 155 height 167
click at [139, 219] on span "COMPLETE" at bounding box center [145, 221] width 38 height 8
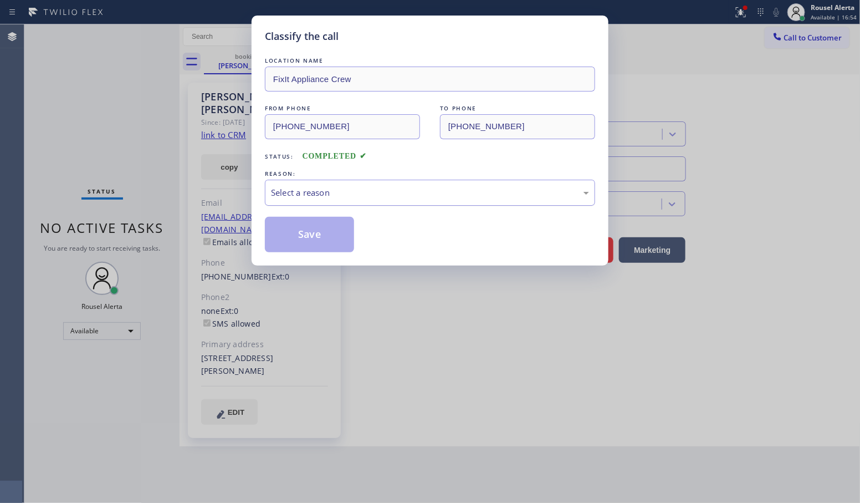
click at [284, 198] on div "Select a reason" at bounding box center [430, 192] width 318 height 13
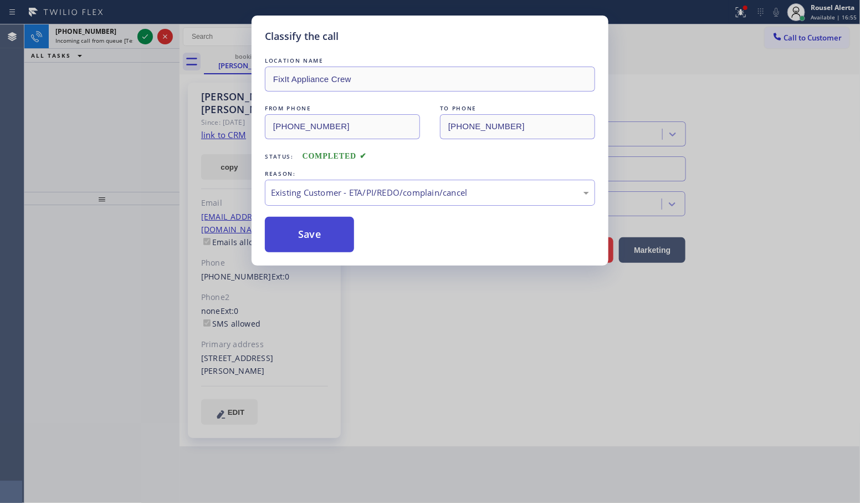
click at [300, 242] on button "Save" at bounding box center [309, 234] width 89 height 35
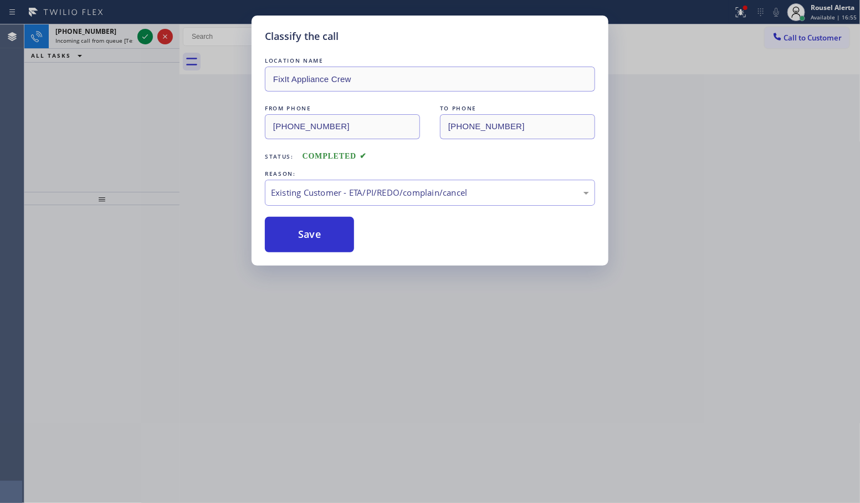
click at [106, 37] on div "Classify the call LOCATION NAME FixIt Appliance Crew FROM PHONE [PHONE_NUMBER] …" at bounding box center [430, 251] width 860 height 503
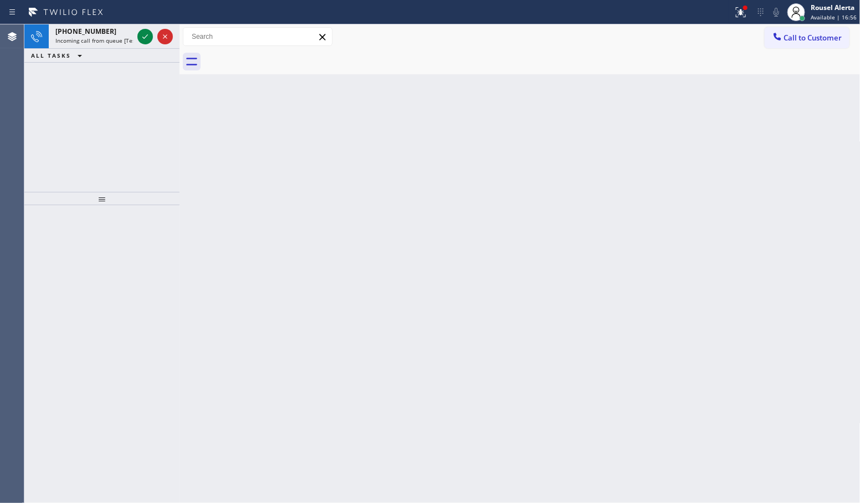
click at [106, 37] on span "Incoming call from queue [Test] All" at bounding box center [101, 41] width 92 height 8
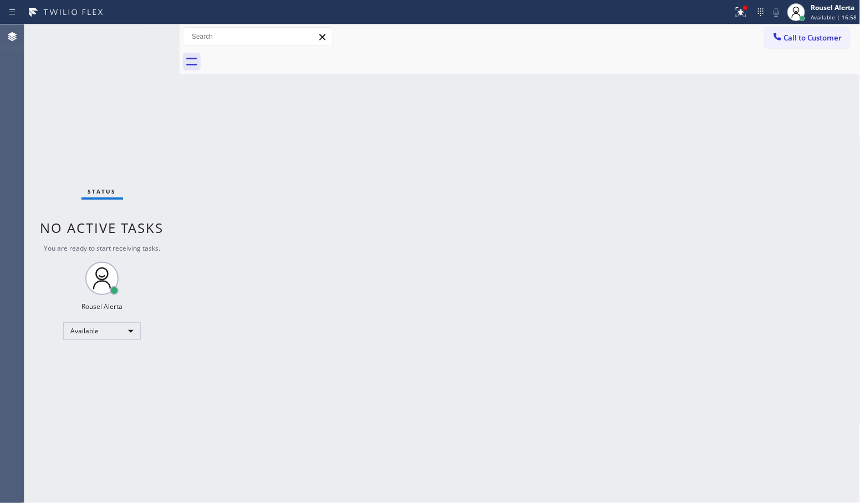
click at [140, 40] on div "Status No active tasks You are ready to start receiving tasks. Rousel Alerta Av…" at bounding box center [101, 263] width 155 height 478
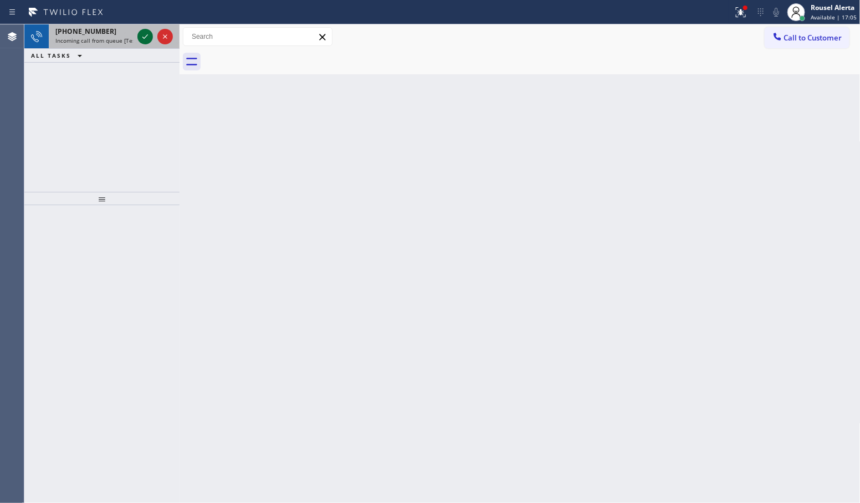
click at [137, 39] on div at bounding box center [145, 36] width 16 height 13
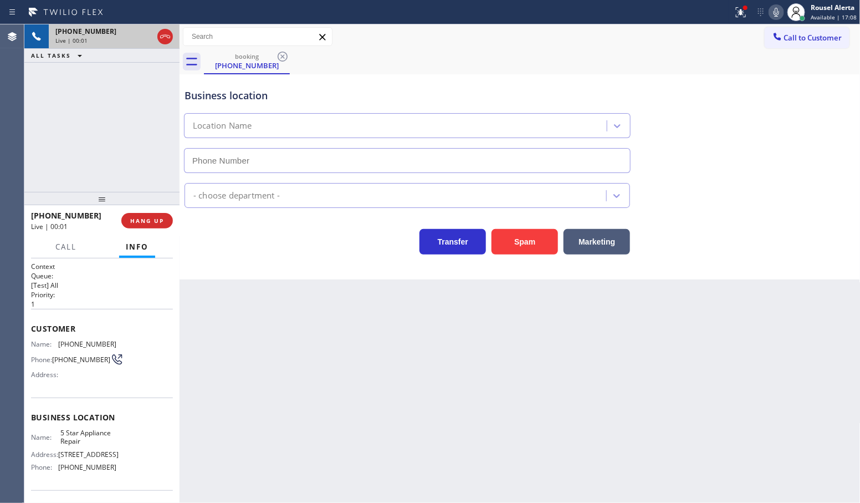
type input "[PHONE_NUMBER]"
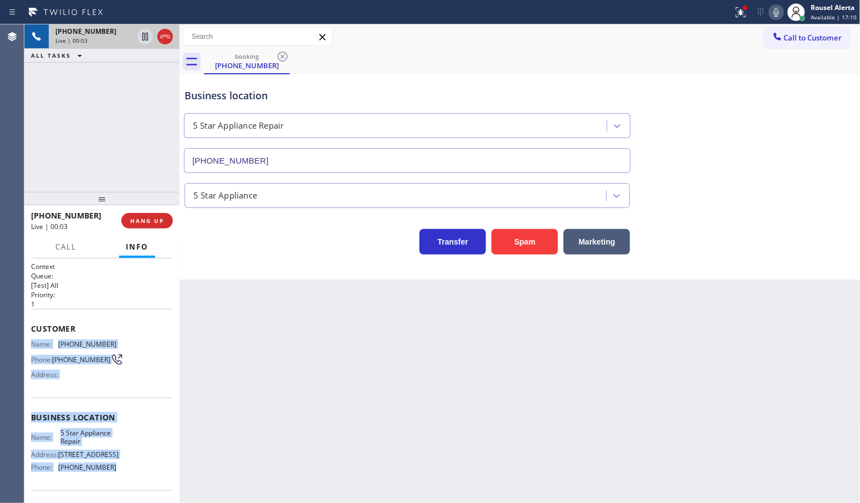
drag, startPoint x: 31, startPoint y: 341, endPoint x: 116, endPoint y: 477, distance: 159.9
click at [116, 477] on div "Context Queue: [Test] All Priority: 1 Customer Name: [PHONE_NUMBER] Phone: [PHO…" at bounding box center [102, 418] width 142 height 312
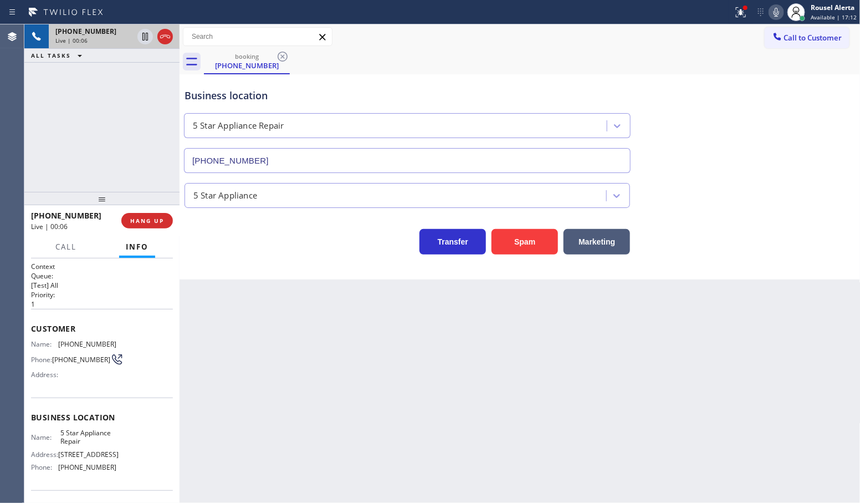
click at [641, 50] on div "booking [PHONE_NUMBER]" at bounding box center [532, 61] width 657 height 25
click at [738, 14] on icon at bounding box center [740, 12] width 13 height 13
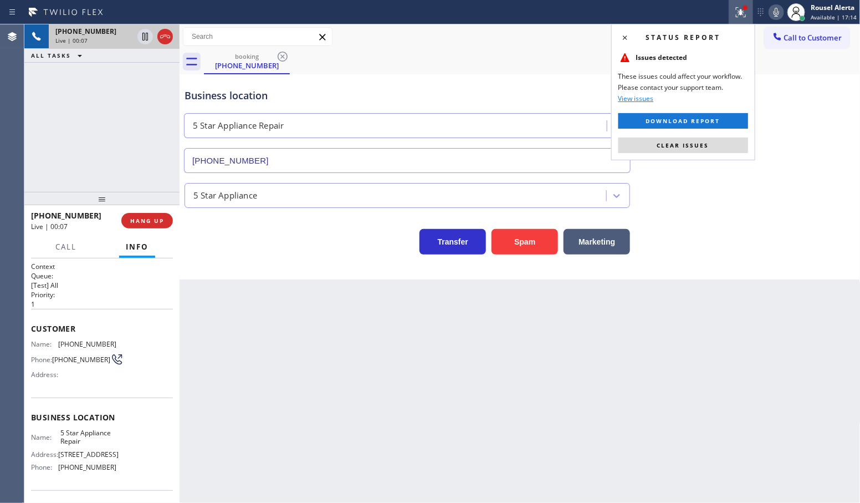
drag, startPoint x: 700, startPoint y: 143, endPoint x: 774, endPoint y: 136, distance: 74.6
click at [699, 144] on span "Clear issues" at bounding box center [683, 145] width 52 height 8
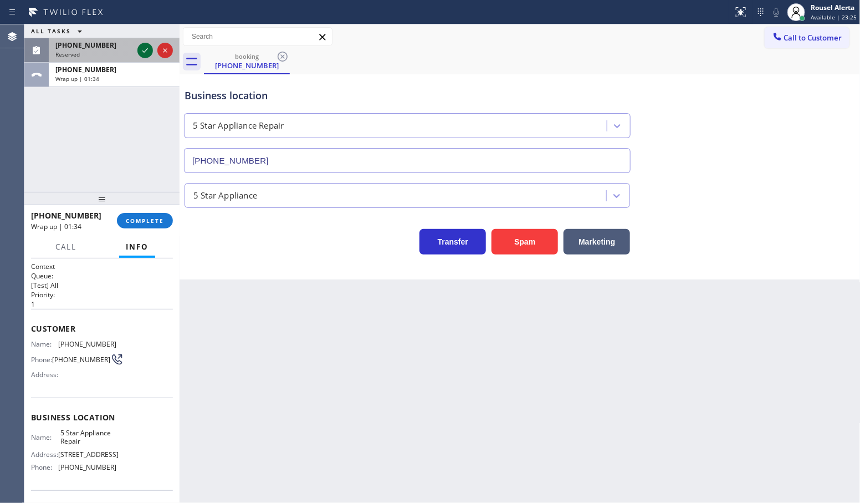
click at [147, 50] on icon at bounding box center [145, 50] width 6 height 4
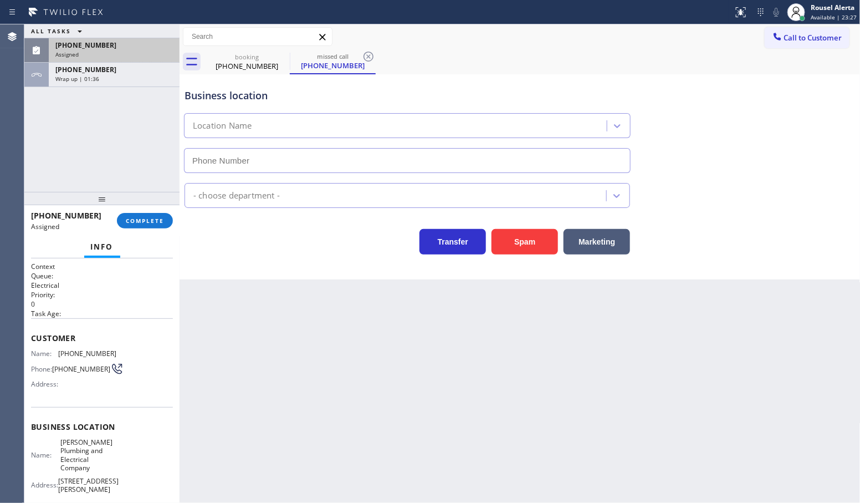
type input "[PHONE_NUMBER]"
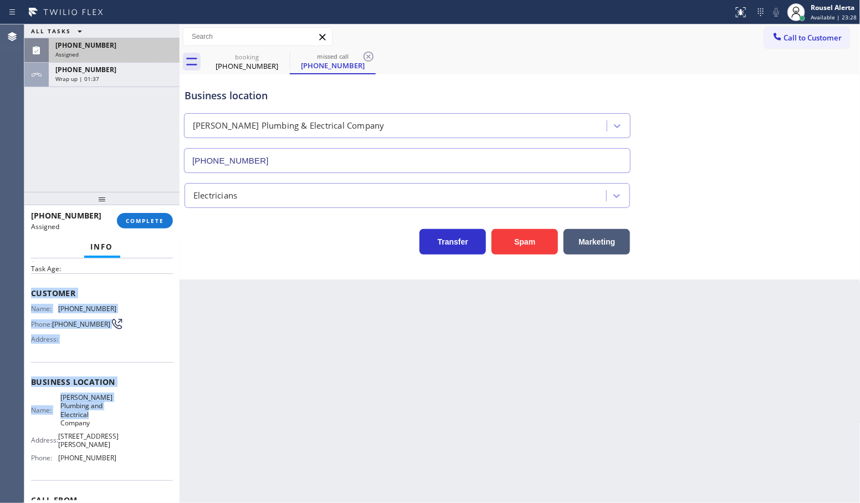
scroll to position [69, 0]
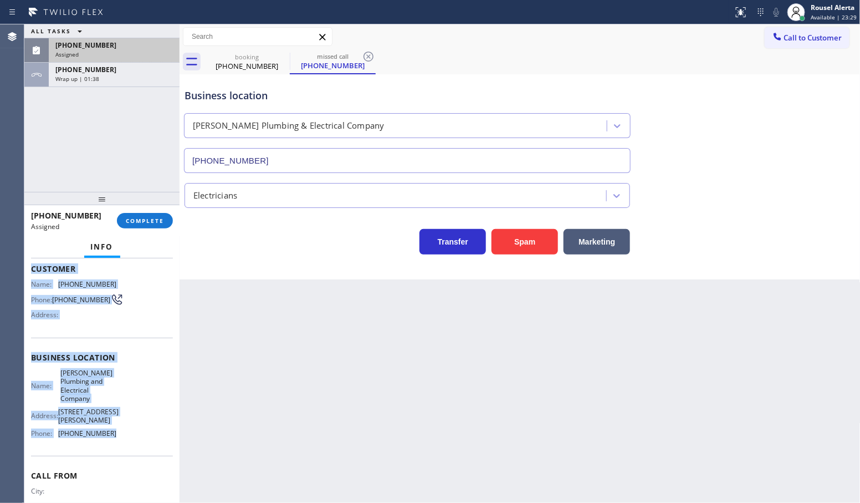
drag, startPoint x: 28, startPoint y: 339, endPoint x: 125, endPoint y: 438, distance: 138.7
click at [125, 438] on div "Context Queue: Electrical Priority: 0 Task Age: Customer Name: [PHONE_NUMBER] P…" at bounding box center [101, 380] width 155 height 245
click at [112, 70] on div "[PHONE_NUMBER]" at bounding box center [114, 69] width 118 height 9
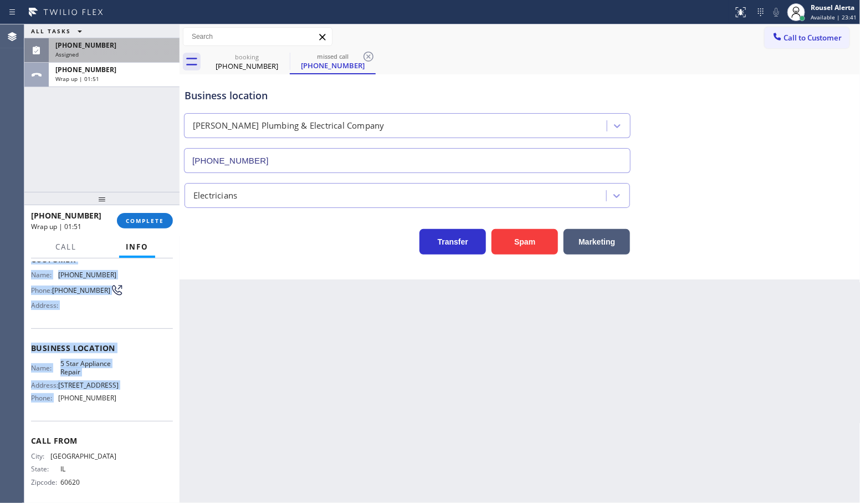
scroll to position [60, 0]
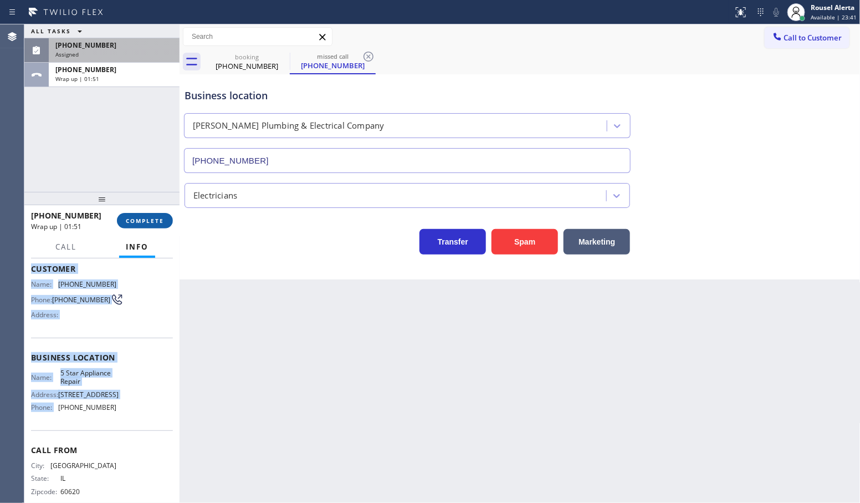
click at [136, 214] on button "COMPLETE" at bounding box center [145, 221] width 56 height 16
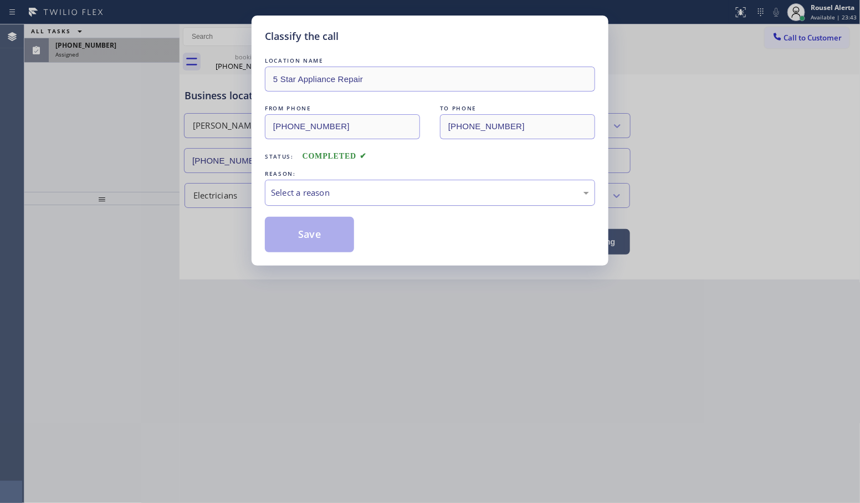
click at [310, 190] on div "Select a reason" at bounding box center [430, 192] width 318 height 13
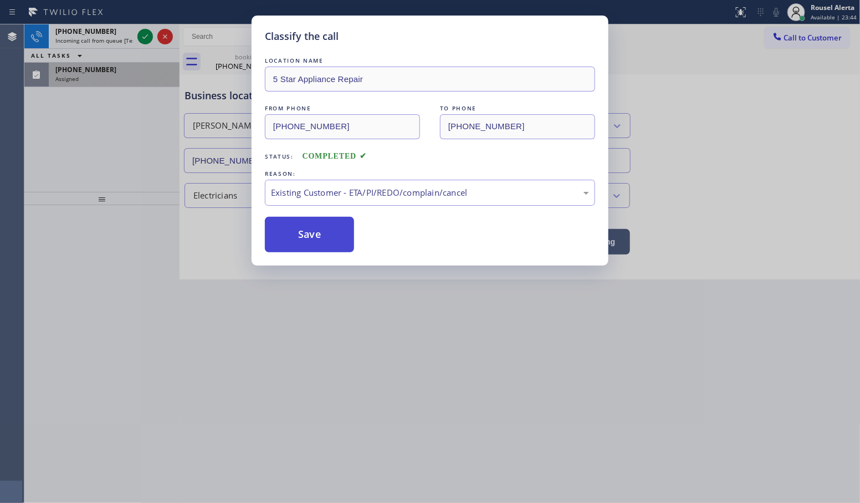
click at [316, 251] on button "Save" at bounding box center [309, 234] width 89 height 35
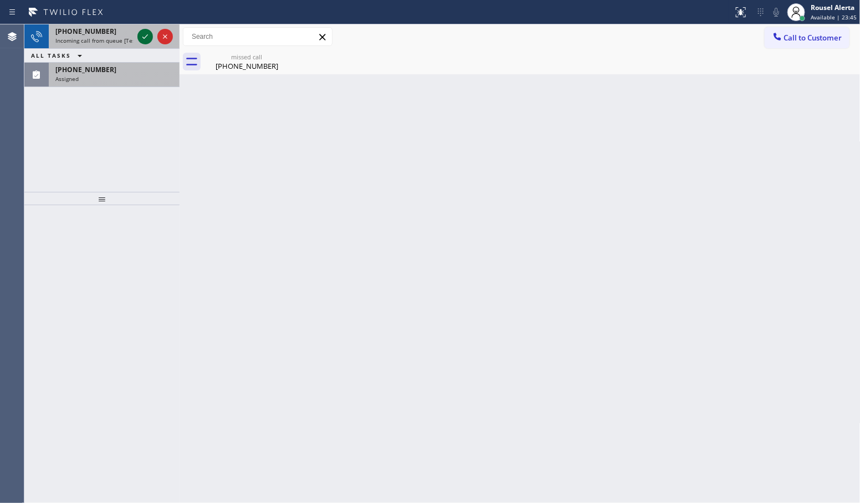
click at [141, 37] on icon at bounding box center [145, 36] width 13 height 13
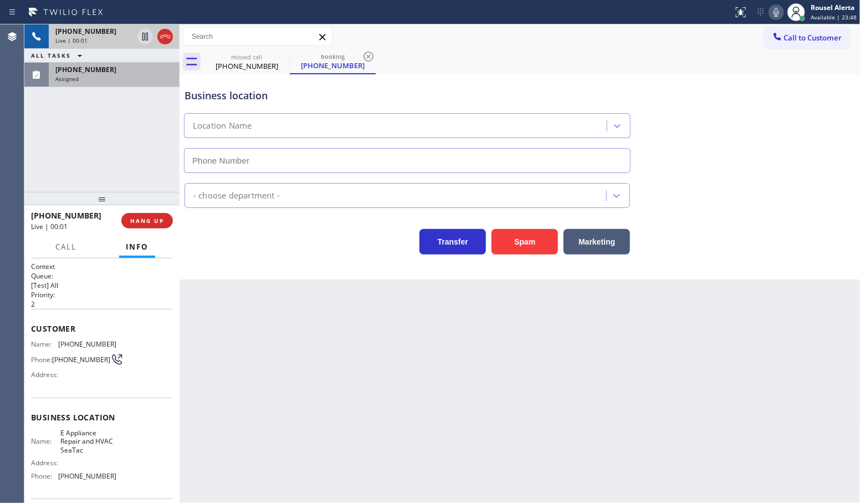
type input "[PHONE_NUMBER]"
click at [111, 75] on div "Assigned" at bounding box center [114, 79] width 118 height 8
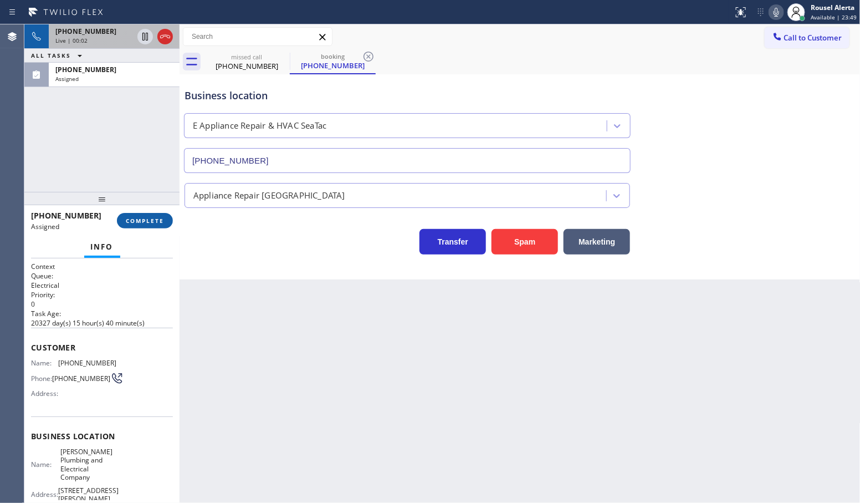
click at [131, 221] on span "COMPLETE" at bounding box center [145, 221] width 38 height 8
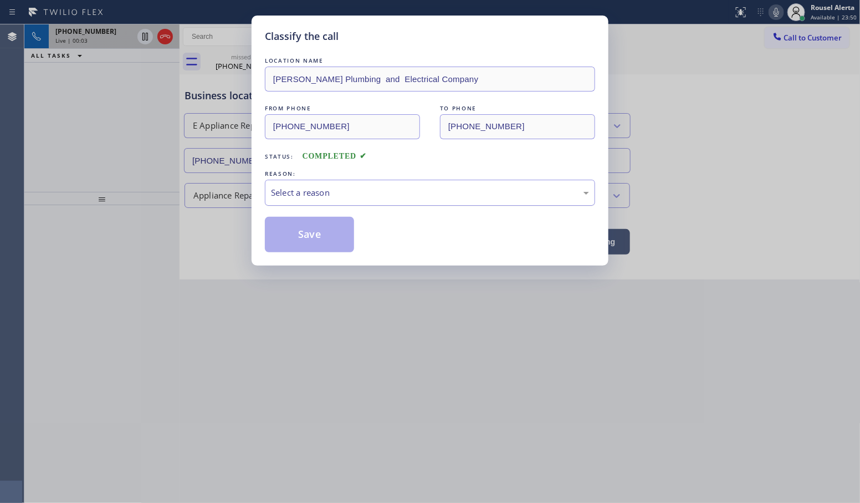
click at [269, 195] on div "Select a reason" at bounding box center [430, 193] width 330 height 26
drag, startPoint x: 311, startPoint y: 233, endPoint x: 303, endPoint y: 234, distance: 7.8
click at [303, 234] on button "Save" at bounding box center [309, 234] width 89 height 35
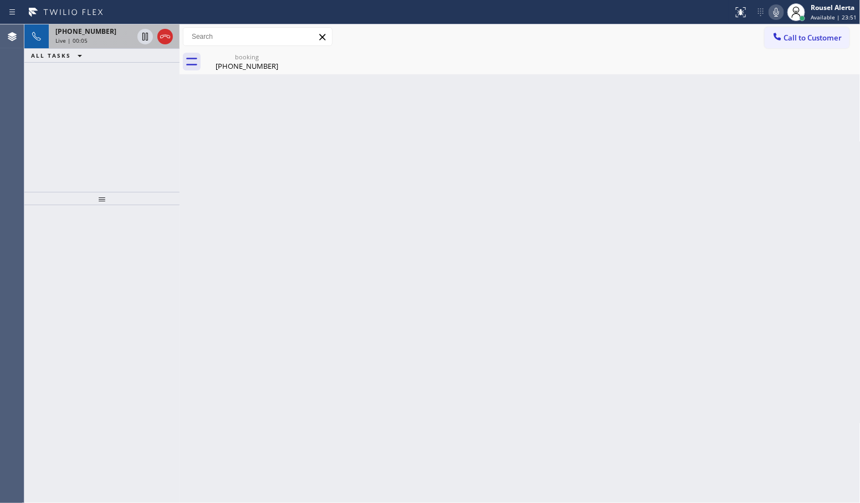
click at [100, 34] on span "[PHONE_NUMBER]" at bounding box center [85, 31] width 61 height 9
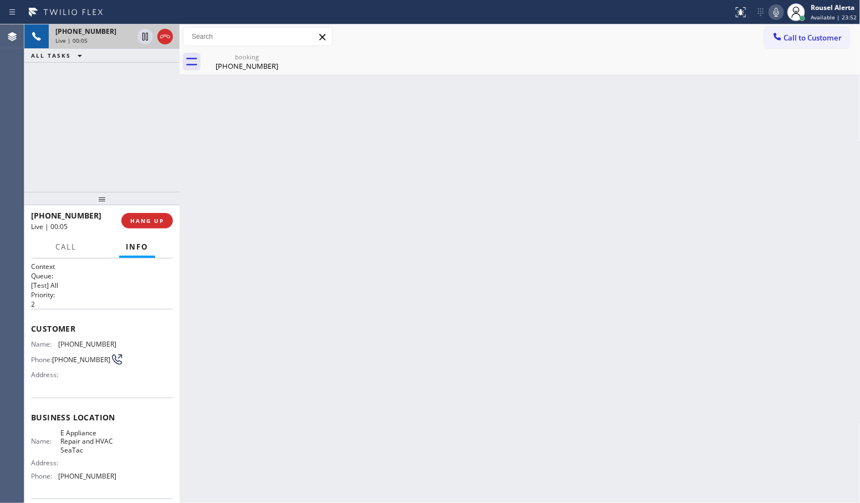
click at [100, 34] on span "[PHONE_NUMBER]" at bounding box center [85, 31] width 61 height 9
click at [87, 40] on div "Live | 00:07" at bounding box center [94, 41] width 78 height 8
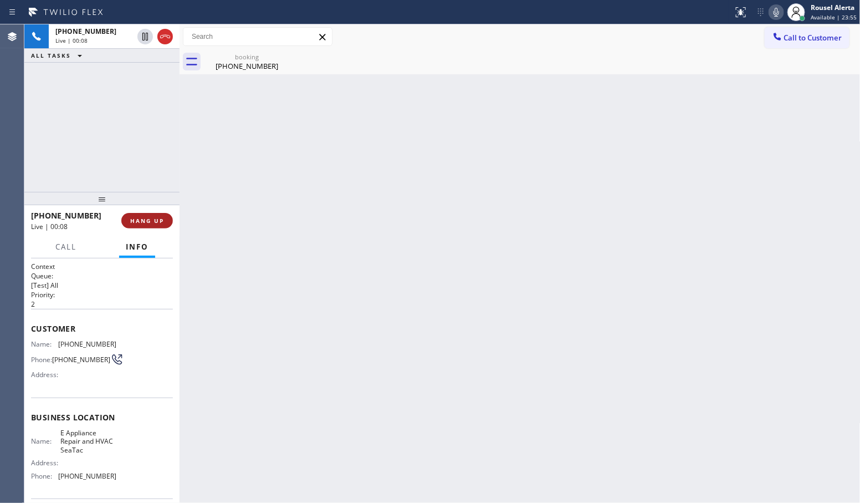
click at [159, 217] on span "HANG UP" at bounding box center [147, 221] width 34 height 8
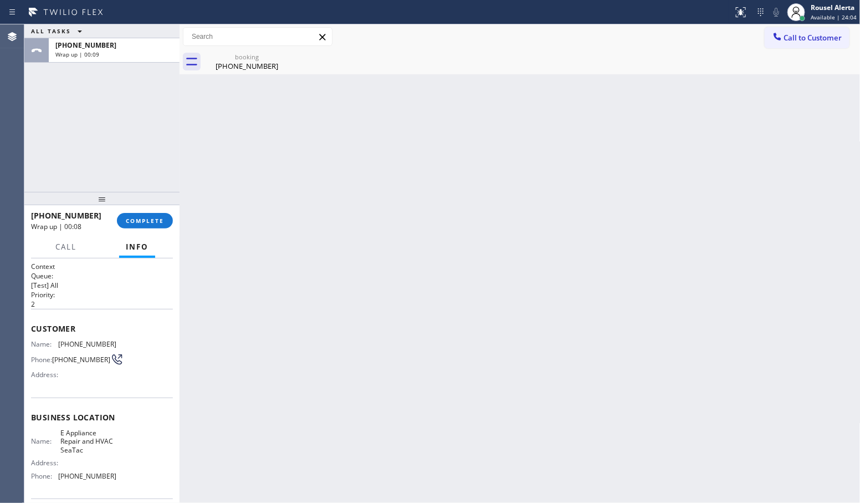
click at [297, 162] on div "Back to Dashboard Change Sender ID Customers Technicians Select a contact Outbo…" at bounding box center [520, 263] width 681 height 478
click at [134, 228] on div "[PHONE_NUMBER] Wrap up | 00:48 COMPLETE" at bounding box center [102, 220] width 142 height 29
click at [134, 224] on span "COMPLETE" at bounding box center [145, 221] width 38 height 8
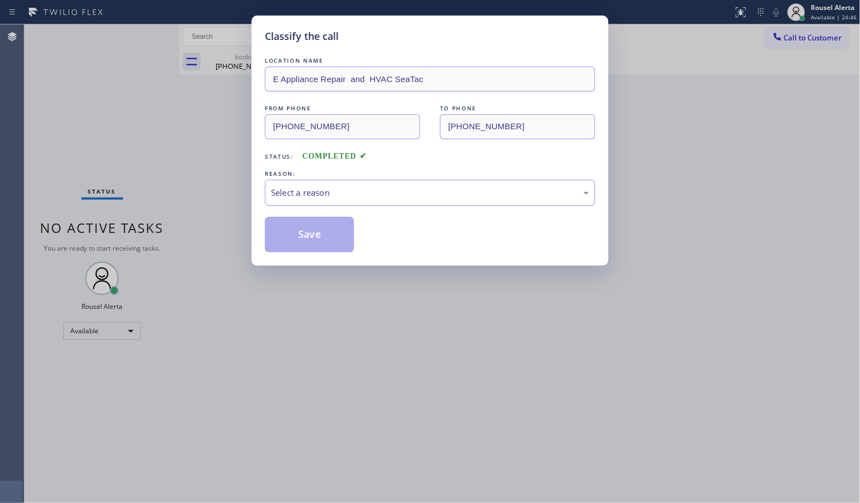
click at [309, 195] on div "Select a reason" at bounding box center [430, 192] width 318 height 13
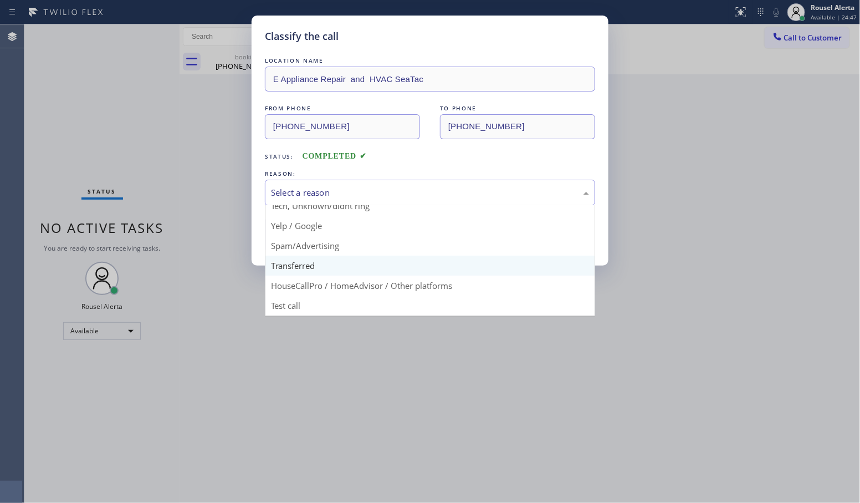
scroll to position [76, 0]
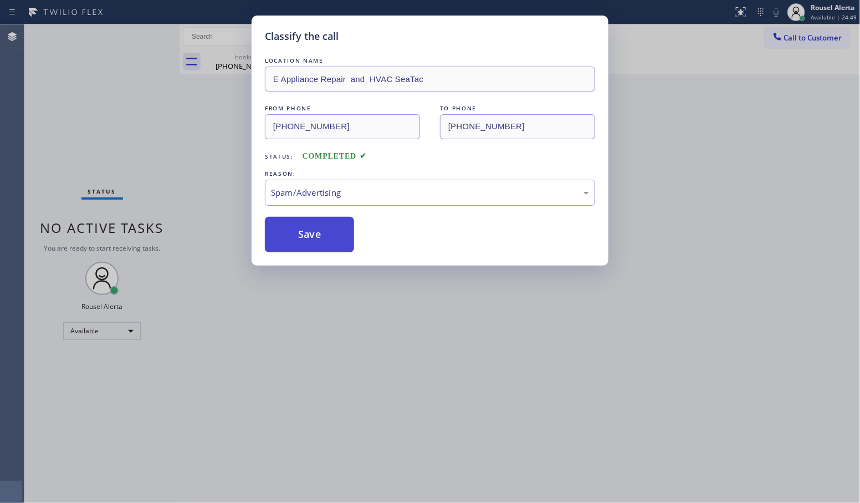
click at [310, 249] on button "Save" at bounding box center [309, 234] width 89 height 35
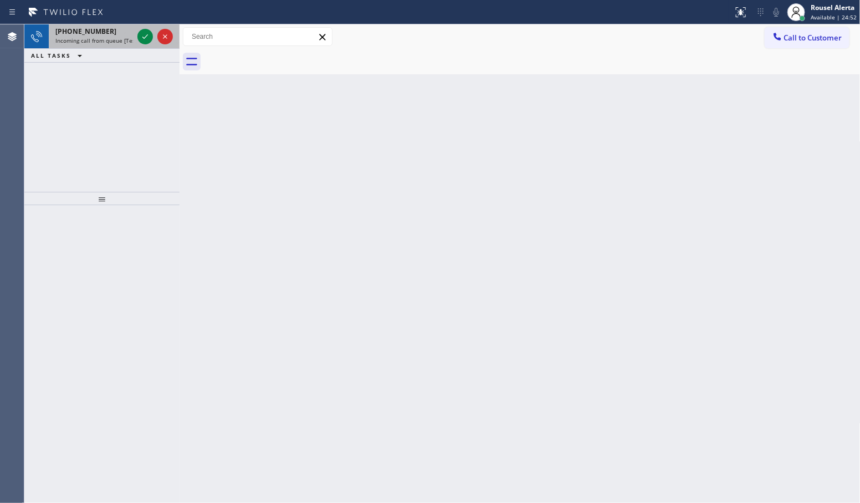
click at [131, 39] on span "Incoming call from queue [Test] All" at bounding box center [101, 41] width 92 height 8
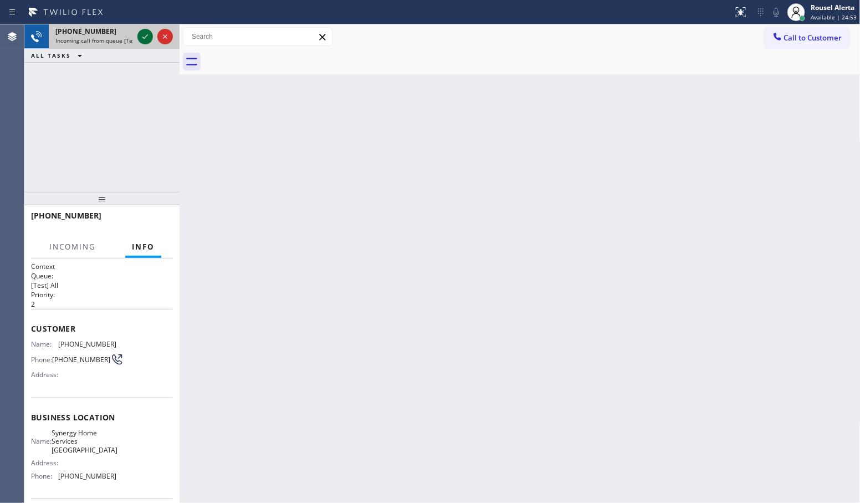
click at [146, 36] on icon at bounding box center [145, 36] width 6 height 4
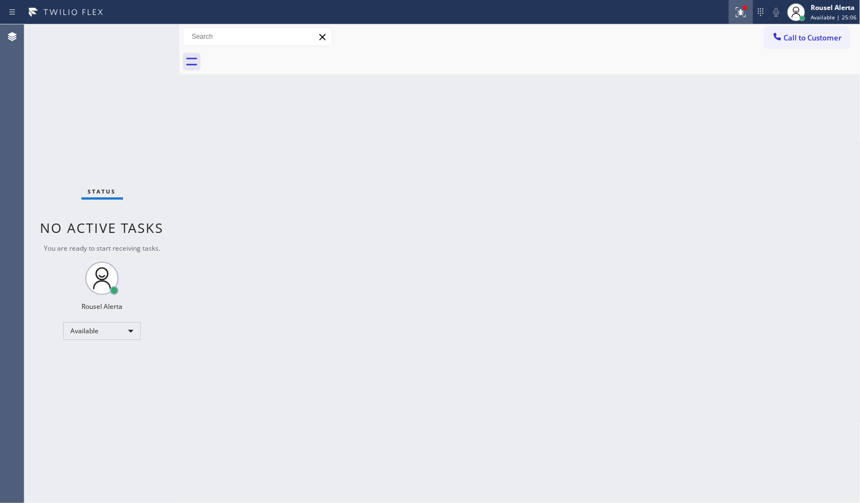
click at [740, 21] on button at bounding box center [741, 12] width 24 height 24
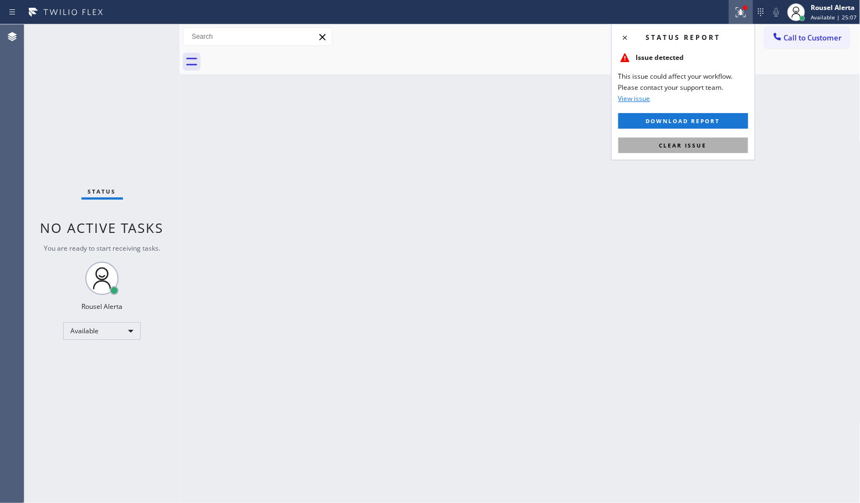
click at [713, 139] on button "Clear issue" at bounding box center [684, 145] width 130 height 16
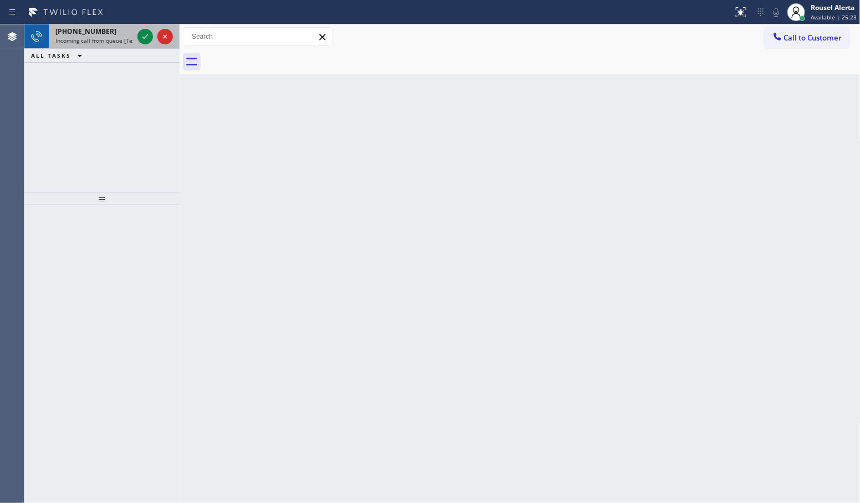
click at [119, 35] on div "[PHONE_NUMBER]" at bounding box center [94, 31] width 78 height 9
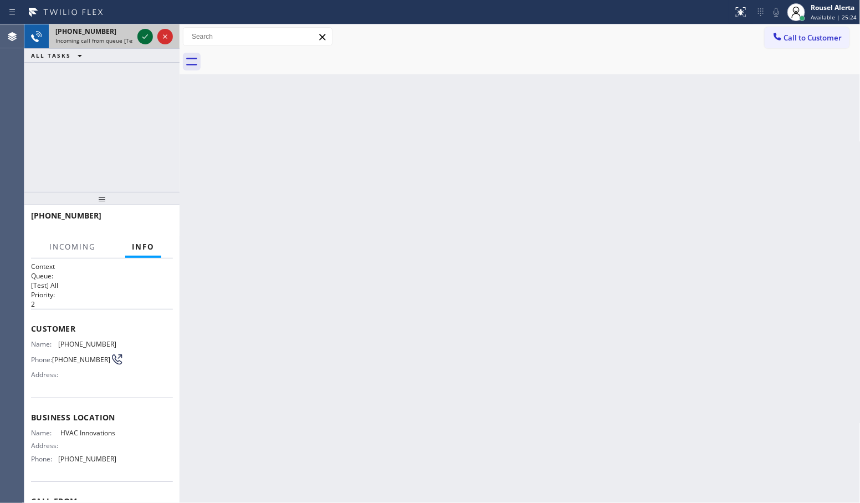
click at [141, 37] on icon at bounding box center [145, 36] width 13 height 13
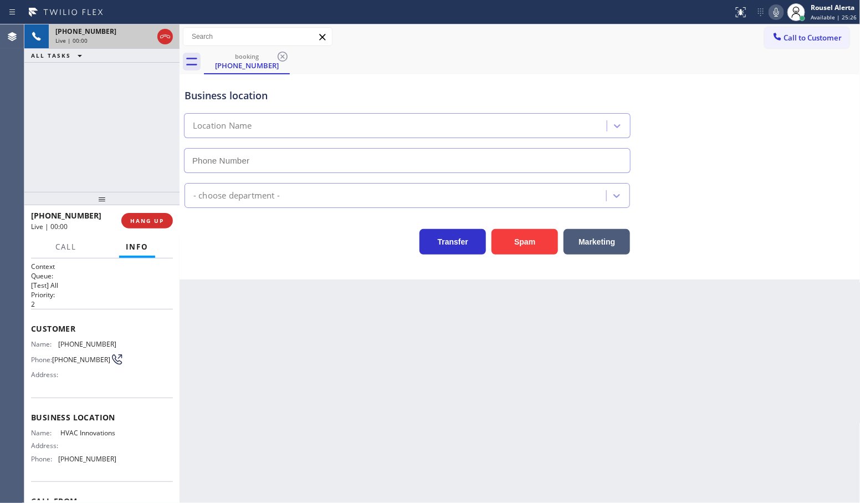
type input "[PHONE_NUMBER]"
click at [508, 245] on button "Spam" at bounding box center [525, 241] width 67 height 25
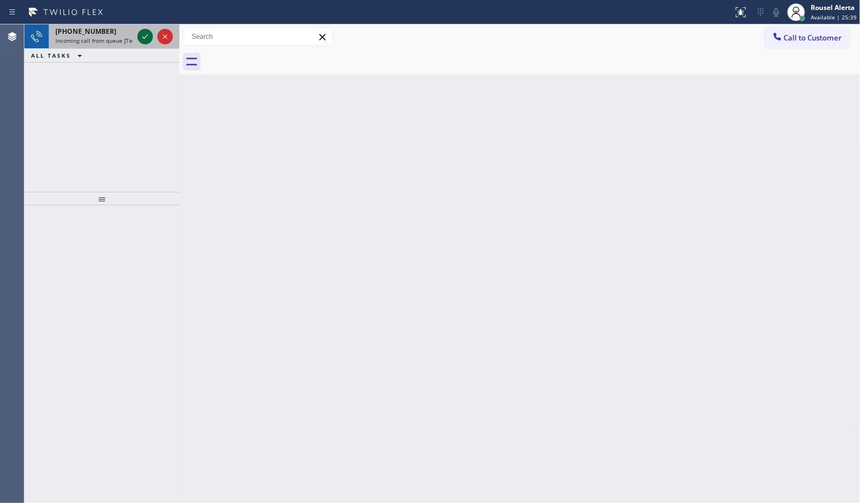
click at [140, 38] on icon at bounding box center [145, 36] width 13 height 13
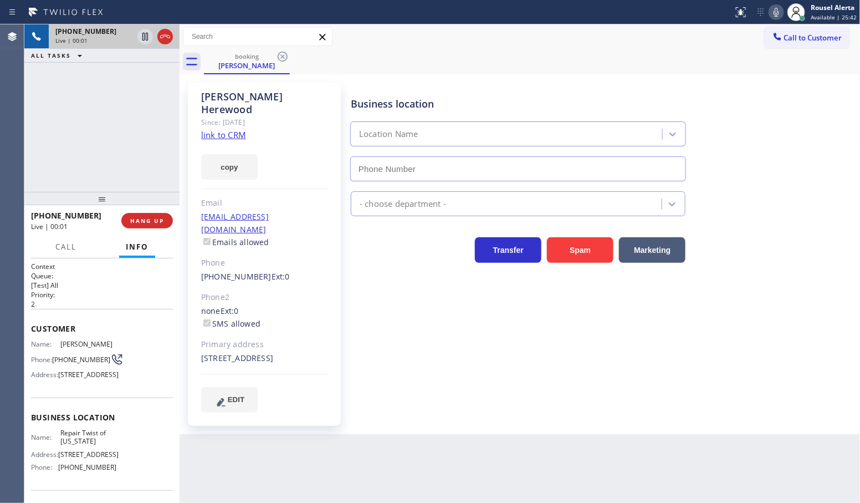
type input "[PHONE_NUMBER]"
click at [228, 129] on link "link to CRM" at bounding box center [223, 134] width 45 height 11
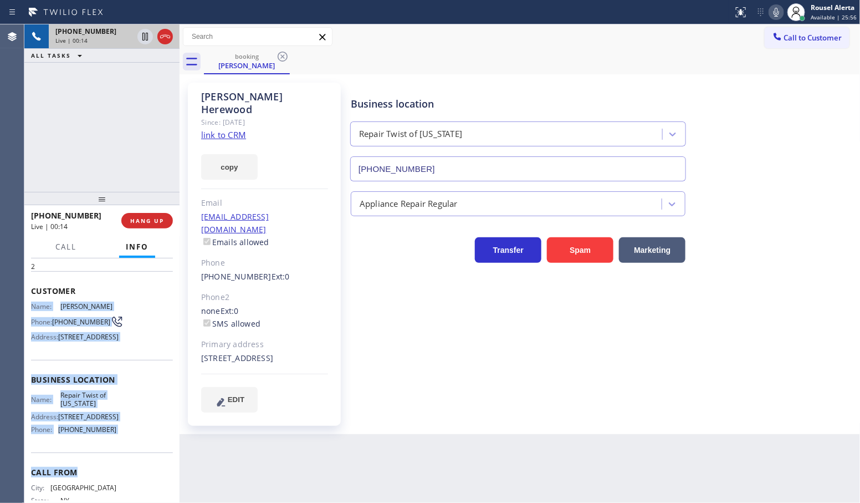
scroll to position [69, 0]
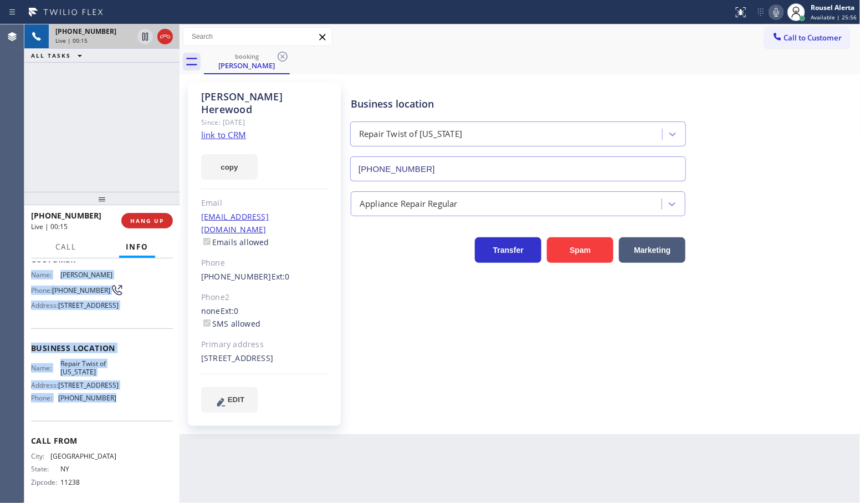
drag, startPoint x: 31, startPoint y: 344, endPoint x: 121, endPoint y: 443, distance: 134.2
click at [121, 443] on div "Context Queue: [Test] All Priority: 2 Customer Name: [PERSON_NAME] Phone: [PHON…" at bounding box center [102, 348] width 142 height 312
click at [147, 43] on icon at bounding box center [145, 36] width 13 height 13
click at [775, 14] on icon at bounding box center [776, 12] width 13 height 13
click at [140, 36] on icon at bounding box center [145, 36] width 13 height 13
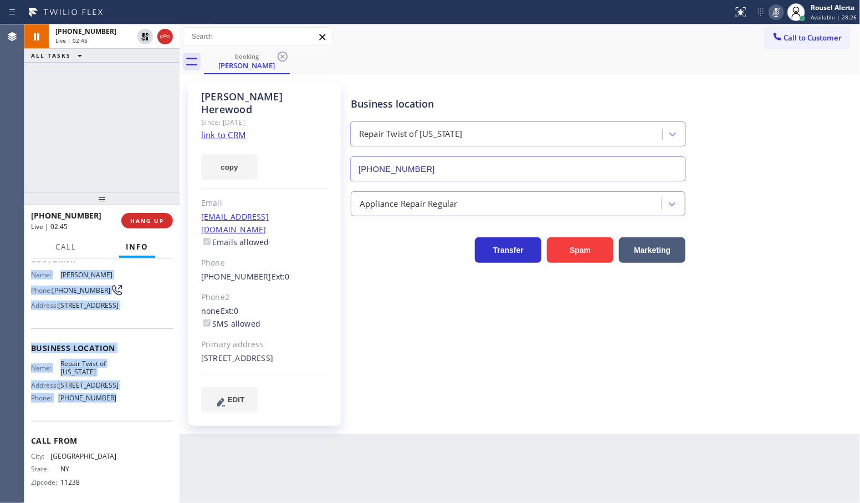
click at [782, 12] on icon at bounding box center [776, 12] width 13 height 13
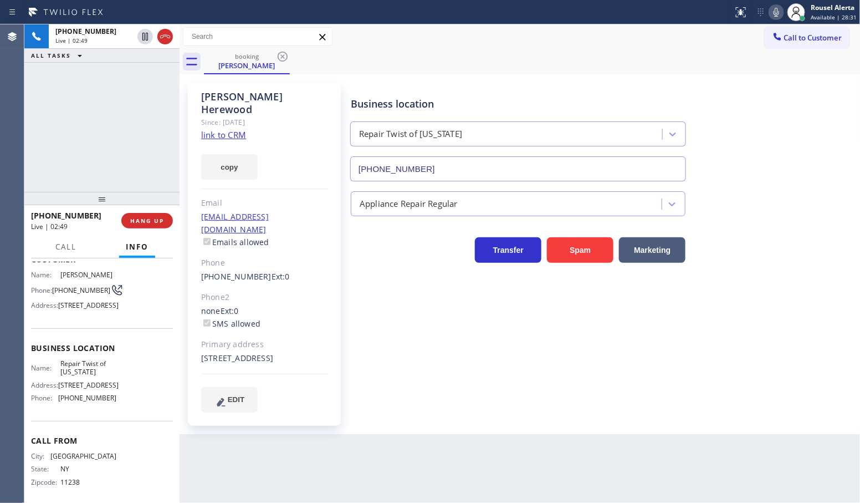
click at [632, 52] on div "booking [PERSON_NAME]" at bounding box center [532, 61] width 657 height 25
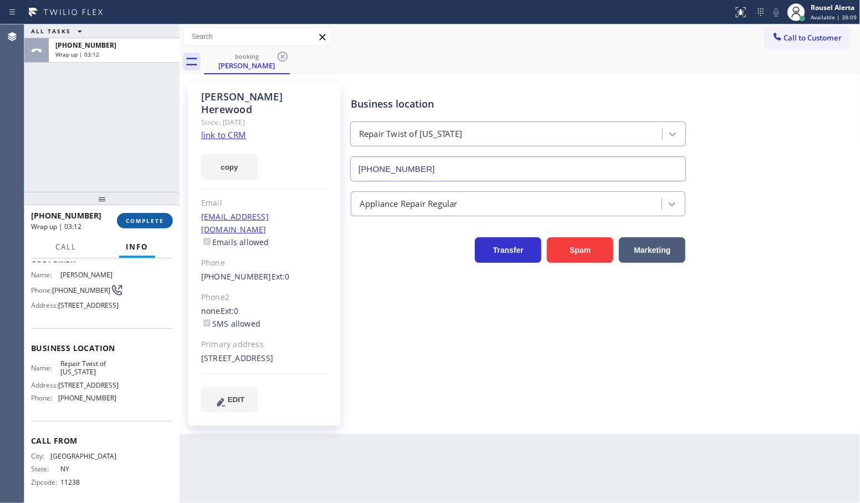
click at [142, 213] on button "COMPLETE" at bounding box center [145, 221] width 56 height 16
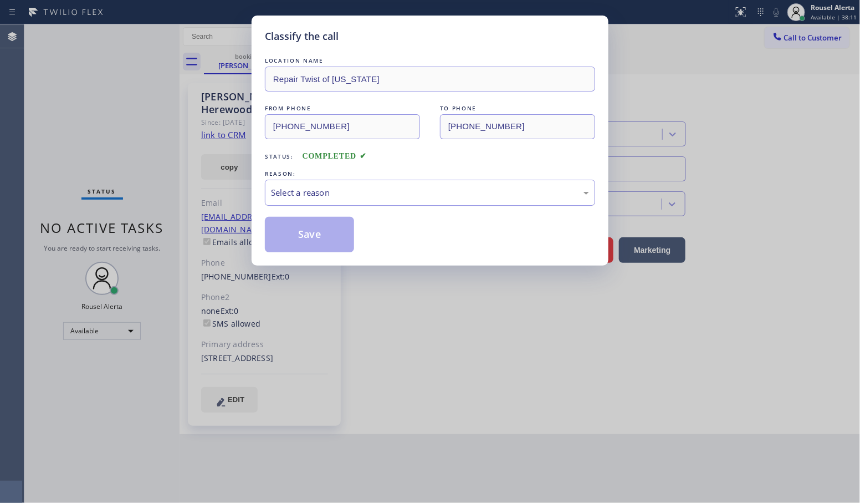
click at [287, 197] on div "Select a reason" at bounding box center [430, 192] width 318 height 13
click at [317, 236] on button "Save" at bounding box center [309, 234] width 89 height 35
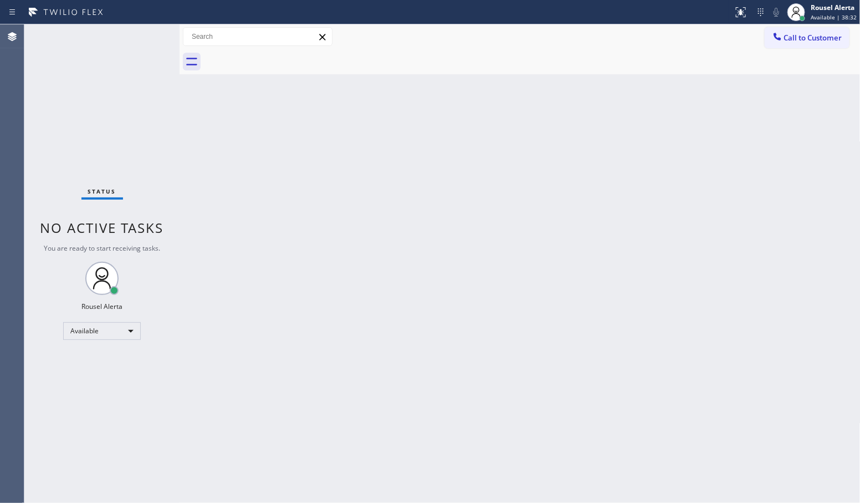
click at [119, 56] on div "Status No active tasks You are ready to start receiving tasks. Rousel Alerta Av…" at bounding box center [101, 263] width 155 height 478
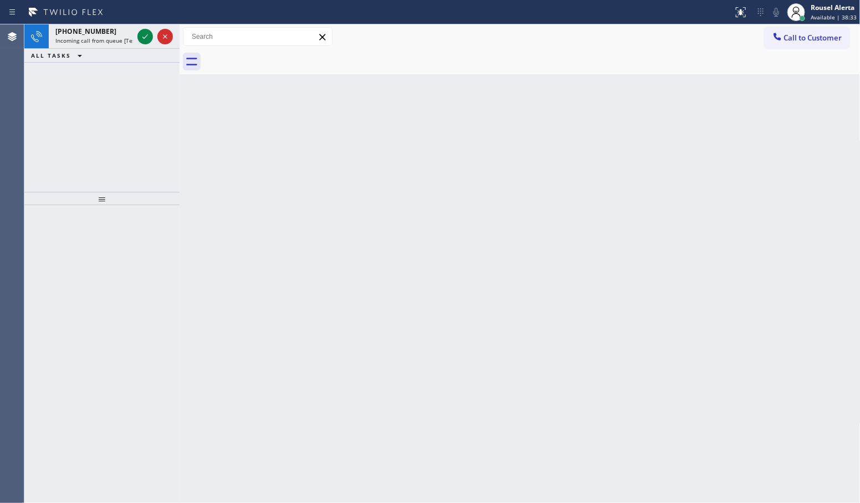
click at [252, 196] on div "Back to Dashboard Change Sender ID Customers Technicians Select a contact Outbo…" at bounding box center [520, 263] width 681 height 478
click at [144, 33] on icon at bounding box center [145, 36] width 13 height 13
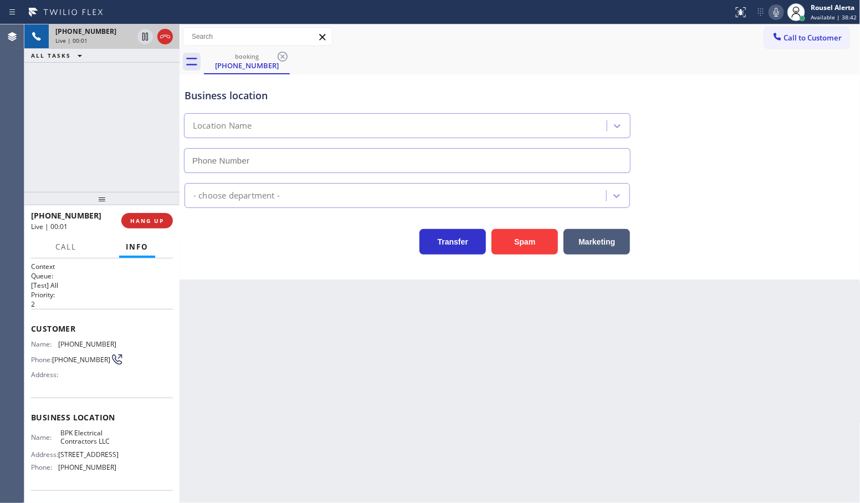
type input "[PHONE_NUMBER]"
click at [514, 256] on div "Business location BPK Electrical Contractors LLC [PHONE_NUMBER] Electricians Tr…" at bounding box center [520, 176] width 681 height 205
click at [520, 248] on button "Spam" at bounding box center [525, 241] width 67 height 25
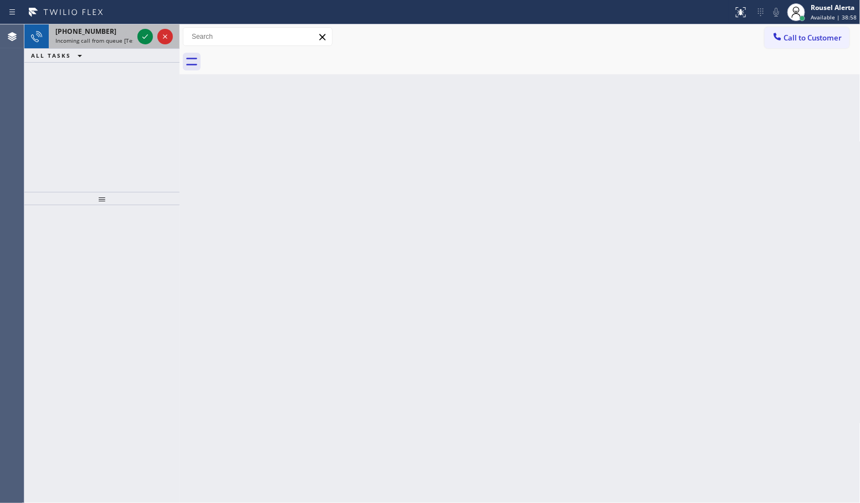
click at [115, 34] on div "[PHONE_NUMBER]" at bounding box center [94, 31] width 78 height 9
drag, startPoint x: 94, startPoint y: 39, endPoint x: 117, endPoint y: 37, distance: 22.9
click at [95, 39] on span "Incoming call from queue [Test] All" at bounding box center [101, 41] width 92 height 8
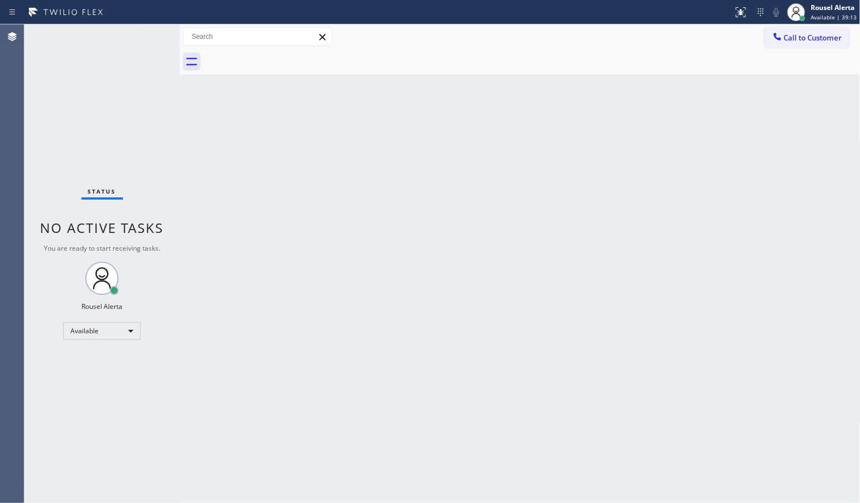
click at [139, 34] on div "Status No active tasks You are ready to start receiving tasks. Rousel Alerta Av…" at bounding box center [101, 263] width 155 height 478
click at [221, 120] on div "Back to Dashboard Change Sender ID Customers Technicians Select a contact Outbo…" at bounding box center [520, 263] width 681 height 478
click at [288, 248] on div "Back to Dashboard Change Sender ID Customers Technicians Select a contact Outbo…" at bounding box center [520, 263] width 681 height 478
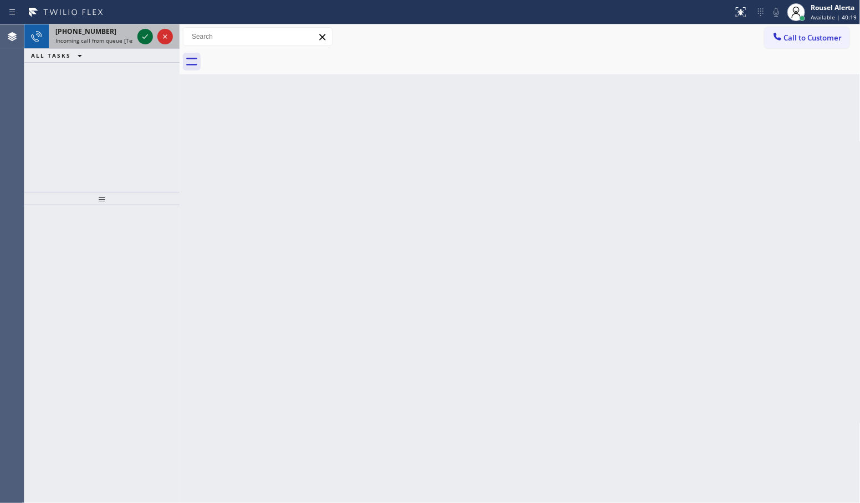
drag, startPoint x: 105, startPoint y: 38, endPoint x: 139, endPoint y: 35, distance: 33.4
click at [106, 39] on span "Incoming call from queue [Test] All" at bounding box center [101, 41] width 92 height 8
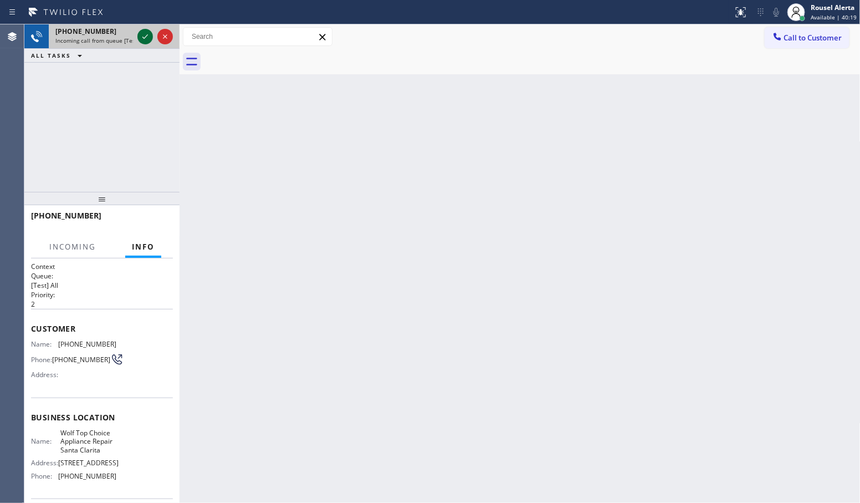
click at [145, 34] on icon at bounding box center [145, 36] width 13 height 13
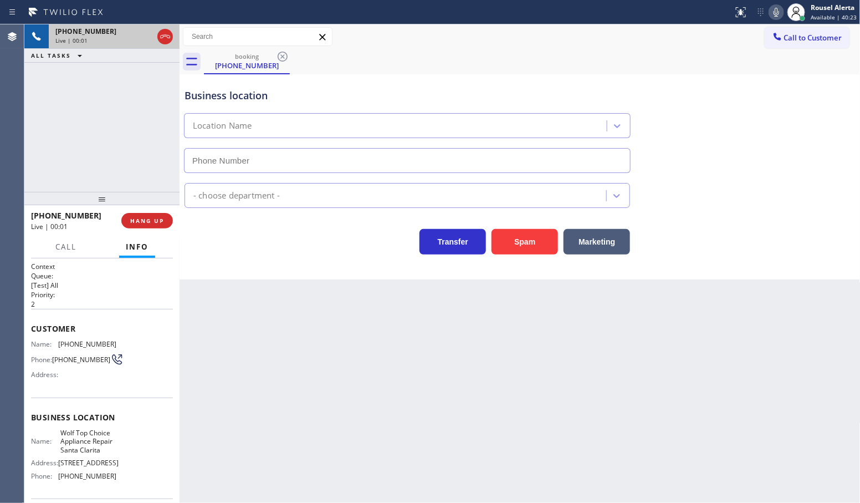
type input "[PHONE_NUMBER]"
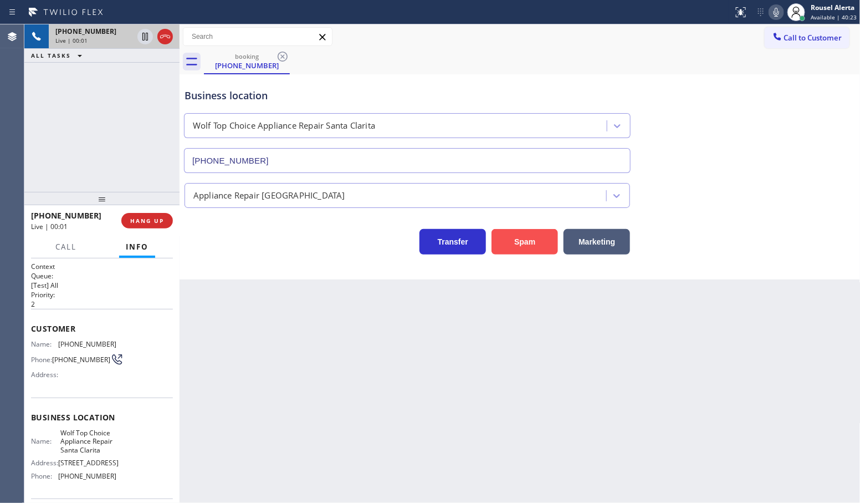
click at [519, 244] on button "Spam" at bounding box center [525, 241] width 67 height 25
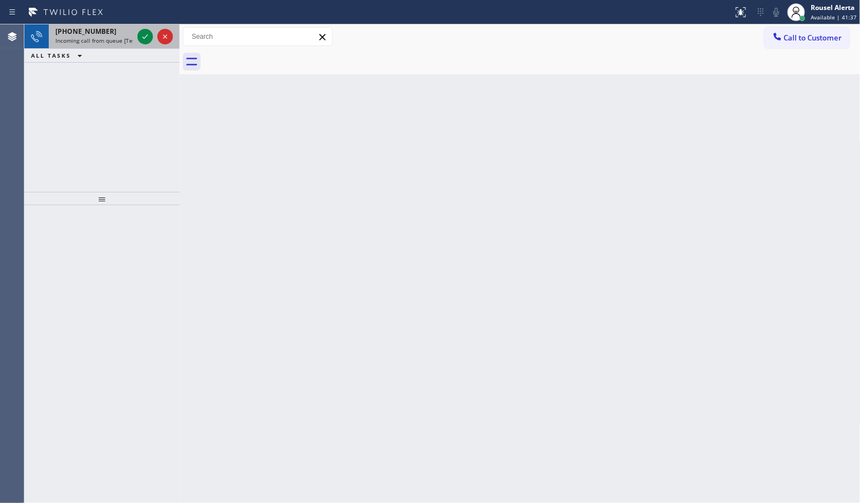
drag, startPoint x: 114, startPoint y: 42, endPoint x: 128, endPoint y: 37, distance: 14.7
click at [115, 42] on span "Incoming call from queue [Test] All" at bounding box center [101, 41] width 92 height 8
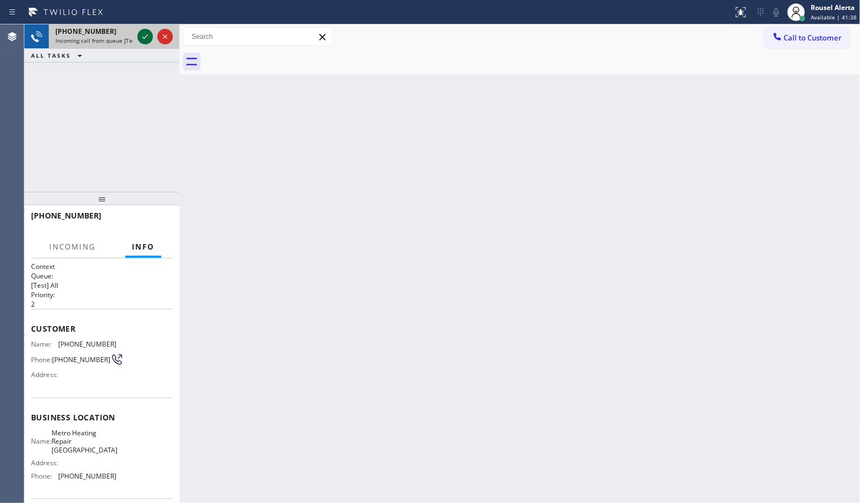
click at [139, 34] on icon at bounding box center [145, 36] width 13 height 13
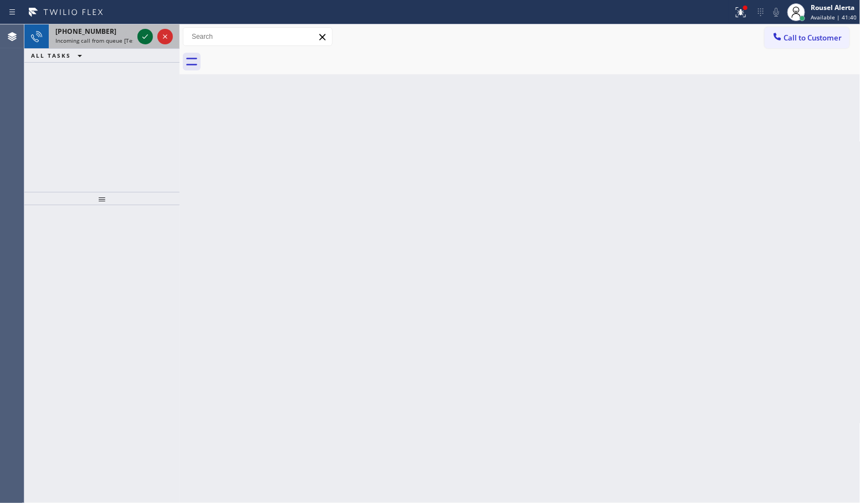
click at [140, 39] on icon at bounding box center [145, 36] width 13 height 13
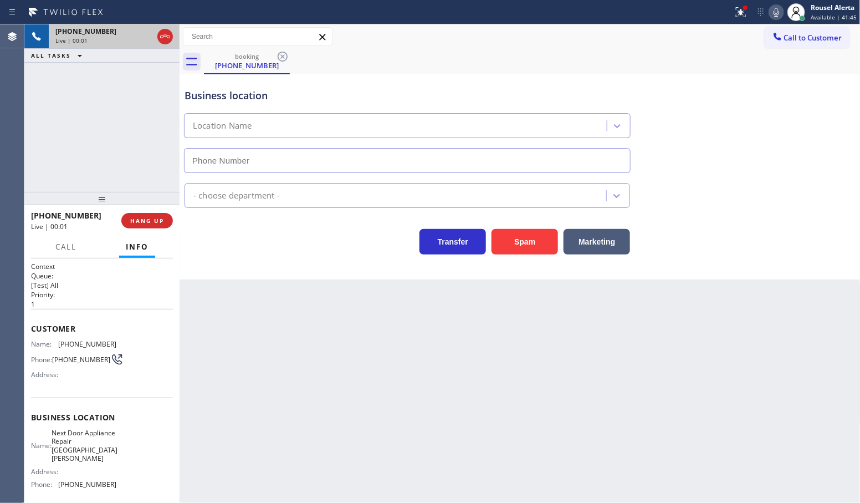
type input "[PHONE_NUMBER]"
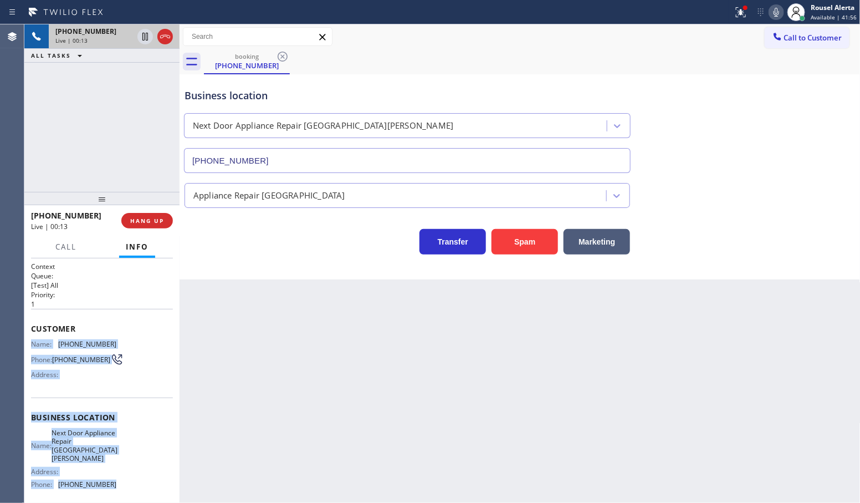
drag, startPoint x: 33, startPoint y: 343, endPoint x: 117, endPoint y: 471, distance: 153.4
click at [117, 471] on div "Context Queue: [Test] All Priority: 1 Customer Name: [PHONE_NUMBER] Phone: [PHO…" at bounding box center [102, 426] width 142 height 329
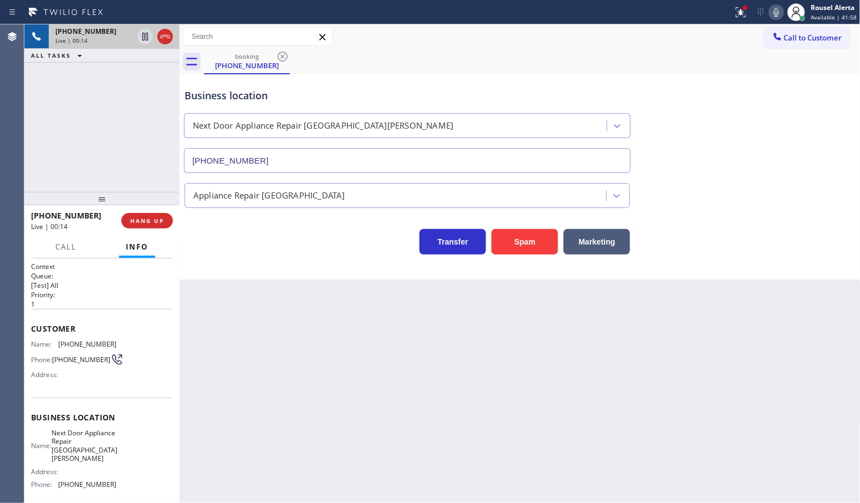
click at [371, 408] on div "Back to Dashboard Change Sender ID Customers Technicians Select a contact Outbo…" at bounding box center [520, 263] width 681 height 478
click at [500, 250] on button "Spam" at bounding box center [525, 241] width 67 height 25
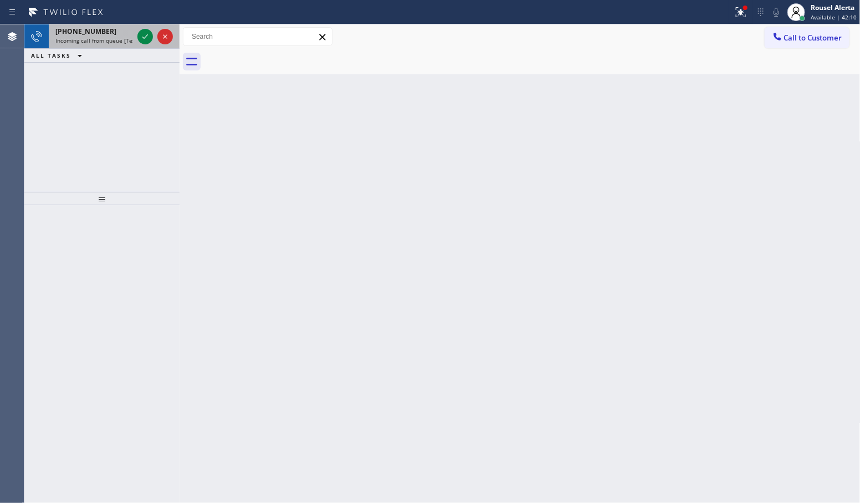
drag, startPoint x: 104, startPoint y: 34, endPoint x: 117, endPoint y: 35, distance: 12.8
click at [104, 34] on div "[PHONE_NUMBER]" at bounding box center [94, 31] width 78 height 9
click at [143, 39] on icon at bounding box center [145, 36] width 13 height 13
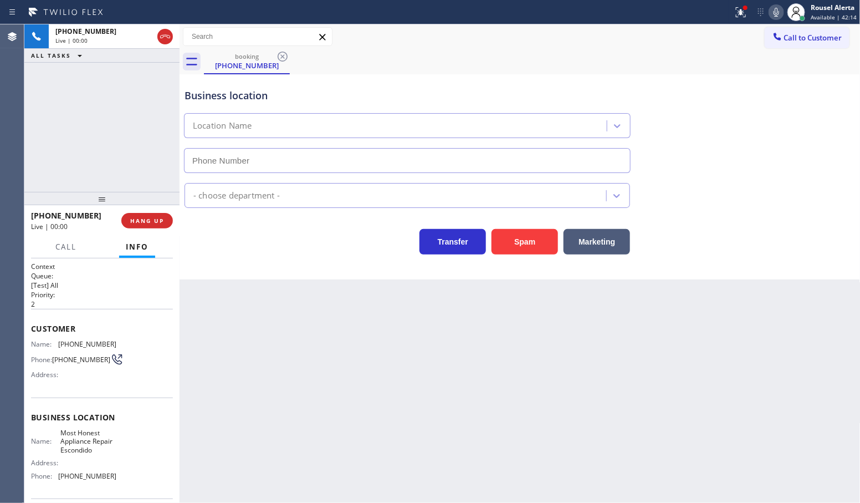
type input "[PHONE_NUMBER]"
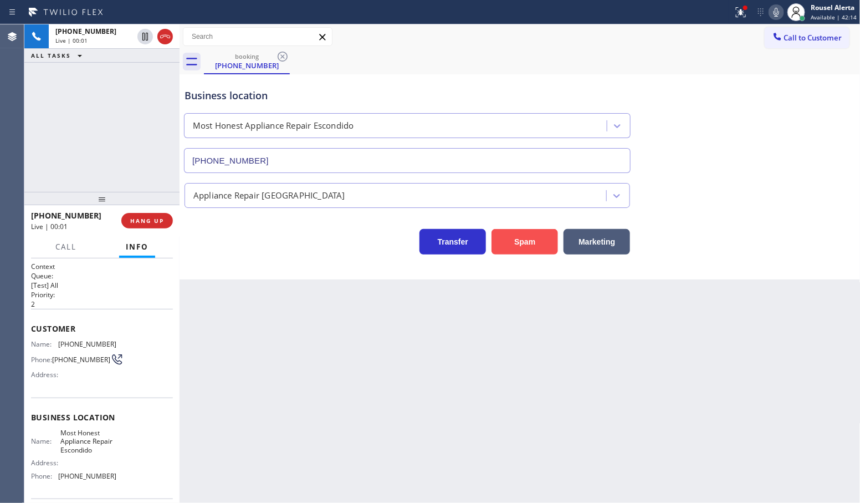
click at [502, 252] on button "Spam" at bounding box center [525, 241] width 67 height 25
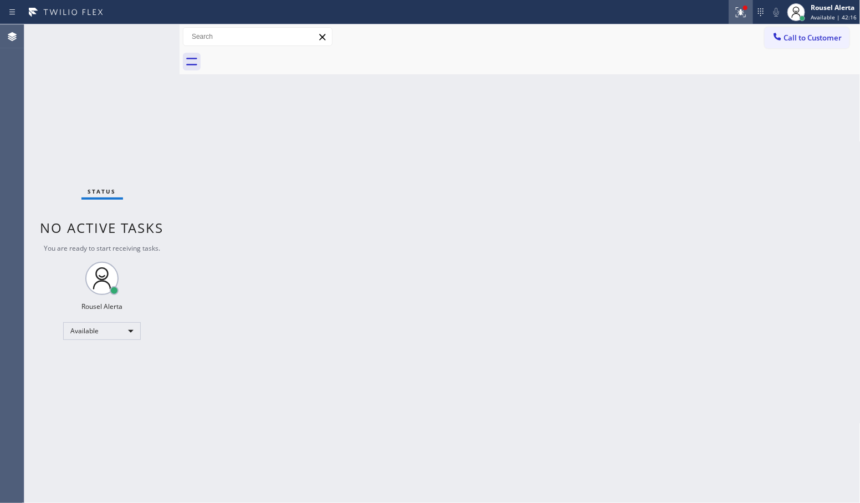
click at [737, 6] on icon at bounding box center [740, 12] width 13 height 13
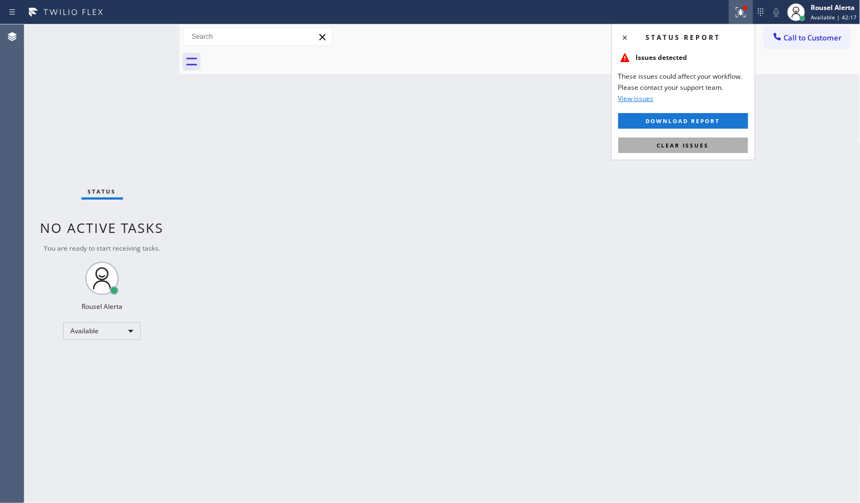
click at [727, 142] on button "Clear issues" at bounding box center [684, 145] width 130 height 16
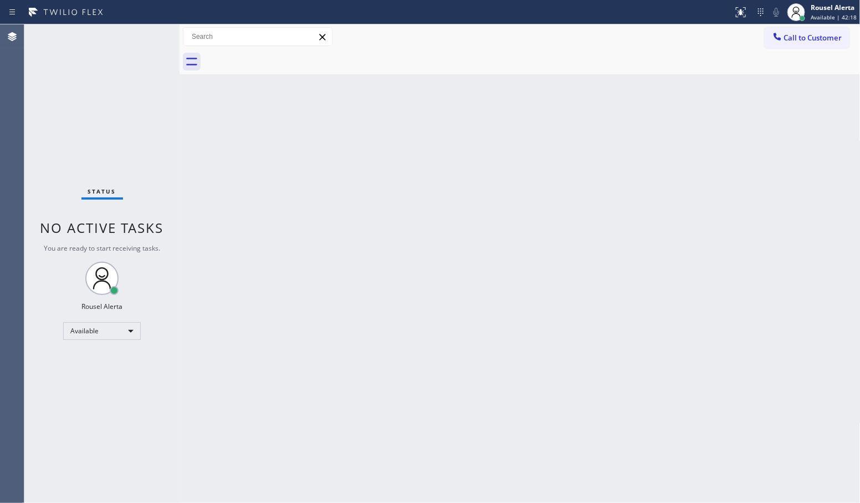
click at [729, 154] on div "Back to Dashboard Change Sender ID Customers Technicians Select a contact Outbo…" at bounding box center [520, 263] width 681 height 478
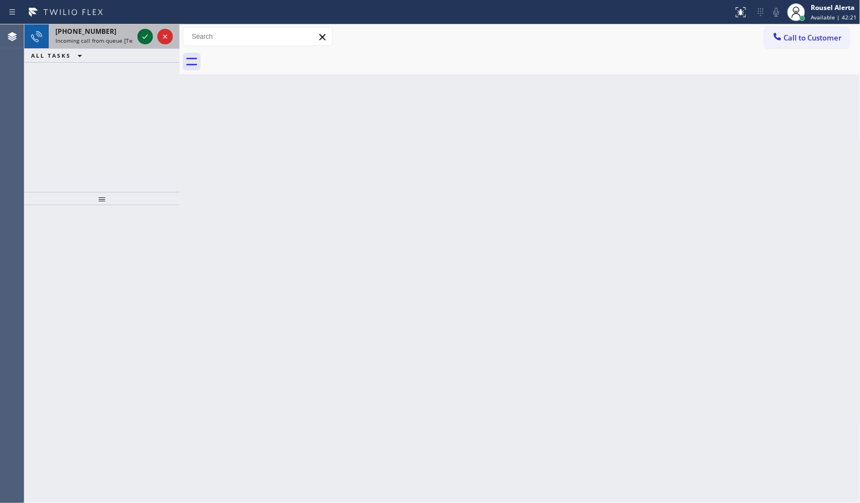
click at [140, 35] on icon at bounding box center [145, 36] width 13 height 13
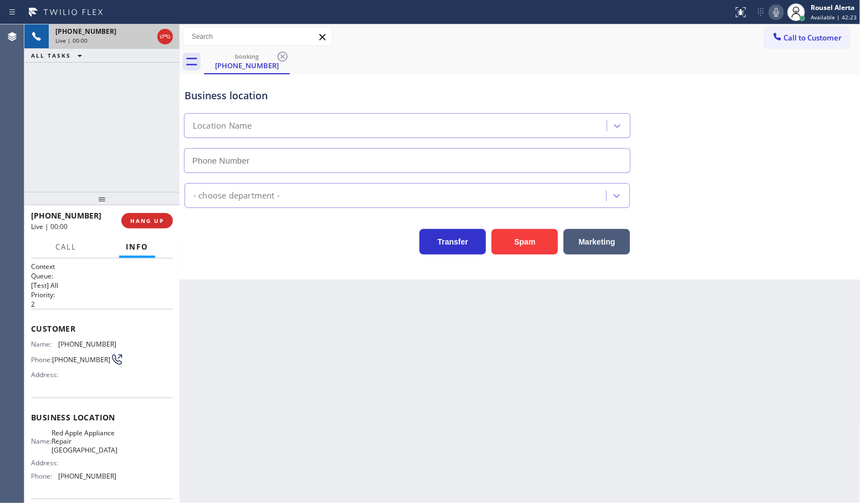
type input "[PHONE_NUMBER]"
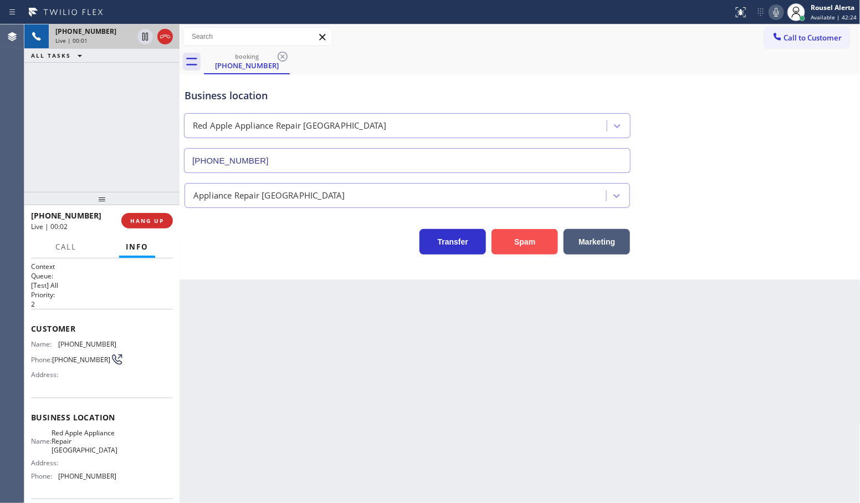
click at [534, 232] on button "Spam" at bounding box center [525, 241] width 67 height 25
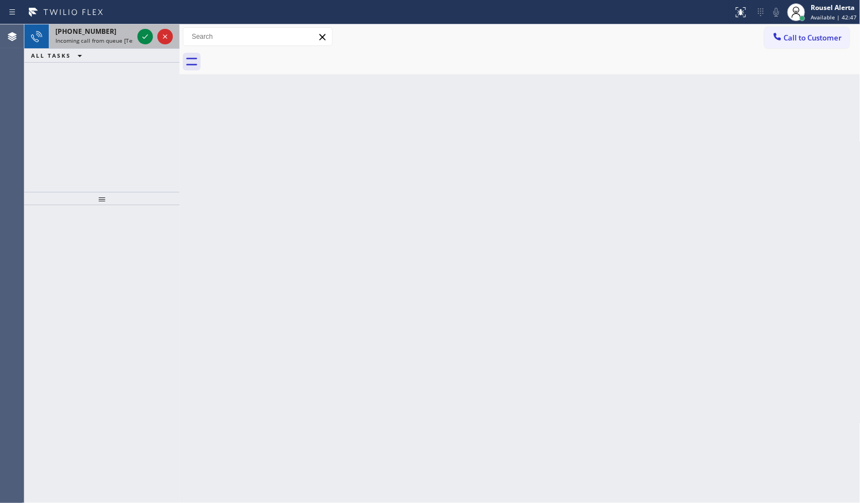
click at [96, 40] on span "Incoming call from queue [Test] All" at bounding box center [101, 41] width 92 height 8
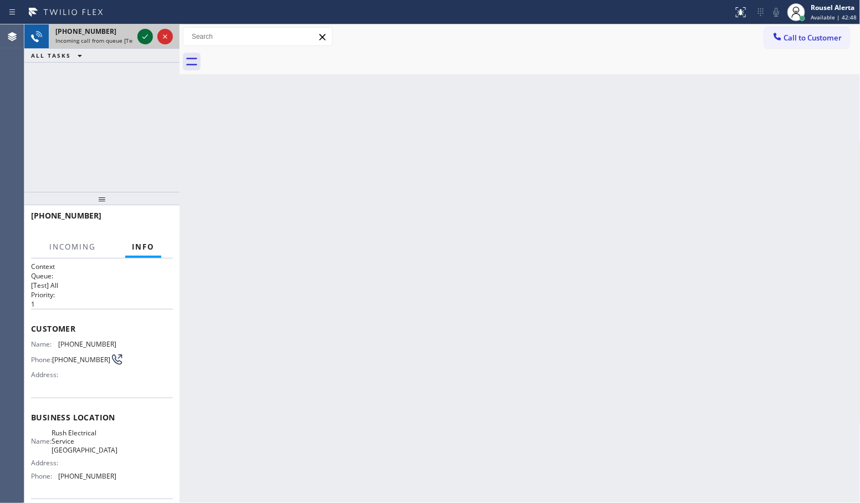
click at [142, 38] on icon at bounding box center [145, 36] width 13 height 13
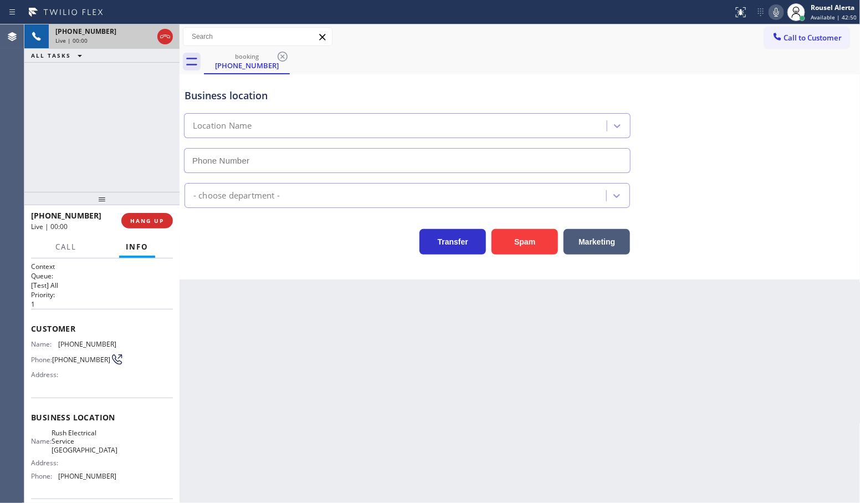
type input "[PHONE_NUMBER]"
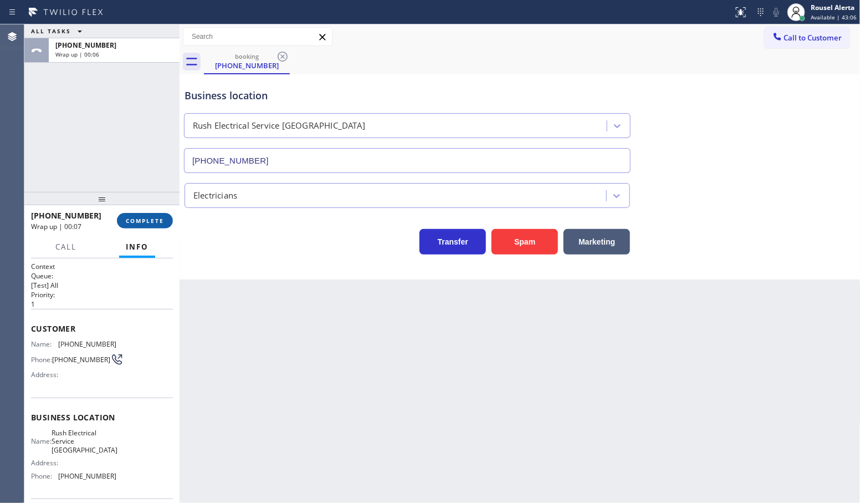
click at [149, 219] on span "COMPLETE" at bounding box center [145, 221] width 38 height 8
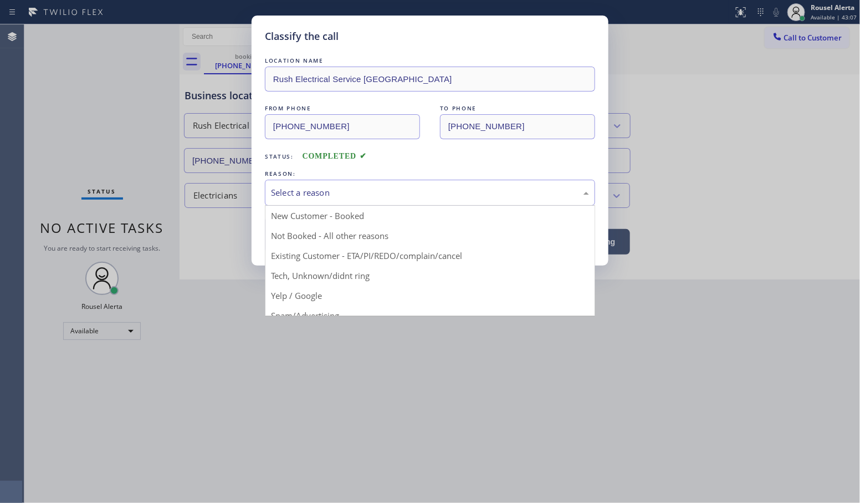
click at [394, 190] on div "Select a reason" at bounding box center [430, 192] width 318 height 13
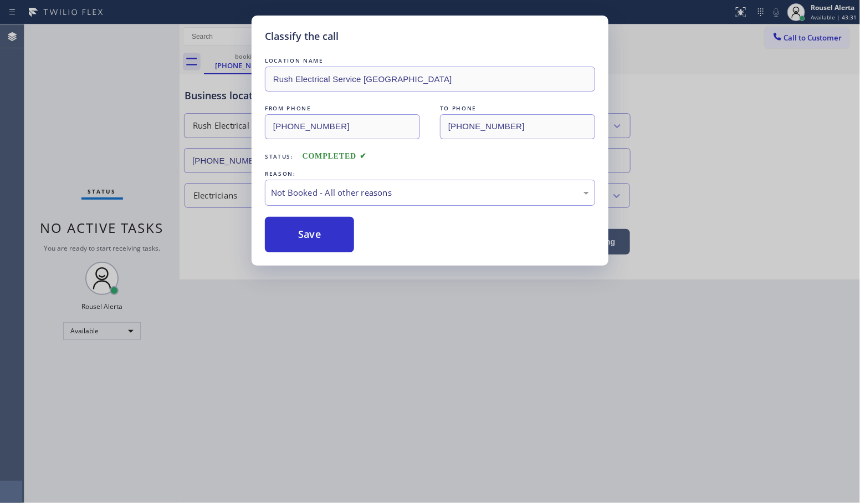
click at [363, 192] on div "Not Booked - All other reasons" at bounding box center [430, 192] width 318 height 13
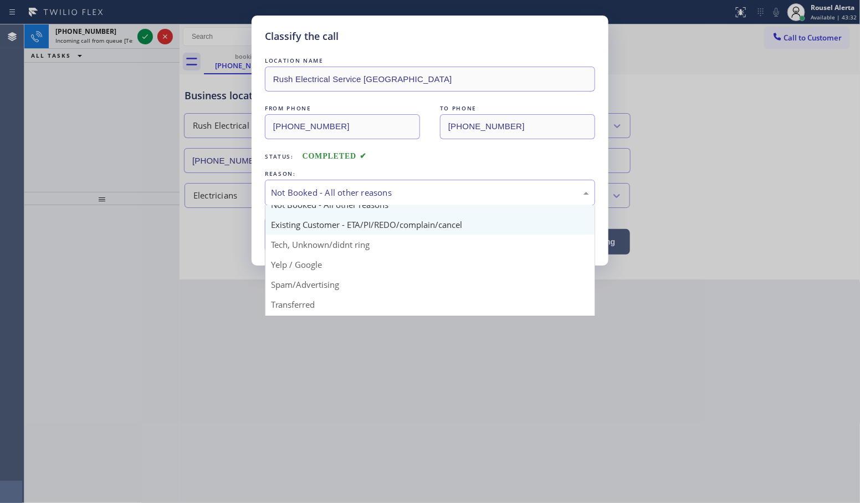
scroll to position [76, 0]
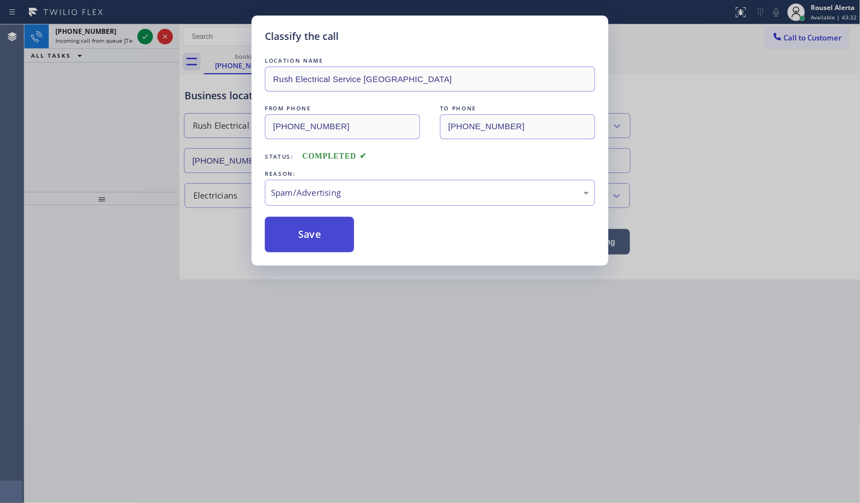
click at [316, 236] on button "Save" at bounding box center [309, 234] width 89 height 35
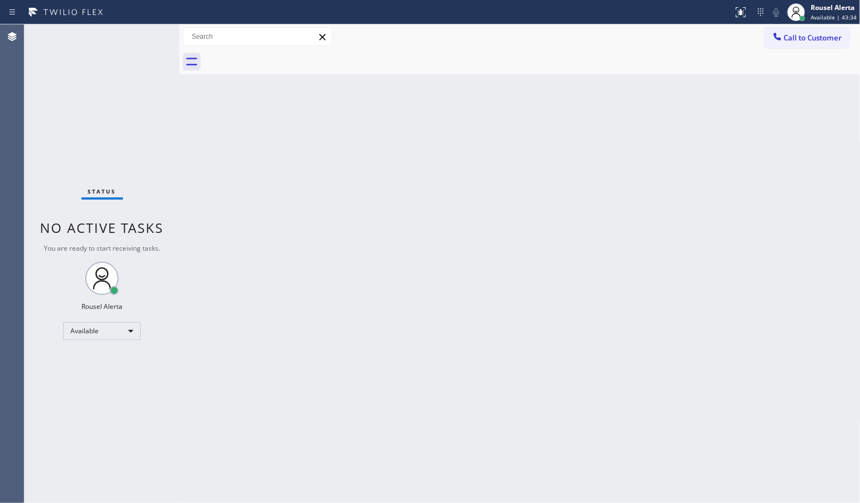
click at [106, 34] on div "Status No active tasks You are ready to start receiving tasks. Rousel Alerta Av…" at bounding box center [101, 263] width 155 height 478
click at [122, 42] on div "Status No active tasks You are ready to start receiving tasks. Rousel Alerta Av…" at bounding box center [101, 263] width 155 height 478
click at [253, 204] on div "Back to Dashboard Change Sender ID Customers Technicians Select a contact Outbo…" at bounding box center [520, 263] width 681 height 478
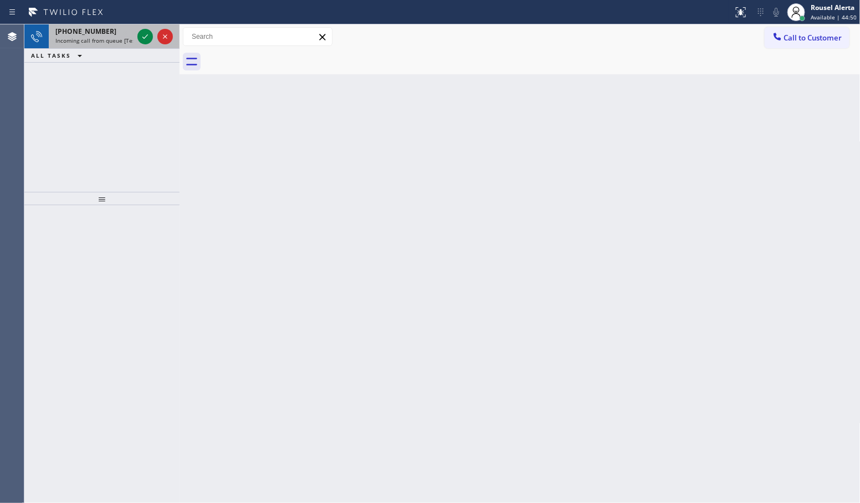
click at [112, 31] on div "[PHONE_NUMBER]" at bounding box center [94, 31] width 78 height 9
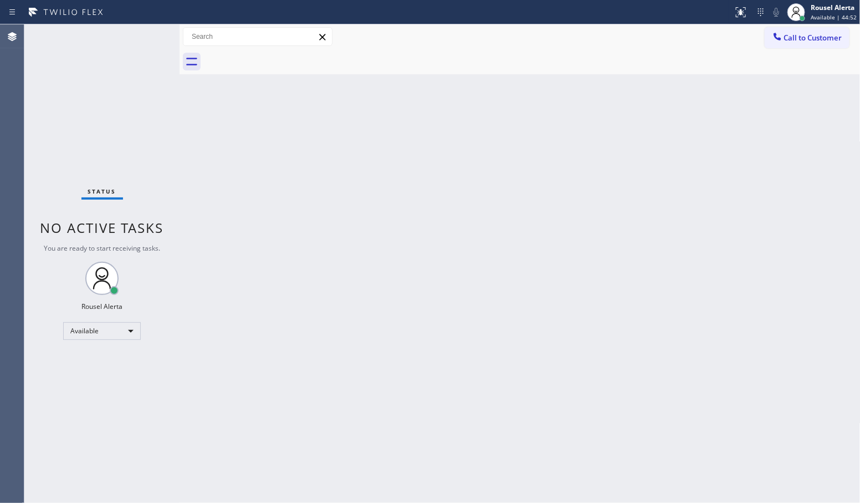
click at [140, 39] on div "Status No active tasks You are ready to start receiving tasks. Rousel Alerta Av…" at bounding box center [101, 263] width 155 height 478
click at [427, 344] on div "Back to Dashboard Change Sender ID Customers Technicians Select a contact Outbo…" at bounding box center [520, 263] width 681 height 478
click at [119, 36] on div "Status No active tasks You are ready to start receiving tasks. Rousel Alerta Av…" at bounding box center [101, 263] width 155 height 478
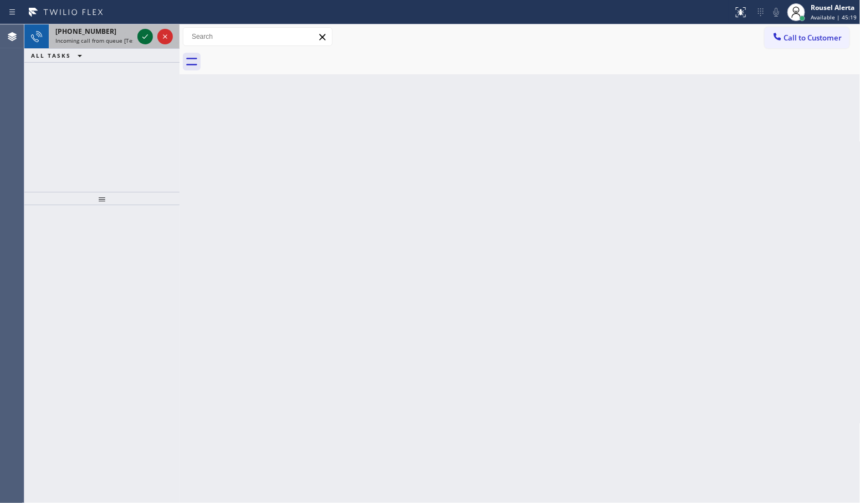
click at [139, 34] on icon at bounding box center [145, 36] width 13 height 13
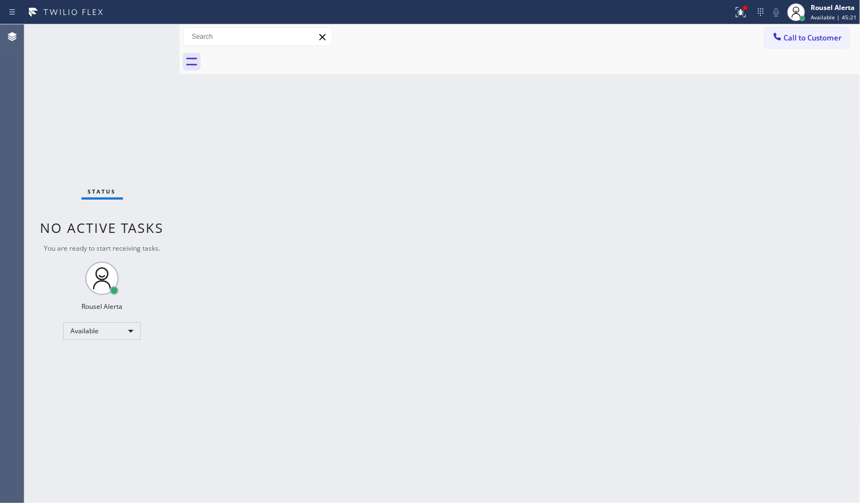
click at [139, 34] on div "Status No active tasks You are ready to start receiving tasks. Rousel Alerta Av…" at bounding box center [101, 263] width 155 height 478
click at [369, 204] on div "Back to Dashboard Change Sender ID Customers Technicians Select a contact Outbo…" at bounding box center [520, 263] width 681 height 478
click at [744, 12] on icon at bounding box center [741, 11] width 7 height 4
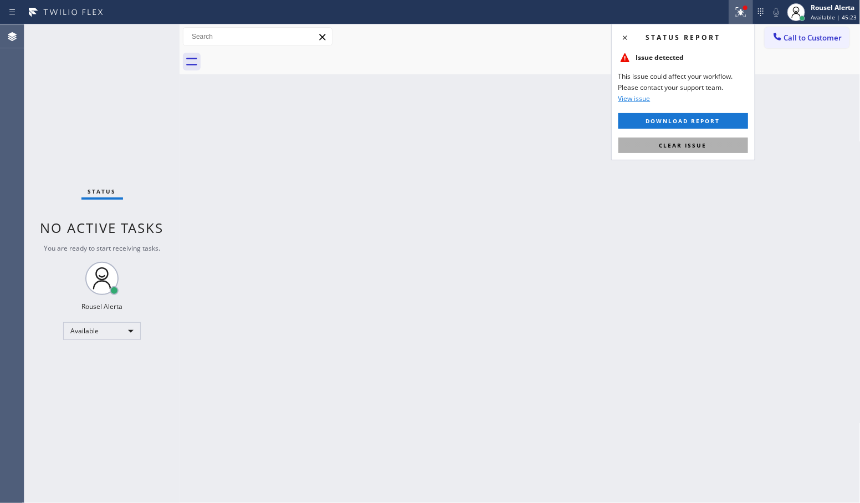
click at [719, 150] on button "Clear issue" at bounding box center [684, 145] width 130 height 16
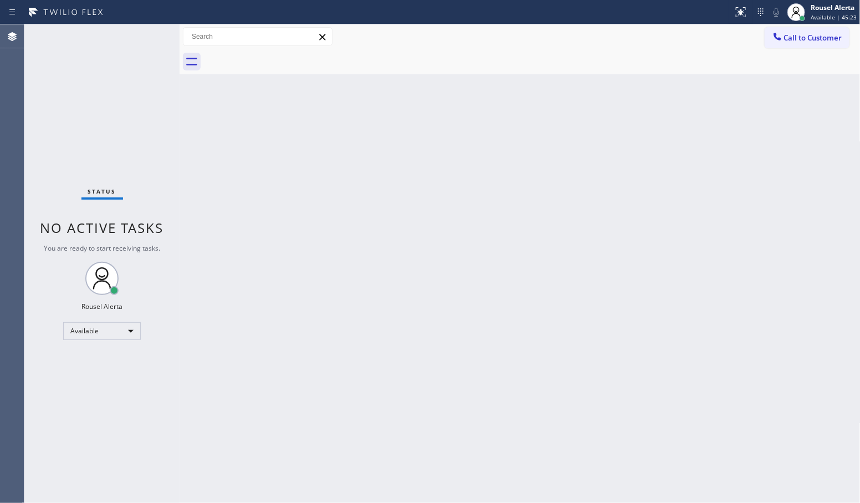
click at [775, 256] on div "Back to Dashboard Change Sender ID Customers Technicians Select a contact Outbo…" at bounding box center [520, 263] width 681 height 478
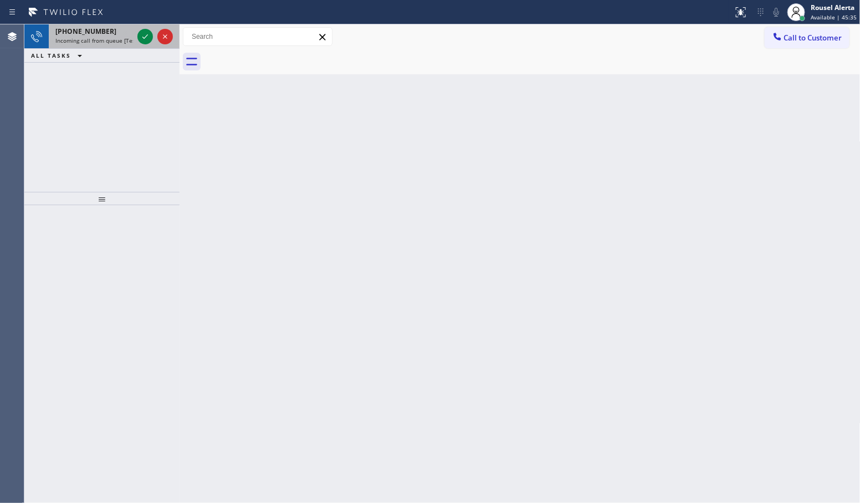
click at [89, 25] on div "[PHONE_NUMBER] Incoming call from queue [Test] All" at bounding box center [92, 36] width 86 height 24
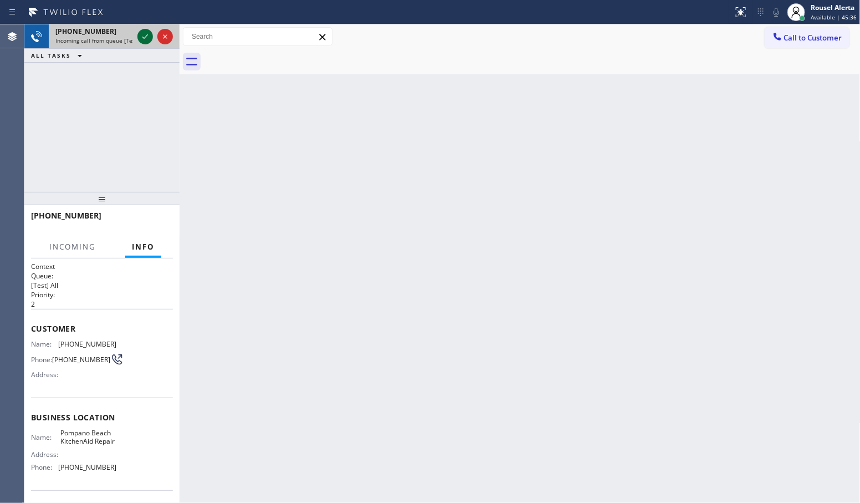
click at [144, 40] on icon at bounding box center [145, 36] width 13 height 13
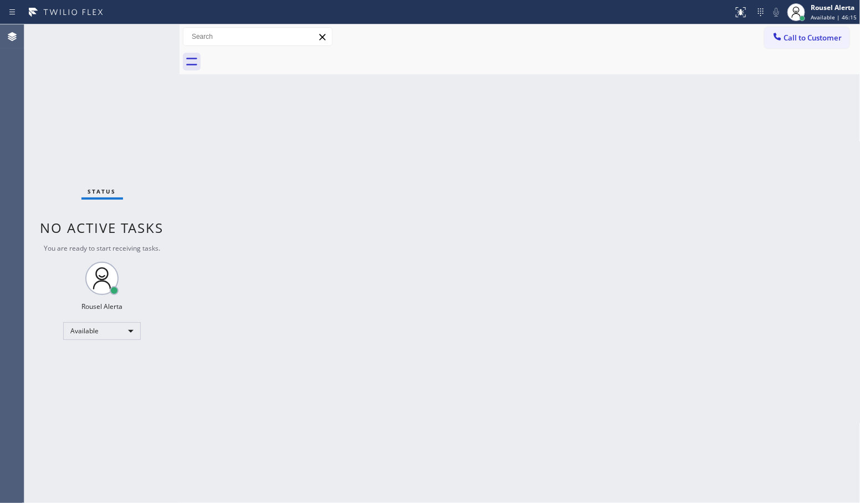
drag, startPoint x: 117, startPoint y: 32, endPoint x: 133, endPoint y: 36, distance: 16.5
click at [117, 32] on div "Status No active tasks You are ready to start receiving tasks. Rousel Alerta Av…" at bounding box center [101, 263] width 155 height 478
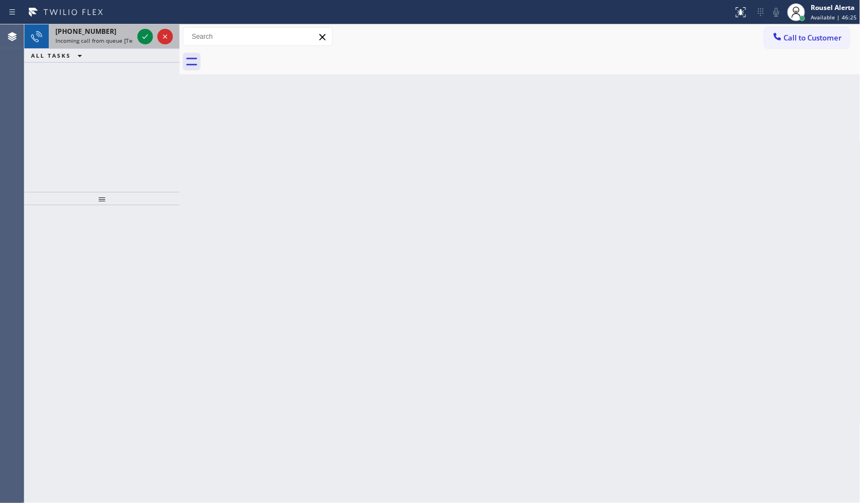
drag, startPoint x: 89, startPoint y: 39, endPoint x: 108, endPoint y: 38, distance: 18.9
click at [89, 39] on span "Incoming call from queue [Test] All" at bounding box center [101, 41] width 92 height 8
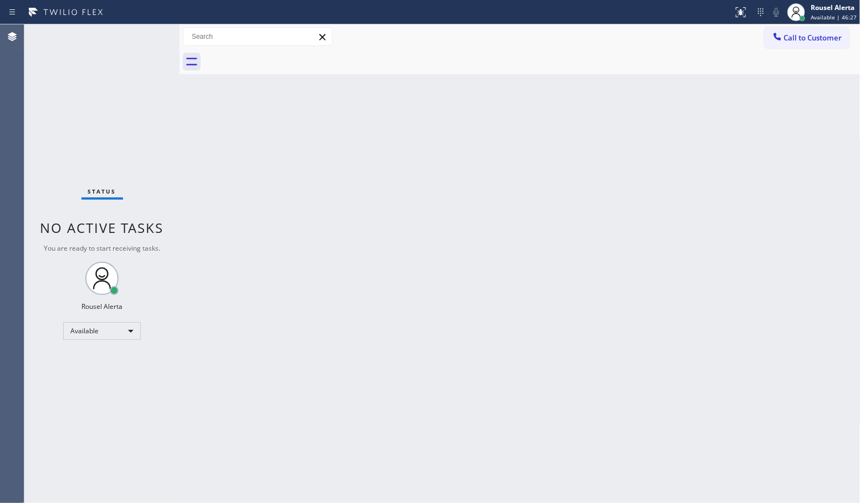
click at [142, 37] on div "Status No active tasks You are ready to start receiving tasks. Rousel Alerta Av…" at bounding box center [101, 263] width 155 height 478
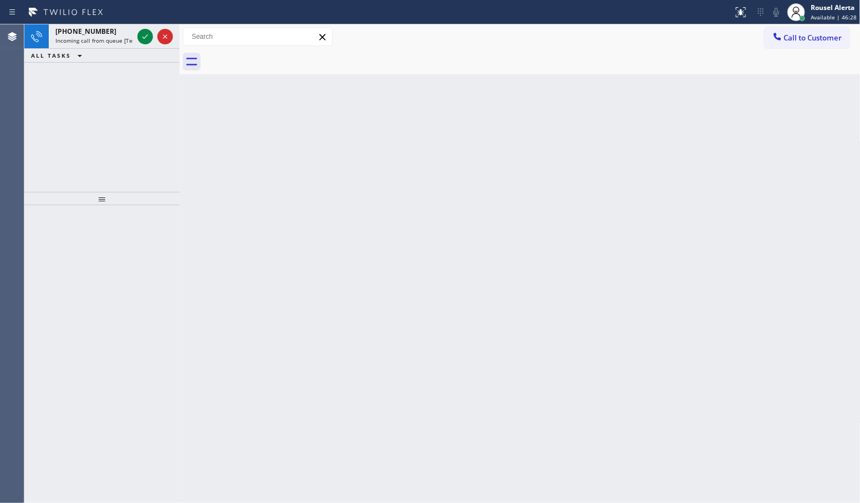
drag, startPoint x: 238, startPoint y: 195, endPoint x: 353, endPoint y: 365, distance: 205.2
click at [248, 211] on div "Back to Dashboard Change Sender ID Customers Technicians Select a contact Outbo…" at bounding box center [520, 263] width 681 height 478
click at [139, 45] on div at bounding box center [155, 36] width 40 height 24
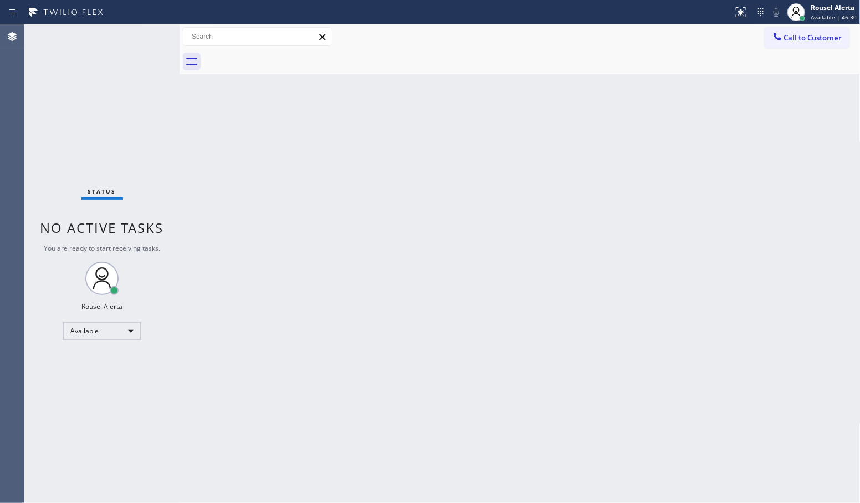
click at [141, 35] on div "Status No active tasks You are ready to start receiving tasks. Rousel Alerta Av…" at bounding box center [101, 263] width 155 height 478
click at [143, 35] on div "Status No active tasks You are ready to start receiving tasks. Rousel Alerta Av…" at bounding box center [101, 263] width 155 height 478
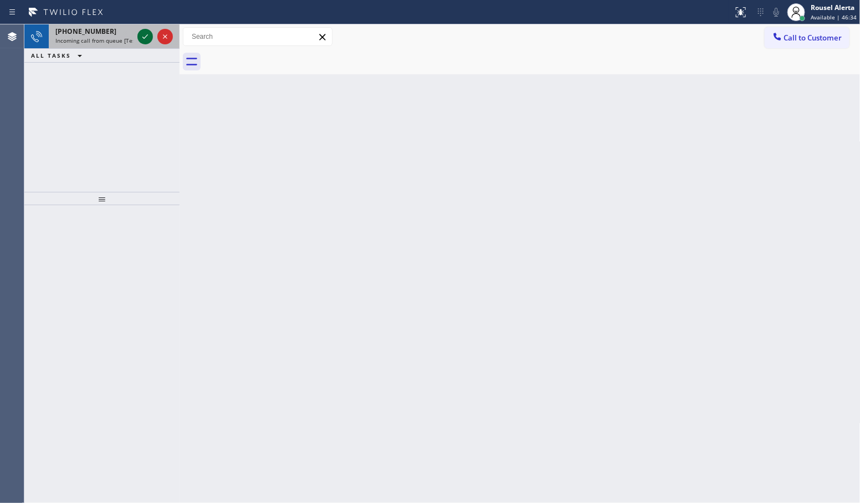
click at [141, 34] on icon at bounding box center [145, 36] width 13 height 13
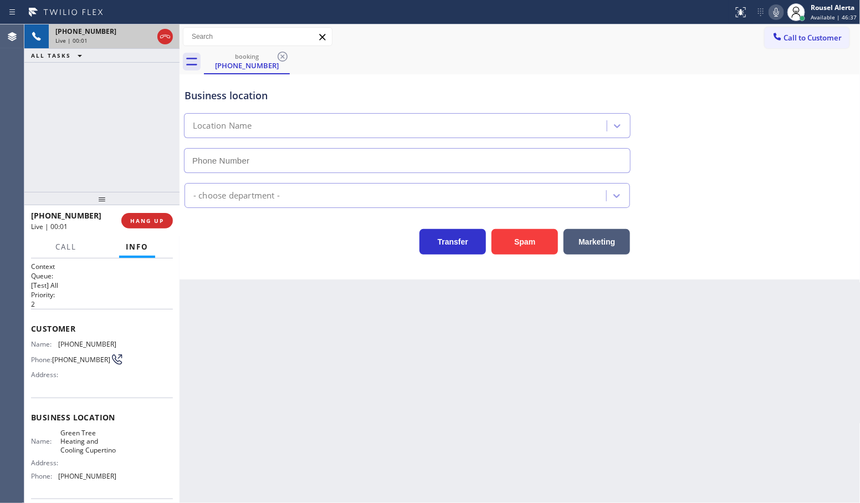
type input "[PHONE_NUMBER]"
click at [504, 246] on button "Spam" at bounding box center [525, 241] width 67 height 25
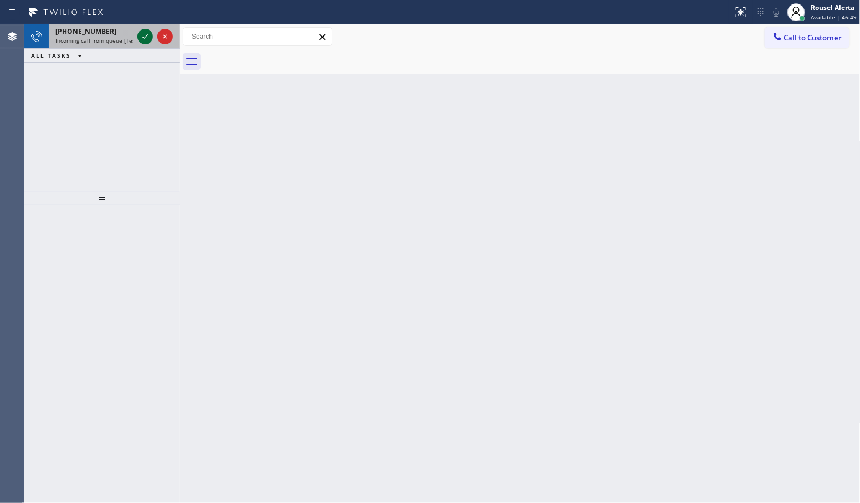
click at [142, 40] on icon at bounding box center [145, 36] width 13 height 13
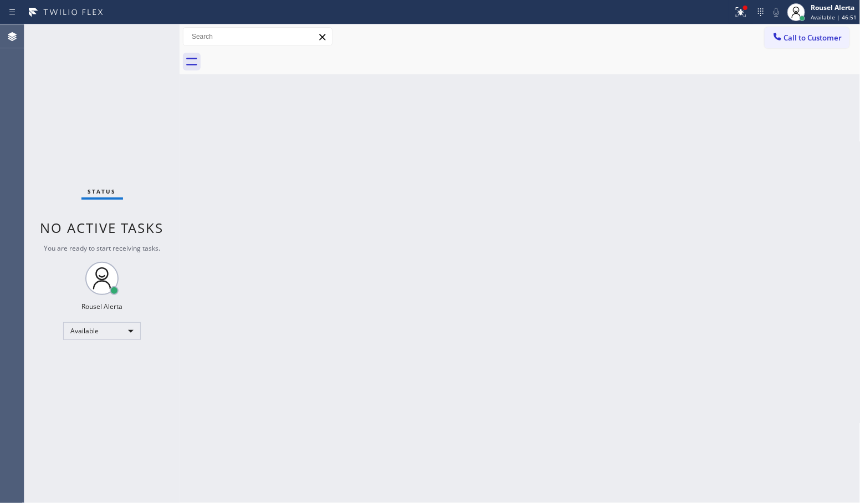
click at [341, 256] on div "Back to Dashboard Change Sender ID Customers Technicians Select a contact Outbo…" at bounding box center [520, 263] width 681 height 478
click at [733, 15] on div at bounding box center [741, 12] width 24 height 13
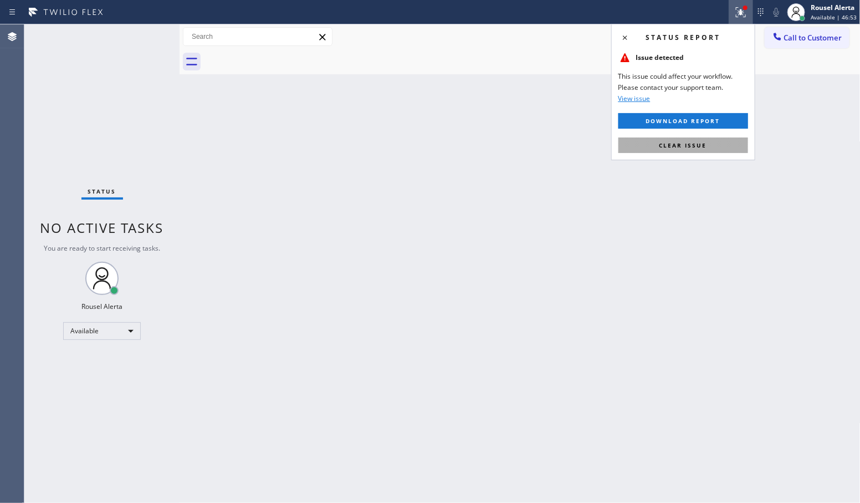
click at [688, 145] on span "Clear issue" at bounding box center [684, 145] width 48 height 8
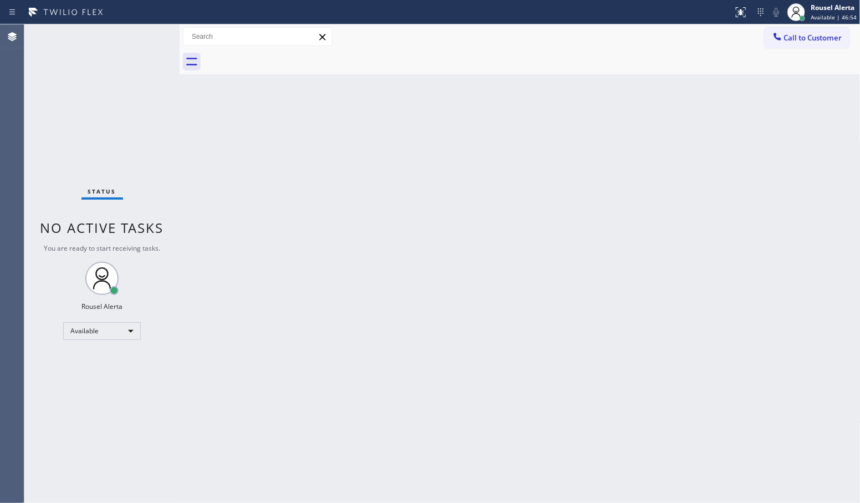
click at [688, 230] on div "Back to Dashboard Change Sender ID Customers Technicians Select a contact Outbo…" at bounding box center [520, 263] width 681 height 478
click at [573, 158] on div "Back to Dashboard Change Sender ID Customers Technicians Select a contact Outbo…" at bounding box center [520, 263] width 681 height 478
click at [127, 36] on div "Status No active tasks You are ready to start receiving tasks. Rousel Alerta Av…" at bounding box center [101, 263] width 155 height 478
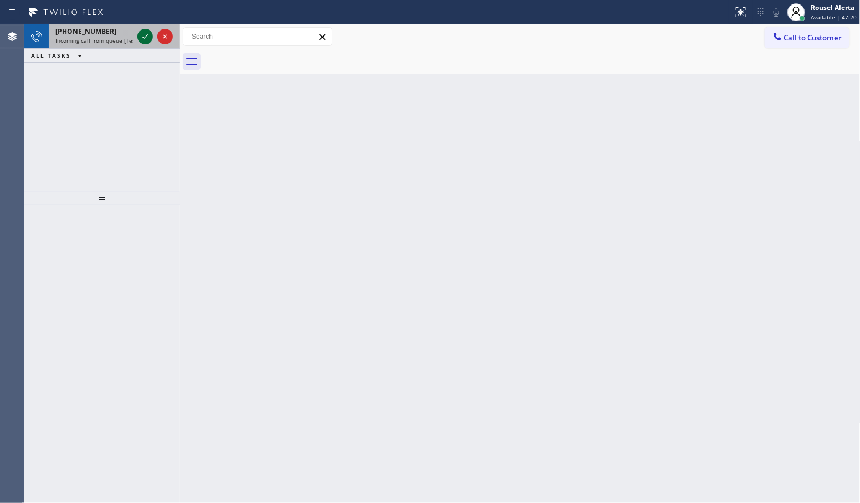
click at [147, 42] on icon at bounding box center [145, 36] width 13 height 13
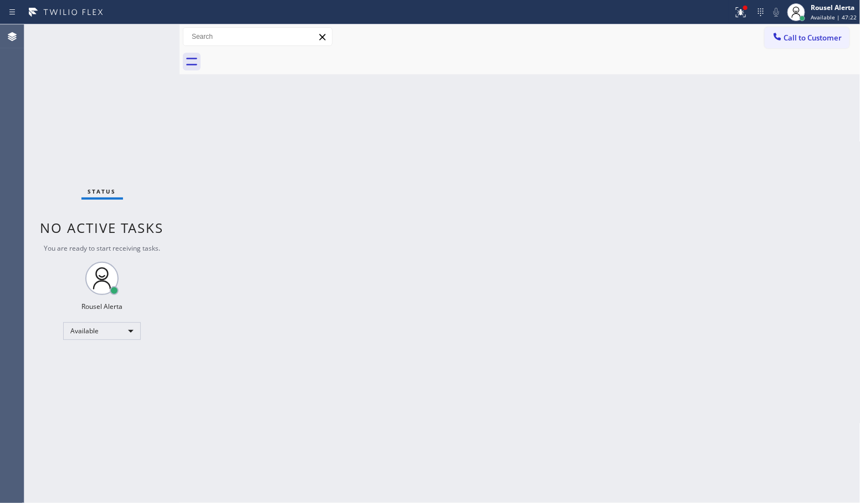
click at [147, 42] on div "Status No active tasks You are ready to start receiving tasks. Rousel Alerta Av…" at bounding box center [101, 263] width 155 height 478
click at [142, 42] on div "Status No active tasks You are ready to start receiving tasks. Rousel Alerta Av…" at bounding box center [101, 263] width 155 height 478
click at [131, 35] on div "Status No active tasks You are ready to start receiving tasks. Rousel Alerta Av…" at bounding box center [101, 263] width 155 height 478
click at [743, 8] on icon at bounding box center [740, 12] width 13 height 13
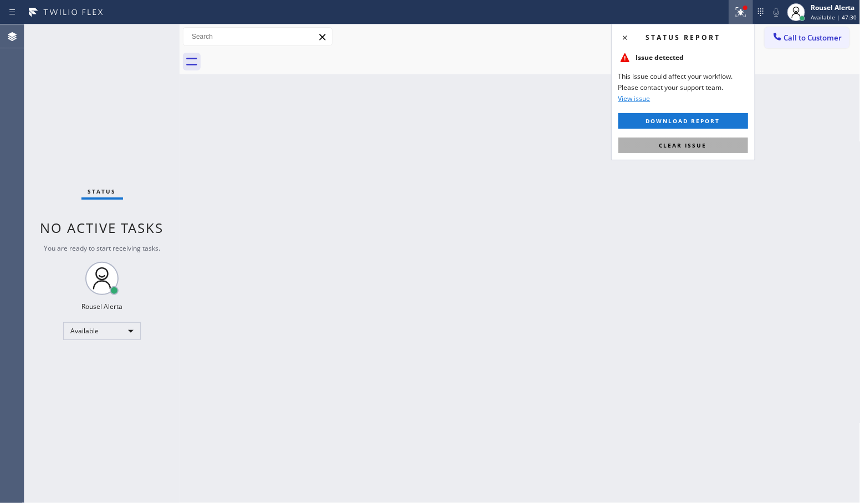
click at [705, 153] on button "Clear issue" at bounding box center [684, 145] width 130 height 16
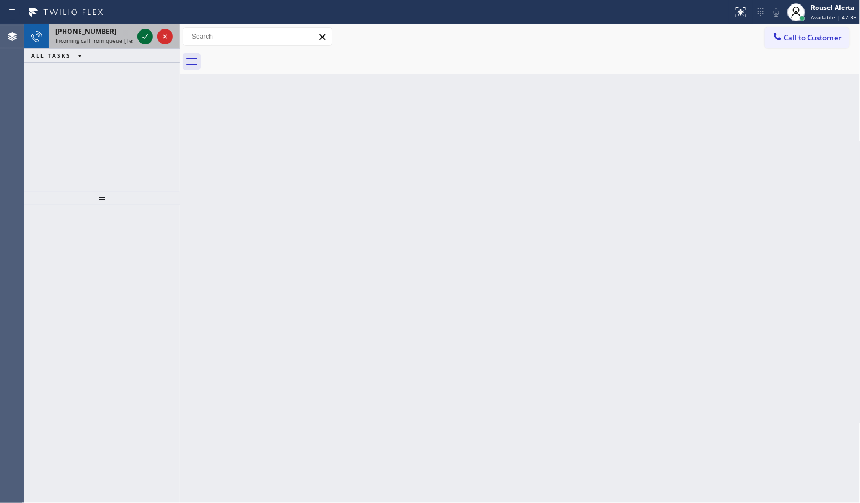
click at [145, 42] on icon at bounding box center [145, 36] width 13 height 13
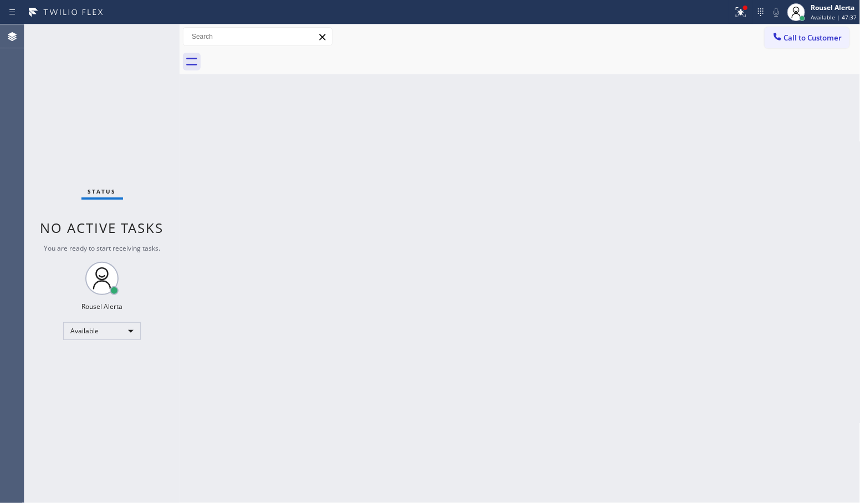
click at [141, 76] on div "Status No active tasks You are ready to start receiving tasks. Rousel Alerta Av…" at bounding box center [101, 263] width 155 height 478
click at [145, 43] on div "Status No active tasks You are ready to start receiving tasks. Rousel Alerta Av…" at bounding box center [101, 263] width 155 height 478
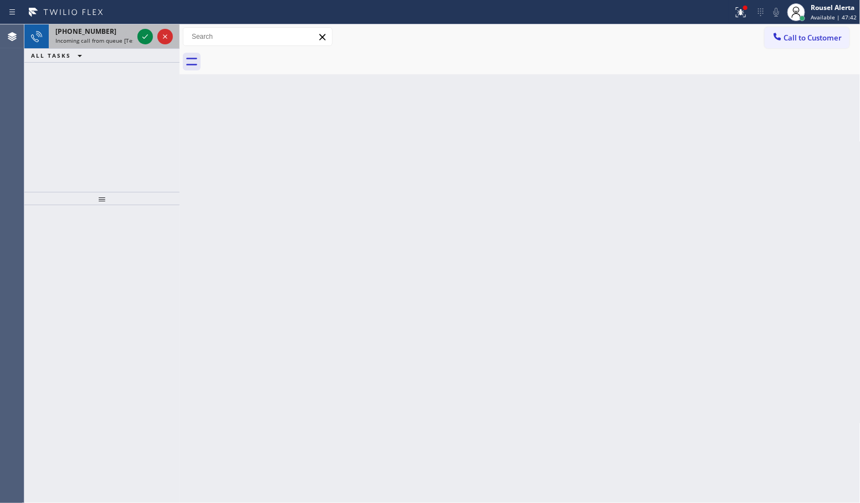
click at [131, 43] on span "Incoming call from queue [Test] All" at bounding box center [101, 41] width 92 height 8
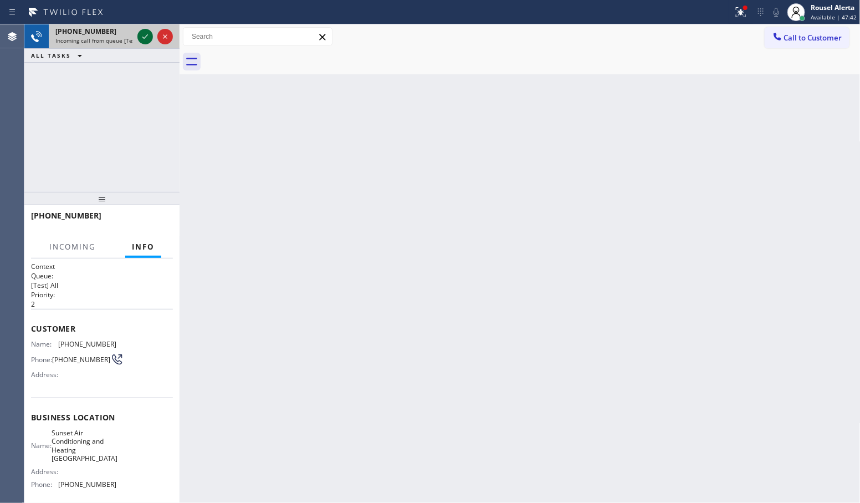
click at [139, 39] on icon at bounding box center [145, 36] width 13 height 13
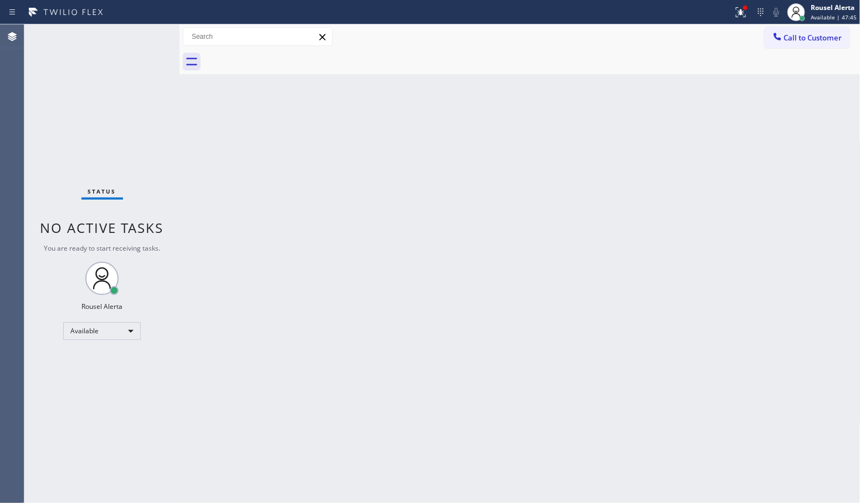
click at [145, 35] on div "Status No active tasks You are ready to start receiving tasks. Rousel Alerta Av…" at bounding box center [101, 263] width 155 height 478
click at [158, 65] on div "Status No active tasks You are ready to start receiving tasks. Rousel Alerta Av…" at bounding box center [101, 263] width 155 height 478
click at [134, 36] on div "Status No active tasks You are ready to start receiving tasks. Rousel Alerta Av…" at bounding box center [101, 263] width 155 height 478
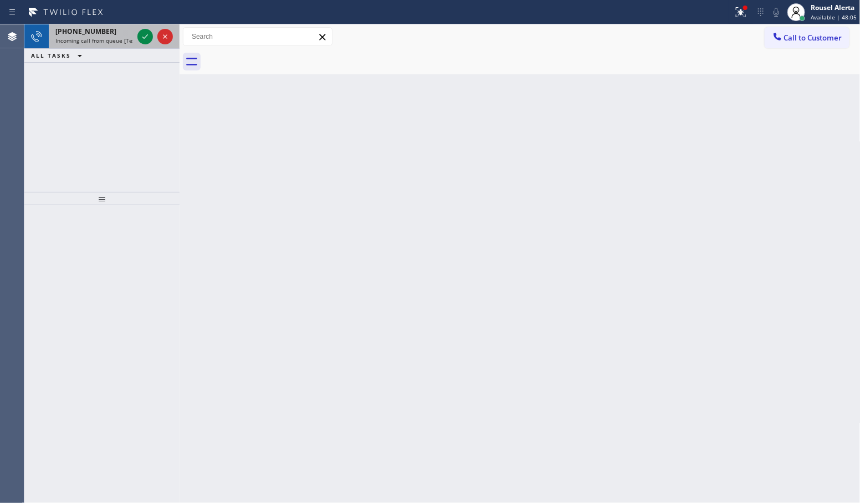
click at [133, 33] on div "[PHONE_NUMBER]" at bounding box center [94, 31] width 78 height 9
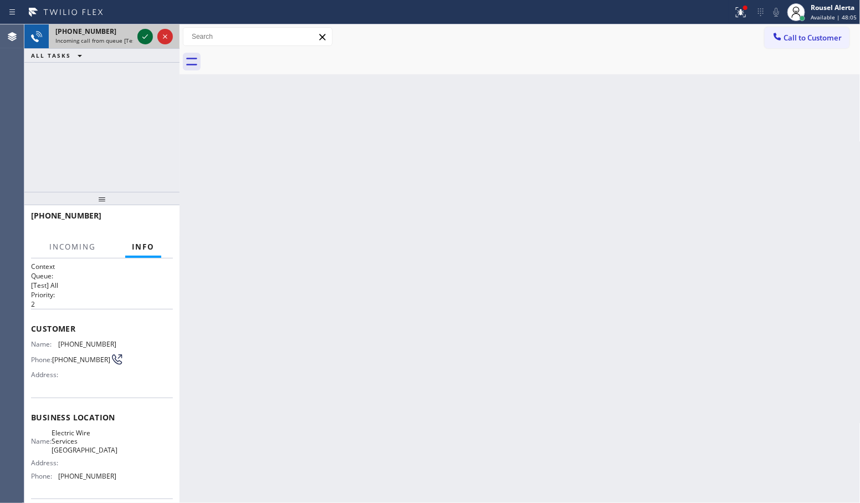
click at [140, 33] on icon at bounding box center [145, 36] width 13 height 13
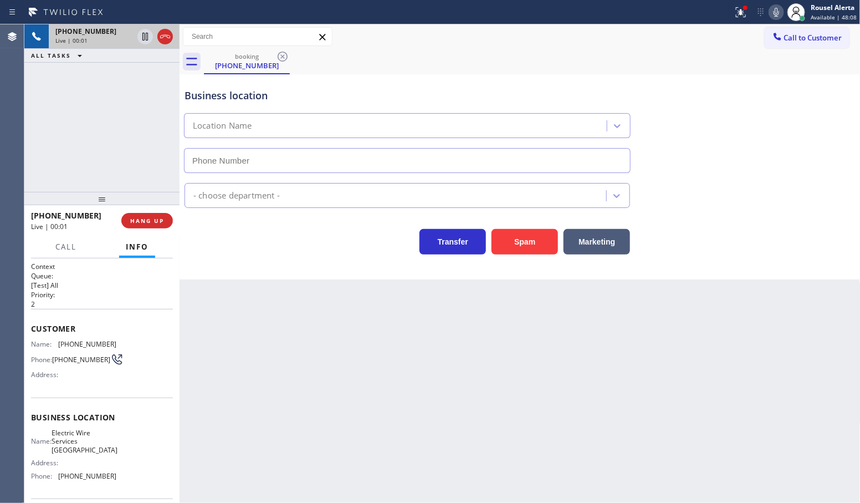
type input "[PHONE_NUMBER]"
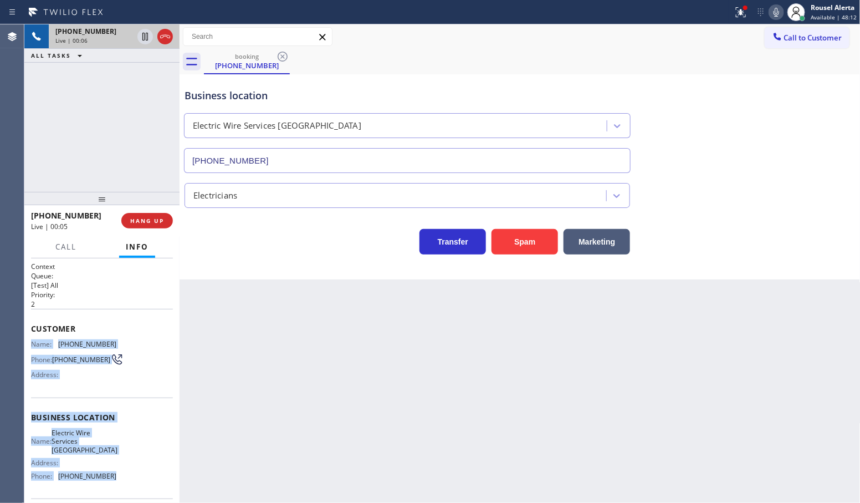
drag, startPoint x: 30, startPoint y: 338, endPoint x: 129, endPoint y: 472, distance: 166.5
click at [129, 472] on div "Context Queue: [Test] All Priority: 2 Customer Name: [PHONE_NUMBER] Phone: [PHO…" at bounding box center [102, 422] width 142 height 321
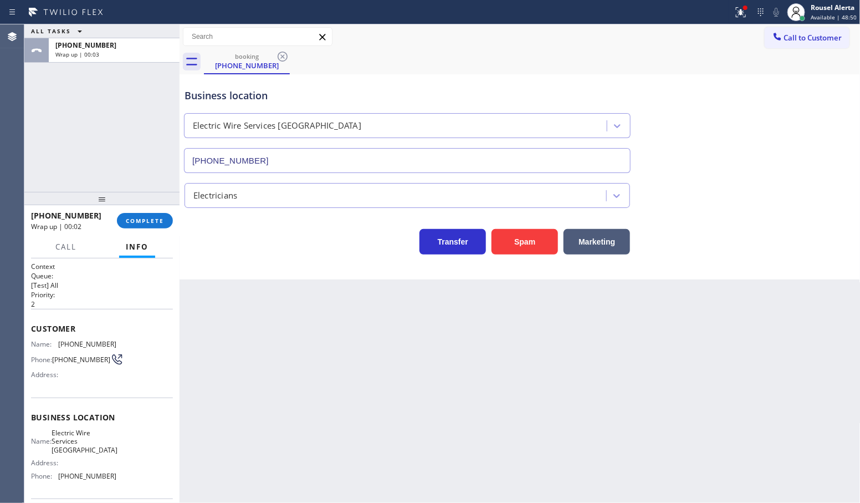
click at [144, 228] on div "[PHONE_NUMBER] Wrap up | 00:02 COMPLETE" at bounding box center [102, 220] width 142 height 29
click at [144, 225] on button "COMPLETE" at bounding box center [145, 221] width 56 height 16
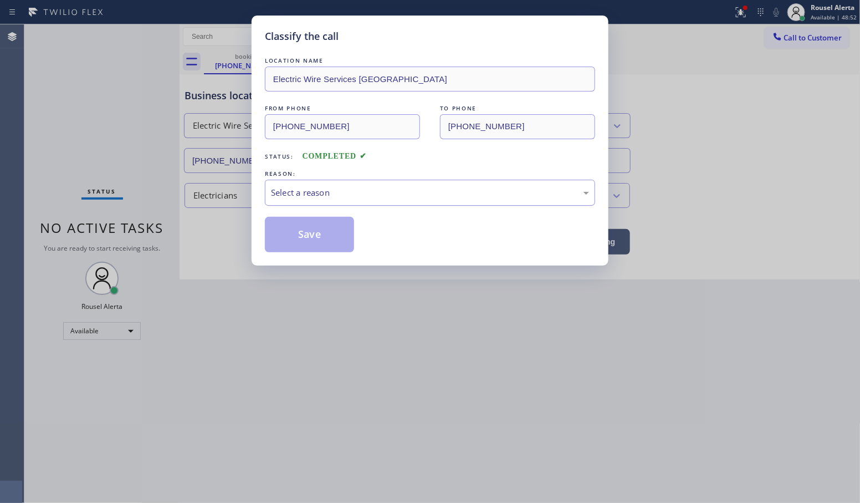
click at [321, 192] on div "Select a reason" at bounding box center [430, 192] width 318 height 13
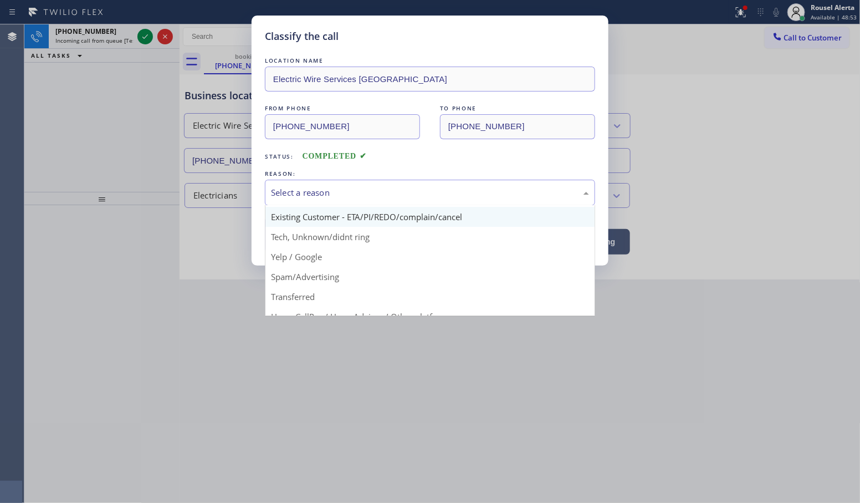
scroll to position [76, 0]
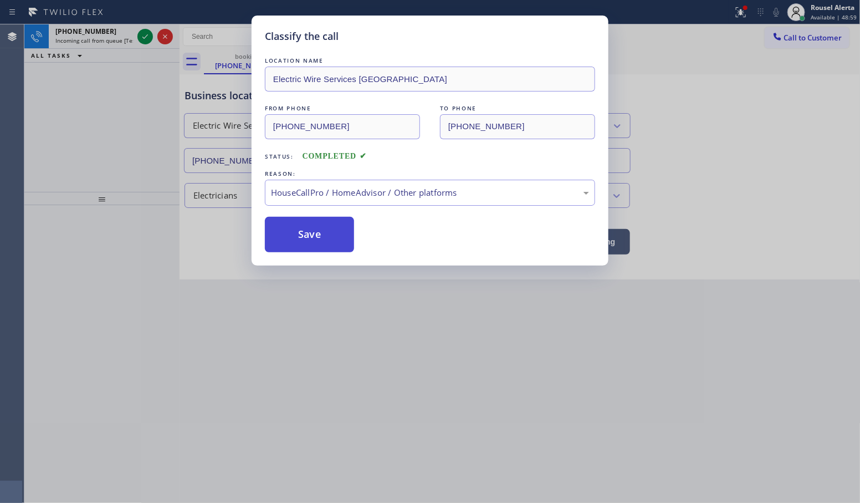
click at [291, 238] on button "Save" at bounding box center [309, 234] width 89 height 35
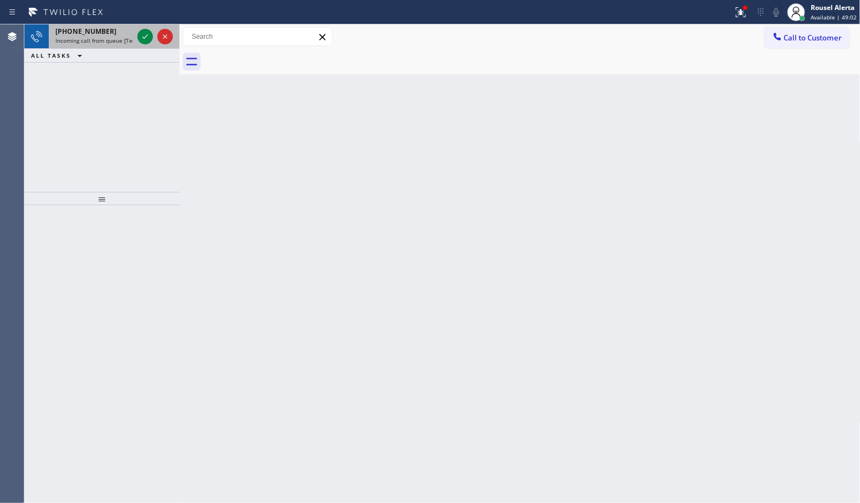
click at [108, 40] on span "Incoming call from queue [Test] All" at bounding box center [101, 41] width 92 height 8
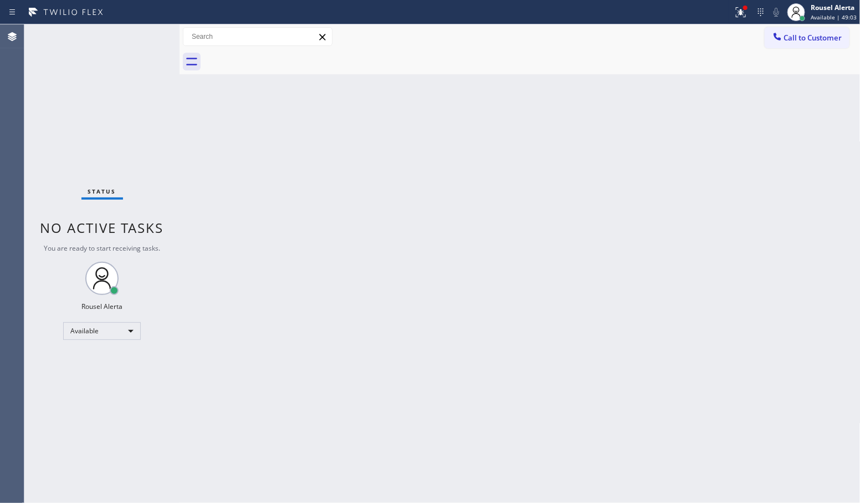
click at [144, 38] on div "Status No active tasks You are ready to start receiving tasks. Rousel Alerta Av…" at bounding box center [101, 263] width 155 height 478
click at [139, 36] on div "Status No active tasks You are ready to start receiving tasks. Rousel Alerta Av…" at bounding box center [101, 263] width 155 height 478
click at [293, 202] on div "Back to Dashboard Change Sender ID Customers Technicians Select a contact Outbo…" at bounding box center [520, 263] width 681 height 478
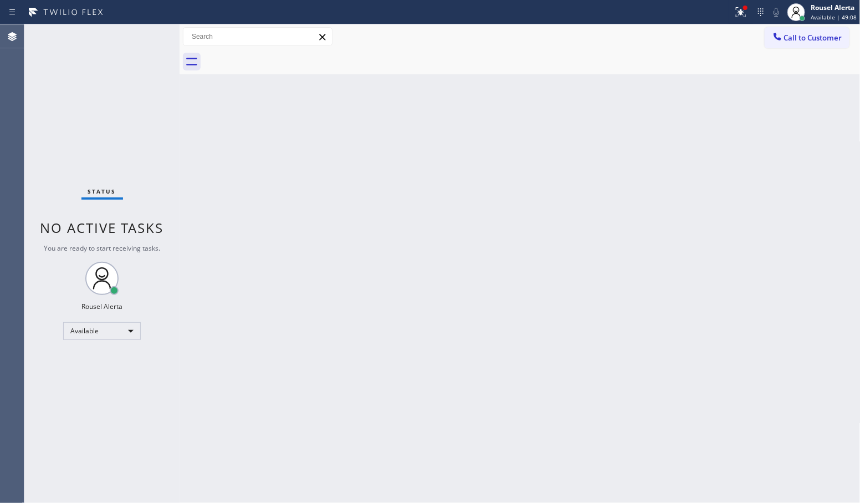
click at [139, 33] on div "Status No active tasks You are ready to start receiving tasks. Rousel Alerta Av…" at bounding box center [101, 263] width 155 height 478
click at [748, 17] on icon at bounding box center [740, 12] width 13 height 13
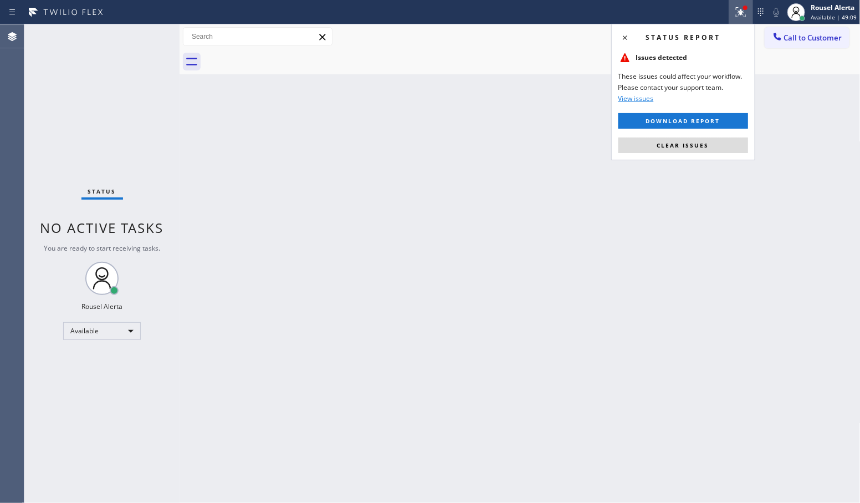
drag, startPoint x: 701, startPoint y: 147, endPoint x: 691, endPoint y: 152, distance: 11.2
click at [700, 147] on span "Clear issues" at bounding box center [683, 145] width 52 height 8
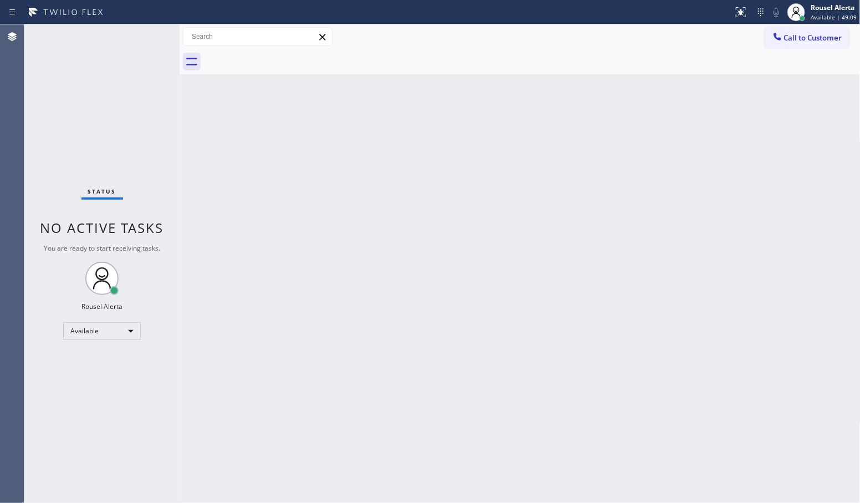
drag, startPoint x: 609, startPoint y: 220, endPoint x: 427, endPoint y: 145, distance: 196.6
click at [608, 221] on div "Back to Dashboard Change Sender ID Customers Technicians Select a contact Outbo…" at bounding box center [520, 263] width 681 height 478
click at [140, 32] on div "Status No active tasks You are ready to start receiving tasks. Rousel Alerta Av…" at bounding box center [101, 263] width 155 height 478
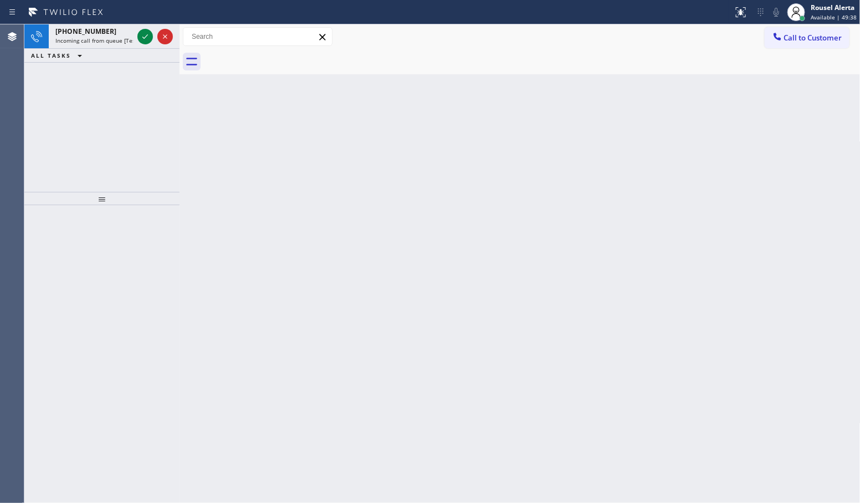
click at [129, 39] on span "Incoming call from queue [Test] All" at bounding box center [101, 41] width 92 height 8
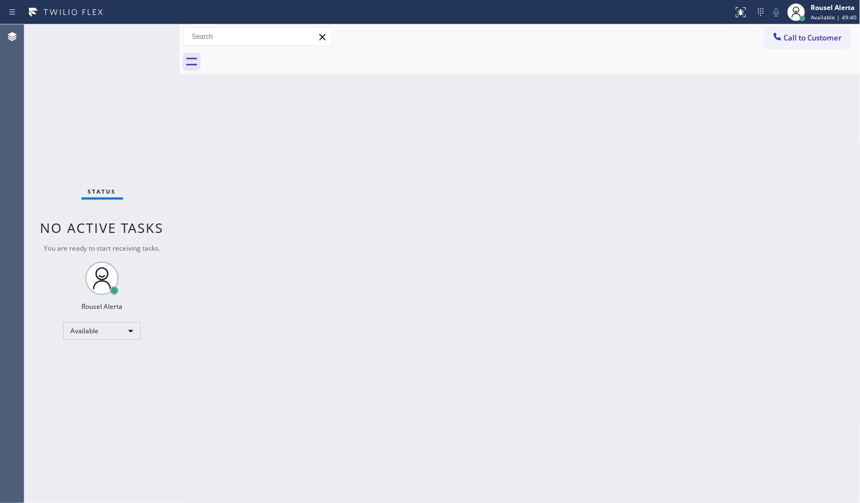
click at [141, 38] on div "Status No active tasks You are ready to start receiving tasks. Rousel Alerta Av…" at bounding box center [101, 263] width 155 height 478
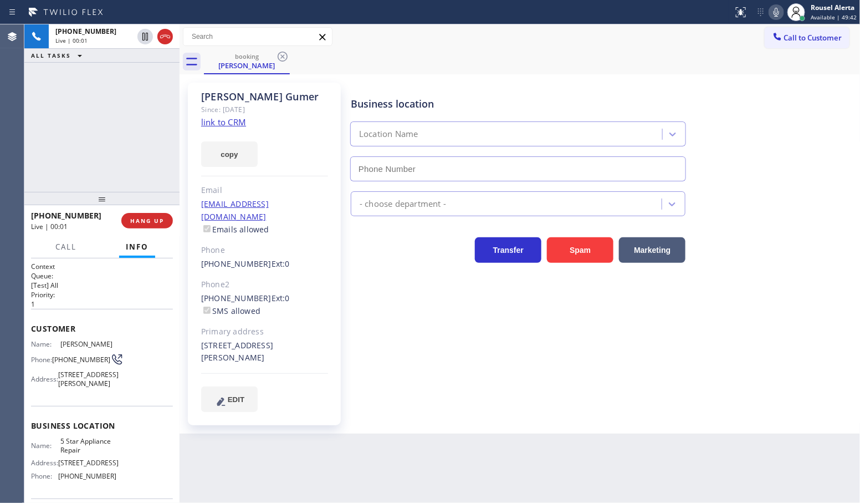
type input "[PHONE_NUMBER]"
click at [228, 118] on link "link to CRM" at bounding box center [223, 121] width 45 height 11
click at [114, 95] on div "[PHONE_NUMBER] Live | 00:55 ALL TASKS ALL TASKS ACTIVE TASKS TASKS IN WRAP UP" at bounding box center [101, 107] width 155 height 167
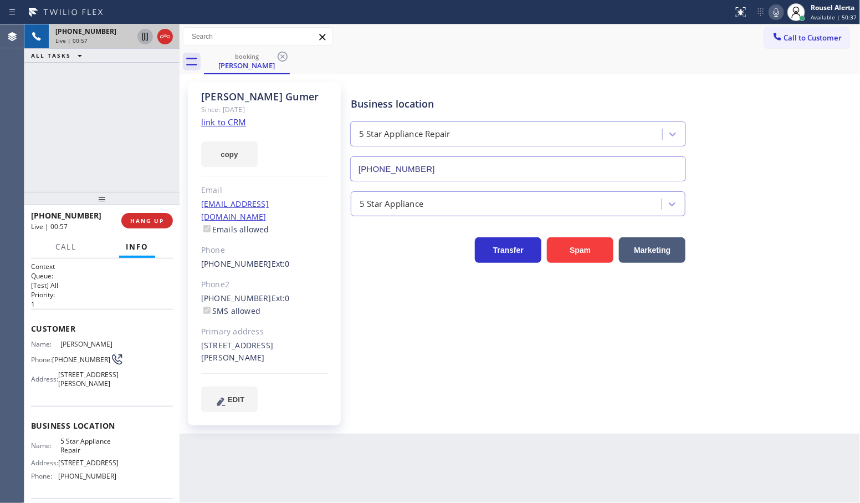
click at [142, 38] on icon at bounding box center [145, 36] width 13 height 13
click at [774, 14] on icon at bounding box center [776, 12] width 13 height 13
click at [154, 103] on div "[PHONE_NUMBER] Live | 03:31 ALL TASKS ALL TASKS ACTIVE TASKS TASKS IN WRAP UP" at bounding box center [101, 107] width 155 height 167
drag, startPoint x: 142, startPoint y: 34, endPoint x: 151, endPoint y: 32, distance: 8.6
click at [142, 34] on icon at bounding box center [145, 37] width 8 height 8
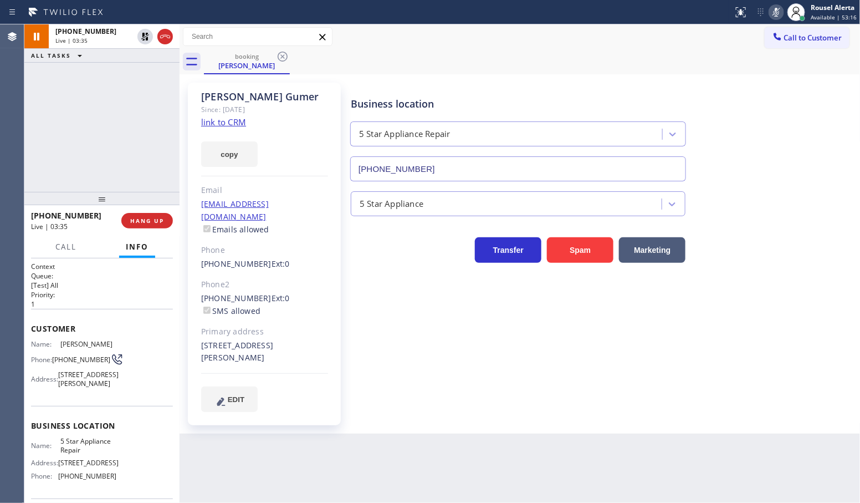
click at [777, 6] on icon at bounding box center [776, 12] width 13 height 13
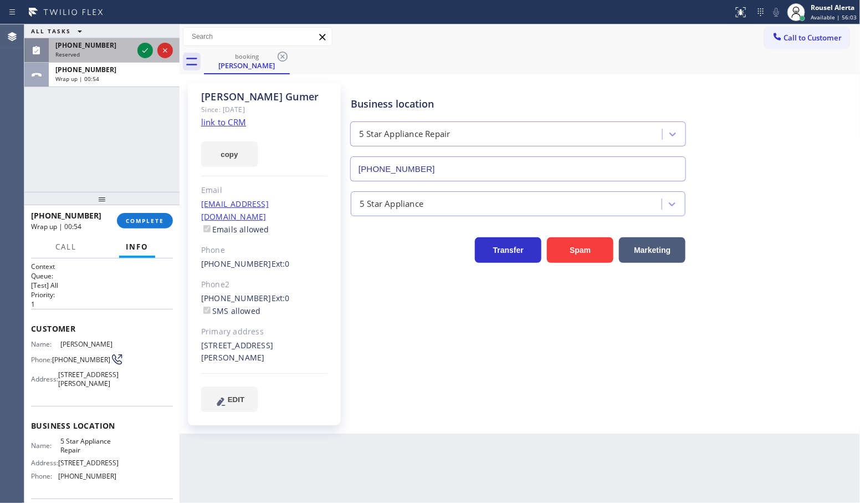
click at [135, 52] on div at bounding box center [155, 50] width 40 height 24
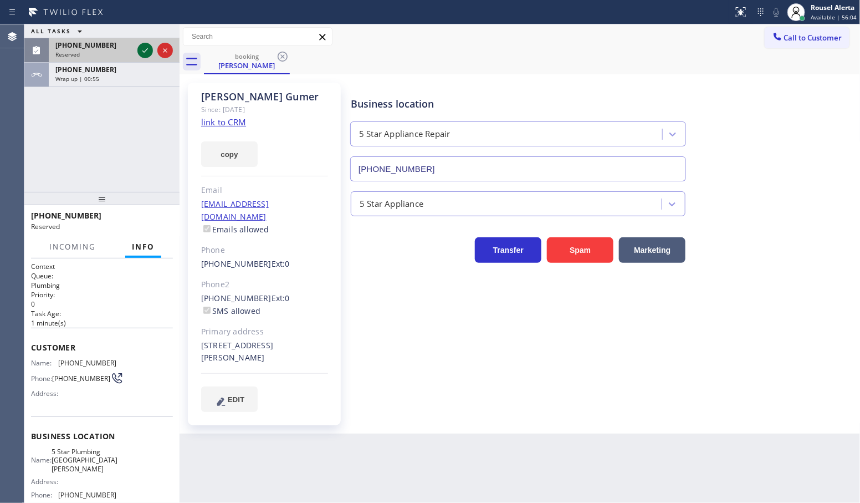
click at [141, 52] on icon at bounding box center [145, 50] width 13 height 13
click at [133, 52] on div "Reserved" at bounding box center [94, 54] width 78 height 8
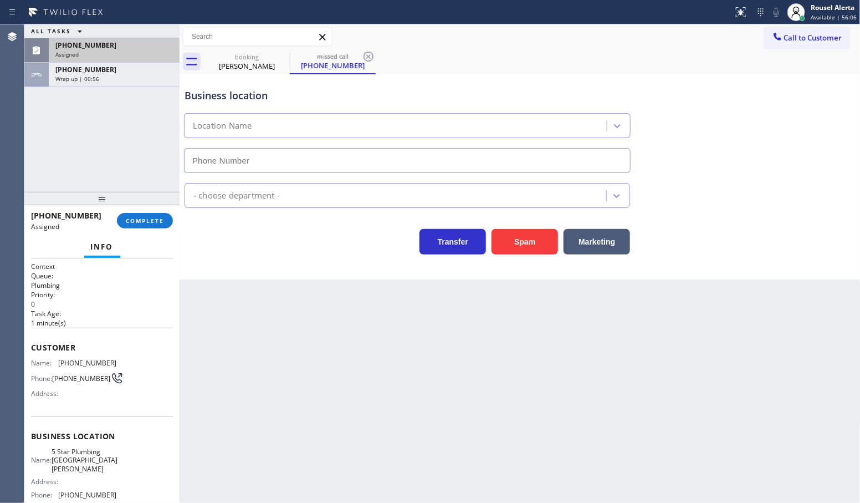
type input "[PHONE_NUMBER]"
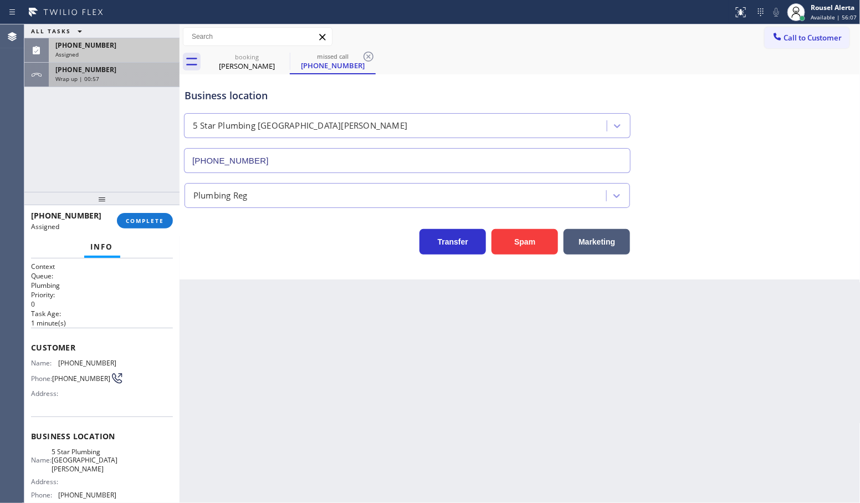
click at [127, 76] on div "Wrap up | 00:57" at bounding box center [114, 79] width 118 height 8
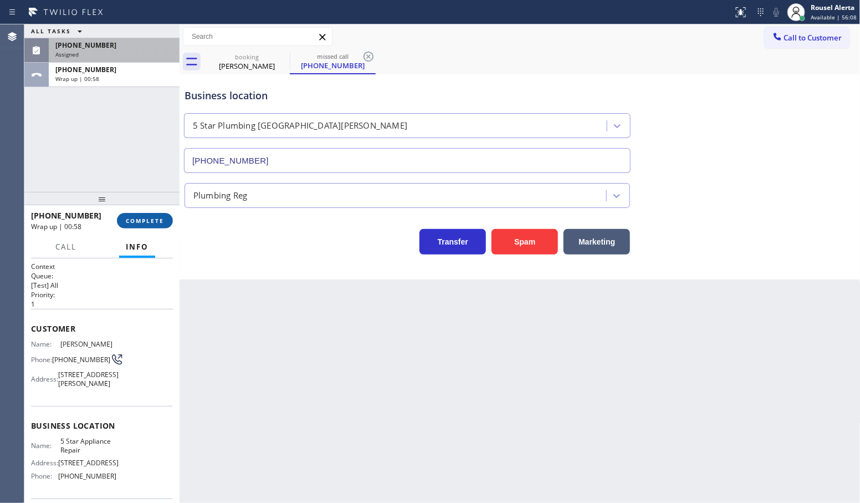
click at [139, 217] on span "COMPLETE" at bounding box center [145, 221] width 38 height 8
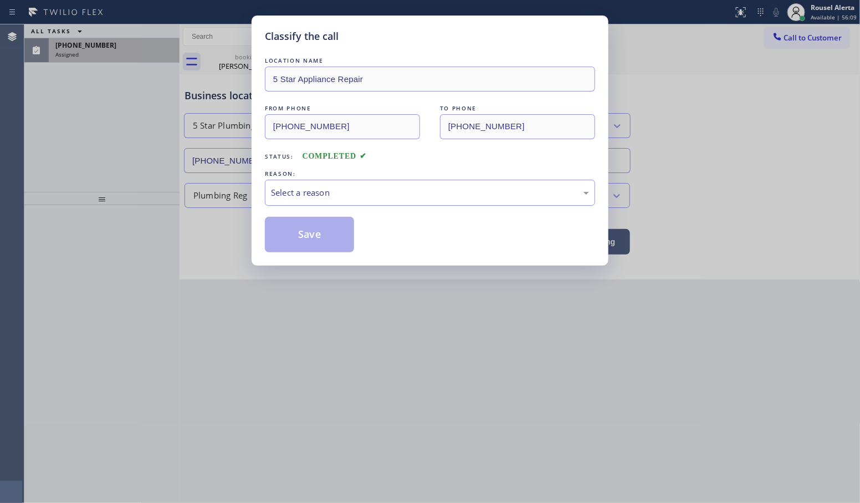
click at [375, 195] on div "Select a reason" at bounding box center [430, 192] width 318 height 13
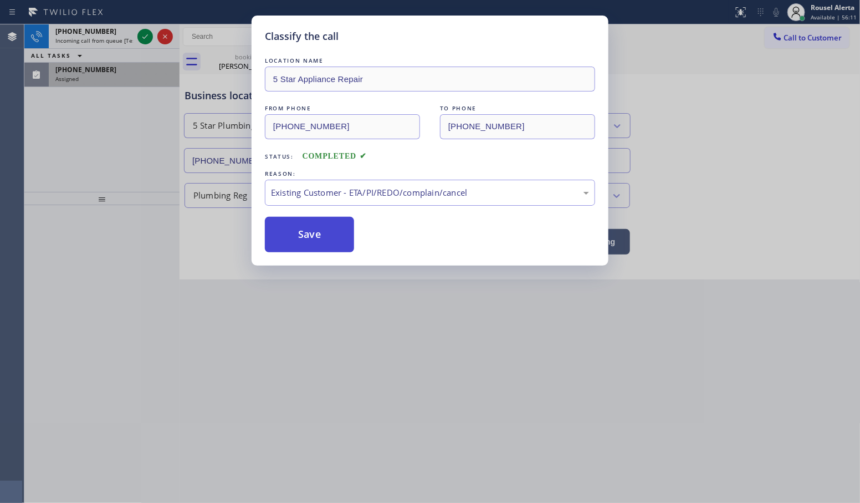
click at [337, 239] on button "Save" at bounding box center [309, 234] width 89 height 35
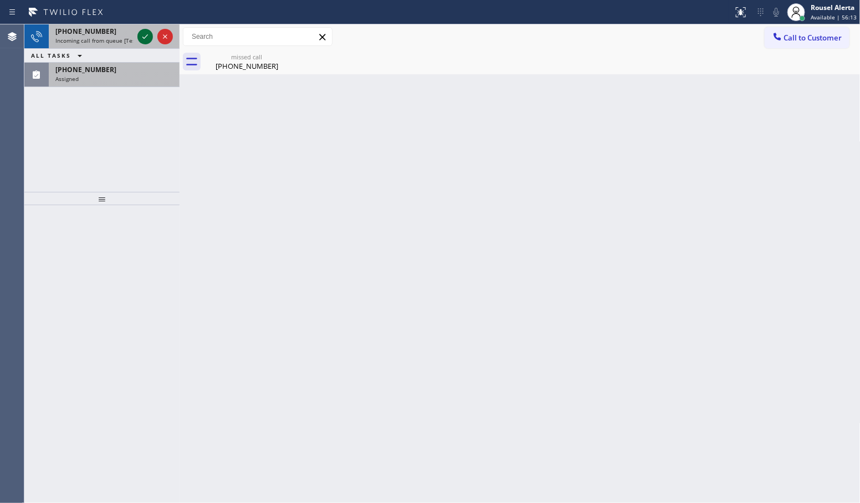
click at [139, 36] on icon at bounding box center [145, 36] width 13 height 13
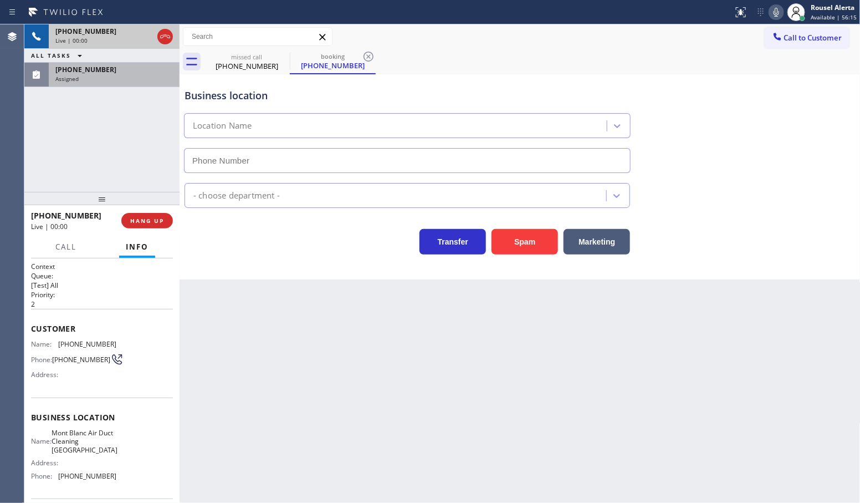
type input "[PHONE_NUMBER]"
click at [512, 244] on button "Spam" at bounding box center [525, 241] width 67 height 25
click at [129, 85] on div "[PHONE_NUMBER] Assigned" at bounding box center [112, 75] width 126 height 24
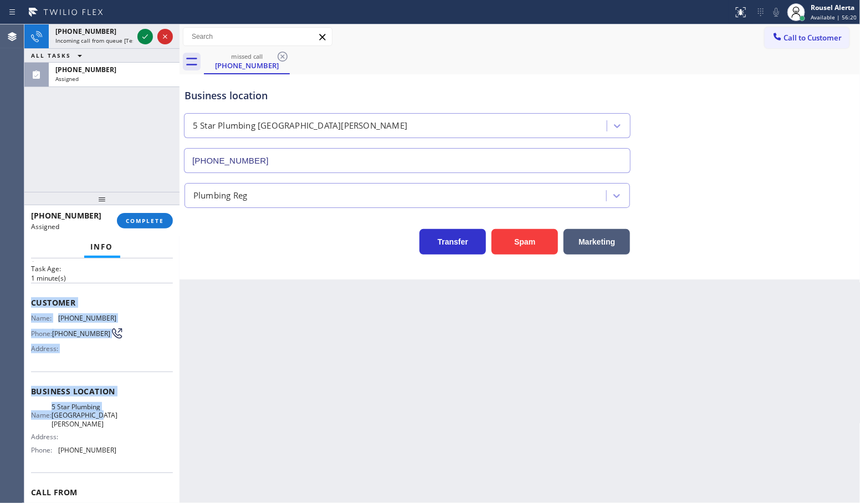
scroll to position [69, 0]
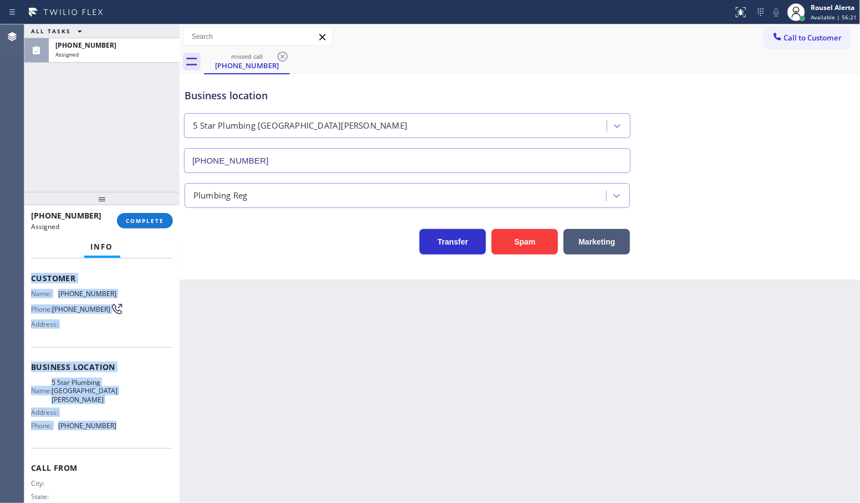
drag, startPoint x: 25, startPoint y: 348, endPoint x: 125, endPoint y: 437, distance: 133.5
click at [125, 437] on div "Context Queue: Plumbing Priority: 0 Task Age: [DEMOGRAPHIC_DATA] minute(s) Cust…" at bounding box center [101, 380] width 155 height 245
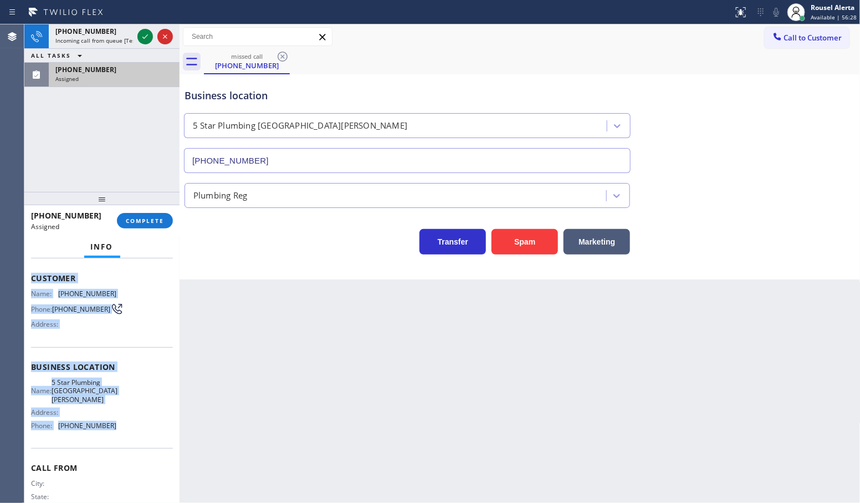
click at [140, 78] on div "Assigned" at bounding box center [114, 79] width 118 height 8
click at [149, 218] on span "COMPLETE" at bounding box center [145, 221] width 38 height 8
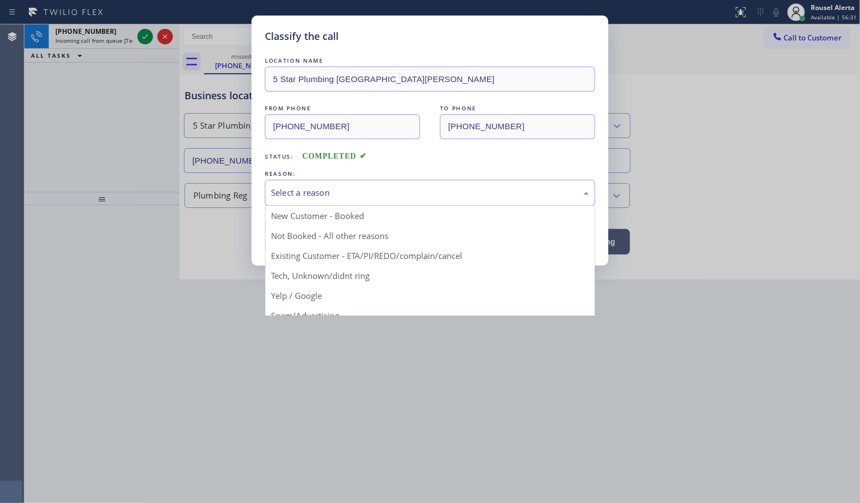
click at [283, 195] on div "Select a reason" at bounding box center [430, 192] width 318 height 13
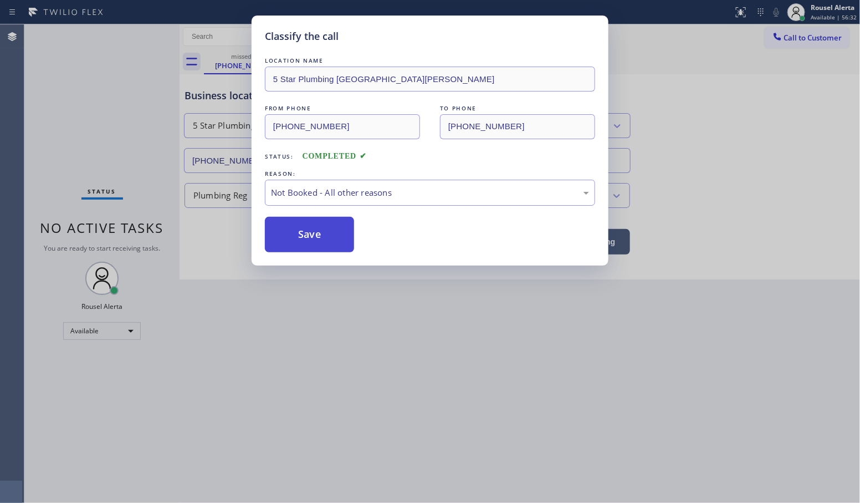
click at [303, 247] on button "Save" at bounding box center [309, 234] width 89 height 35
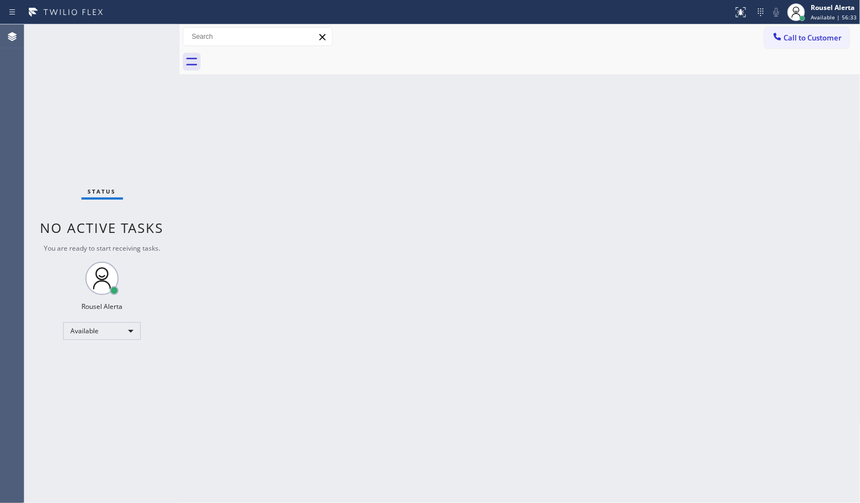
click at [126, 35] on div "Status No active tasks You are ready to start receiving tasks. Rousel Alerta Av…" at bounding box center [101, 263] width 155 height 478
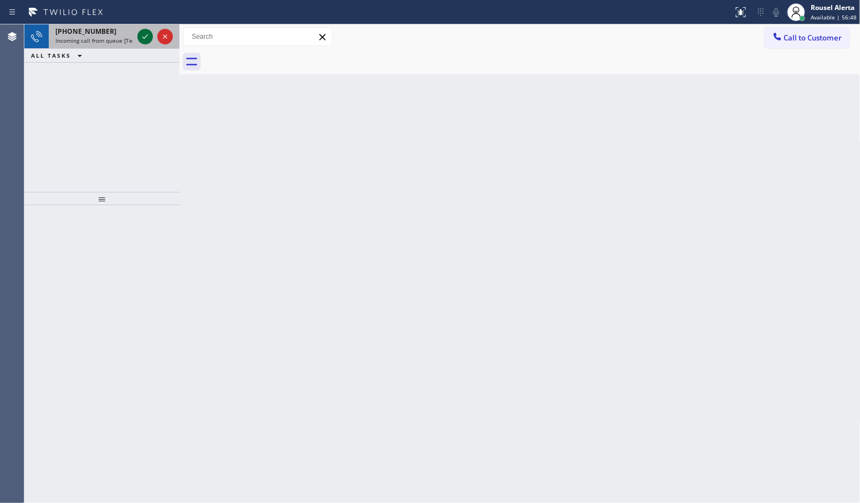
click at [141, 36] on icon at bounding box center [145, 36] width 13 height 13
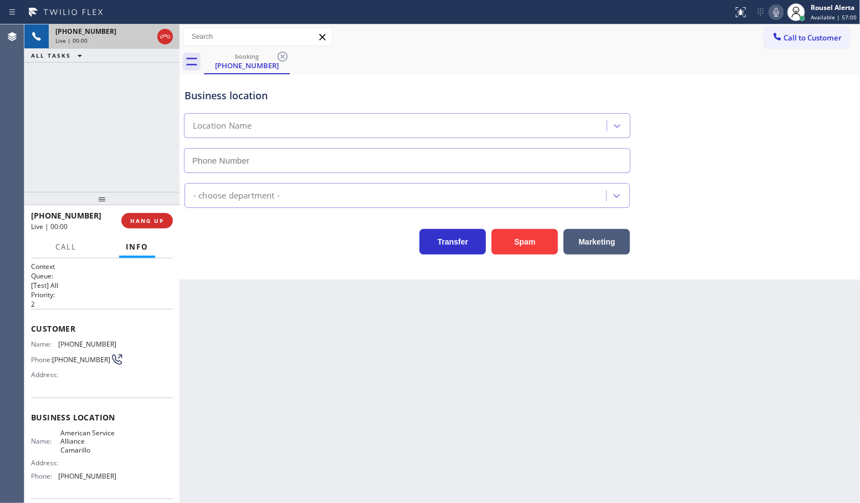
type input "[PHONE_NUMBER]"
click at [522, 250] on button "Spam" at bounding box center [525, 241] width 67 height 25
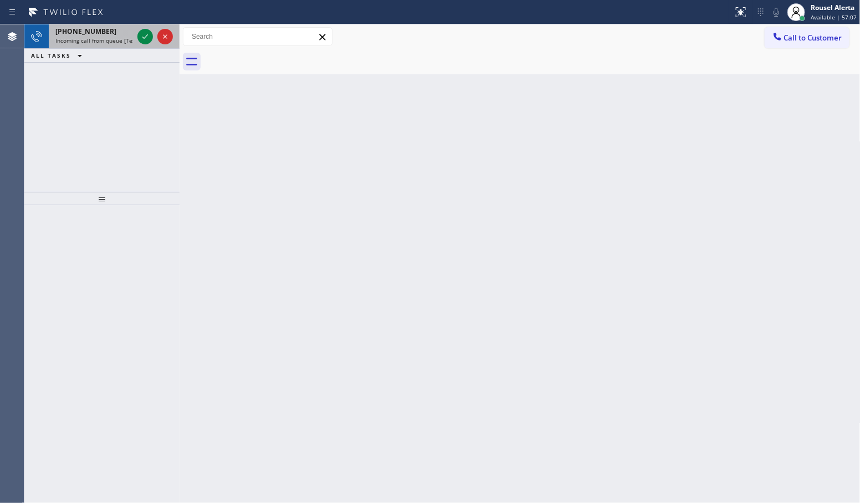
drag, startPoint x: 116, startPoint y: 28, endPoint x: 140, endPoint y: 32, distance: 23.5
click at [118, 28] on div "[PHONE_NUMBER]" at bounding box center [94, 31] width 78 height 9
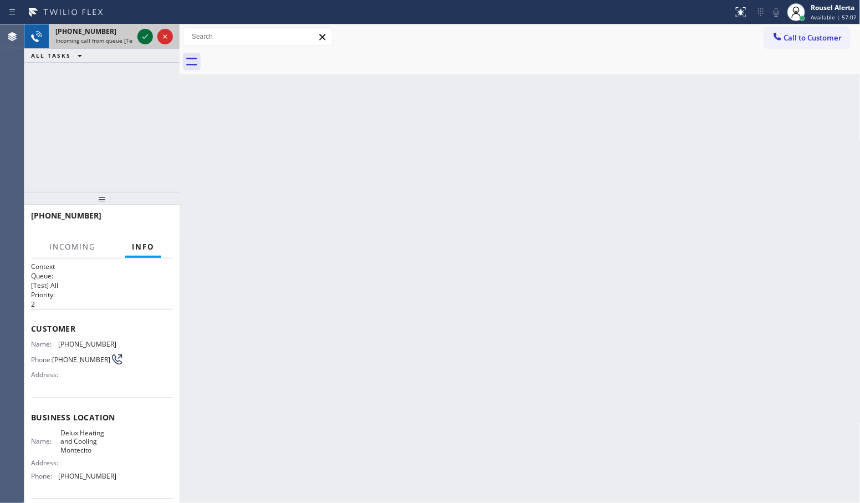
click at [142, 32] on icon at bounding box center [145, 36] width 13 height 13
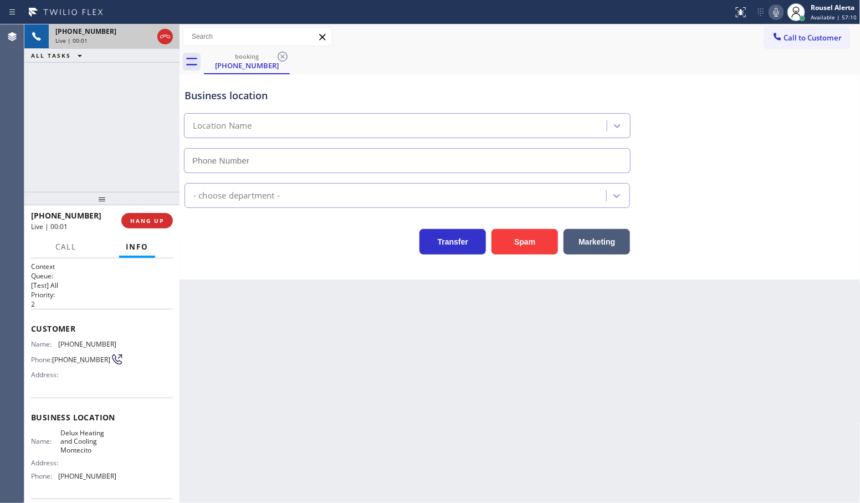
type input "[PHONE_NUMBER]"
click at [512, 252] on button "Spam" at bounding box center [525, 241] width 67 height 25
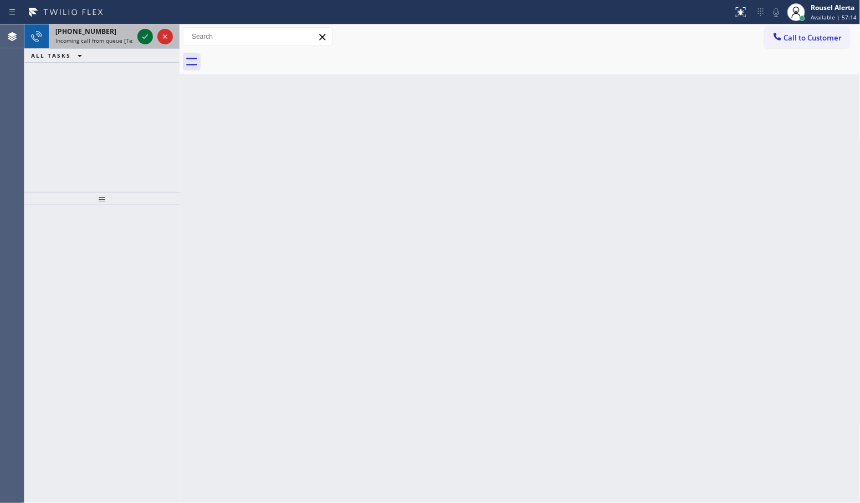
click at [145, 28] on div at bounding box center [155, 36] width 40 height 24
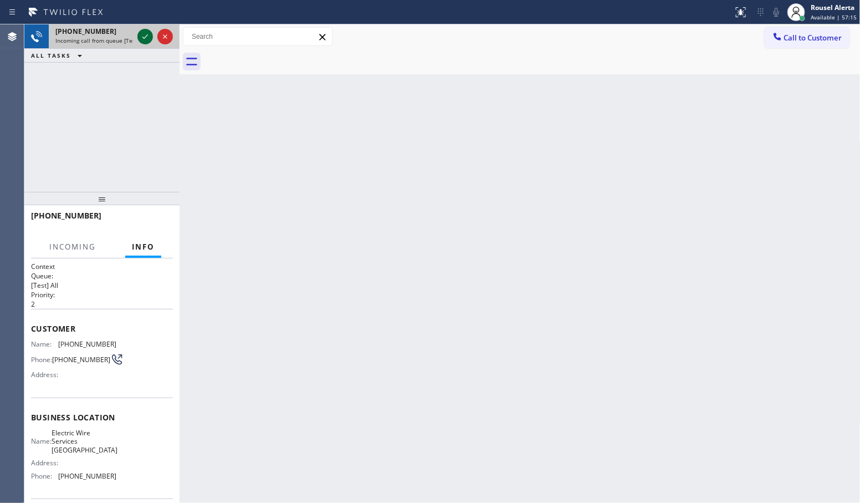
click at [145, 32] on icon at bounding box center [145, 36] width 13 height 13
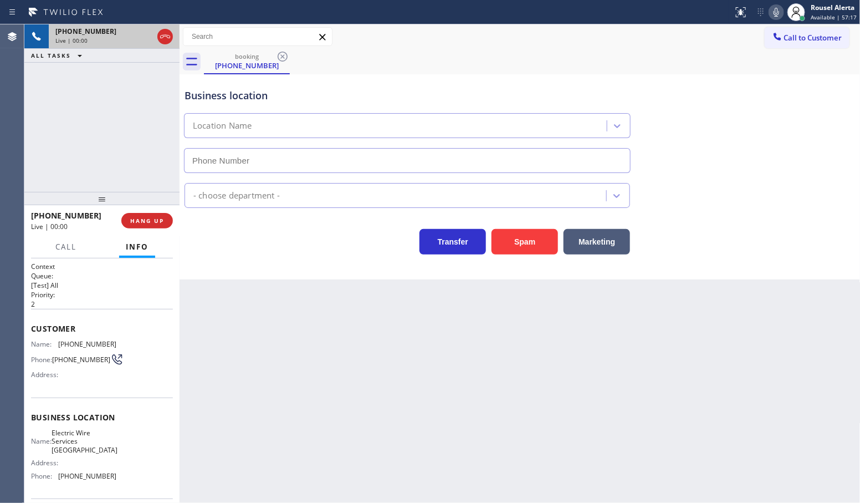
type input "[PHONE_NUMBER]"
click at [512, 246] on button "Spam" at bounding box center [525, 241] width 67 height 25
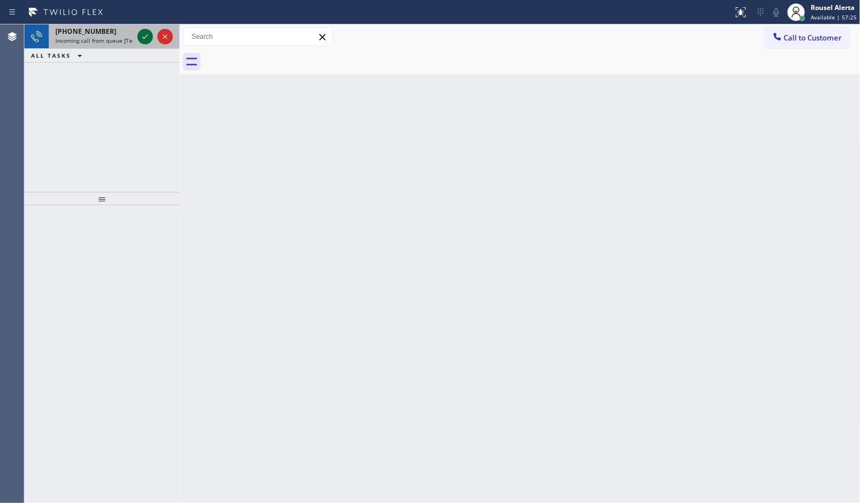
click at [140, 31] on icon at bounding box center [145, 36] width 13 height 13
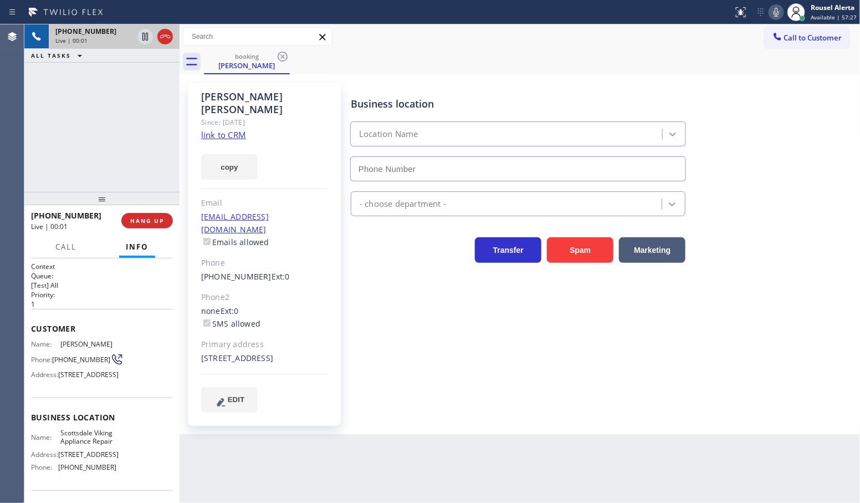
type input "[PHONE_NUMBER]"
click at [228, 129] on link "link to CRM" at bounding box center [223, 134] width 45 height 11
click at [145, 38] on icon at bounding box center [145, 36] width 13 height 13
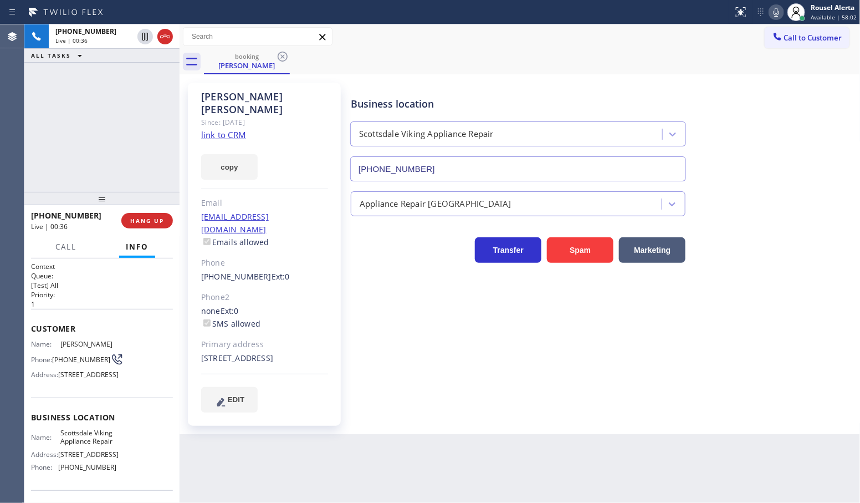
click at [780, 10] on icon at bounding box center [776, 12] width 13 height 13
click at [103, 109] on div "[PHONE_NUMBER] Live | 02:28 ALL TASKS ALL TASKS ACTIVE TASKS TASKS IN WRAP UP" at bounding box center [101, 107] width 155 height 167
click at [139, 39] on icon at bounding box center [145, 36] width 13 height 13
click at [778, 12] on icon at bounding box center [776, 12] width 13 height 13
click at [117, 97] on div "[PHONE_NUMBER] Live | 03:01 ALL TASKS ALL TASKS ACTIVE TASKS TASKS IN WRAP UP" at bounding box center [101, 107] width 155 height 167
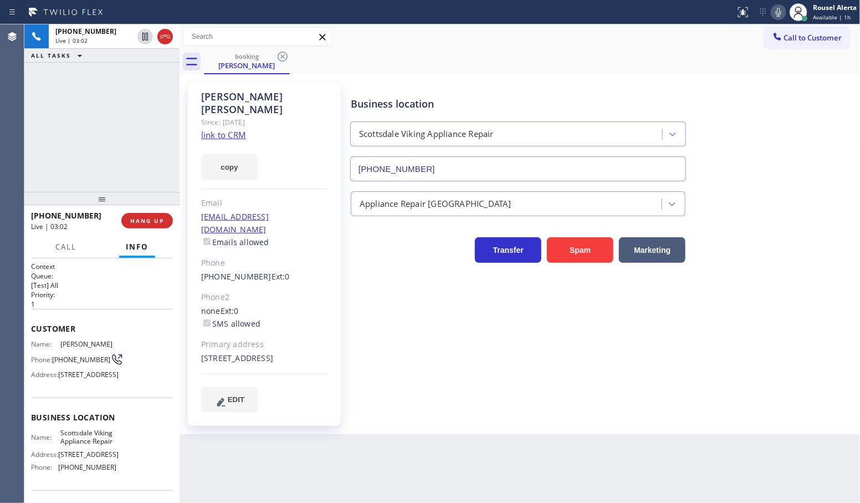
click at [373, 461] on div "Back to Dashboard Change Sender ID Customers Technicians Select a contact Outbo…" at bounding box center [520, 263] width 681 height 478
click at [143, 218] on span "HANG UP" at bounding box center [147, 221] width 34 height 8
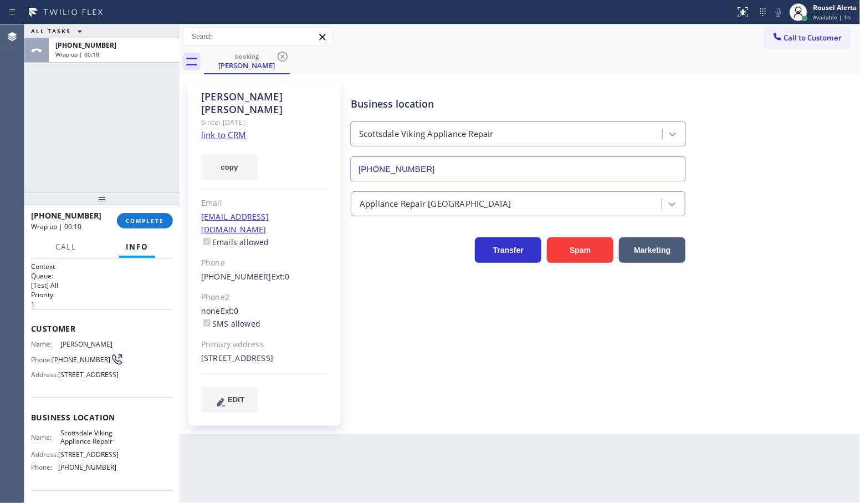
click at [123, 114] on div "ALL TASKS ALL TASKS ACTIVE TASKS TASKS IN WRAP UP [PHONE_NUMBER] Wrap up | 00:10" at bounding box center [101, 107] width 155 height 167
click at [144, 215] on button "COMPLETE" at bounding box center [145, 221] width 56 height 16
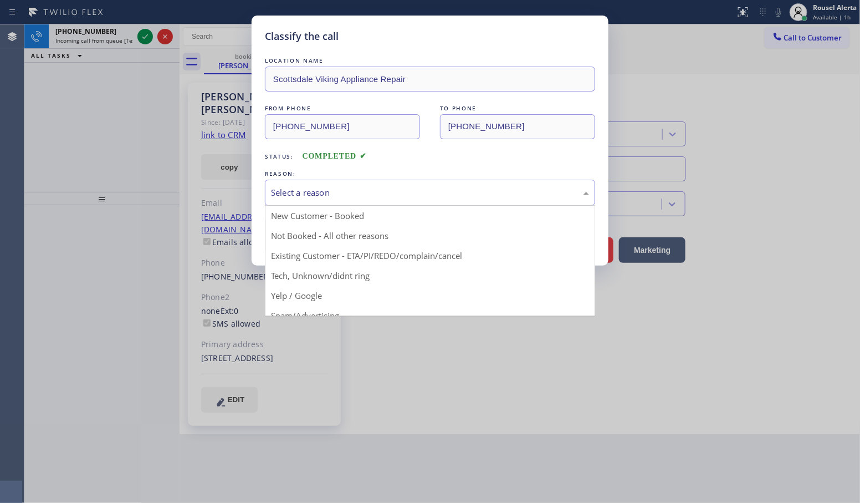
click at [365, 190] on div "Select a reason" at bounding box center [430, 192] width 318 height 13
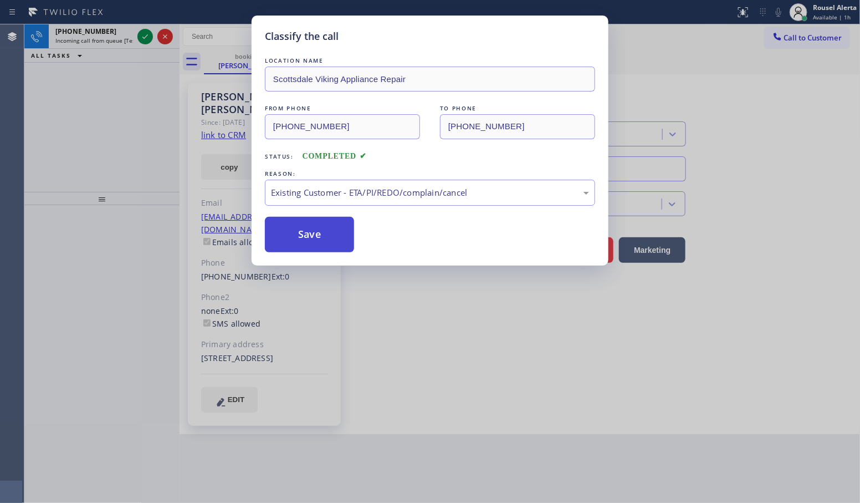
click at [324, 237] on button "Save" at bounding box center [309, 234] width 89 height 35
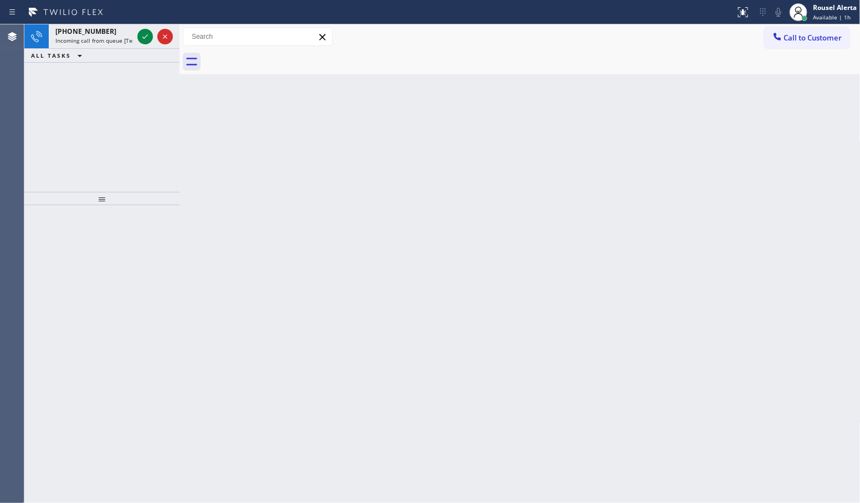
click at [390, 392] on div "Back to Dashboard Change Sender ID Customers Technicians Select a contact Outbo…" at bounding box center [520, 263] width 681 height 478
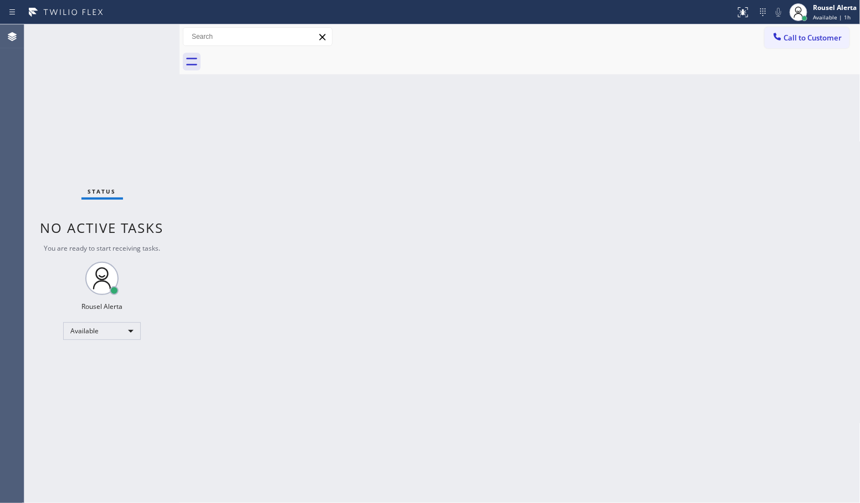
click at [215, 182] on div "Back to Dashboard Change Sender ID Customers Technicians Select a contact Outbo…" at bounding box center [520, 263] width 681 height 478
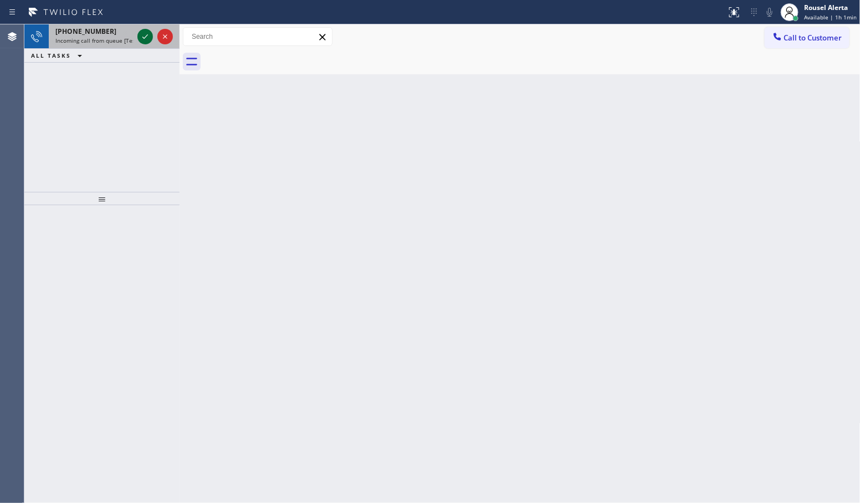
click at [145, 39] on icon at bounding box center [145, 36] width 13 height 13
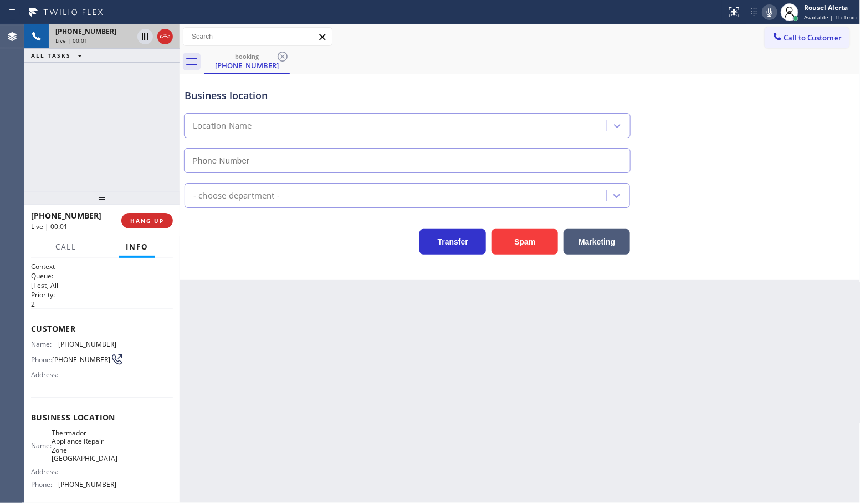
type input "[PHONE_NUMBER]"
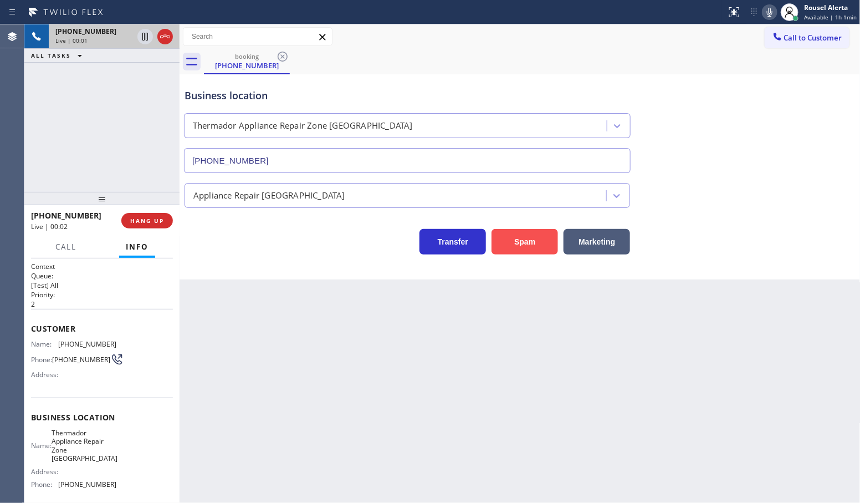
click at [517, 244] on button "Spam" at bounding box center [525, 241] width 67 height 25
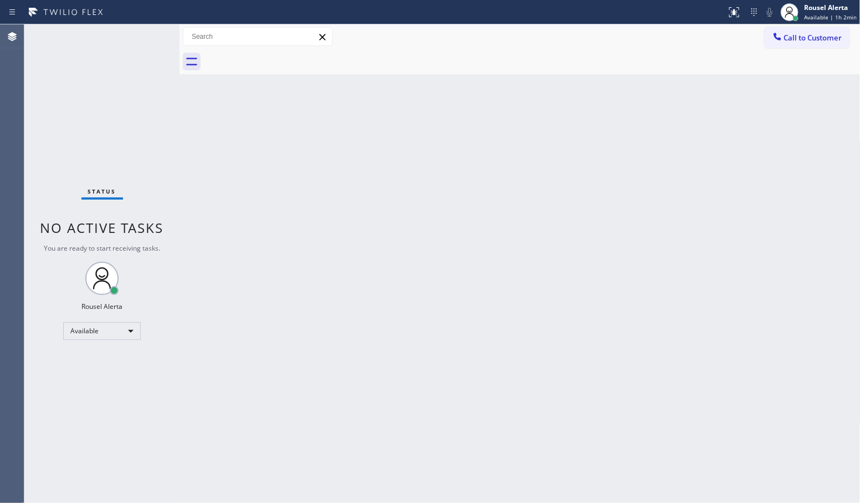
click at [122, 34] on div "Status No active tasks You are ready to start receiving tasks. Rousel Alerta Av…" at bounding box center [101, 263] width 155 height 478
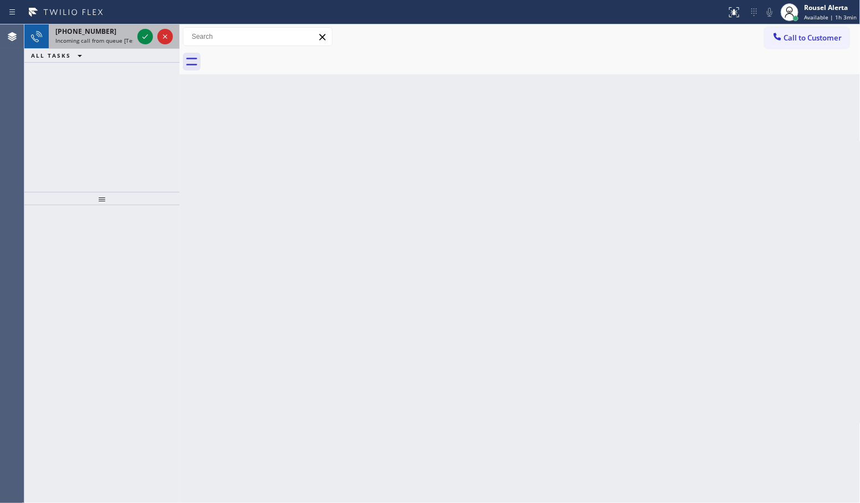
drag, startPoint x: 121, startPoint y: 43, endPoint x: 133, endPoint y: 37, distance: 13.4
click at [121, 43] on span "Incoming call from queue [Test] All" at bounding box center [101, 41] width 92 height 8
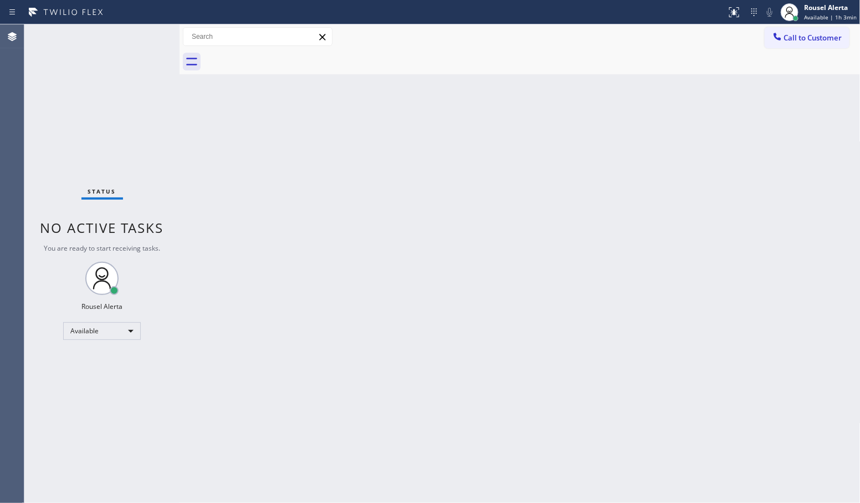
click at [139, 35] on div "Status No active tasks You are ready to start receiving tasks. Rousel Alerta Av…" at bounding box center [101, 263] width 155 height 478
click at [140, 35] on div "Status No active tasks You are ready to start receiving tasks. Rousel Alerta Av…" at bounding box center [101, 263] width 155 height 478
click at [142, 38] on div "Status No active tasks You are ready to start receiving tasks. Rousel Alerta Av…" at bounding box center [101, 263] width 155 height 478
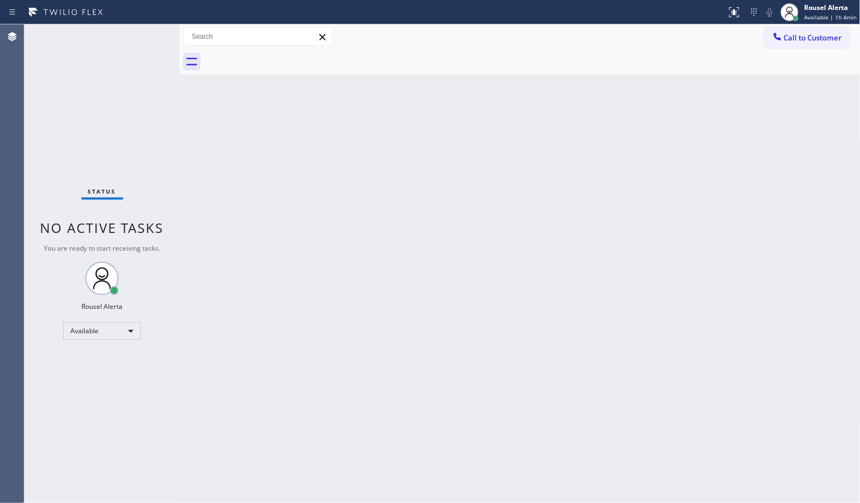
click at [139, 29] on div "Status No active tasks You are ready to start receiving tasks. Rousel Alerta Av…" at bounding box center [101, 263] width 155 height 478
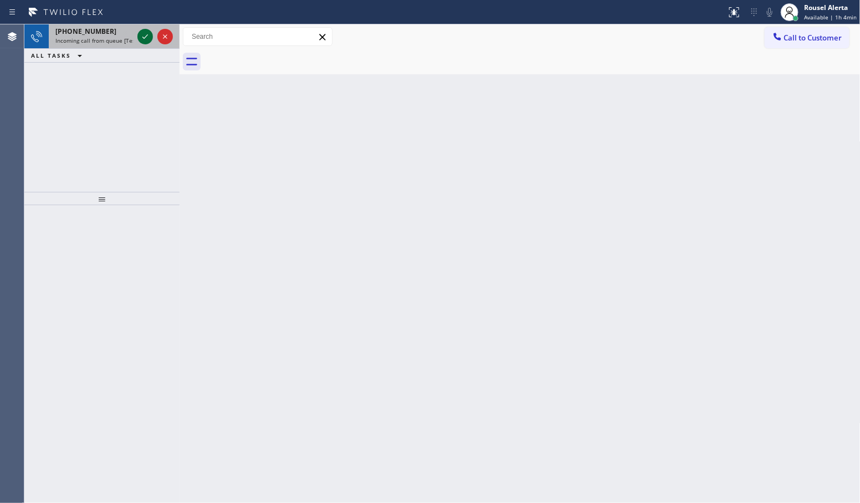
drag, startPoint x: 126, startPoint y: 40, endPoint x: 140, endPoint y: 34, distance: 14.9
click at [127, 40] on span "Incoming call from queue [Test] All" at bounding box center [101, 41] width 92 height 8
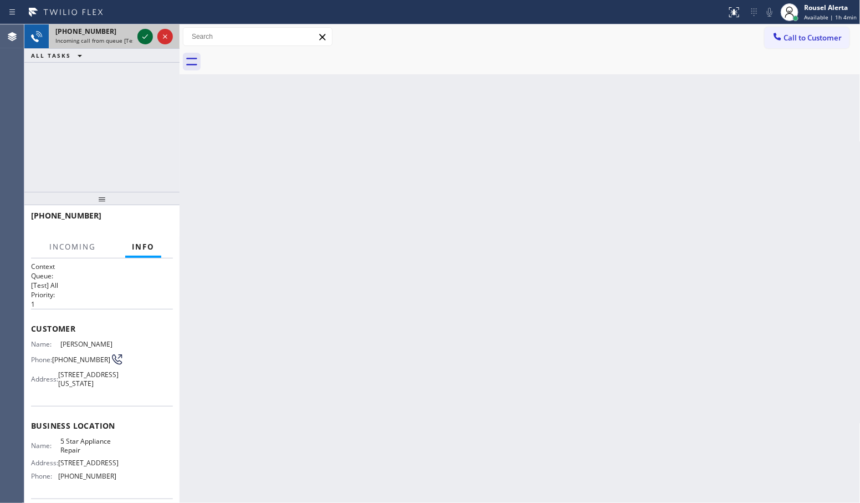
click at [140, 34] on icon at bounding box center [145, 36] width 13 height 13
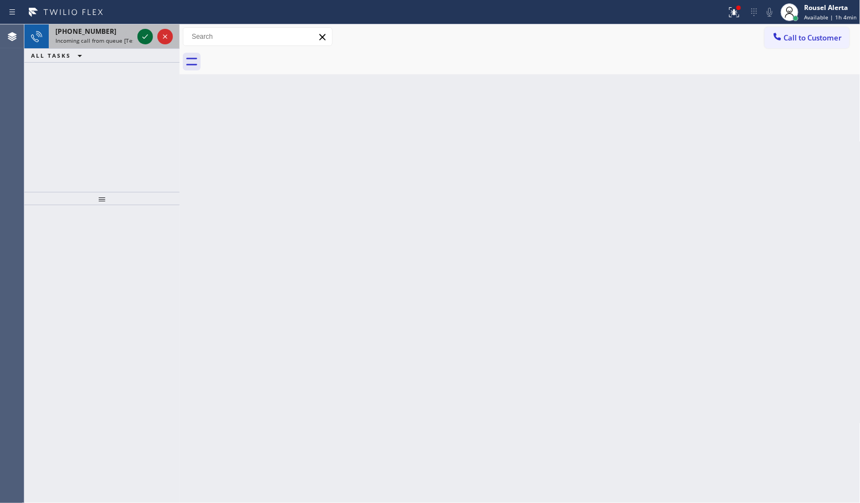
click at [140, 36] on icon at bounding box center [145, 36] width 13 height 13
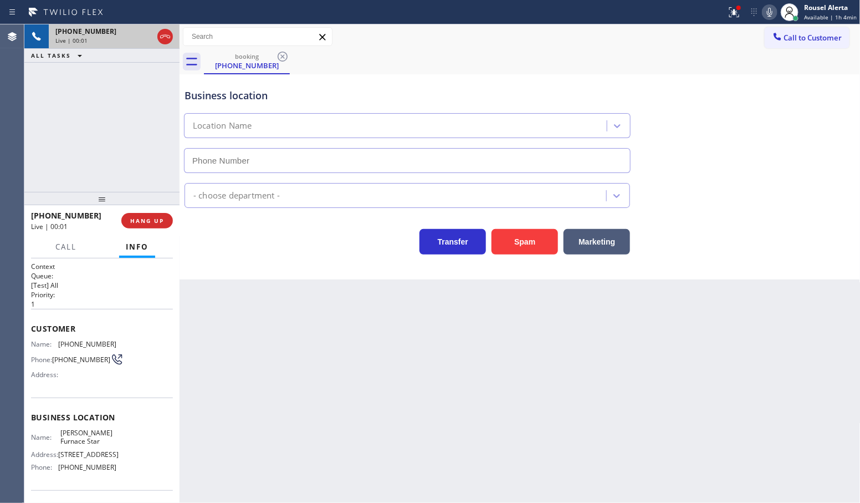
type input "[PHONE_NUMBER]"
click at [658, 23] on div "Status report Issue detected This issue could affect your workflow. Please cont…" at bounding box center [430, 12] width 860 height 24
drag, startPoint x: 741, startPoint y: 14, endPoint x: 736, endPoint y: 19, distance: 7.1
click at [740, 16] on icon at bounding box center [734, 12] width 13 height 13
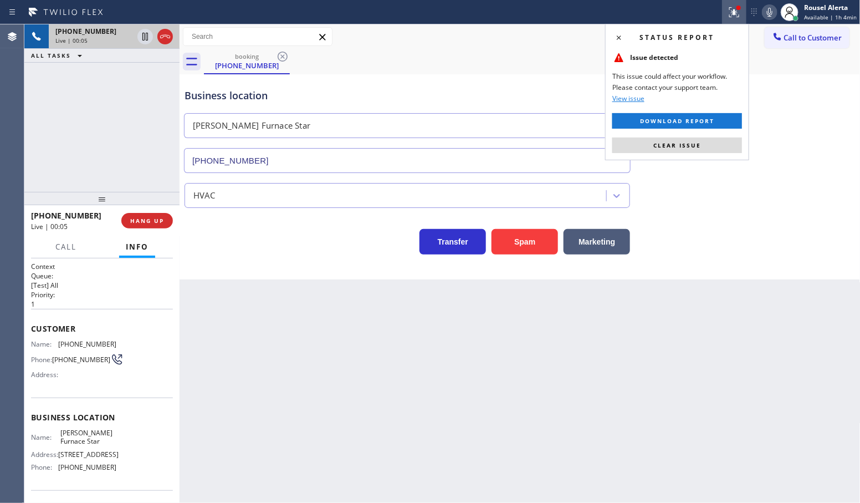
drag, startPoint x: 696, startPoint y: 145, endPoint x: 709, endPoint y: 145, distance: 13.9
click at [697, 145] on span "Clear issue" at bounding box center [677, 145] width 48 height 8
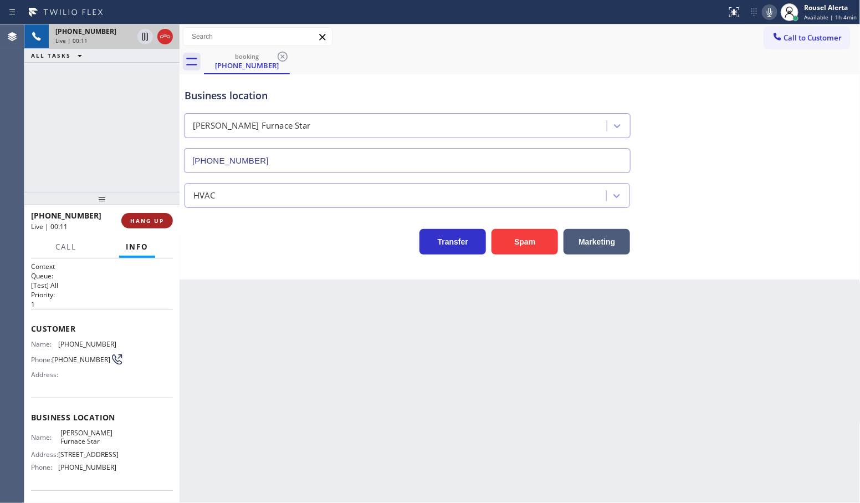
click at [167, 219] on button "HANG UP" at bounding box center [147, 221] width 52 height 16
click at [155, 225] on button "HANG UP" at bounding box center [147, 221] width 52 height 16
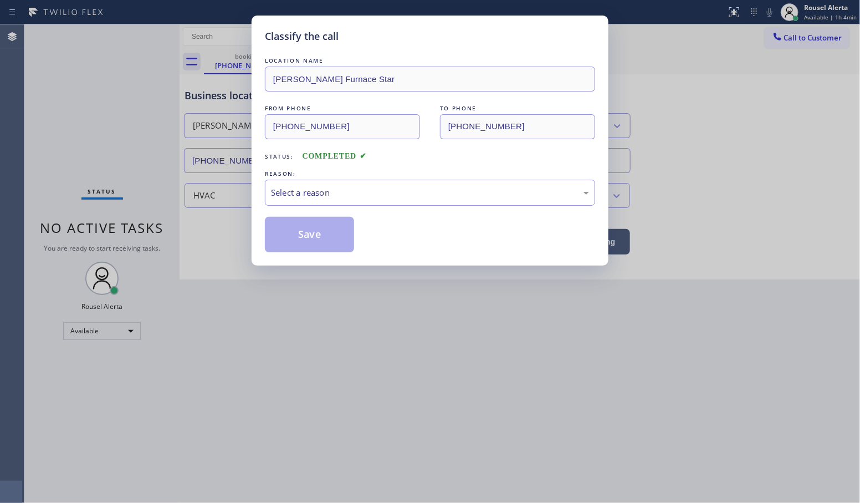
click at [155, 225] on div "Classify the call LOCATION NAME [PERSON_NAME] Star FROM PHONE [PHONE_NUMBER] TO…" at bounding box center [430, 251] width 860 height 503
click at [297, 188] on div "Select a reason" at bounding box center [430, 192] width 318 height 13
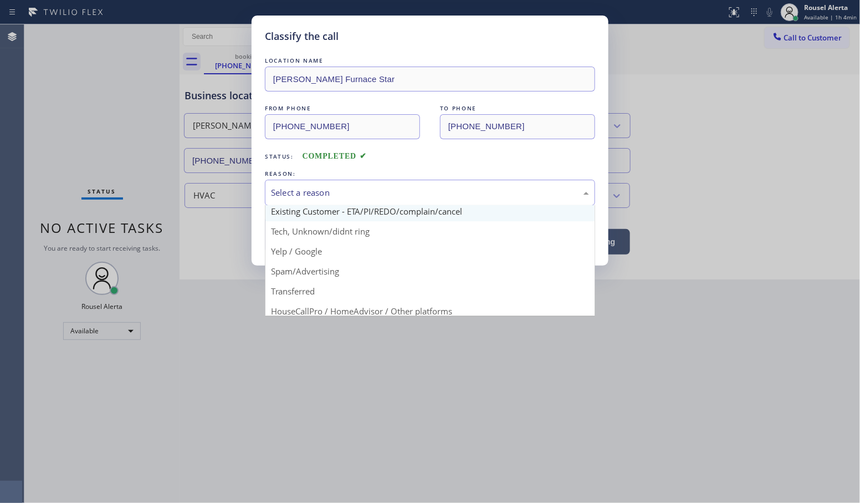
scroll to position [69, 0]
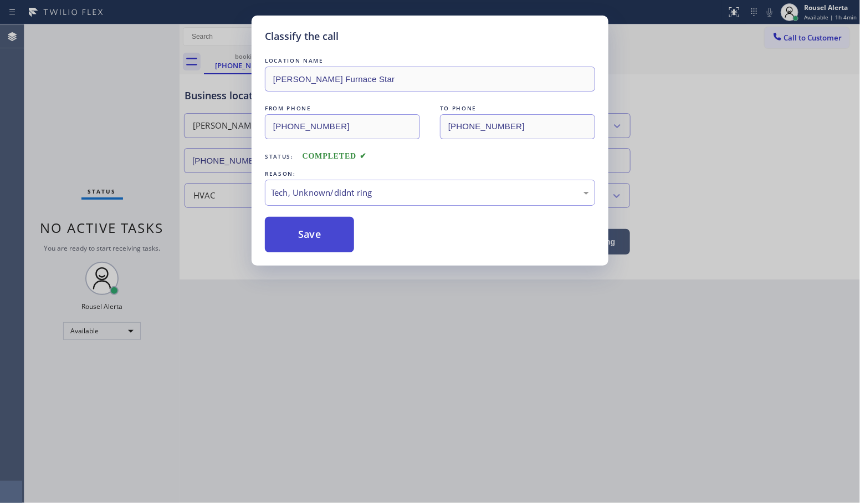
click at [320, 238] on button "Save" at bounding box center [309, 234] width 89 height 35
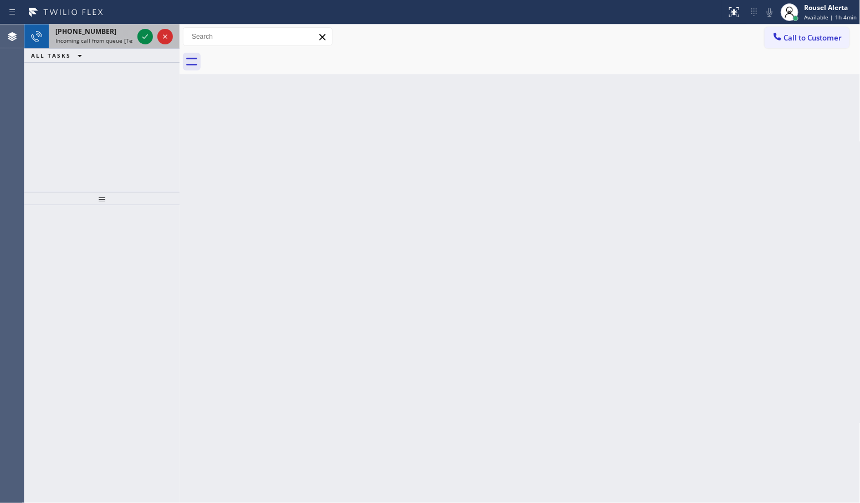
click at [114, 40] on span "Incoming call from queue [Test] All" at bounding box center [101, 41] width 92 height 8
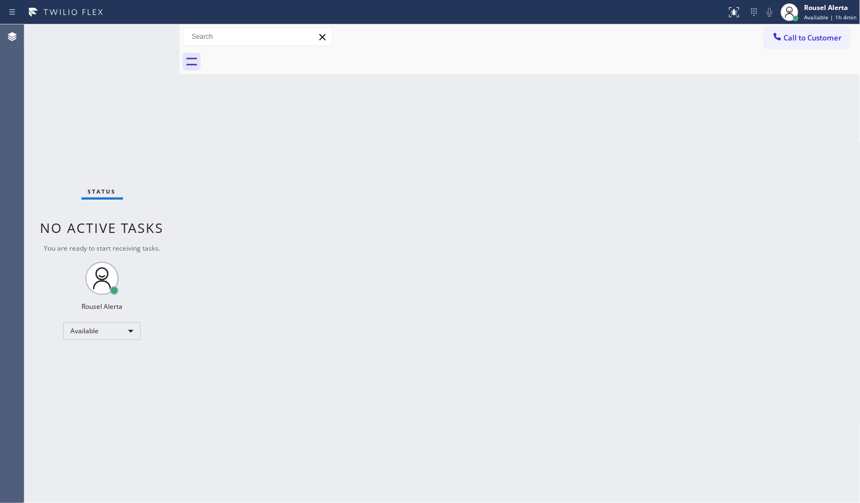
drag, startPoint x: 408, startPoint y: 236, endPoint x: 415, endPoint y: 241, distance: 8.3
click at [414, 241] on div "Back to Dashboard Change Sender ID Customers Technicians Select a contact Outbo…" at bounding box center [520, 263] width 681 height 478
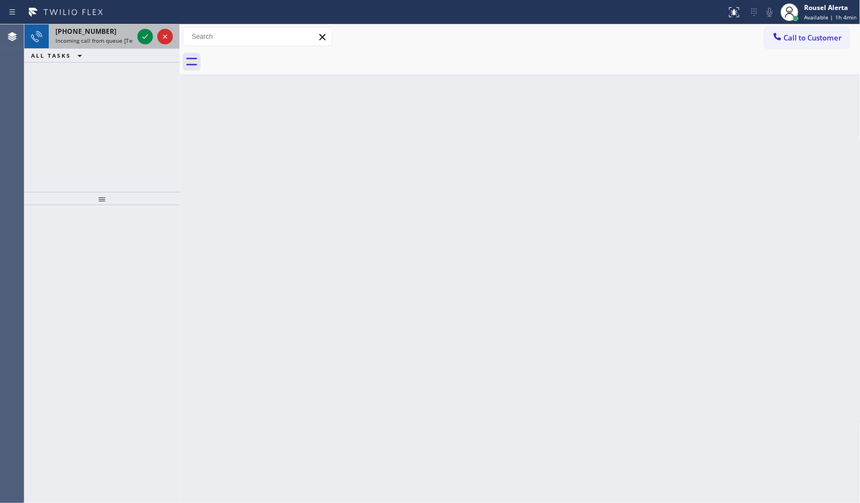
drag, startPoint x: 125, startPoint y: 37, endPoint x: 134, endPoint y: 33, distance: 9.5
click at [125, 37] on span "Incoming call from queue [Test] All" at bounding box center [101, 41] width 92 height 8
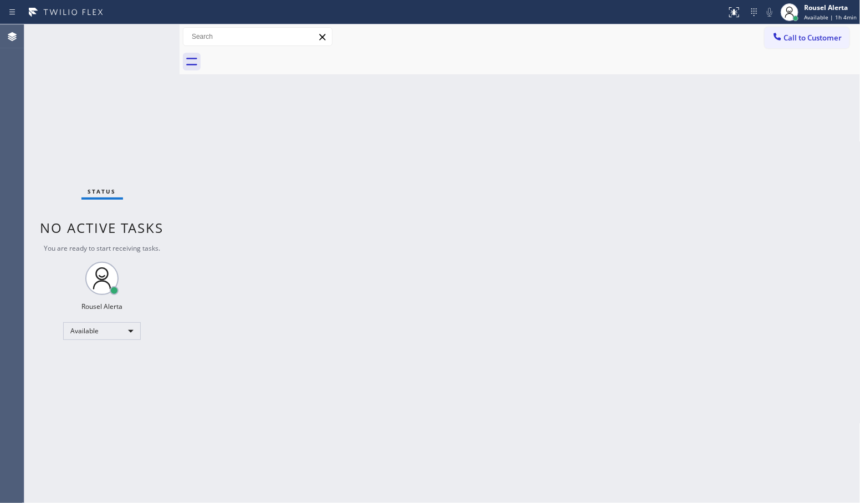
click at [139, 32] on div "Status No active tasks You are ready to start receiving tasks. Rousel Alerta Av…" at bounding box center [101, 263] width 155 height 478
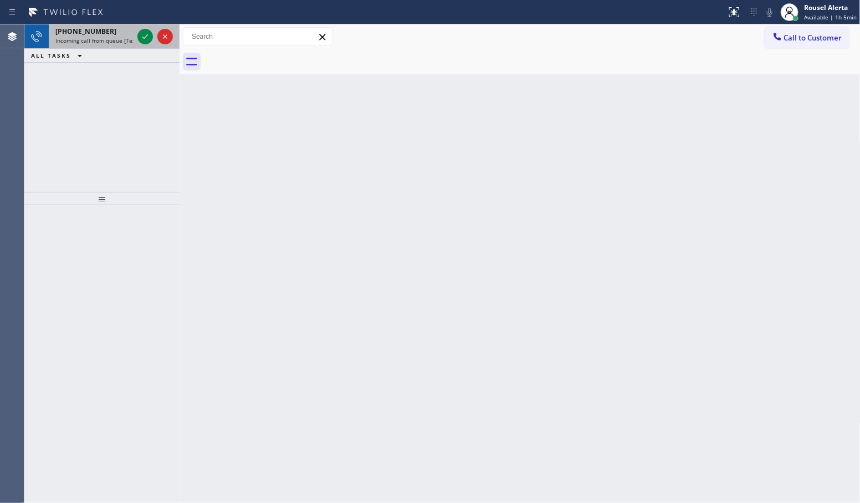
click at [105, 39] on span "Incoming call from queue [Test] All" at bounding box center [101, 41] width 92 height 8
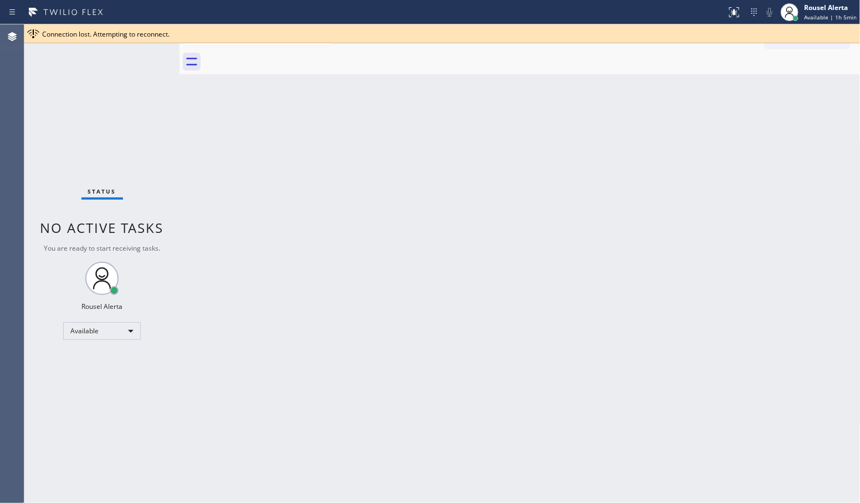
click at [123, 95] on div "Status No active tasks You are ready to start receiving tasks. Rousel Alerta Av…" at bounding box center [101, 263] width 155 height 478
click at [680, 94] on div "Back to Dashboard Change Sender ID Customers Technicians Select a contact Outbo…" at bounding box center [520, 263] width 681 height 478
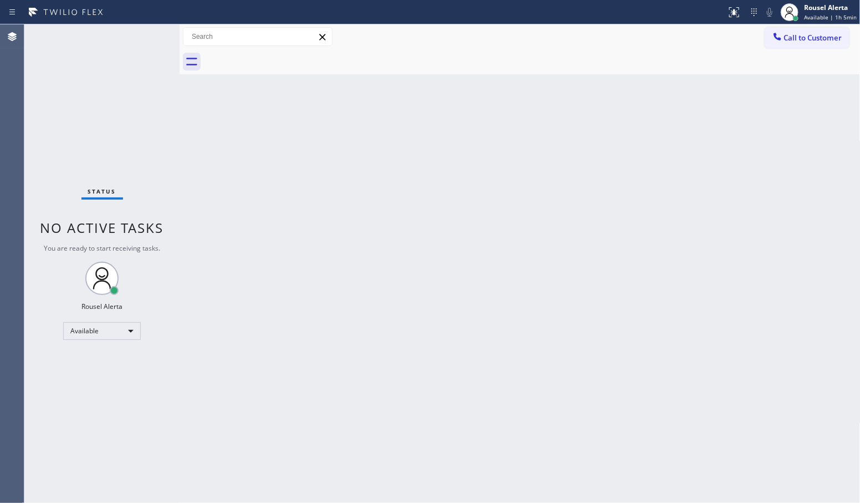
click at [301, 264] on div "Back to Dashboard Change Sender ID Customers Technicians Select a contact Outbo…" at bounding box center [520, 263] width 681 height 478
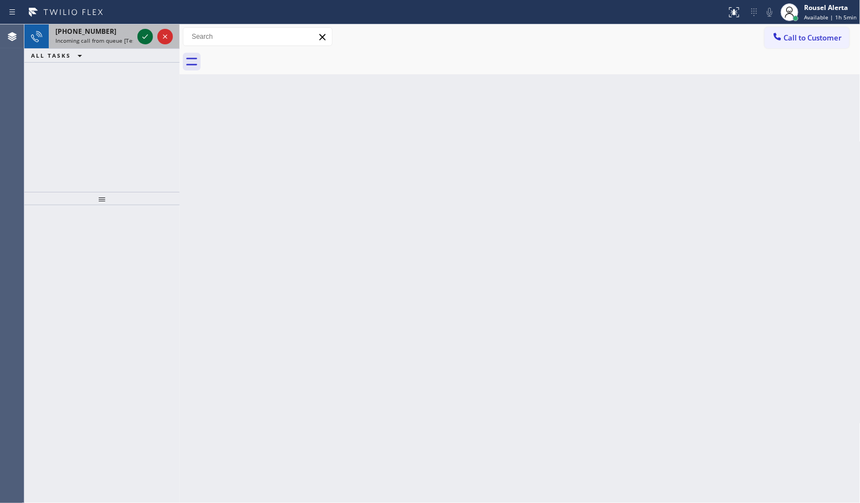
click at [142, 35] on icon at bounding box center [145, 36] width 13 height 13
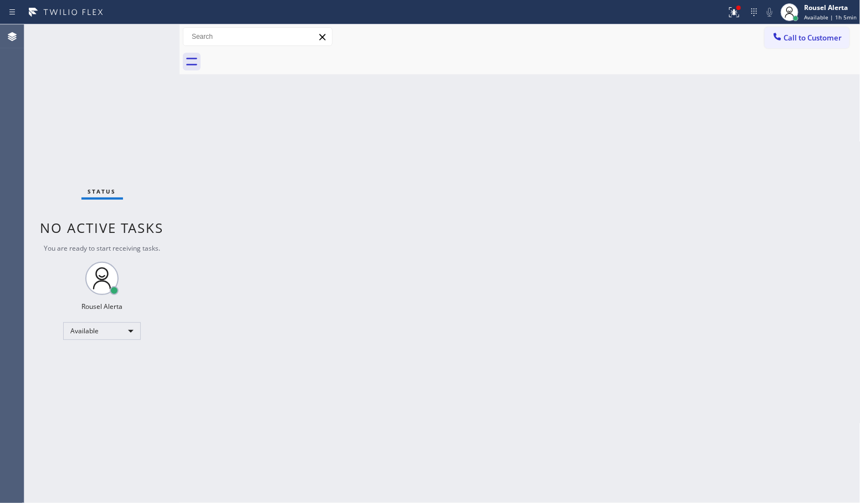
click at [142, 35] on div "Status No active tasks You are ready to start receiving tasks. Rousel Alerta Av…" at bounding box center [101, 263] width 155 height 478
drag, startPoint x: 142, startPoint y: 35, endPoint x: 212, endPoint y: 21, distance: 70.7
click at [159, 28] on div "Status No active tasks You are ready to start receiving tasks. Rousel Alerta Av…" at bounding box center [101, 263] width 155 height 478
click at [736, 13] on icon at bounding box center [732, 11] width 7 height 8
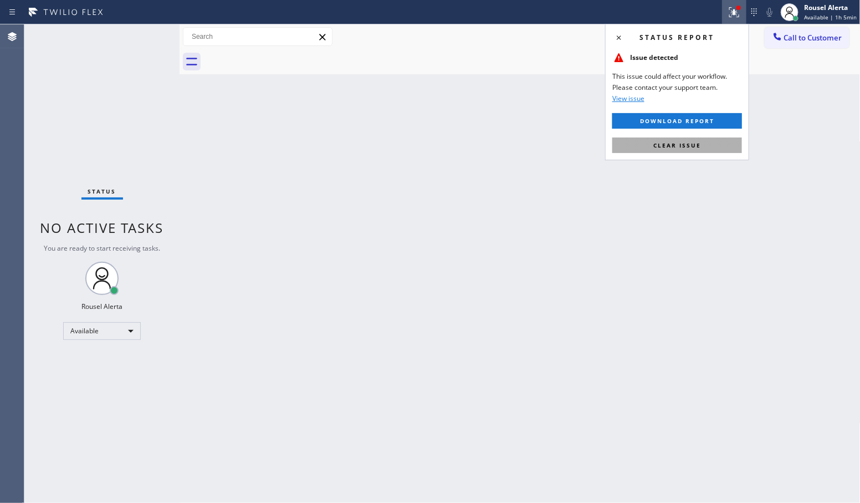
click at [680, 147] on span "Clear issue" at bounding box center [677, 145] width 48 height 8
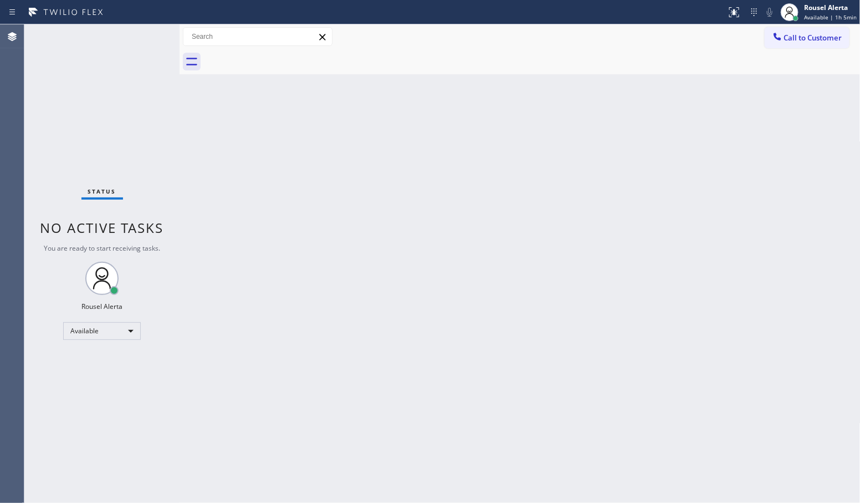
click at [680, 266] on div "Back to Dashboard Change Sender ID Customers Technicians Select a contact Outbo…" at bounding box center [520, 263] width 681 height 478
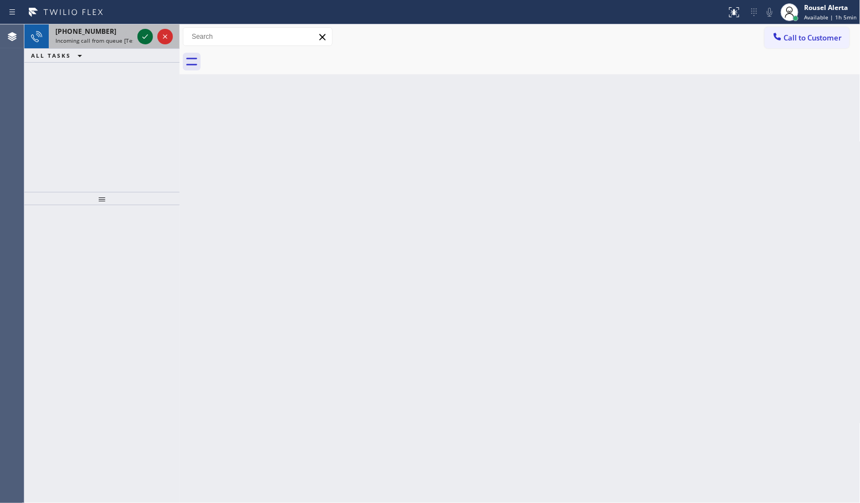
click at [137, 36] on div at bounding box center [145, 36] width 16 height 13
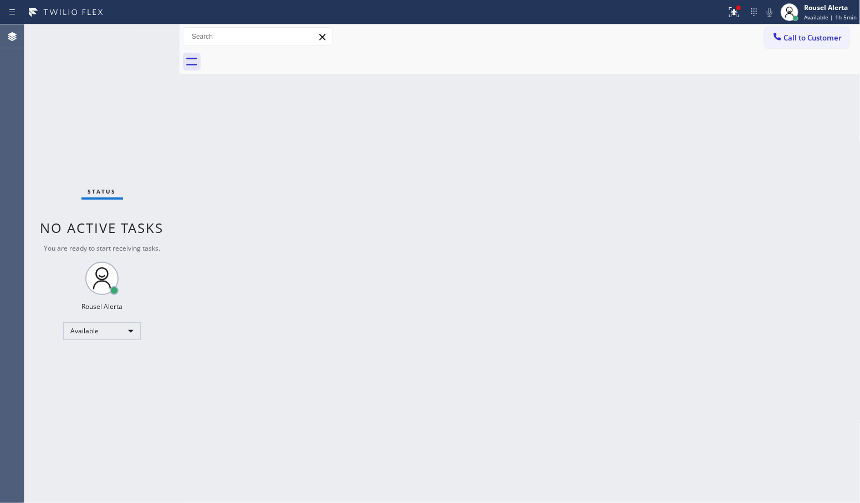
click at [139, 36] on div "Status No active tasks You are ready to start receiving tasks. Rousel Alerta Av…" at bounding box center [101, 263] width 155 height 478
click at [140, 36] on div "Status No active tasks You are ready to start receiving tasks. Rousel Alerta Av…" at bounding box center [101, 263] width 155 height 478
click at [141, 36] on div "Status No active tasks You are ready to start receiving tasks. Rousel Alerta Av…" at bounding box center [101, 263] width 155 height 478
click at [738, 12] on icon at bounding box center [734, 11] width 7 height 4
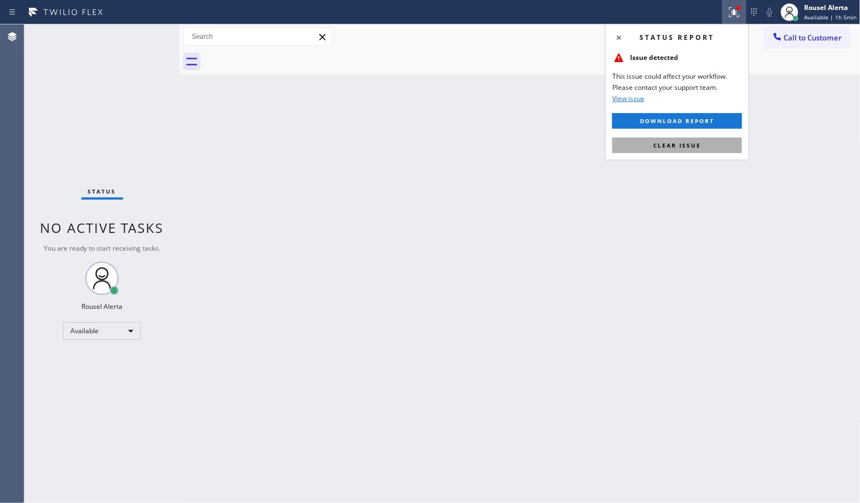
click at [700, 139] on button "Clear issue" at bounding box center [677, 145] width 130 height 16
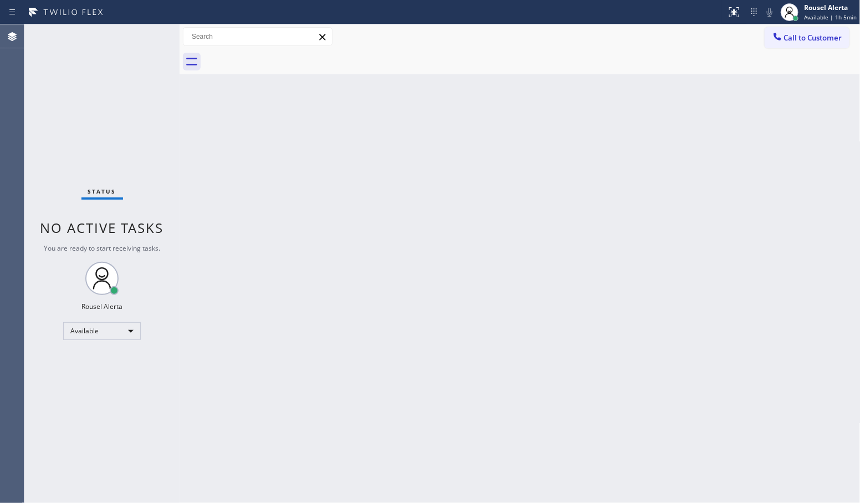
drag, startPoint x: 552, startPoint y: 188, endPoint x: 503, endPoint y: 190, distance: 48.8
click at [553, 191] on div "Back to Dashboard Change Sender ID Customers Technicians Select a contact Outbo…" at bounding box center [520, 263] width 681 height 478
click at [445, 270] on div "Back to Dashboard Change Sender ID Customers Technicians Select a contact Outbo…" at bounding box center [520, 263] width 681 height 478
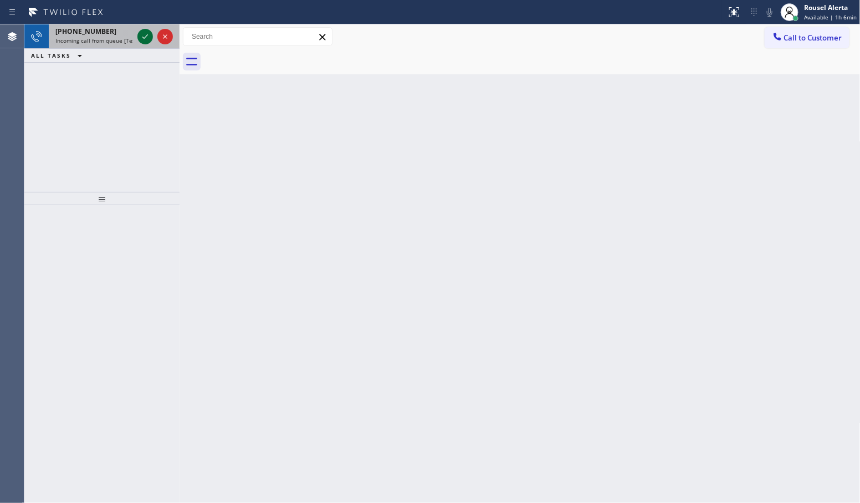
click at [142, 37] on icon at bounding box center [145, 36] width 13 height 13
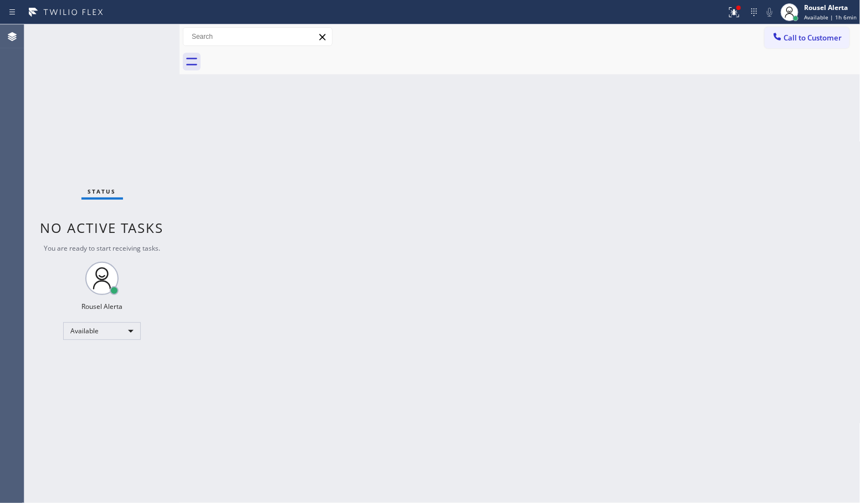
click at [141, 45] on div "Status No active tasks You are ready to start receiving tasks. Rousel Alerta Av…" at bounding box center [101, 263] width 155 height 478
click at [142, 43] on div "Status No active tasks You are ready to start receiving tasks. Rousel Alerta Av…" at bounding box center [101, 263] width 155 height 478
click at [738, 12] on icon at bounding box center [734, 11] width 7 height 4
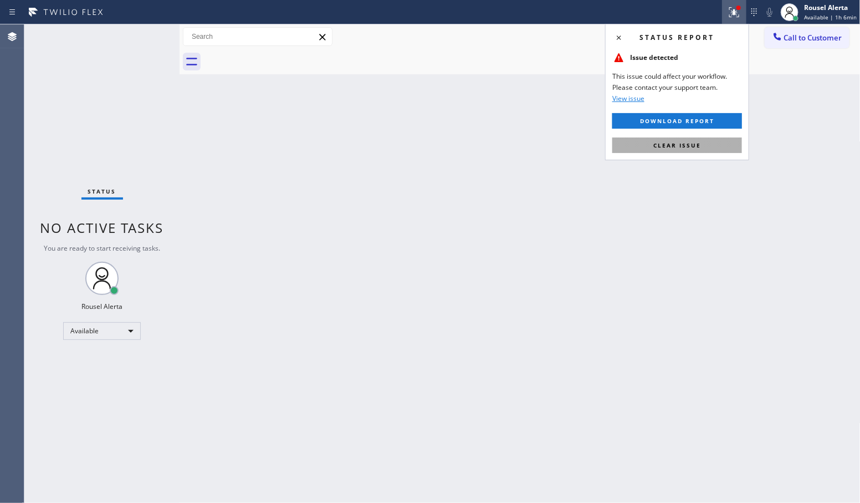
click at [721, 153] on button "Clear issue" at bounding box center [677, 145] width 130 height 16
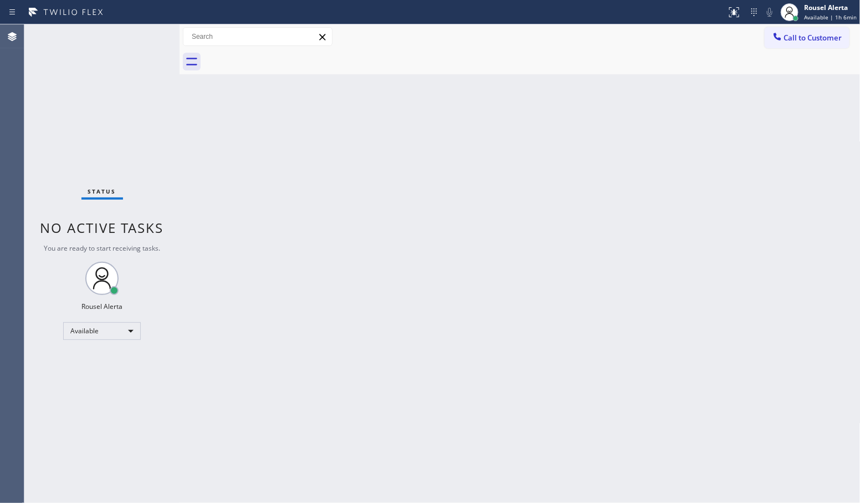
drag, startPoint x: 721, startPoint y: 336, endPoint x: 723, endPoint y: 344, distance: 8.6
click at [723, 344] on div "Back to Dashboard Change Sender ID Customers Technicians Select a contact Outbo…" at bounding box center [520, 263] width 681 height 478
click at [141, 28] on div "Status No active tasks You are ready to start receiving tasks. Rousel Alerta Av…" at bounding box center [101, 263] width 155 height 478
click at [338, 180] on div "Back to Dashboard Change Sender ID Customers Technicians Select a contact Outbo…" at bounding box center [520, 263] width 681 height 478
click at [570, 269] on div "Back to Dashboard Change Sender ID Customers Technicians Select a contact Outbo…" at bounding box center [520, 263] width 681 height 478
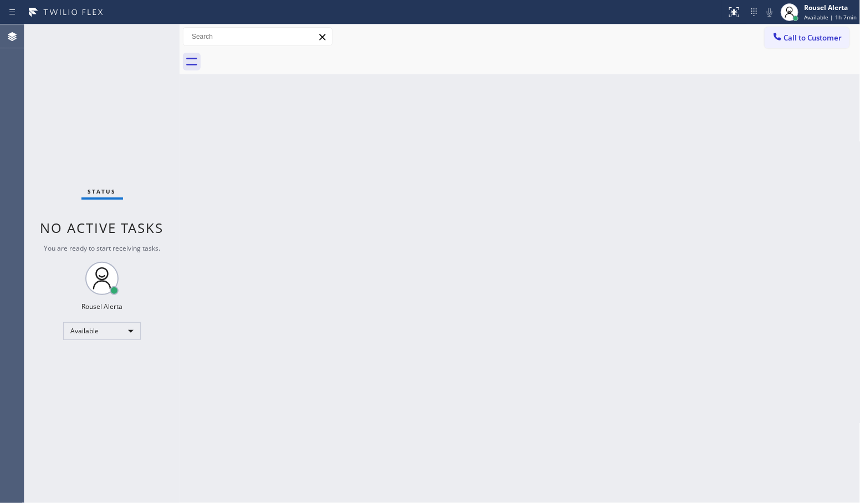
click at [304, 334] on div "Back to Dashboard Change Sender ID Customers Technicians Select a contact Outbo…" at bounding box center [520, 263] width 681 height 478
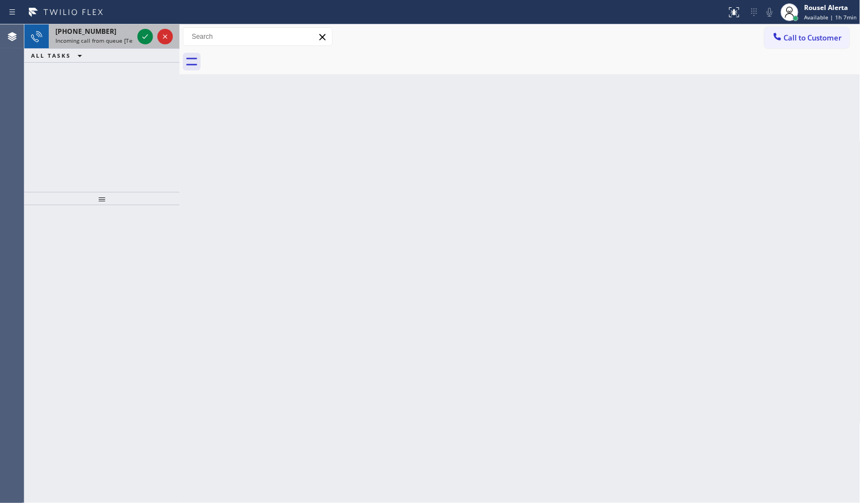
drag, startPoint x: 120, startPoint y: 39, endPoint x: 133, endPoint y: 40, distance: 12.8
click at [120, 39] on span "Incoming call from queue [Test] All" at bounding box center [101, 41] width 92 height 8
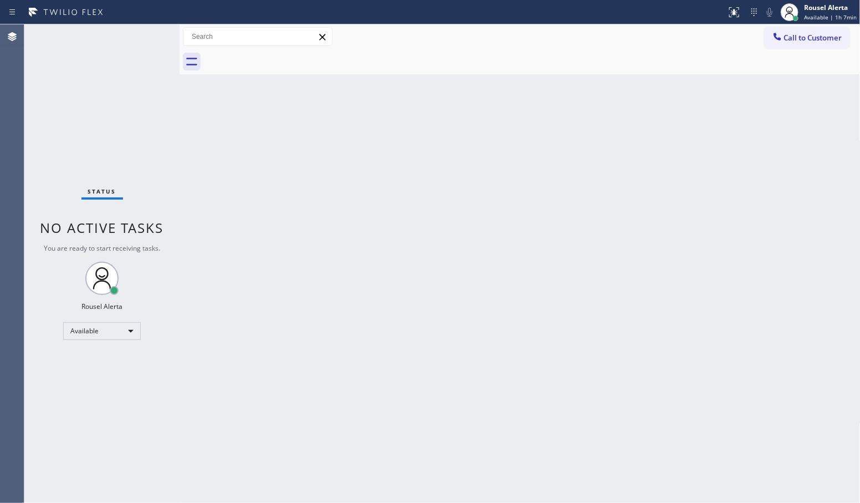
click at [292, 242] on div "Back to Dashboard Change Sender ID Customers Technicians Select a contact Outbo…" at bounding box center [520, 263] width 681 height 478
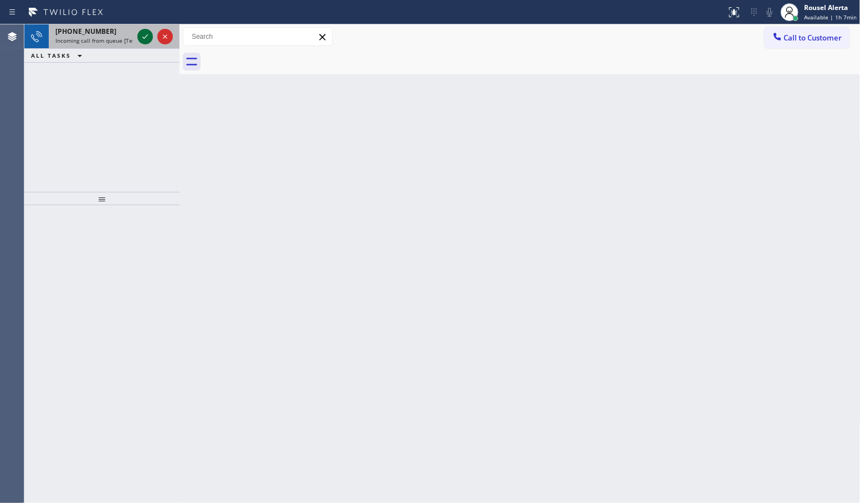
click at [141, 42] on icon at bounding box center [145, 36] width 13 height 13
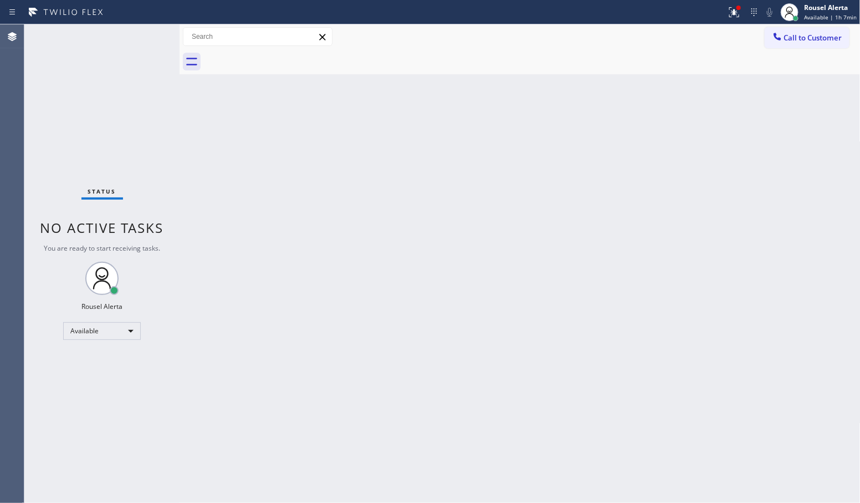
click at [141, 42] on div "Status No active tasks You are ready to start receiving tasks. Rousel Alerta Av…" at bounding box center [101, 263] width 155 height 478
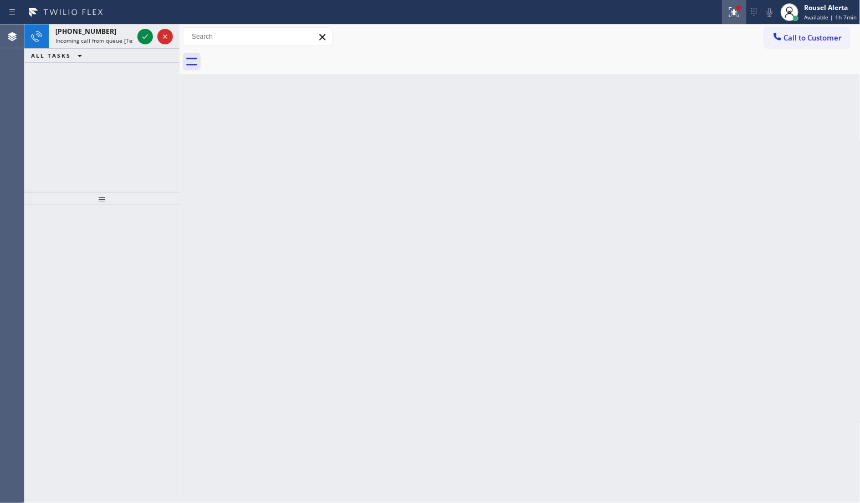
click at [735, 18] on icon at bounding box center [734, 12] width 13 height 13
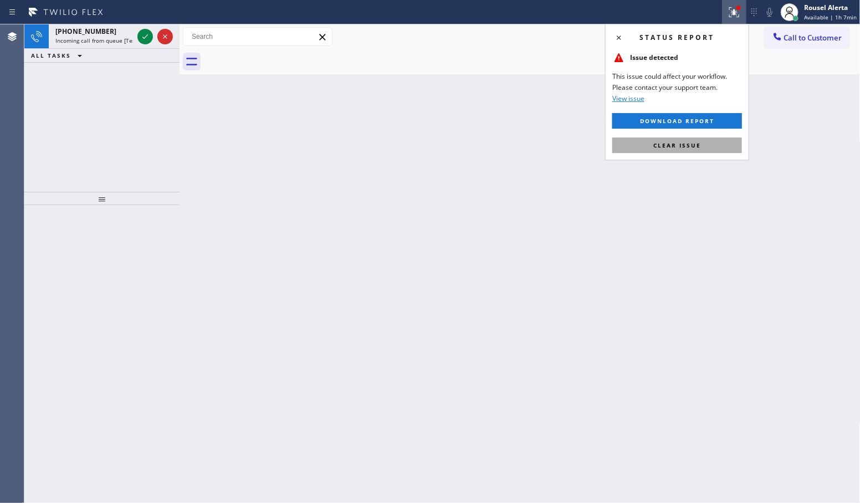
click at [687, 146] on span "Clear issue" at bounding box center [677, 145] width 48 height 8
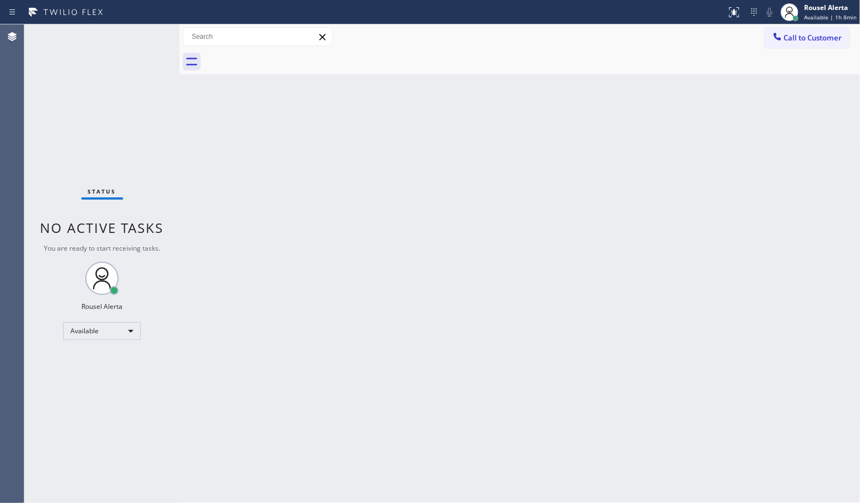
click at [111, 36] on div "Status No active tasks You are ready to start receiving tasks. Rousel Alerta Av…" at bounding box center [101, 263] width 155 height 478
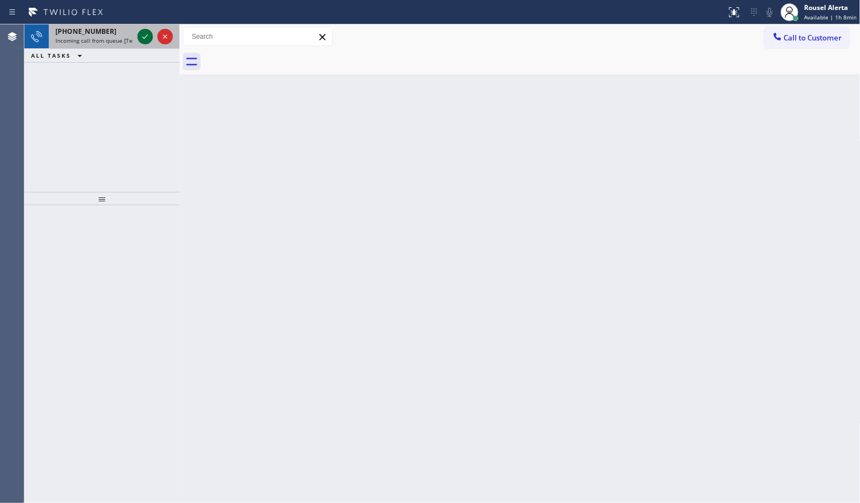
drag, startPoint x: 100, startPoint y: 30, endPoint x: 140, endPoint y: 35, distance: 39.6
click at [101, 30] on div "[PHONE_NUMBER]" at bounding box center [94, 31] width 78 height 9
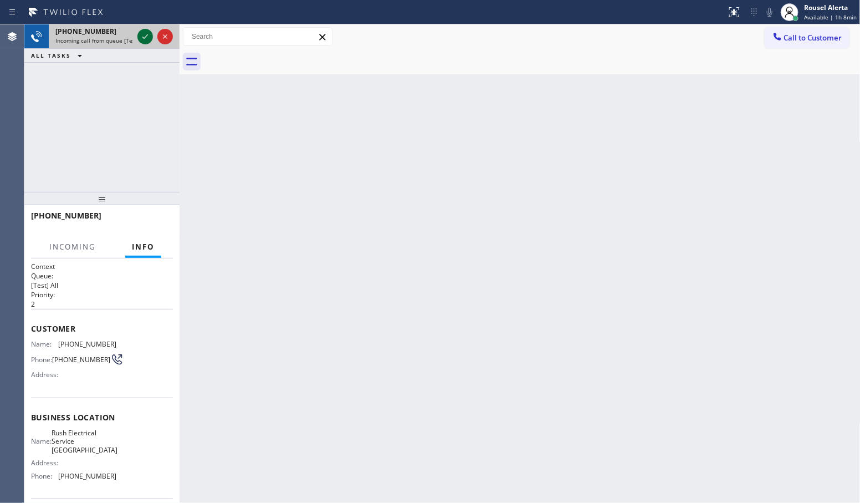
click at [140, 35] on icon at bounding box center [145, 36] width 13 height 13
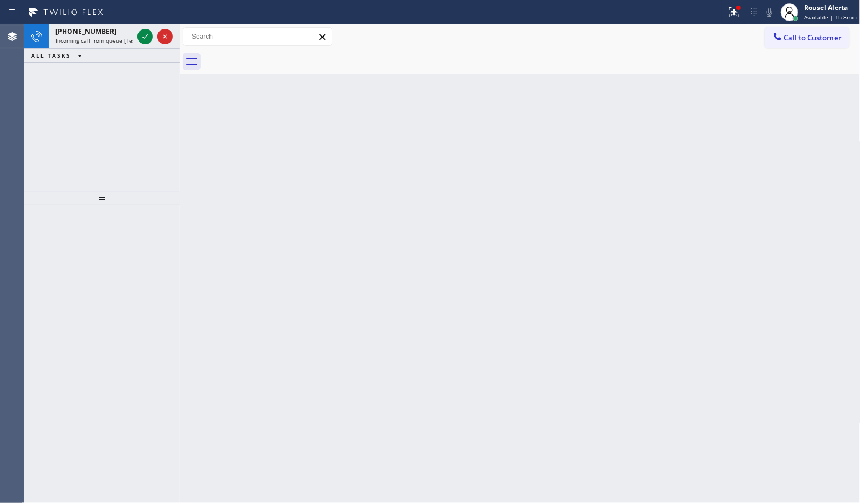
click at [287, 278] on div "Back to Dashboard Change Sender ID Customers Technicians Select a contact Outbo…" at bounding box center [520, 263] width 681 height 478
click at [139, 39] on icon at bounding box center [145, 36] width 13 height 13
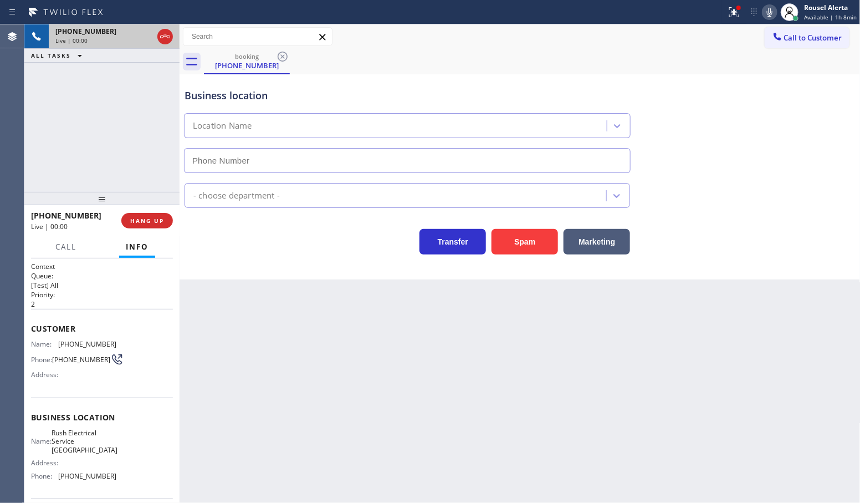
type input "[PHONE_NUMBER]"
click at [515, 243] on button "Spam" at bounding box center [525, 241] width 67 height 25
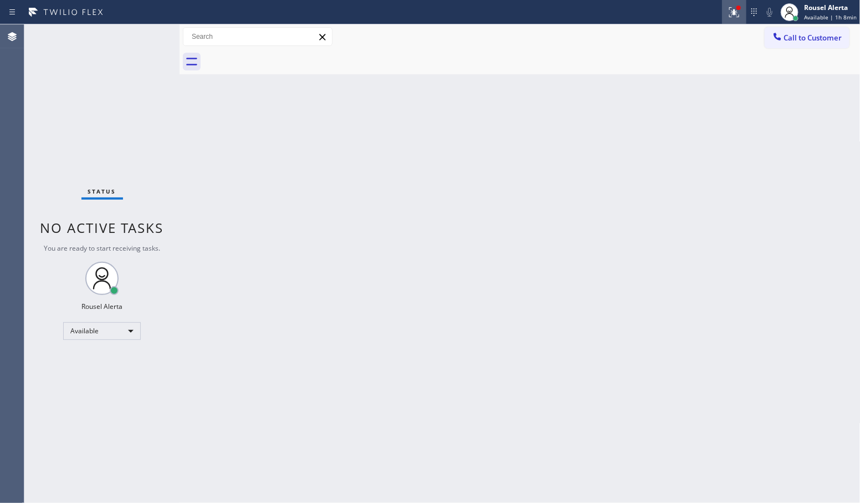
click at [740, 12] on icon at bounding box center [734, 12] width 13 height 13
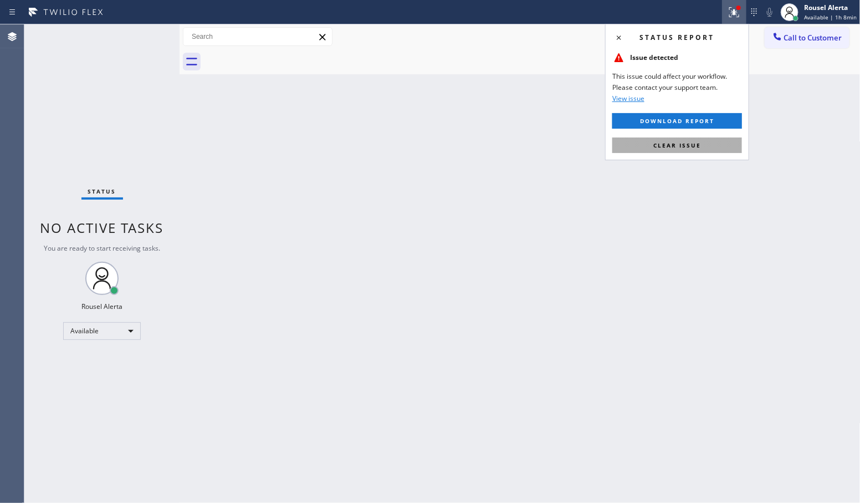
click at [686, 142] on span "Clear issue" at bounding box center [677, 145] width 48 height 8
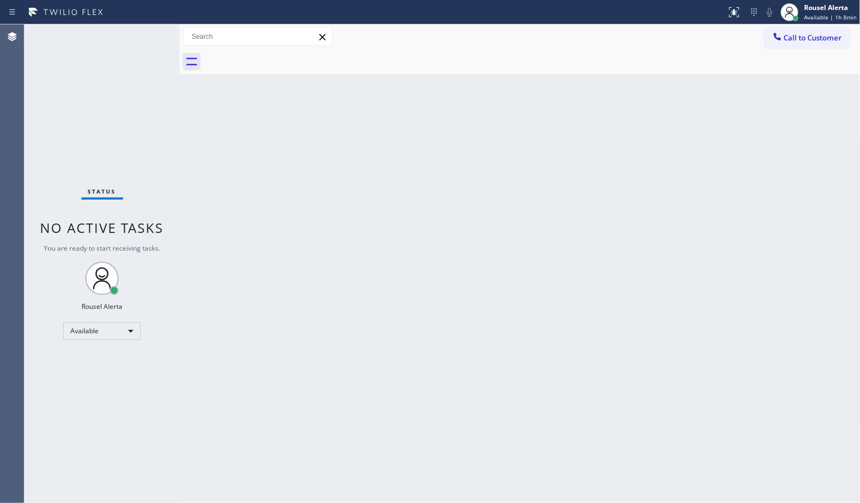
click at [682, 187] on div "Back to Dashboard Change Sender ID Customers Technicians Select a contact Outbo…" at bounding box center [520, 263] width 681 height 478
click at [145, 36] on div "Status No active tasks You are ready to start receiving tasks. Rousel Alerta Av…" at bounding box center [101, 263] width 155 height 478
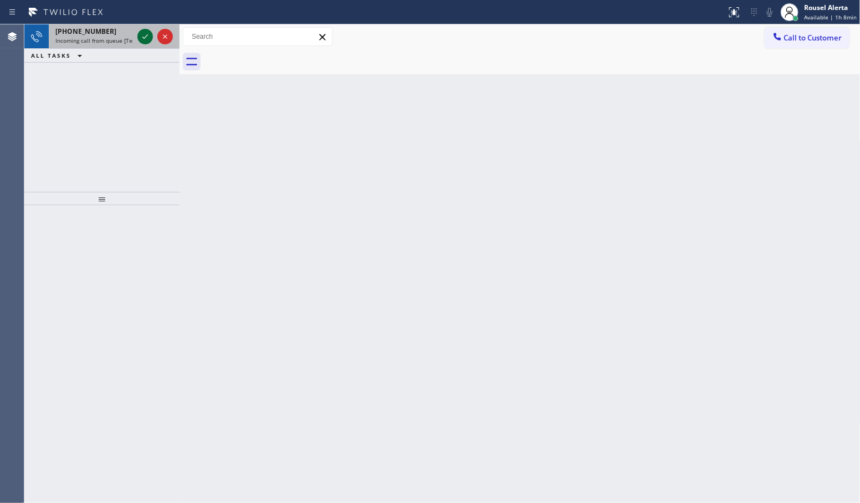
click at [139, 37] on icon at bounding box center [145, 36] width 13 height 13
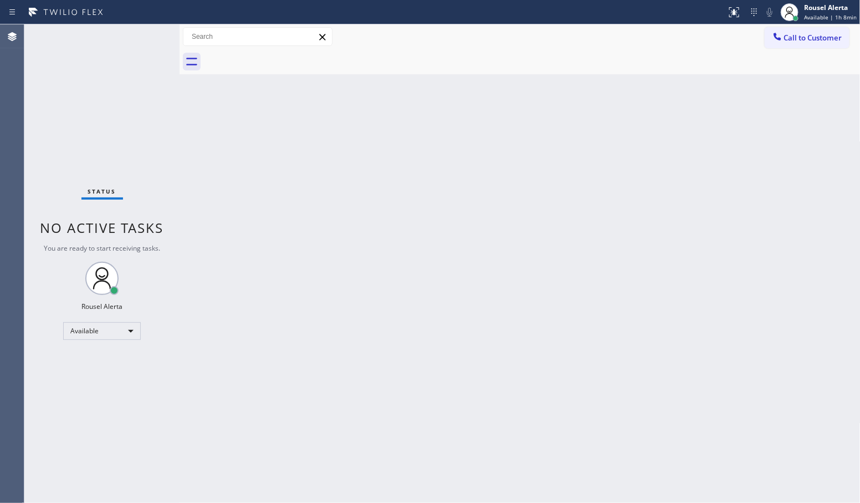
click at [139, 37] on div "Status No active tasks You are ready to start receiving tasks. Rousel Alerta Av…" at bounding box center [101, 263] width 155 height 478
click at [218, 222] on div "Back to Dashboard Change Sender ID Customers Technicians Select a contact Outbo…" at bounding box center [520, 263] width 681 height 478
click at [141, 37] on div "Status No active tasks You are ready to start receiving tasks. Rousel Alerta Av…" at bounding box center [101, 263] width 155 height 478
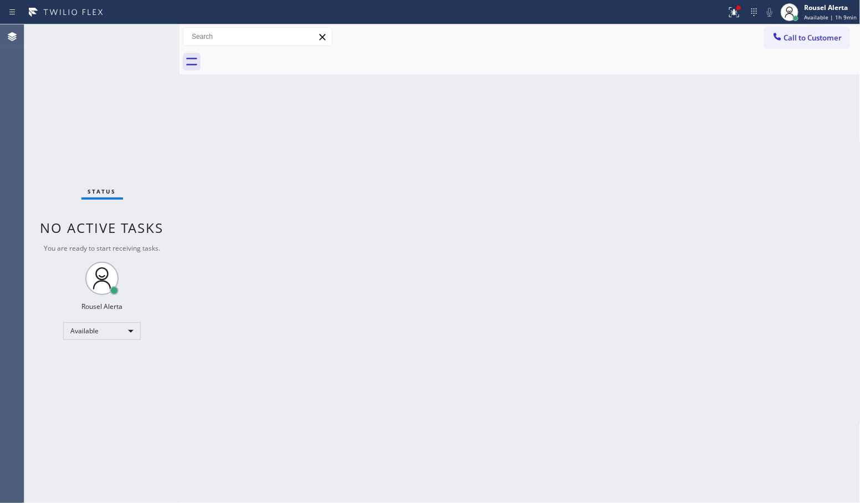
click at [141, 37] on div "Status No active tasks You are ready to start receiving tasks. Rousel Alerta Av…" at bounding box center [101, 263] width 155 height 478
click at [124, 85] on div "Status No active tasks You are ready to start receiving tasks. Rousel Alerta Av…" at bounding box center [101, 263] width 155 height 478
click at [250, 269] on div "Back to Dashboard Change Sender ID Customers Technicians Select a contact Outbo…" at bounding box center [520, 263] width 681 height 478
click at [738, 17] on icon at bounding box center [734, 12] width 13 height 13
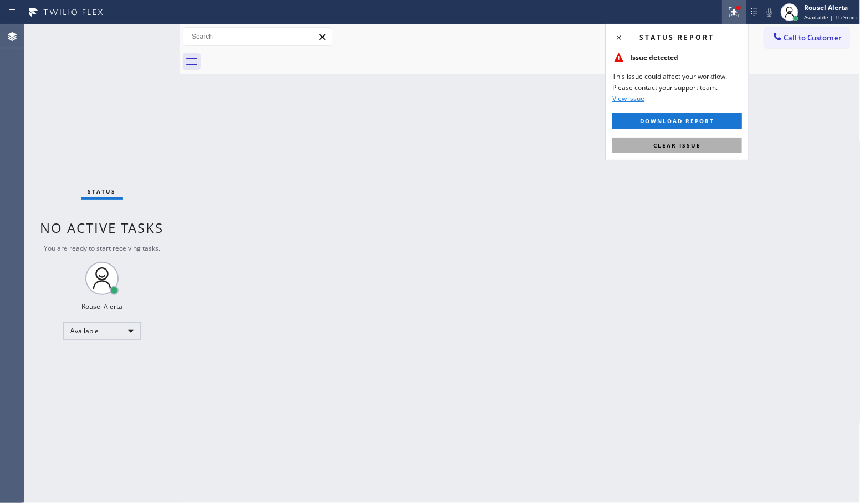
click at [703, 142] on button "Clear issue" at bounding box center [677, 145] width 130 height 16
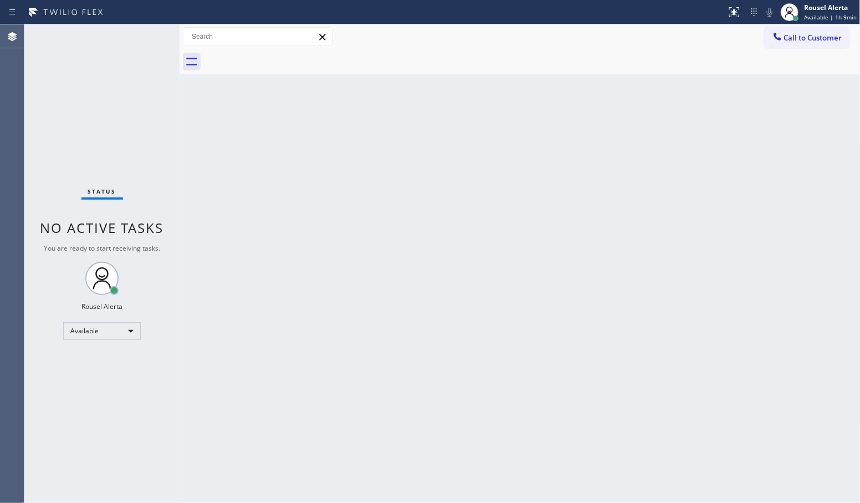
click at [705, 205] on div "Back to Dashboard Change Sender ID Customers Technicians Select a contact Outbo…" at bounding box center [520, 263] width 681 height 478
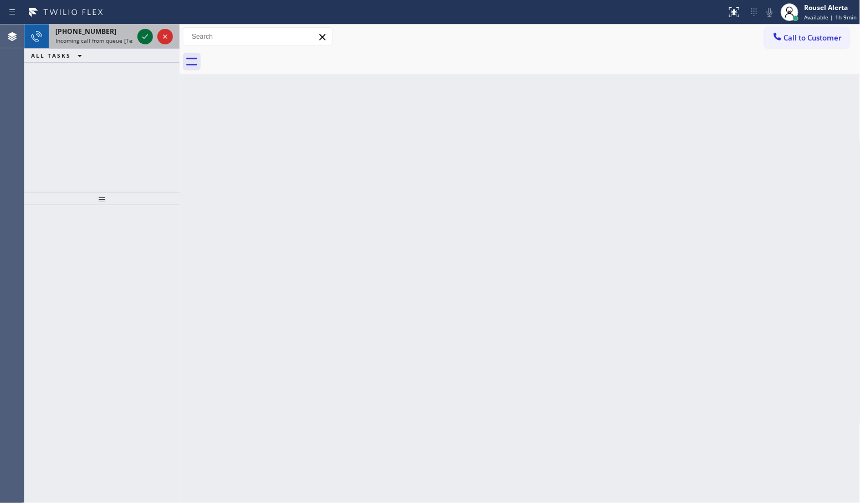
click at [142, 40] on icon at bounding box center [145, 36] width 13 height 13
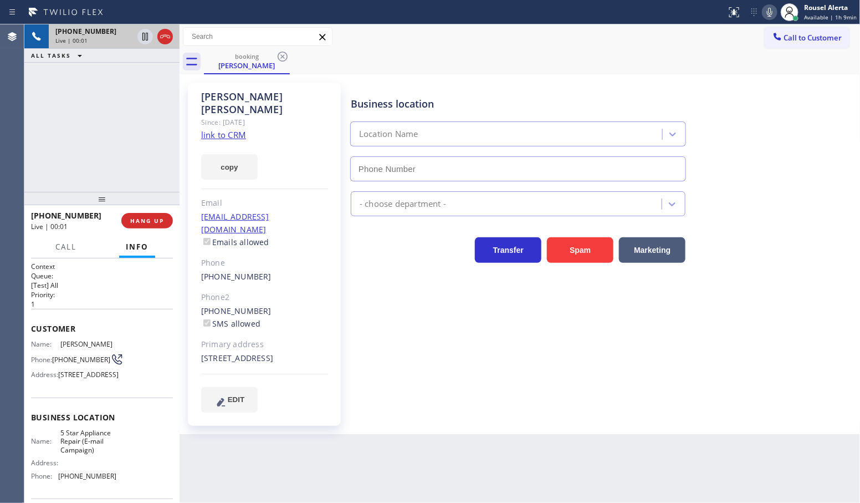
type input "[PHONE_NUMBER]"
click at [232, 129] on link "link to CRM" at bounding box center [223, 134] width 45 height 11
click at [148, 42] on icon at bounding box center [145, 36] width 13 height 13
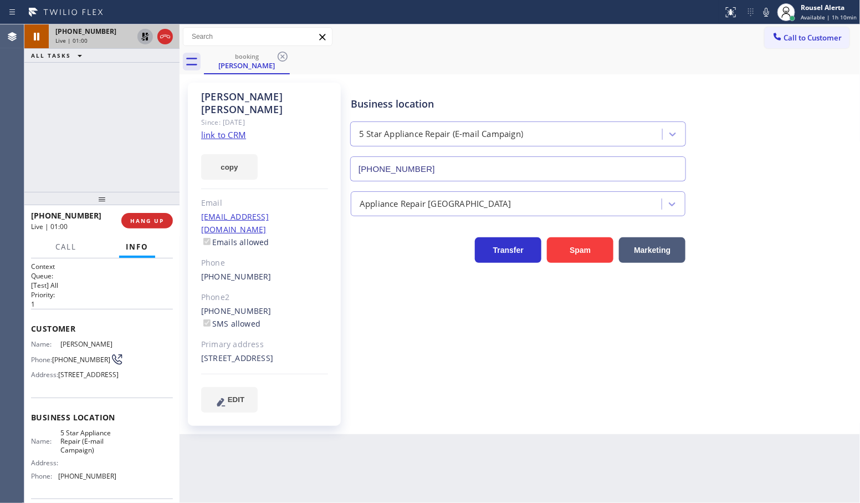
drag, startPoint x: 771, startPoint y: 12, endPoint x: 753, endPoint y: 14, distance: 18.4
click at [771, 12] on icon at bounding box center [766, 12] width 13 height 13
click at [75, 249] on span "Call" at bounding box center [65, 247] width 21 height 10
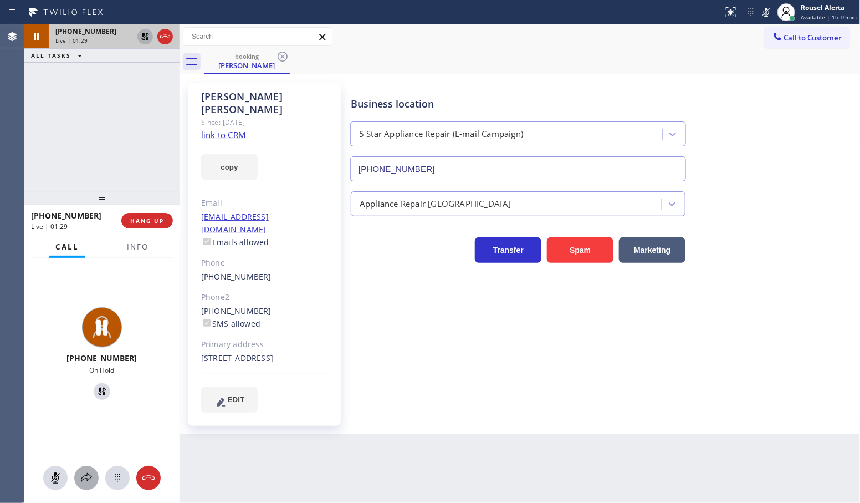
click at [87, 472] on icon at bounding box center [86, 477] width 13 height 13
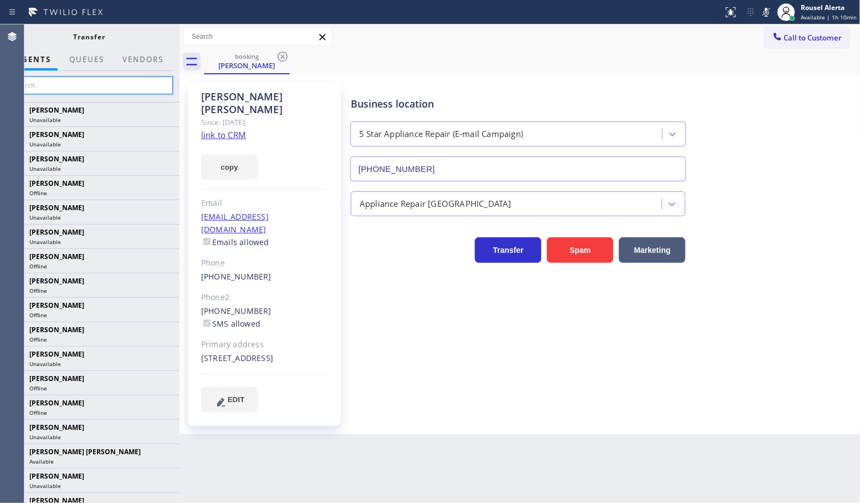
click at [100, 86] on input "text" at bounding box center [89, 85] width 167 height 18
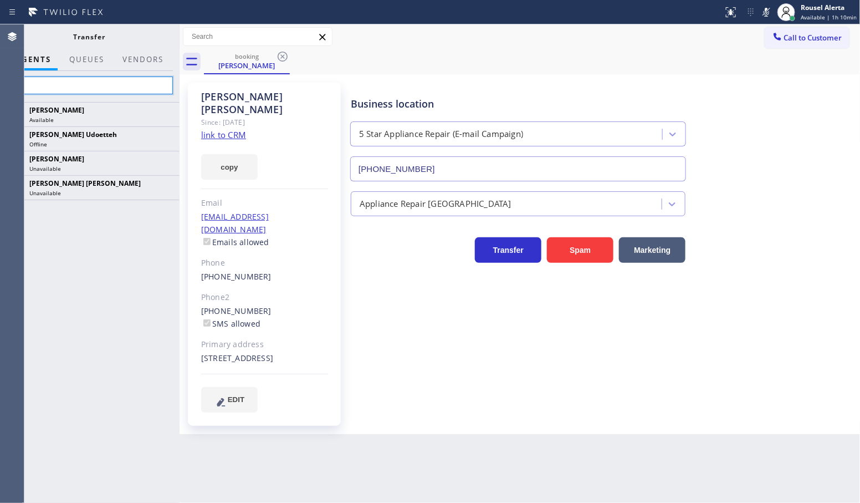
type input "[PERSON_NAME]"
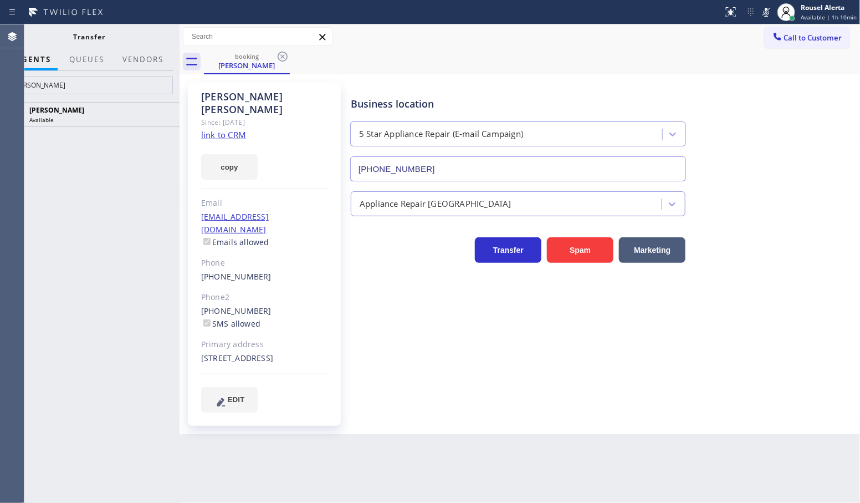
type input "[PERSON_NAME]"
click at [161, 110] on icon at bounding box center [165, 114] width 13 height 13
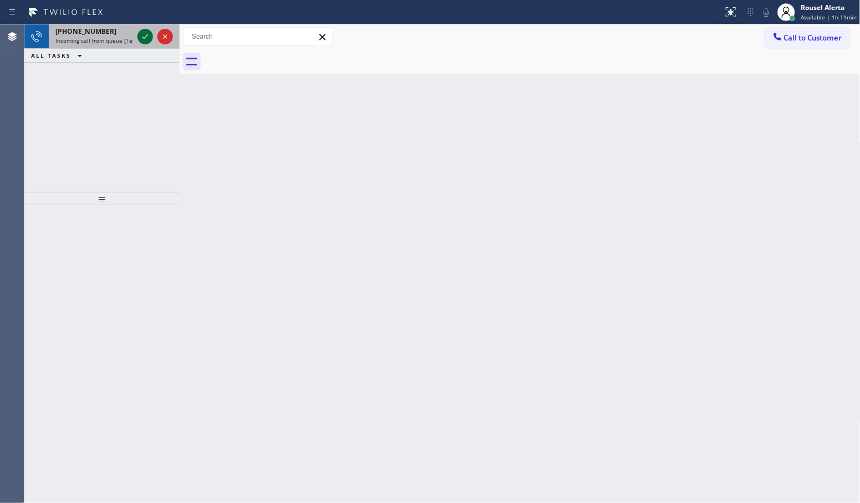
click at [142, 37] on icon at bounding box center [145, 36] width 13 height 13
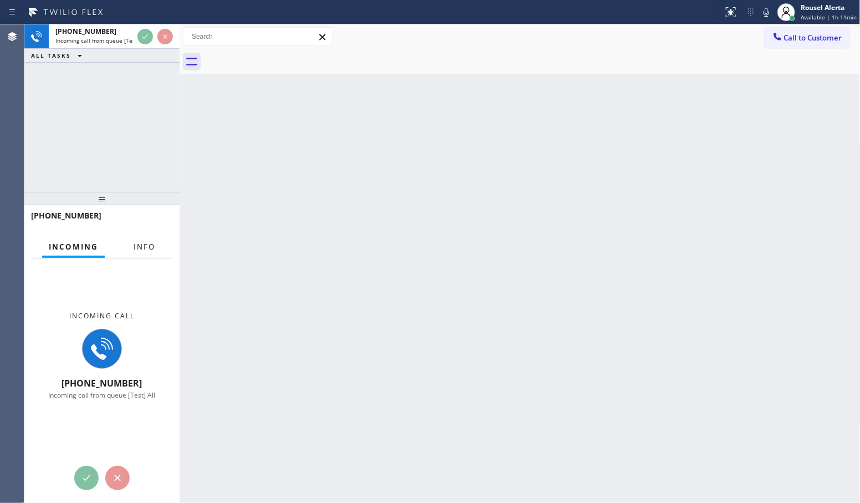
click at [134, 243] on span "Info" at bounding box center [145, 247] width 22 height 10
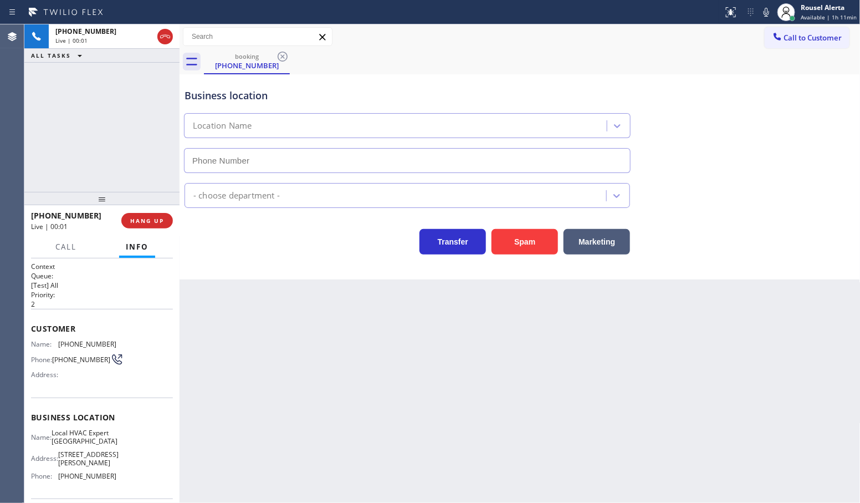
type input "(805) 549-5111"
click at [524, 242] on button "Spam" at bounding box center [525, 241] width 67 height 25
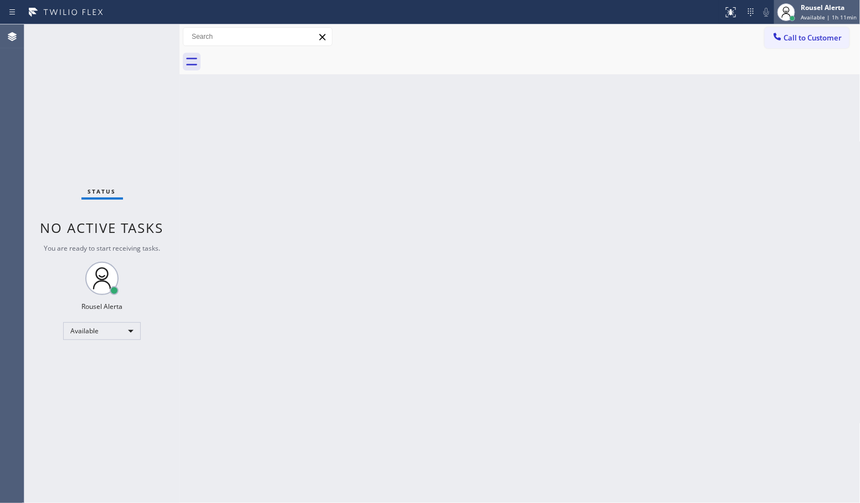
click at [829, 7] on div "Rousel Alerta" at bounding box center [829, 7] width 56 height 9
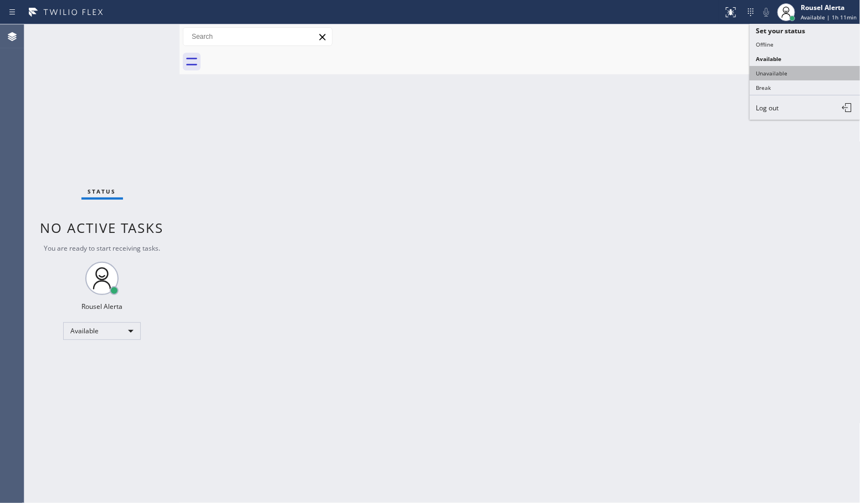
click at [796, 68] on button "Unavailable" at bounding box center [805, 73] width 111 height 14
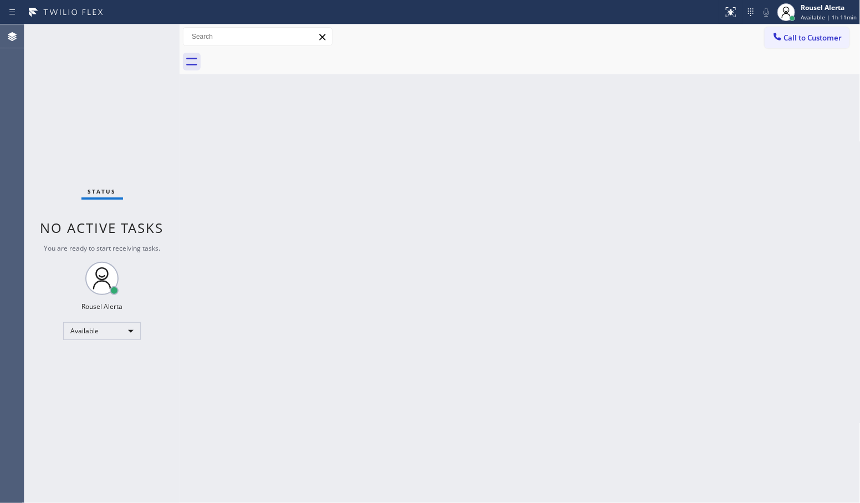
click at [674, 231] on div "Back to Dashboard Change Sender ID Customers Technicians Select a contact Outbo…" at bounding box center [520, 263] width 681 height 478
click at [335, 173] on div "Back to Dashboard Change Sender ID Customers Technicians Select a contact Outbo…" at bounding box center [520, 263] width 681 height 478
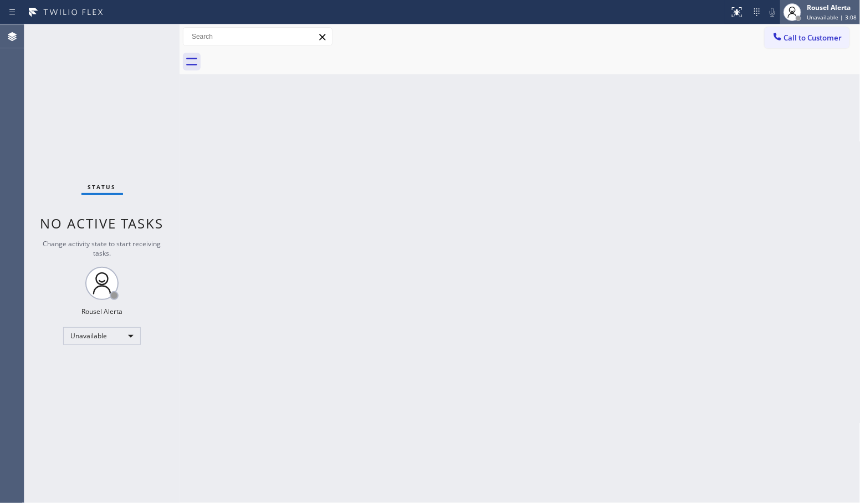
click at [825, 4] on div "Rousel Alerta" at bounding box center [832, 7] width 50 height 9
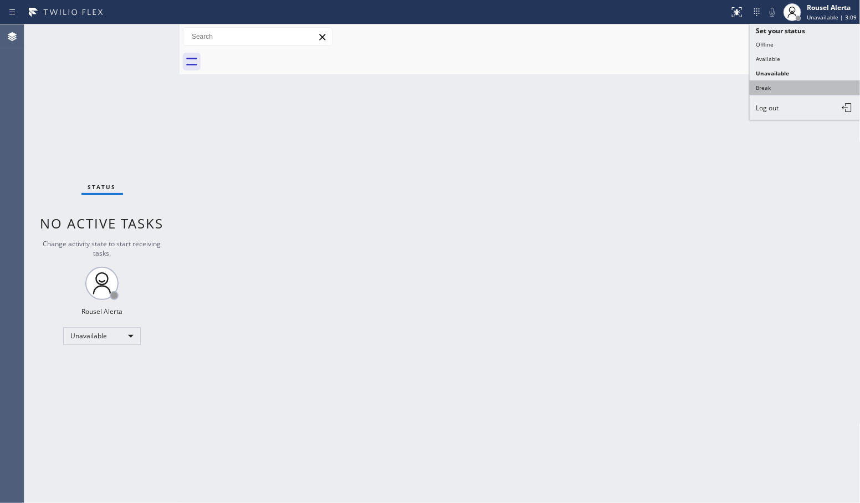
click at [794, 84] on button "Break" at bounding box center [805, 87] width 111 height 14
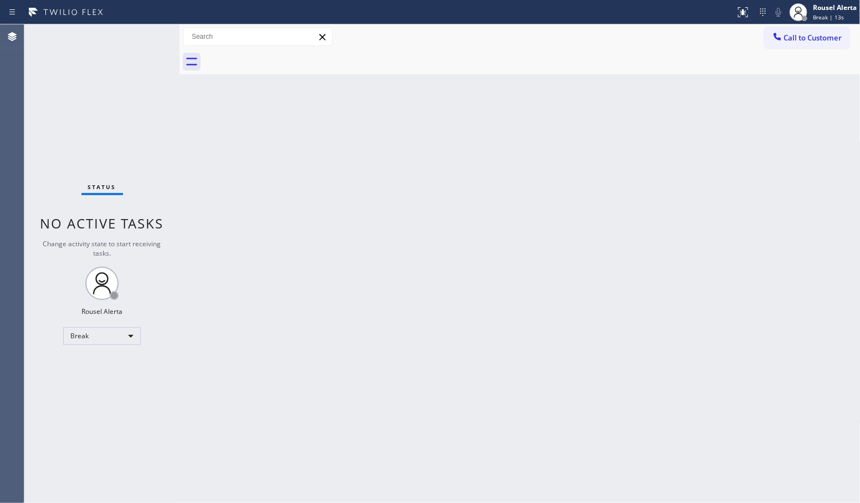
click at [100, 67] on div "Status No active tasks Change activity state to start receiving tasks. Rousel A…" at bounding box center [101, 263] width 155 height 478
